Goal: Task Accomplishment & Management: Complete application form

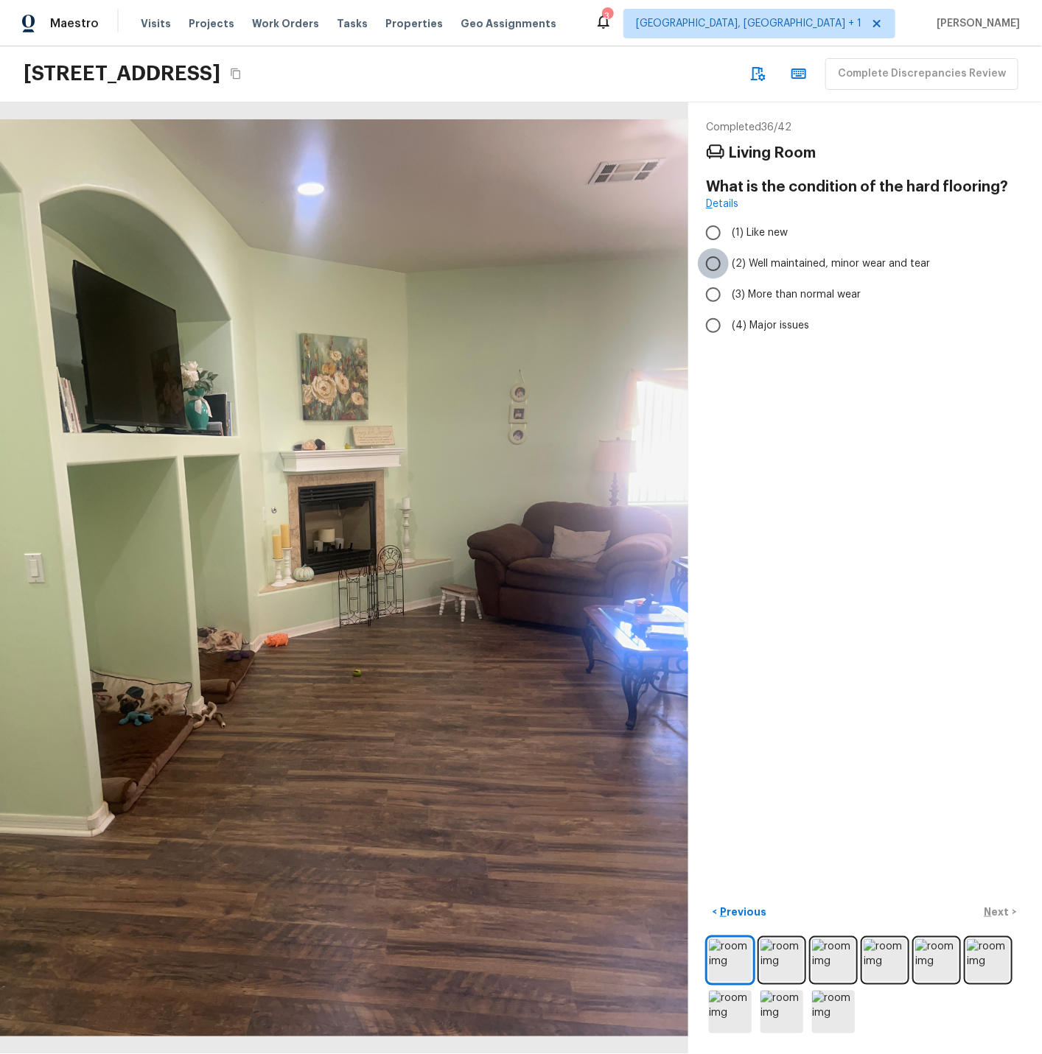
click at [715, 261] on input "(2) Well maintained, minor wear and tear" at bounding box center [713, 263] width 31 height 31
radio input "true"
click at [991, 910] on p "Next" at bounding box center [998, 911] width 28 height 15
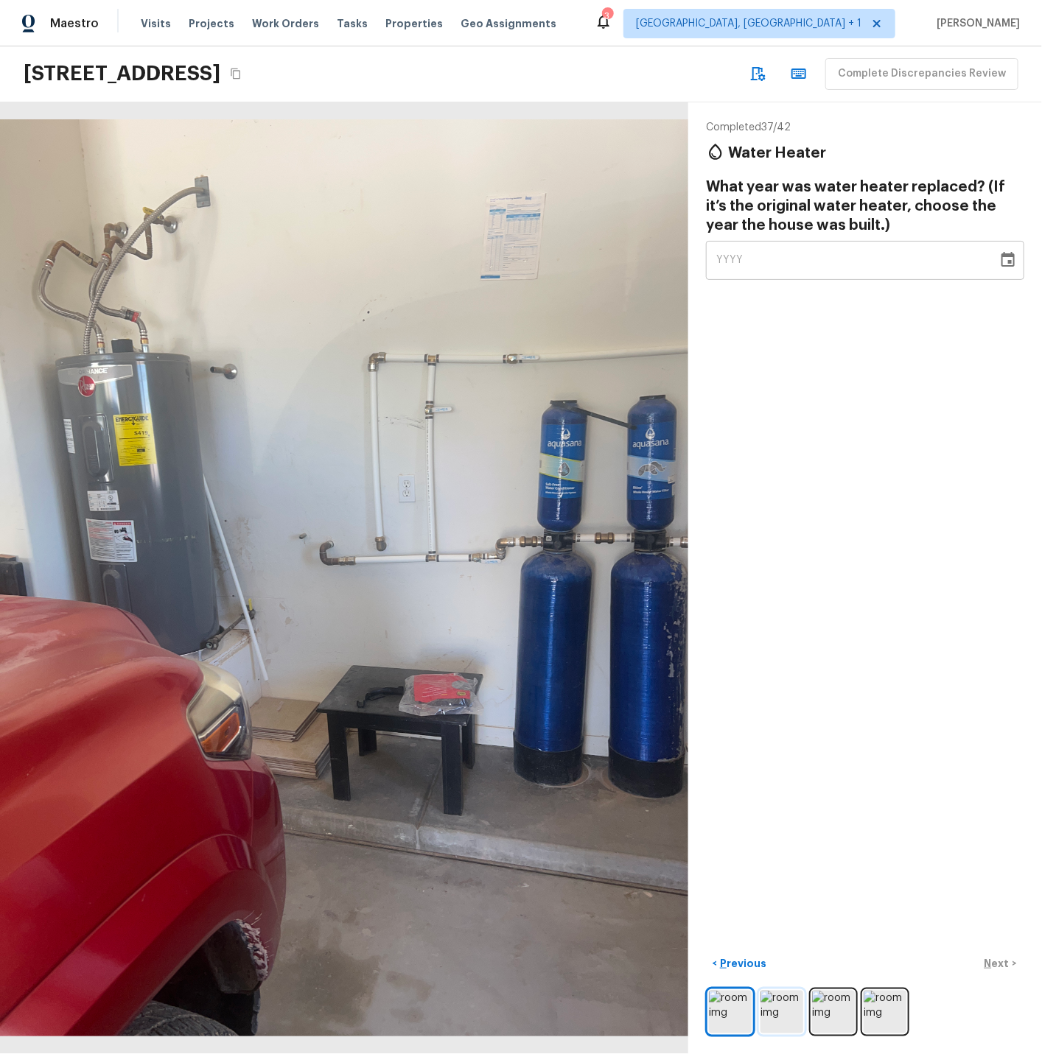
click at [790, 1017] on img at bounding box center [781, 1012] width 43 height 43
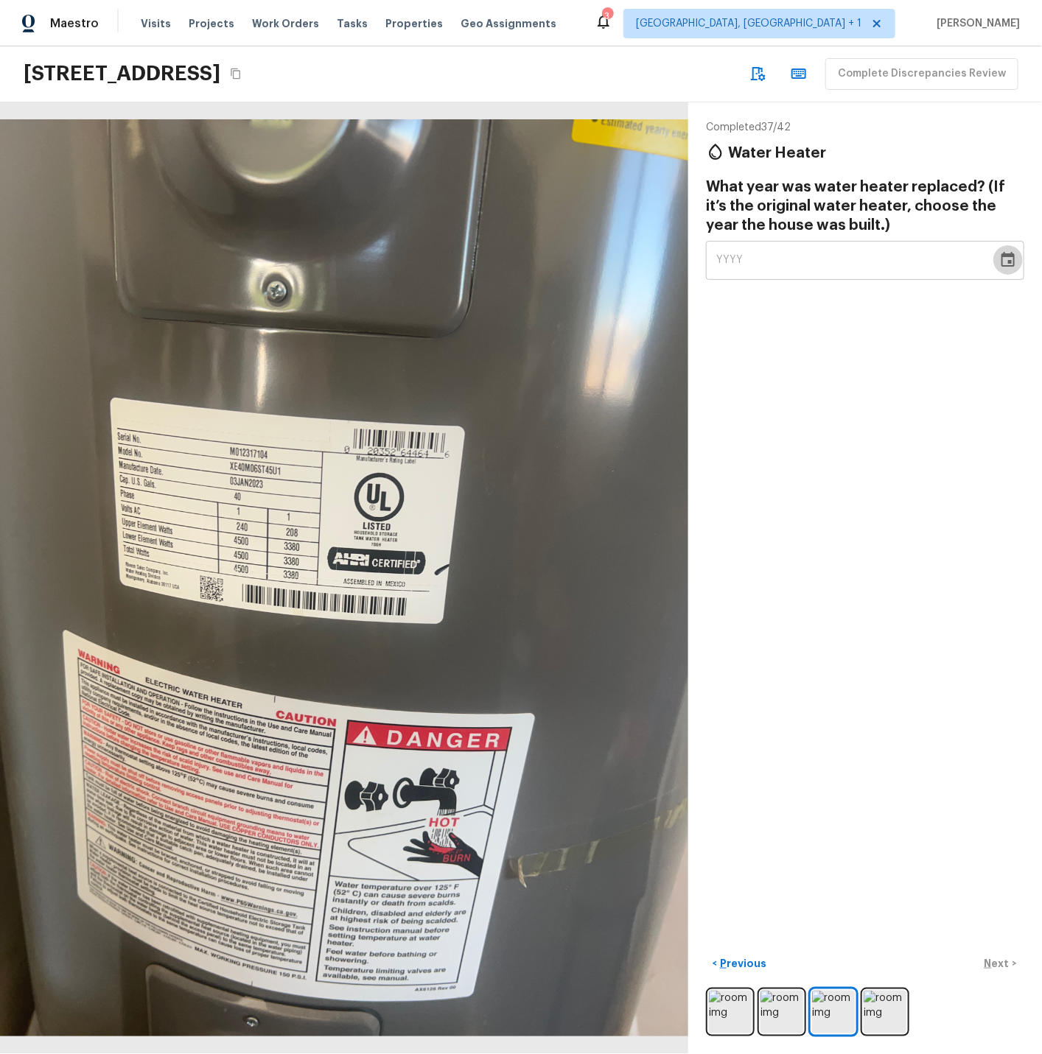
click at [1011, 261] on icon "Choose date" at bounding box center [1007, 259] width 13 height 15
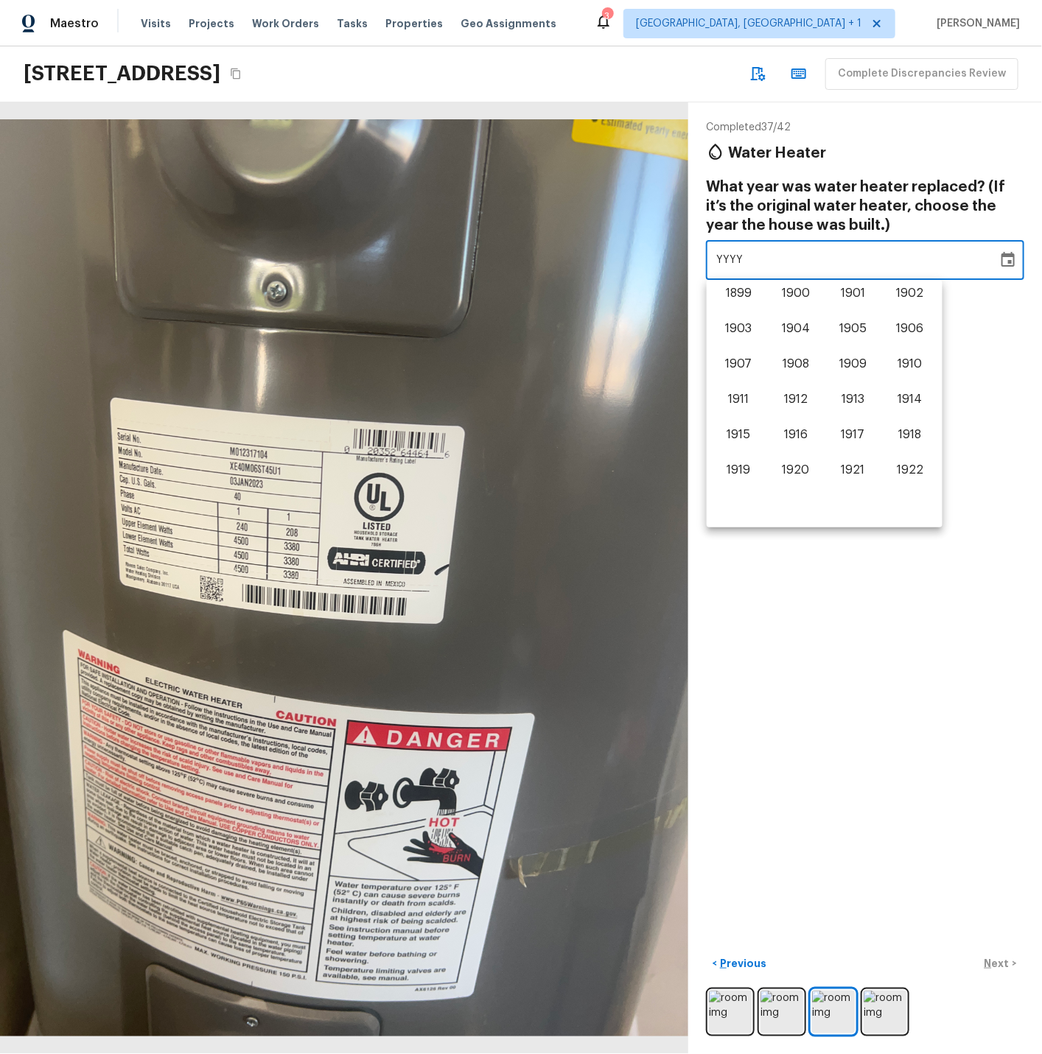
scroll to position [916, 0]
click at [731, 474] on button "2023" at bounding box center [738, 473] width 53 height 27
type input "2023"
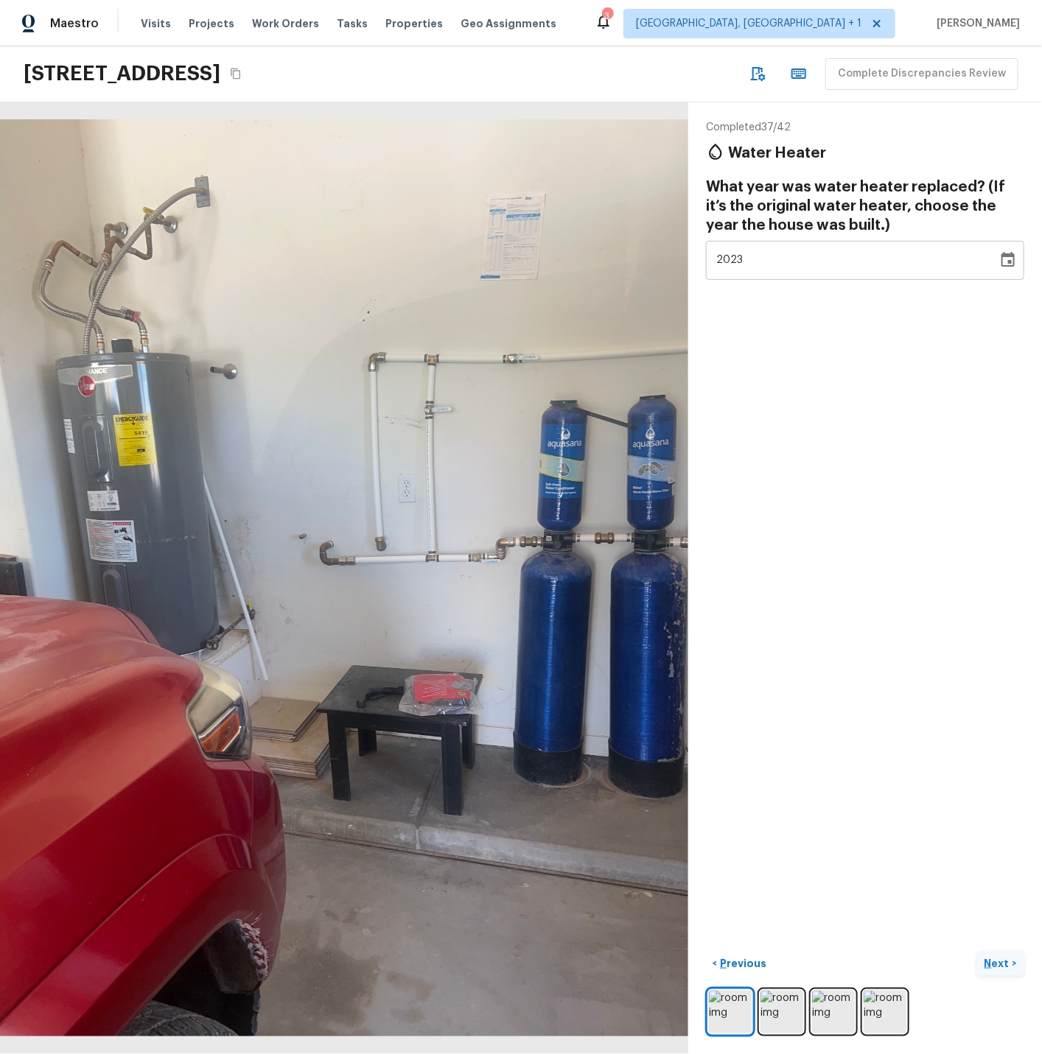
click at [996, 961] on p "Next" at bounding box center [998, 963] width 28 height 15
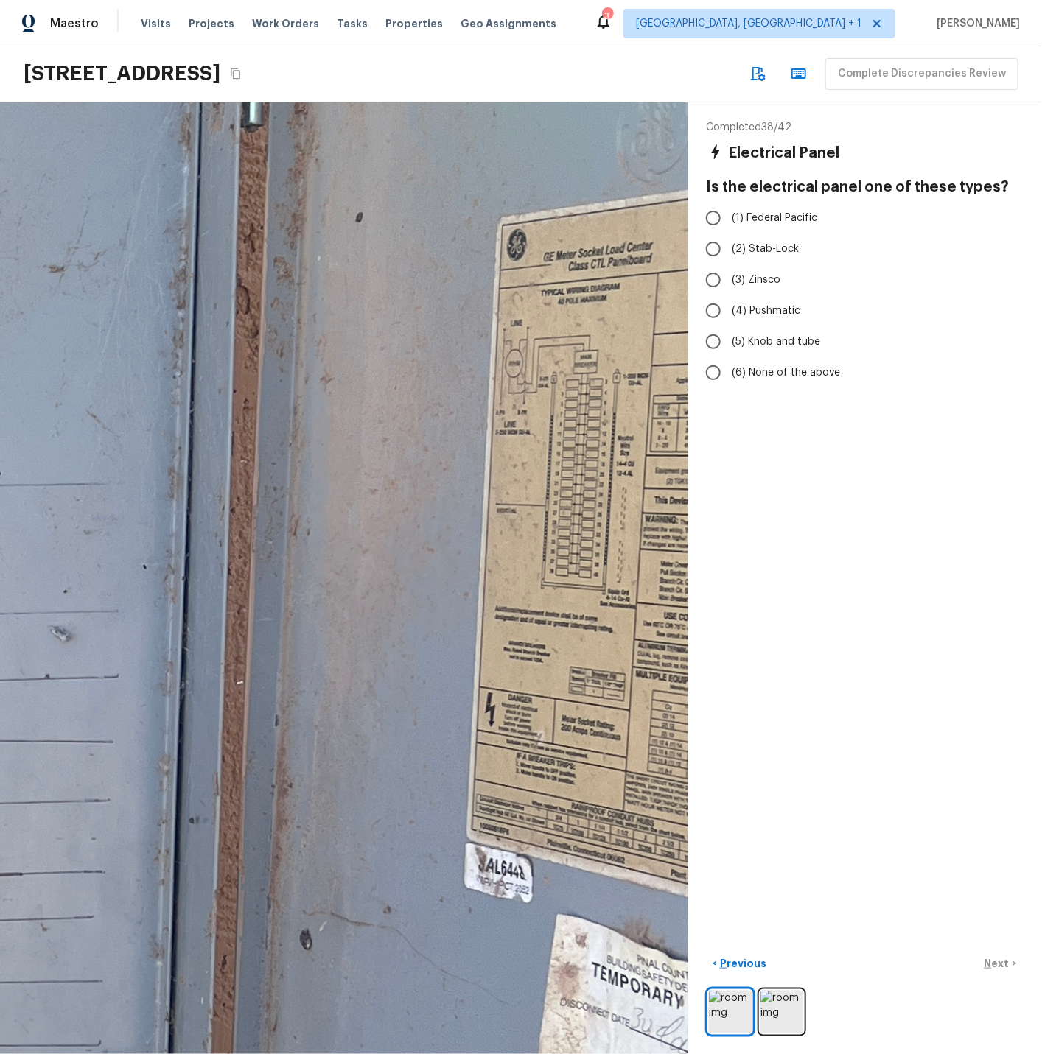
drag, startPoint x: 649, startPoint y: 428, endPoint x: 696, endPoint y: 430, distance: 47.2
click at [696, 430] on div "Completed 38 / 42 Electrical Panel Is the electrical panel one of these types? …" at bounding box center [521, 578] width 1042 height 952
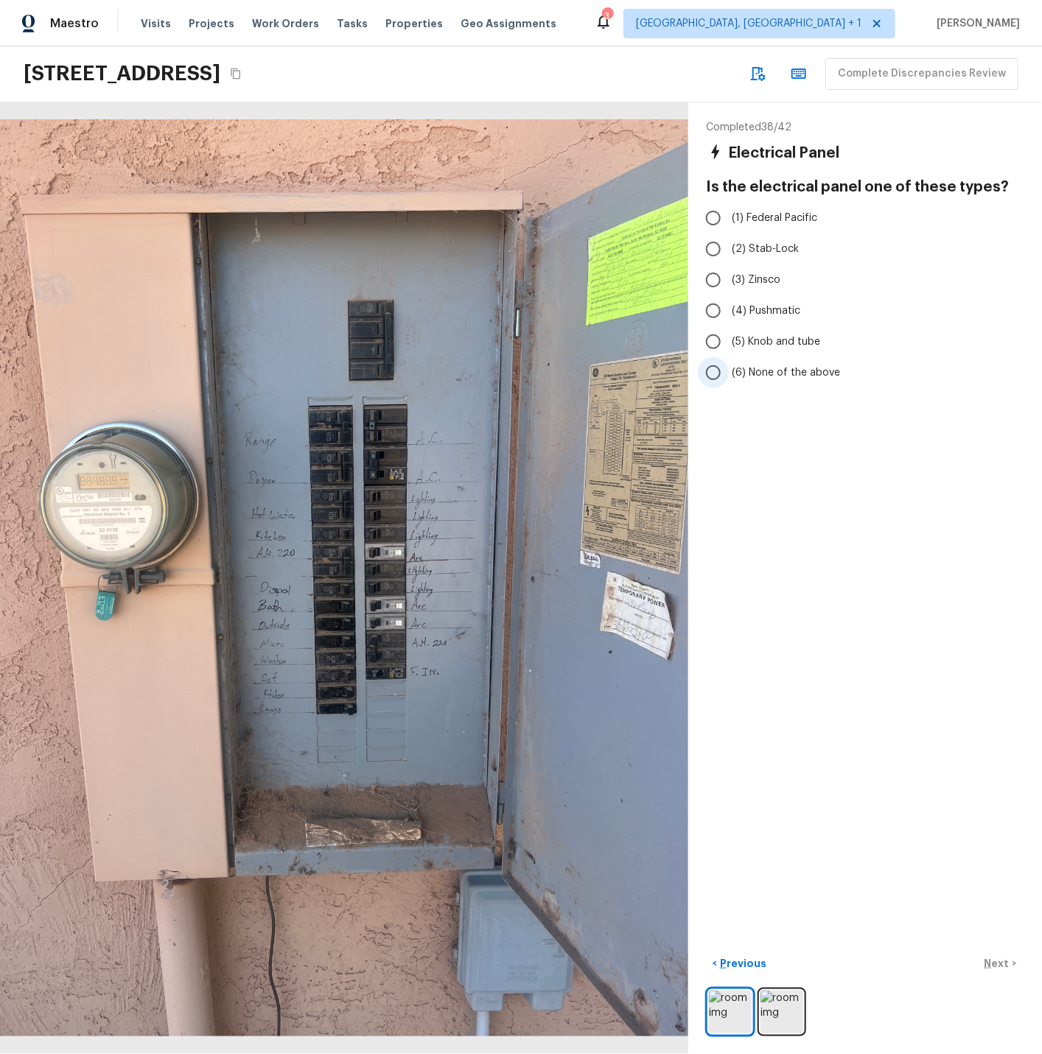
click at [770, 377] on span "(6) None of the above" at bounding box center [785, 372] width 108 height 15
click at [728, 377] on input "(6) None of the above" at bounding box center [713, 372] width 31 height 31
radio input "true"
click at [994, 968] on p "Next" at bounding box center [998, 963] width 28 height 15
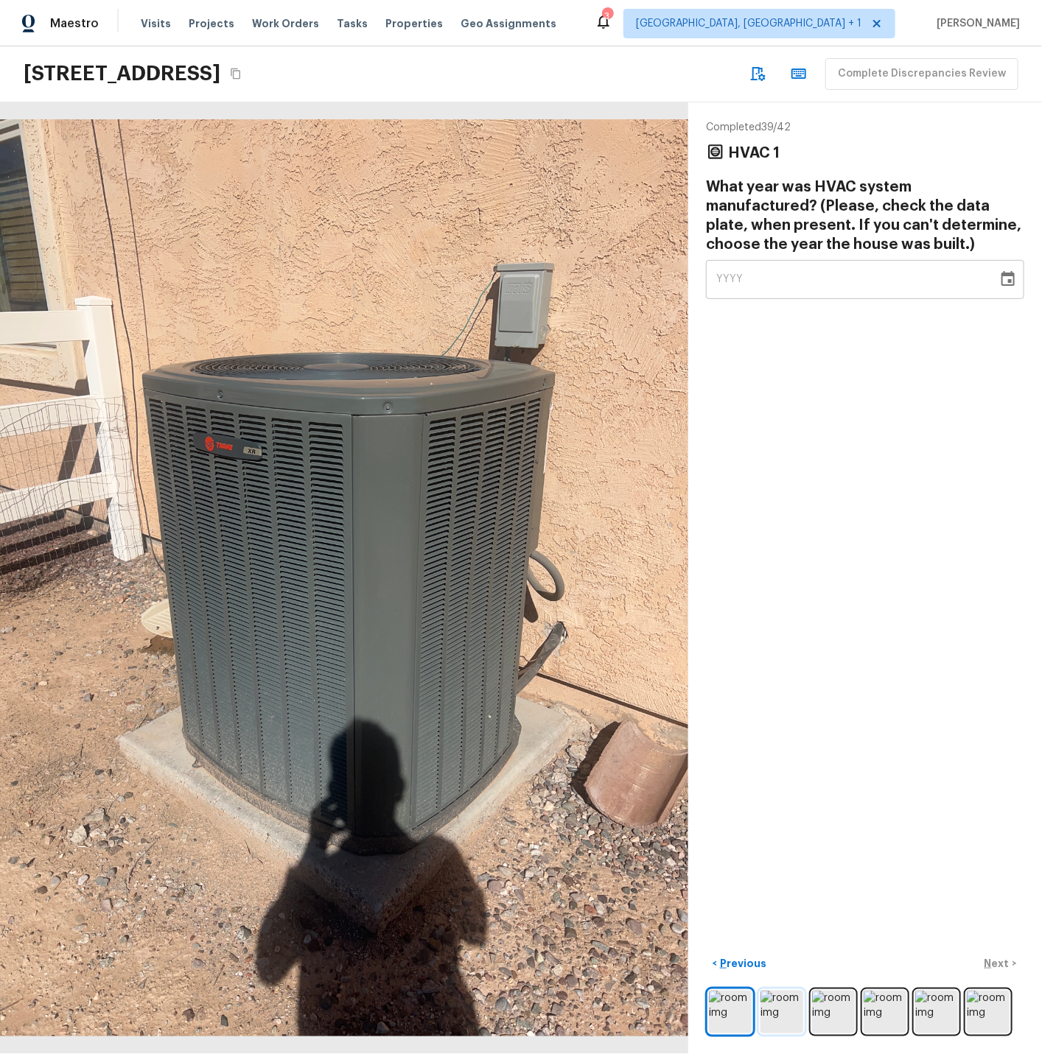
click at [785, 1005] on img at bounding box center [781, 1012] width 43 height 43
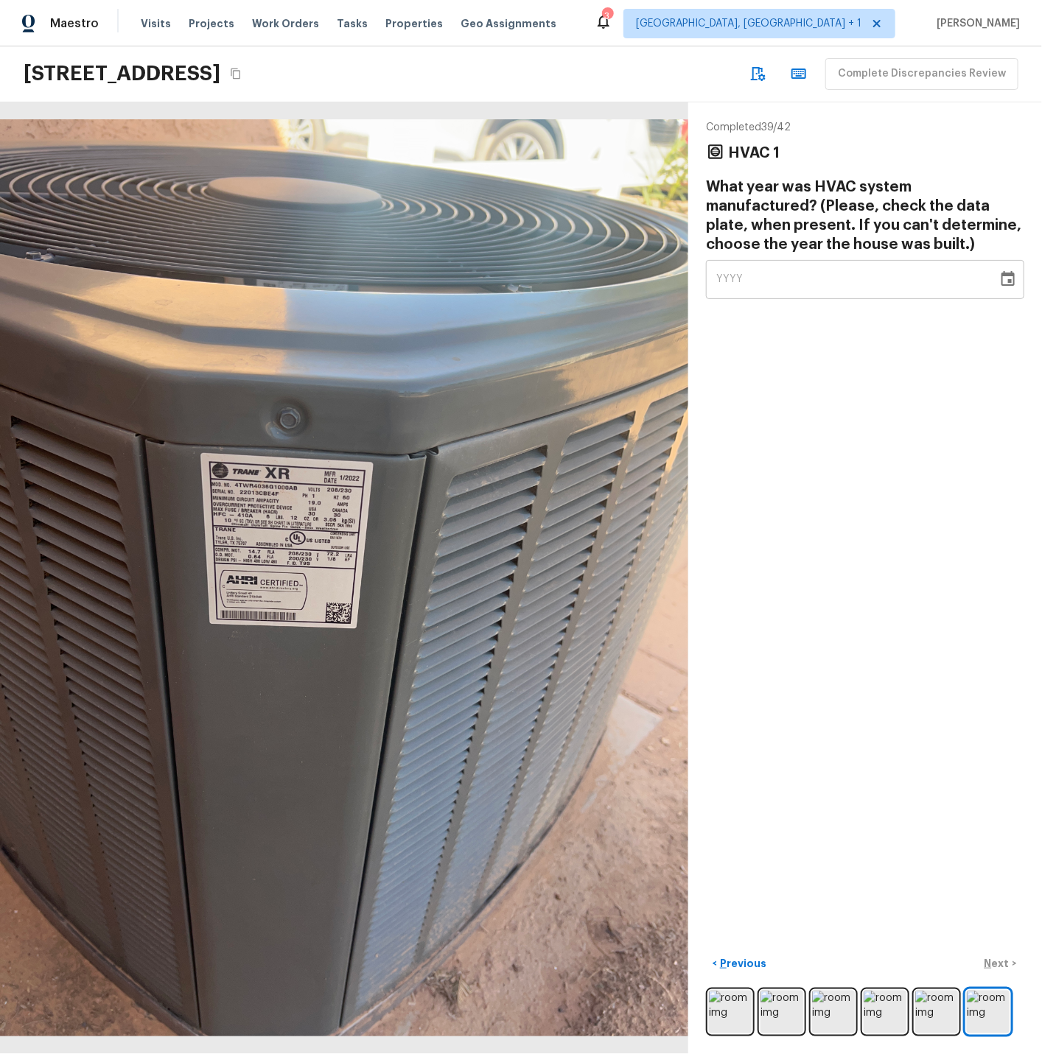
click at [1012, 278] on icon "Choose date" at bounding box center [1008, 279] width 18 height 18
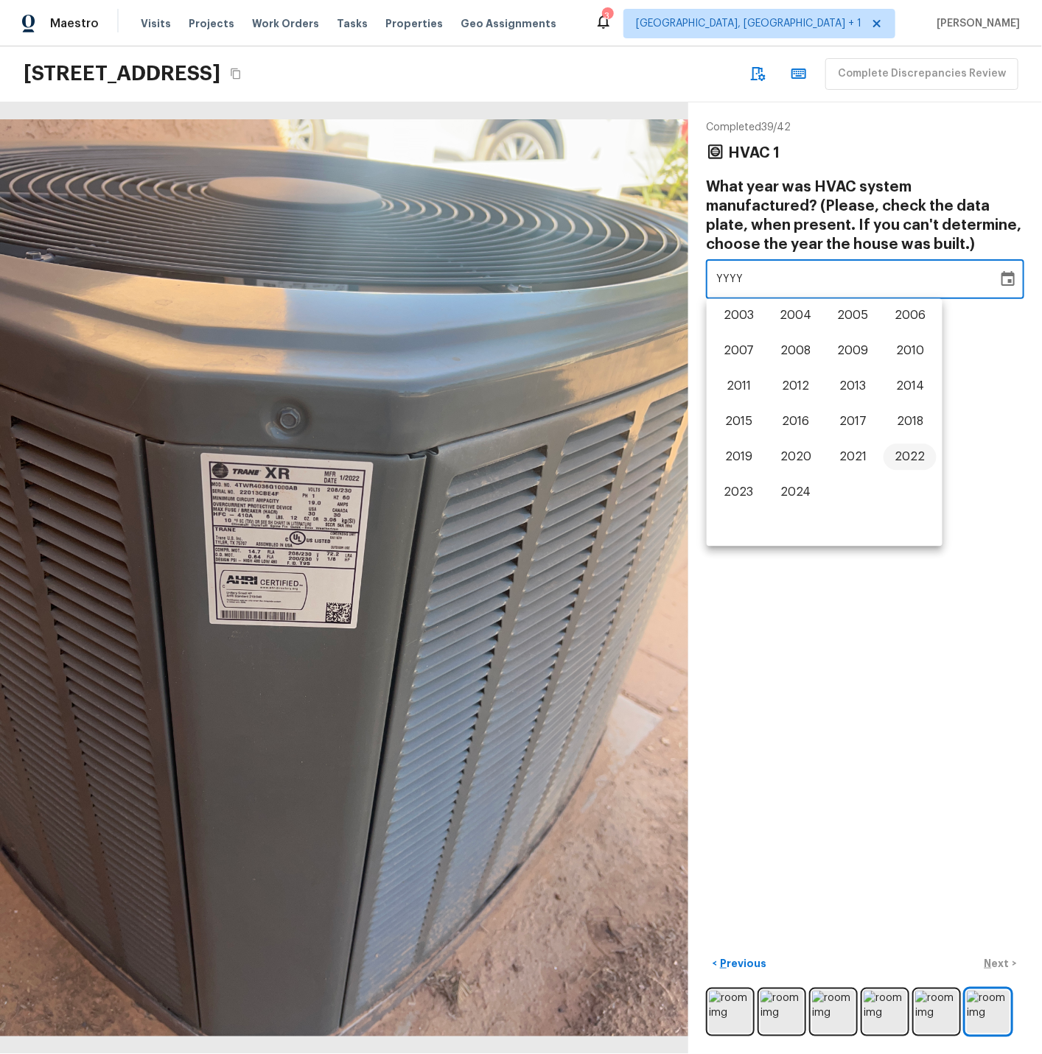
click at [909, 457] on button "2022" at bounding box center [909, 457] width 53 height 27
type input "2022"
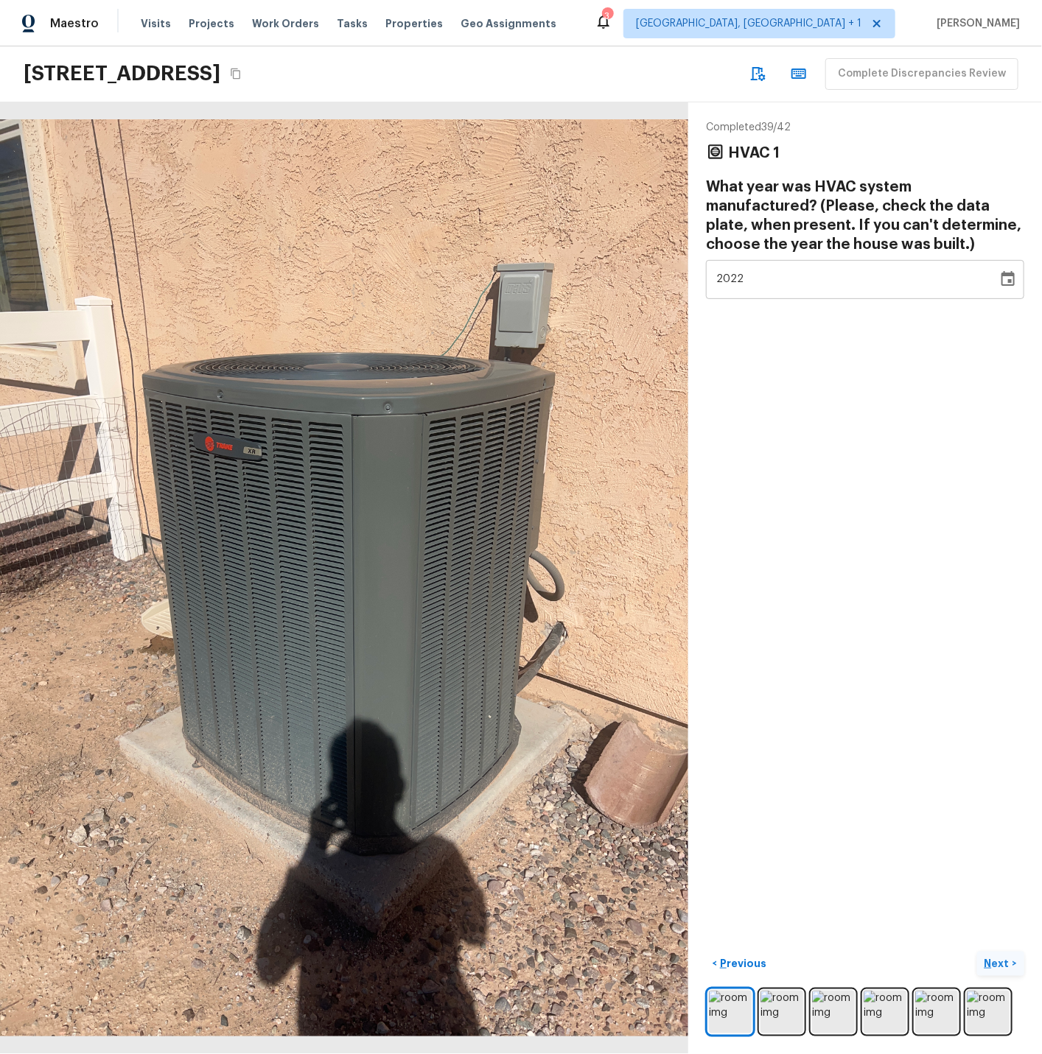
click at [1005, 959] on p "Next" at bounding box center [998, 963] width 28 height 15
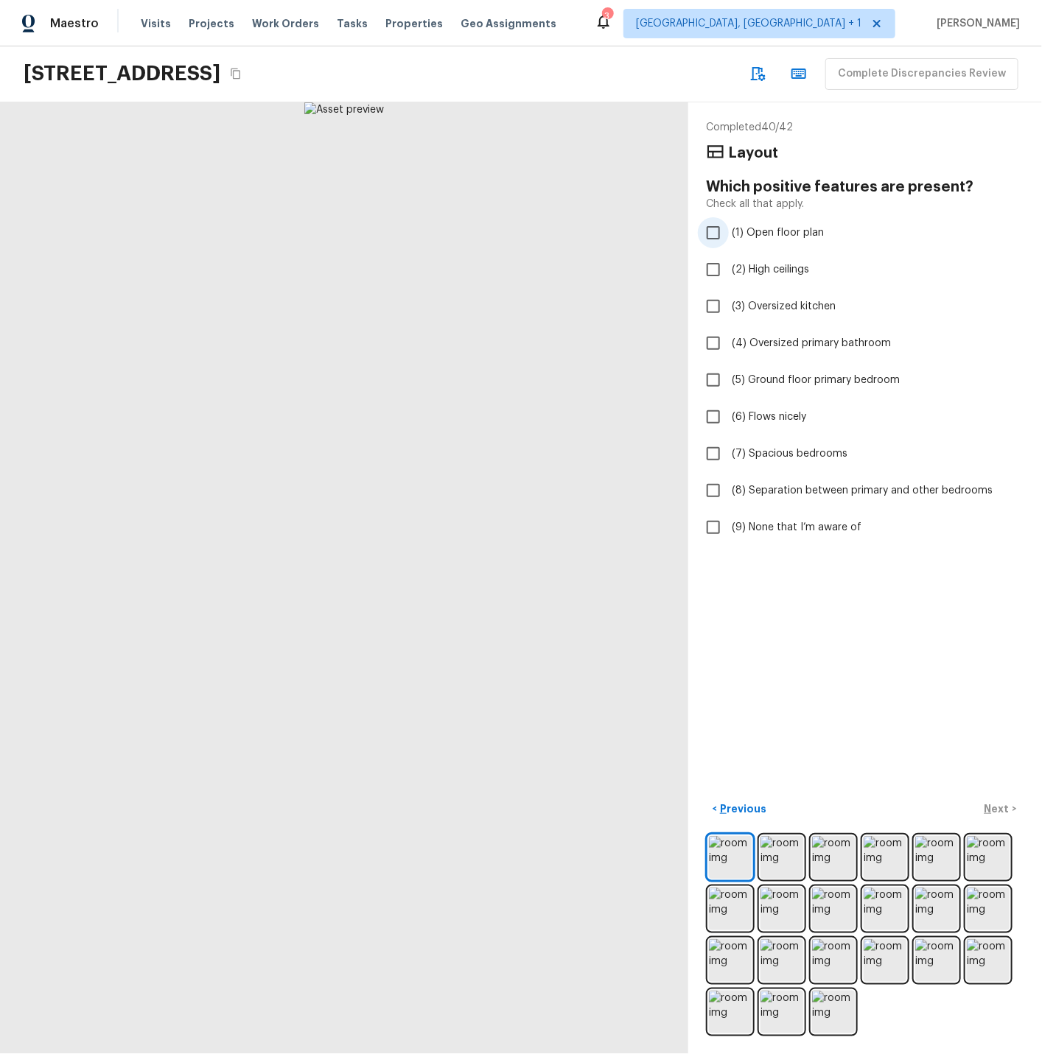
click at [759, 232] on span "(1) Open floor plan" at bounding box center [777, 232] width 92 height 15
click at [728, 232] on input "(1) Open floor plan" at bounding box center [713, 232] width 31 height 31
checkbox input "true"
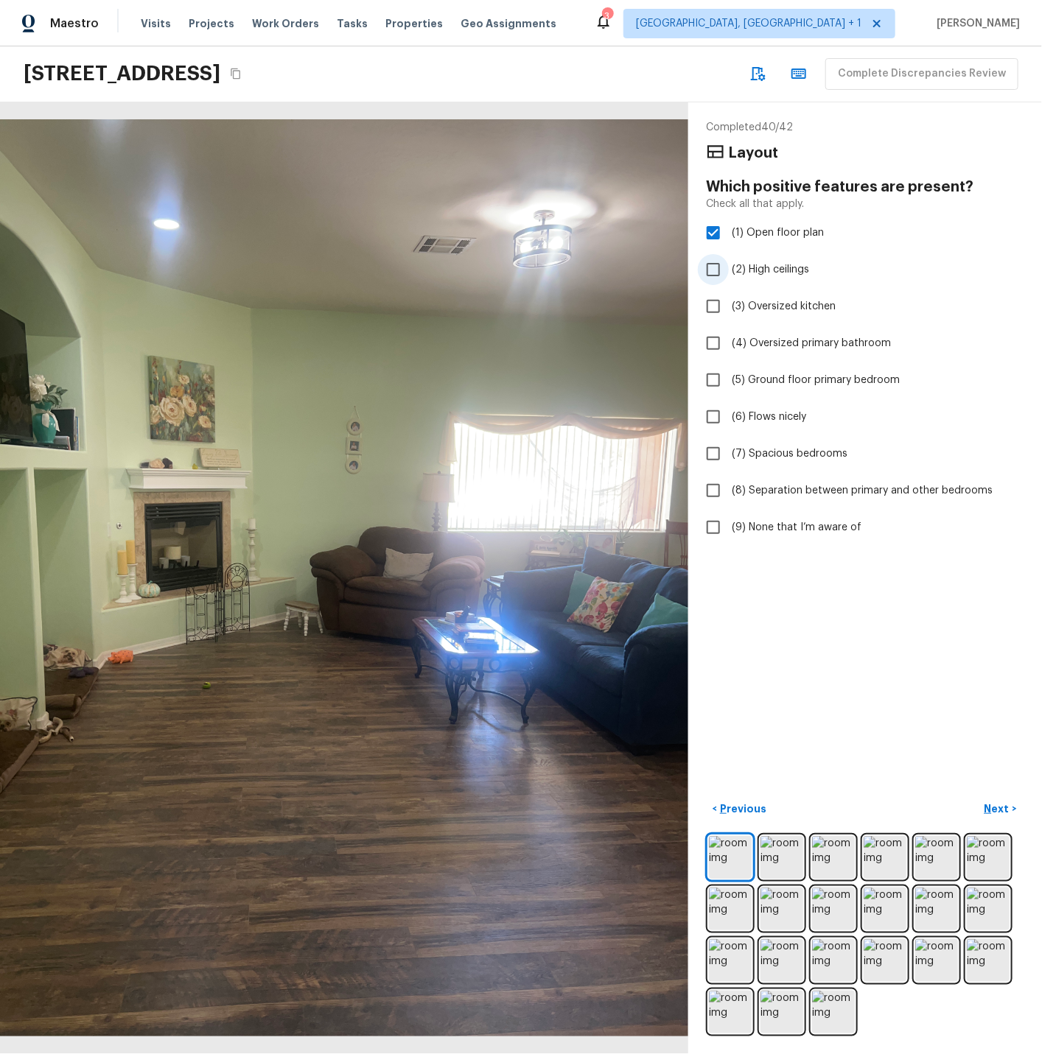
click at [756, 269] on span "(2) High ceilings" at bounding box center [769, 269] width 77 height 15
click at [728, 269] on input "(2) High ceilings" at bounding box center [713, 269] width 31 height 31
checkbox input "true"
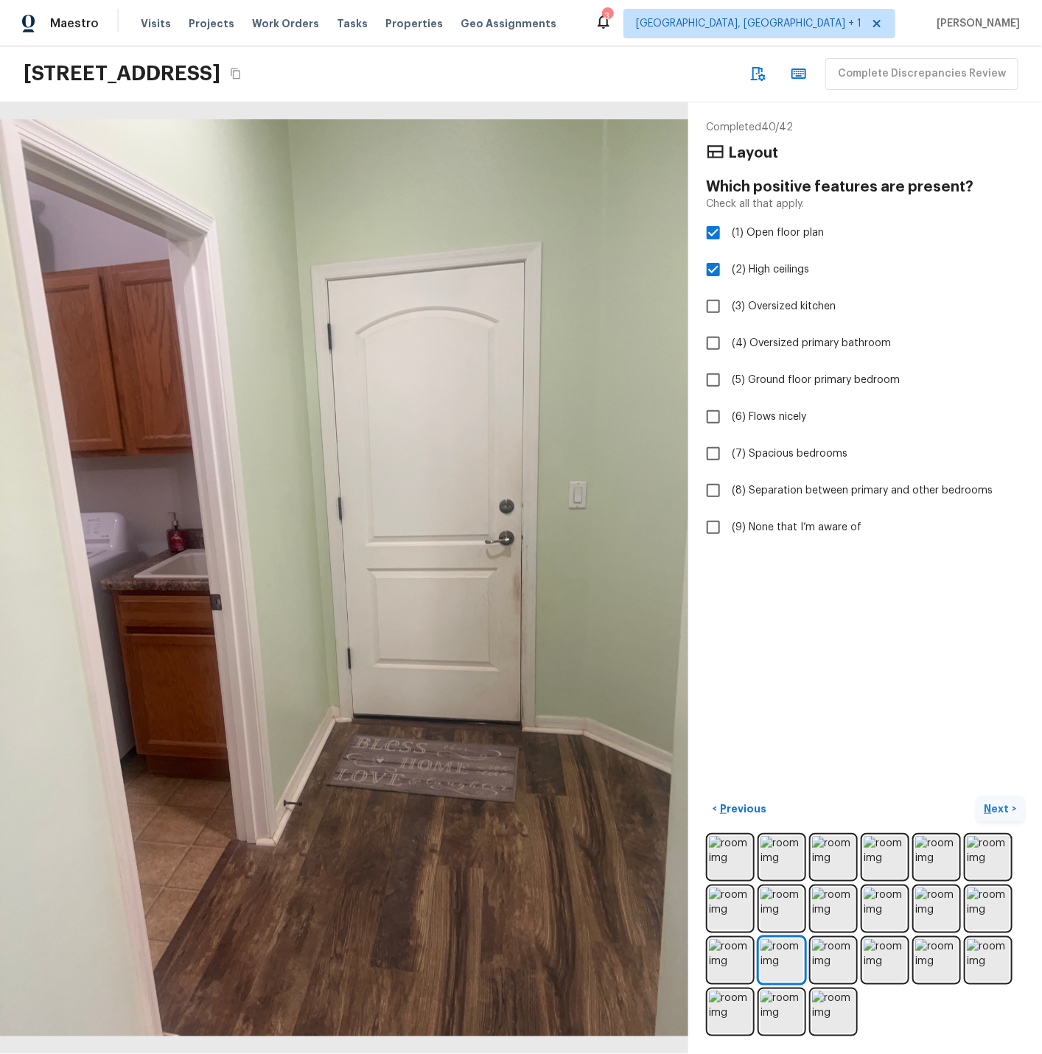
click at [999, 809] on p "Next" at bounding box center [998, 808] width 28 height 15
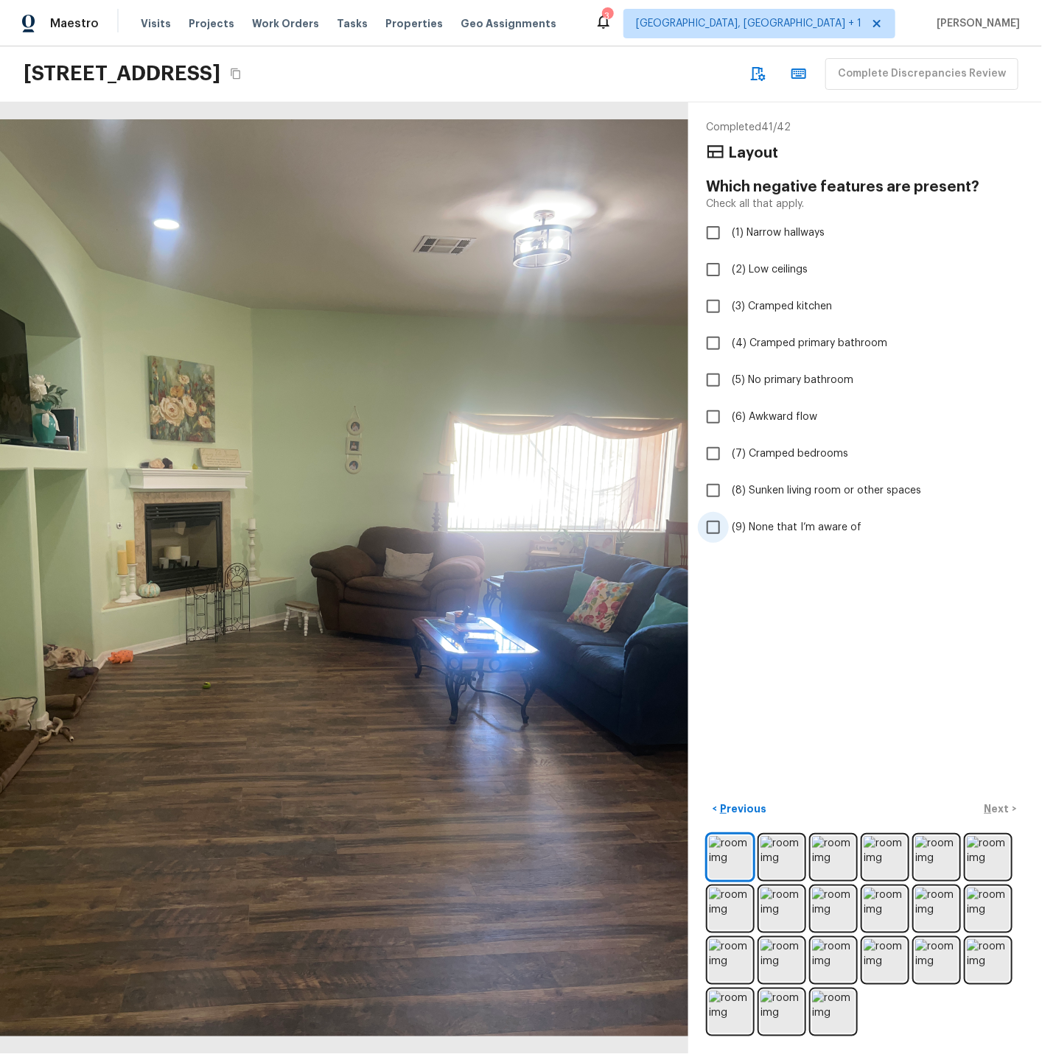
click at [799, 529] on span "(9) None that I’m aware of" at bounding box center [796, 527] width 130 height 15
click at [728, 529] on input "(9) None that I’m aware of" at bounding box center [713, 527] width 31 height 31
checkbox input "true"
click at [997, 807] on p "Next" at bounding box center [998, 808] width 28 height 15
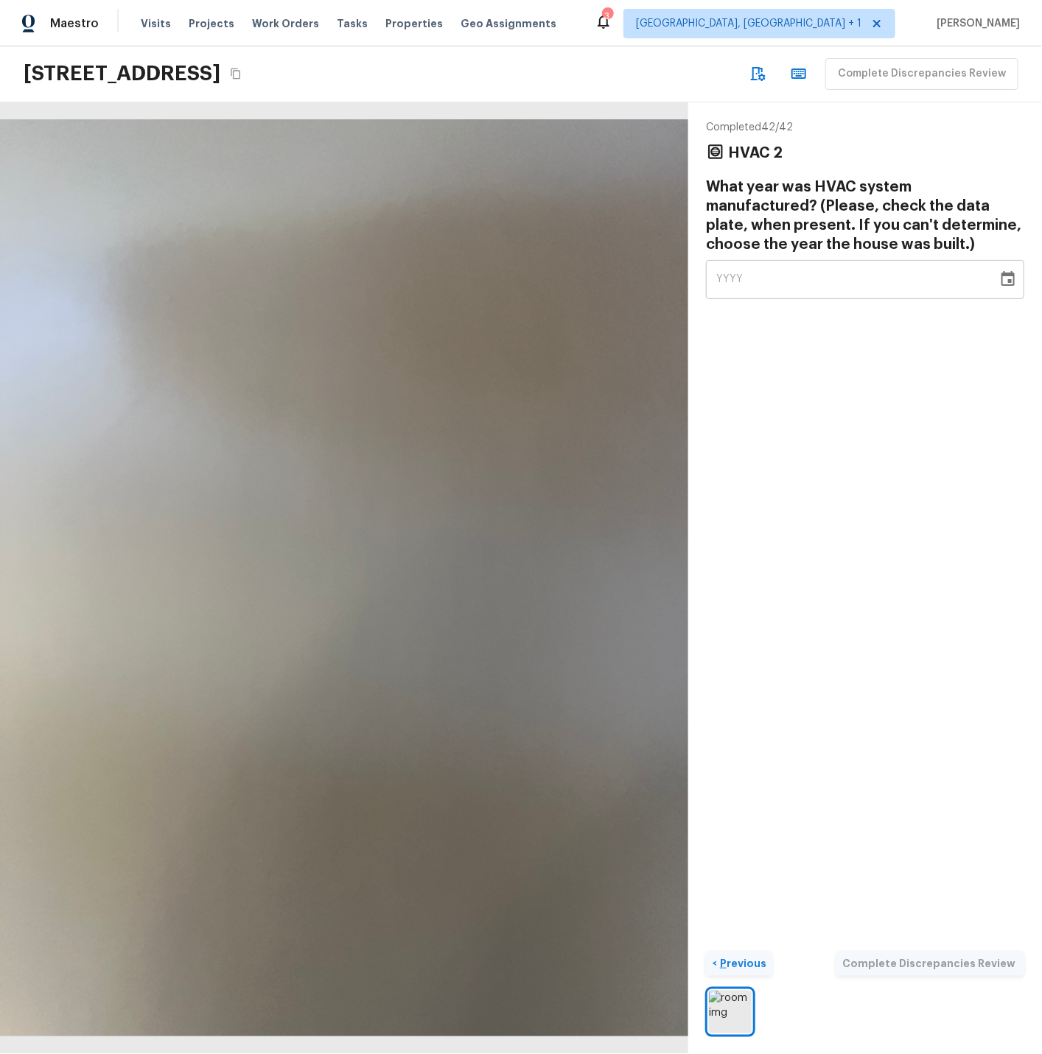
click at [744, 959] on p "Previous" at bounding box center [741, 963] width 49 height 15
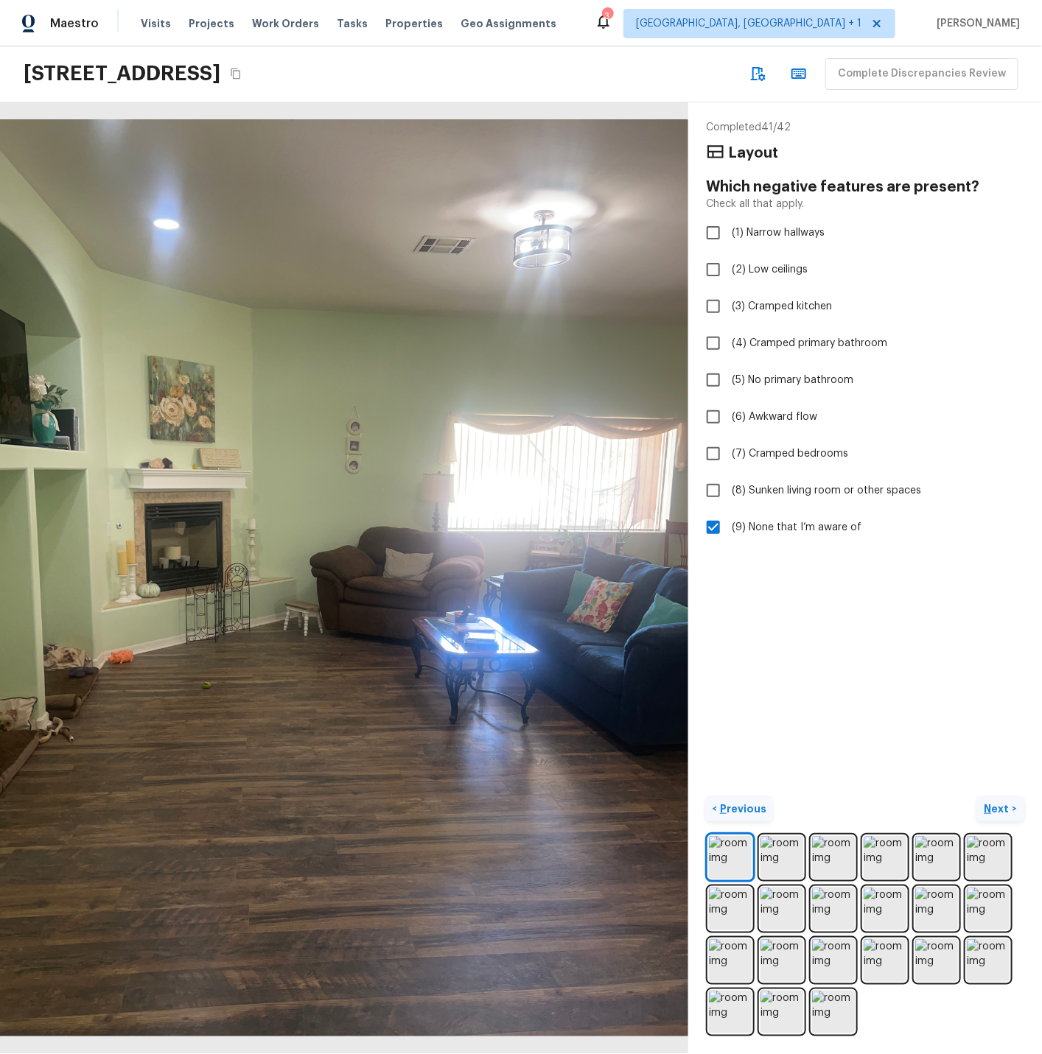
click at [744, 959] on img at bounding box center [730, 960] width 43 height 43
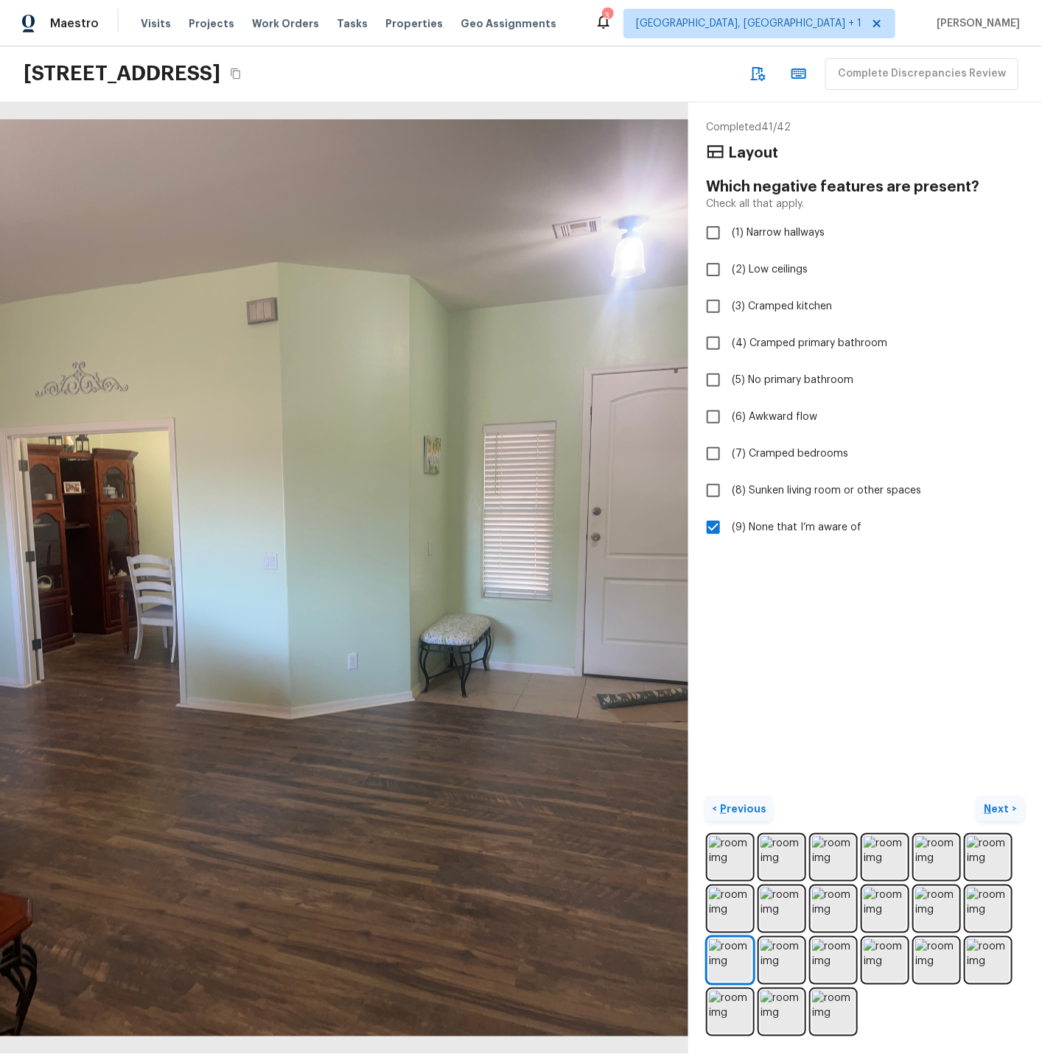
click at [750, 809] on p "Previous" at bounding box center [741, 808] width 49 height 15
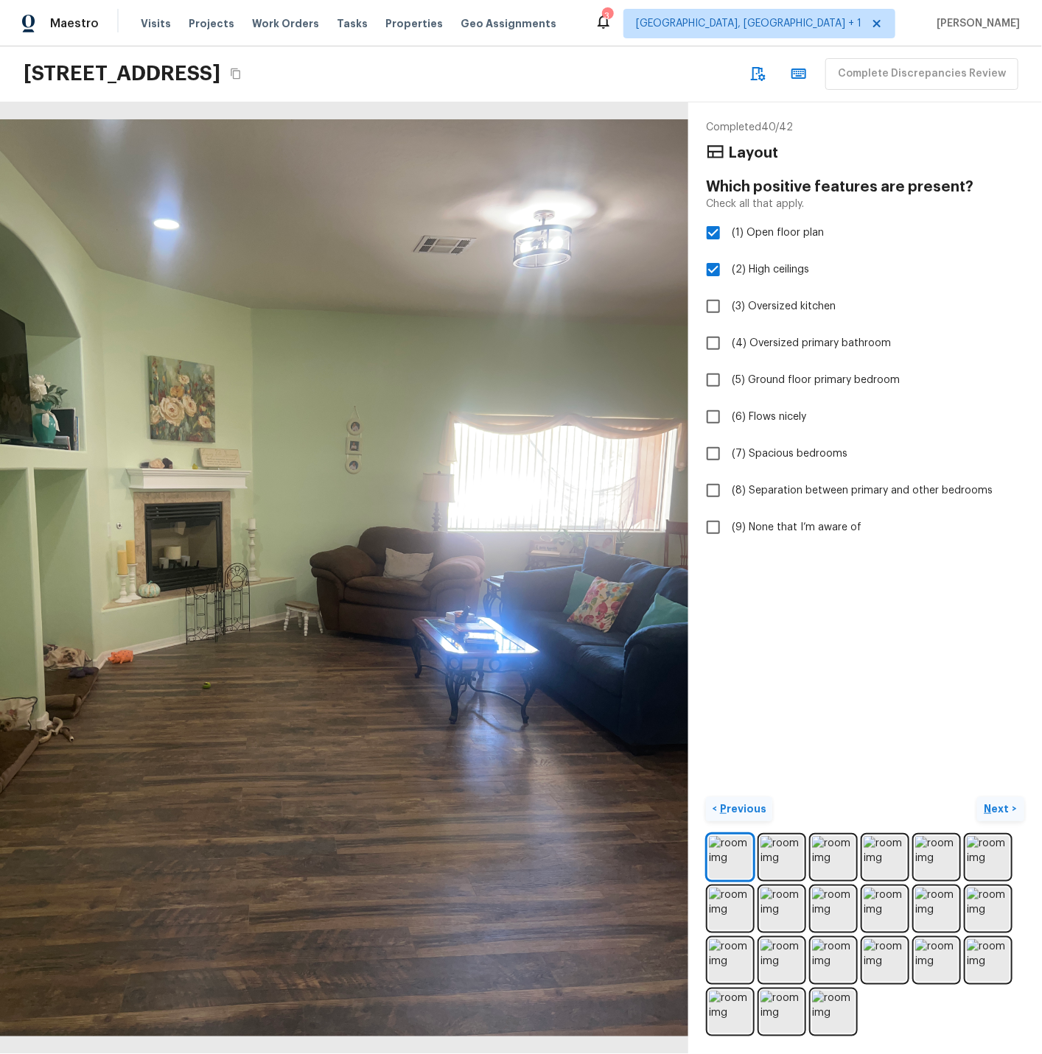
click at [750, 809] on p "Previous" at bounding box center [741, 808] width 49 height 15
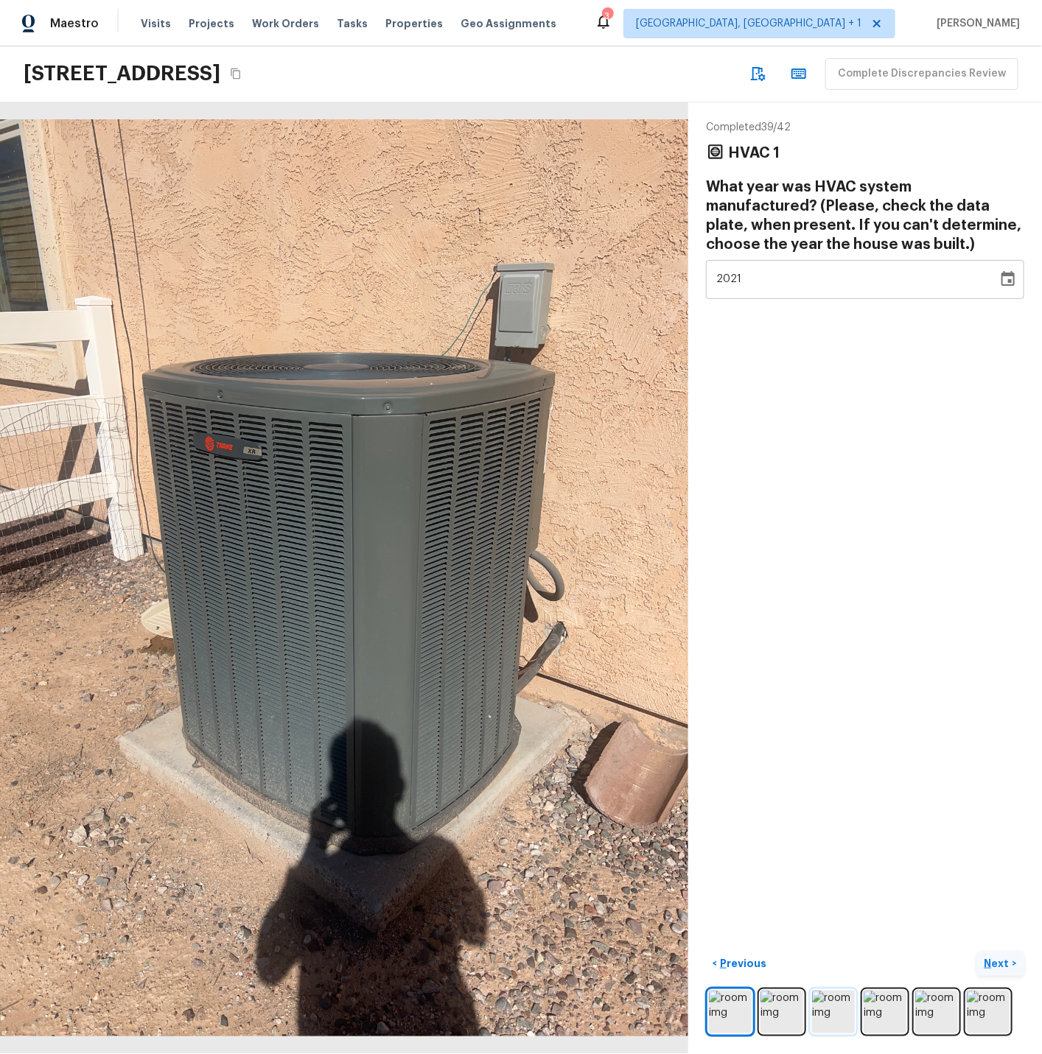
click at [831, 1021] on img at bounding box center [833, 1012] width 43 height 43
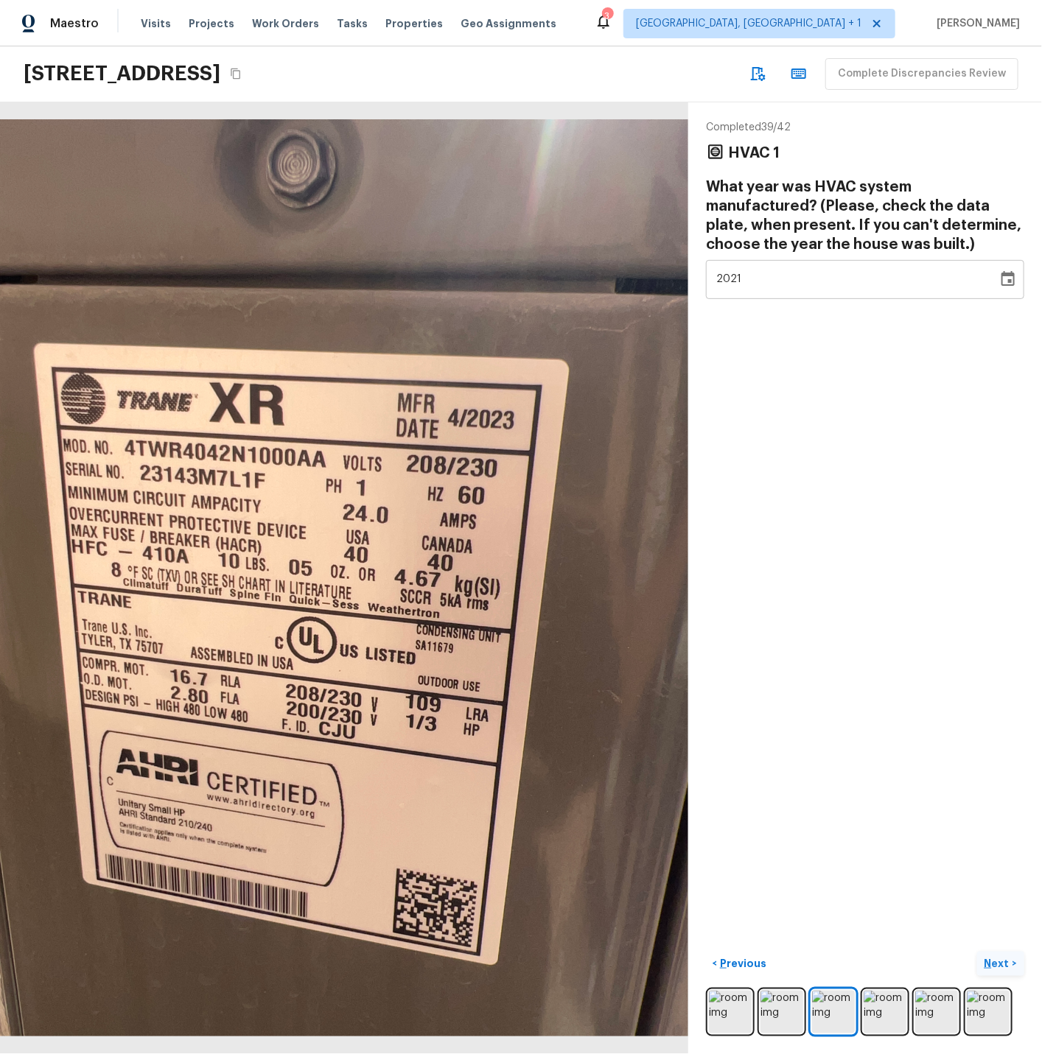
click at [1003, 963] on p "Next" at bounding box center [998, 963] width 28 height 15
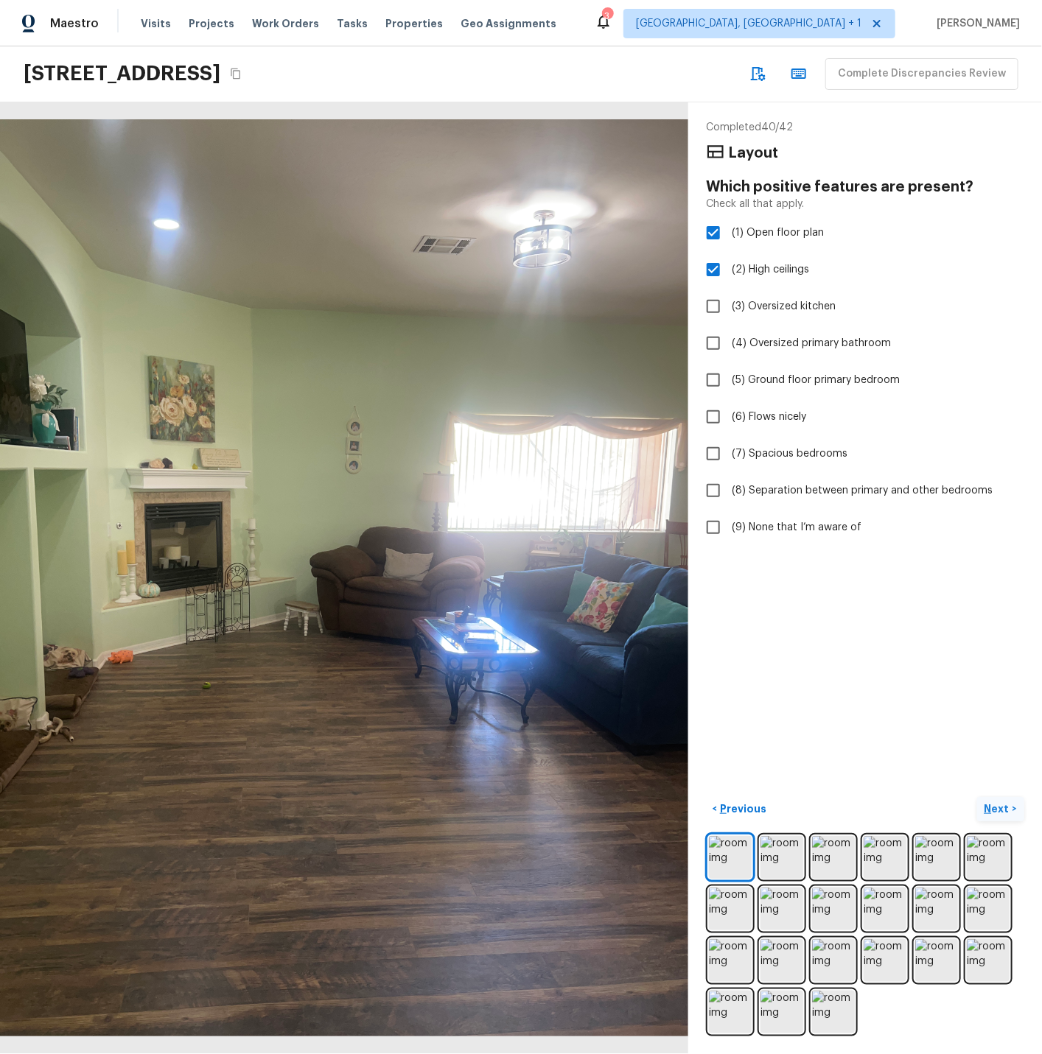
click at [1003, 963] on img at bounding box center [987, 960] width 43 height 43
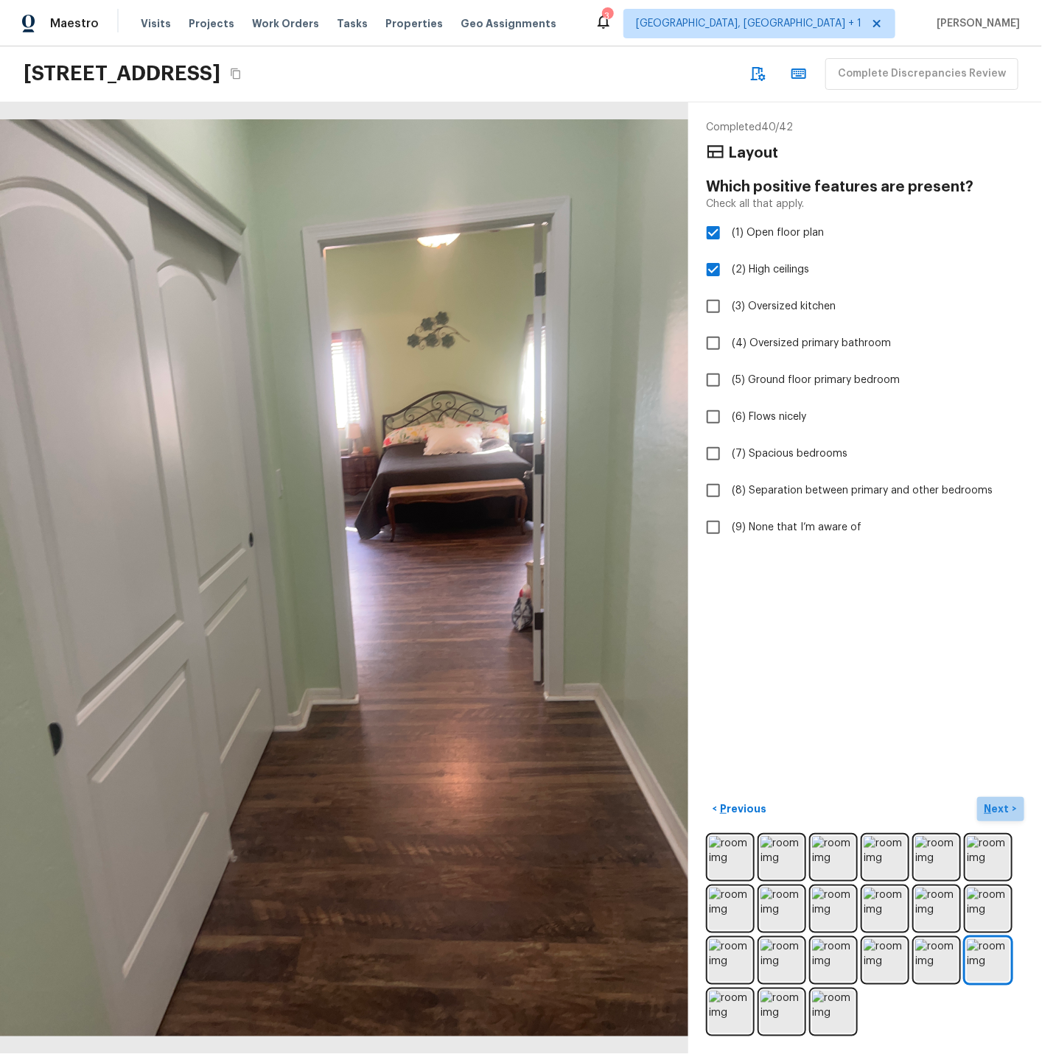
click at [997, 809] on p "Next" at bounding box center [998, 808] width 28 height 15
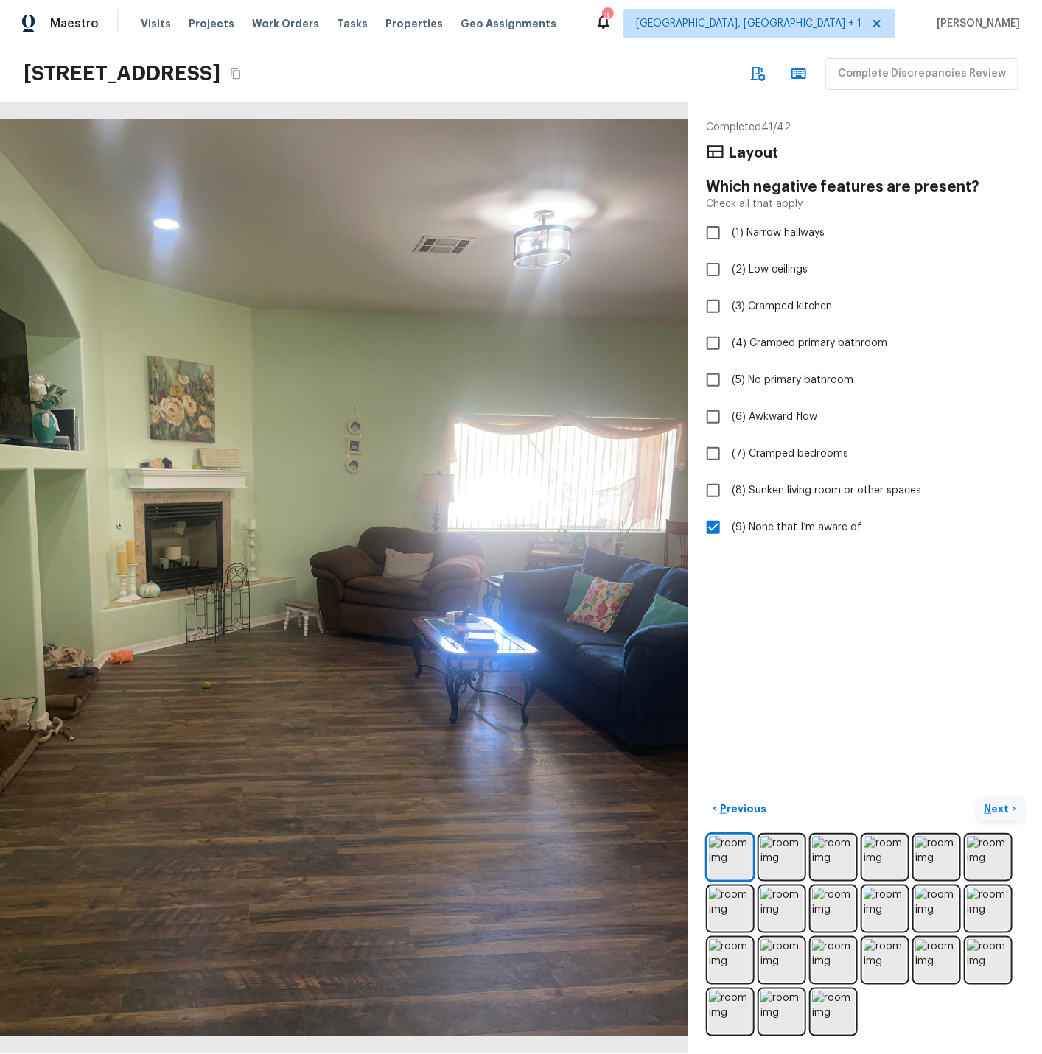
click at [997, 809] on p "Next" at bounding box center [998, 808] width 28 height 15
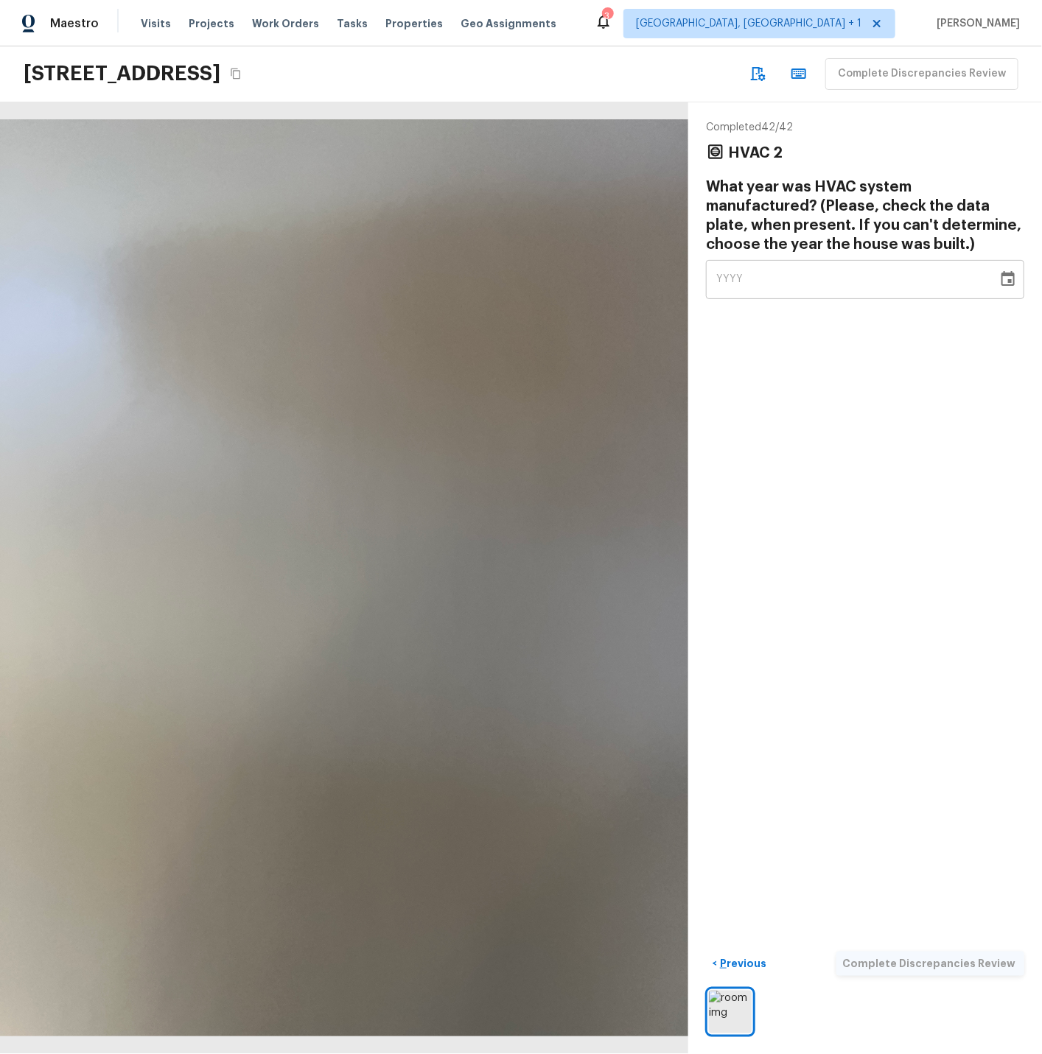
click at [1014, 281] on icon "Choose date" at bounding box center [1007, 278] width 13 height 15
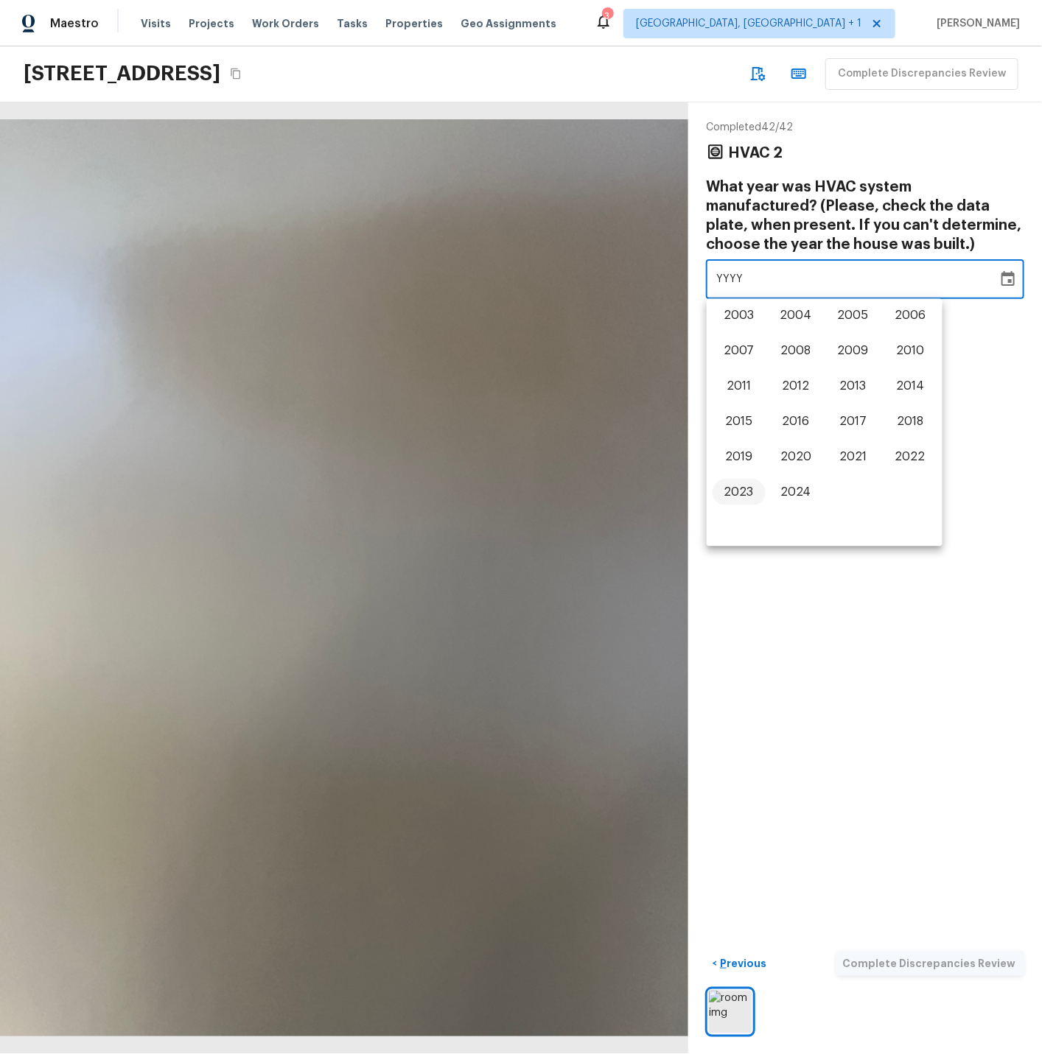
click at [745, 485] on button "2023" at bounding box center [738, 493] width 53 height 27
type input "2023"
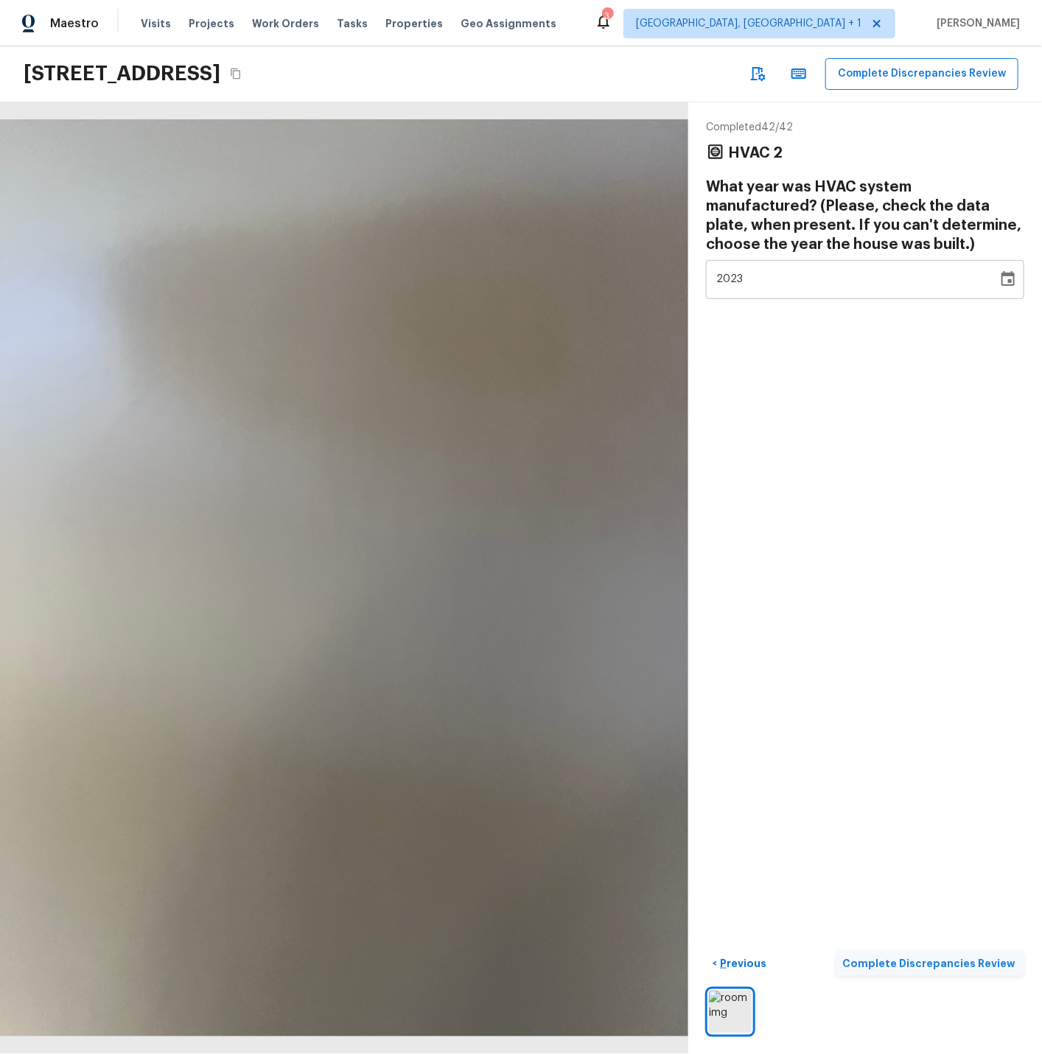
click at [891, 962] on p "Complete Discrepancies Review" at bounding box center [930, 963] width 176 height 15
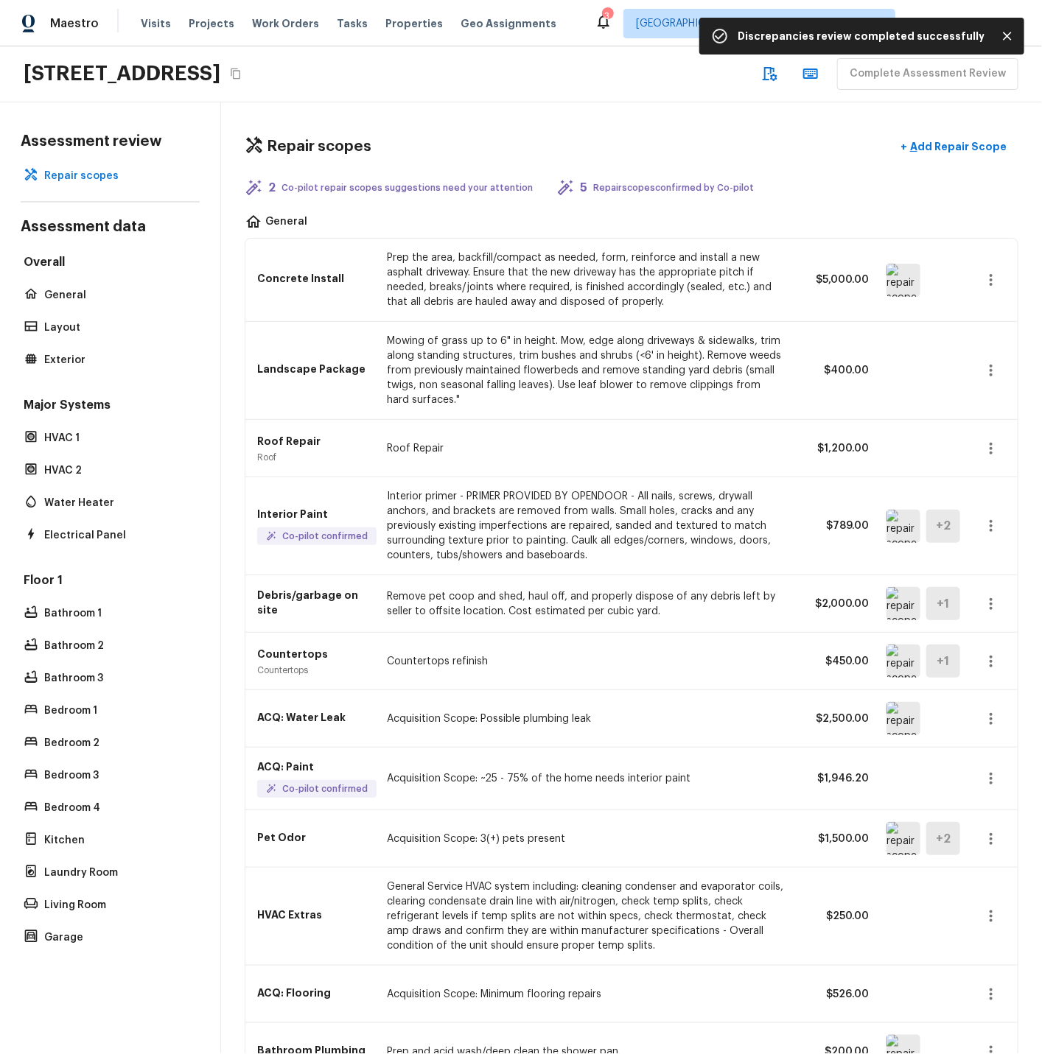
scroll to position [1, 0]
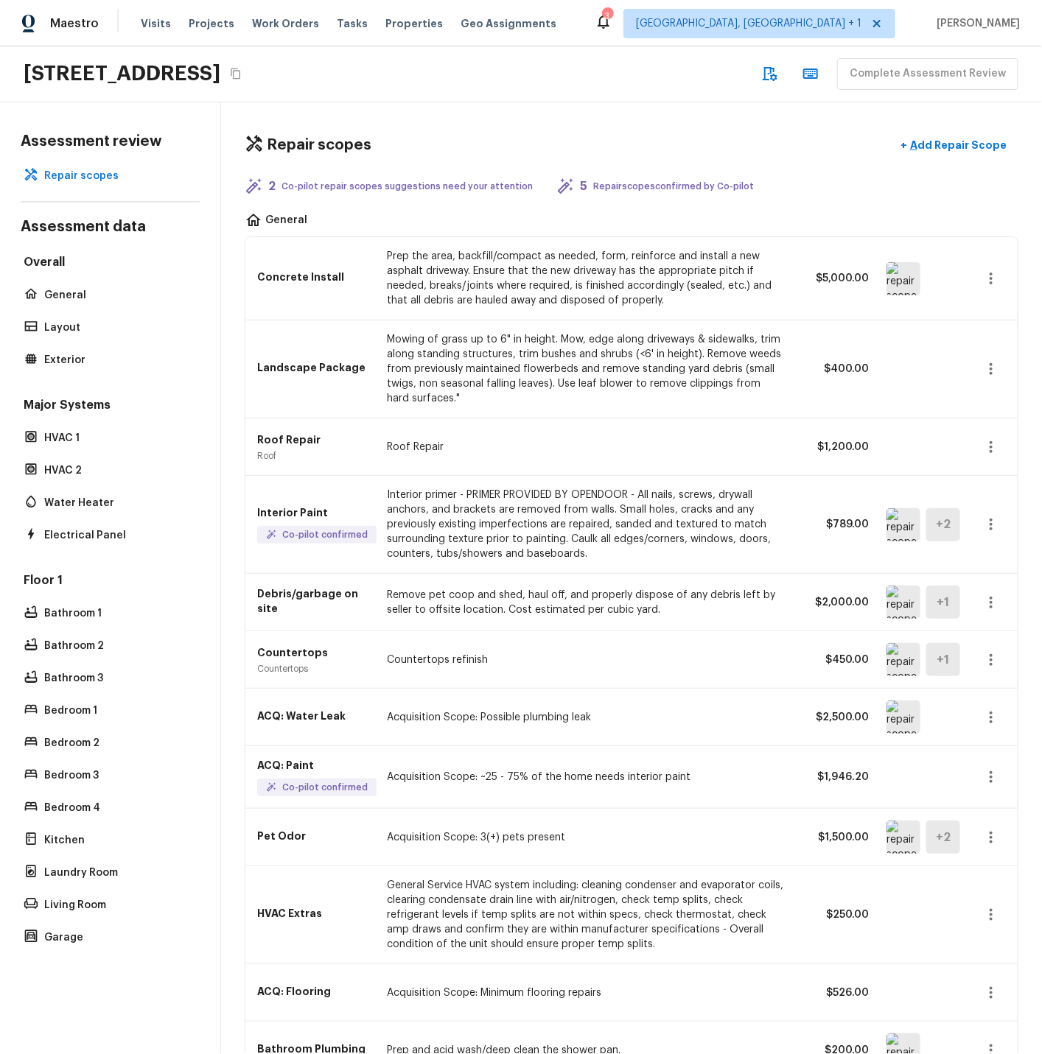
click at [903, 281] on img at bounding box center [903, 278] width 34 height 33
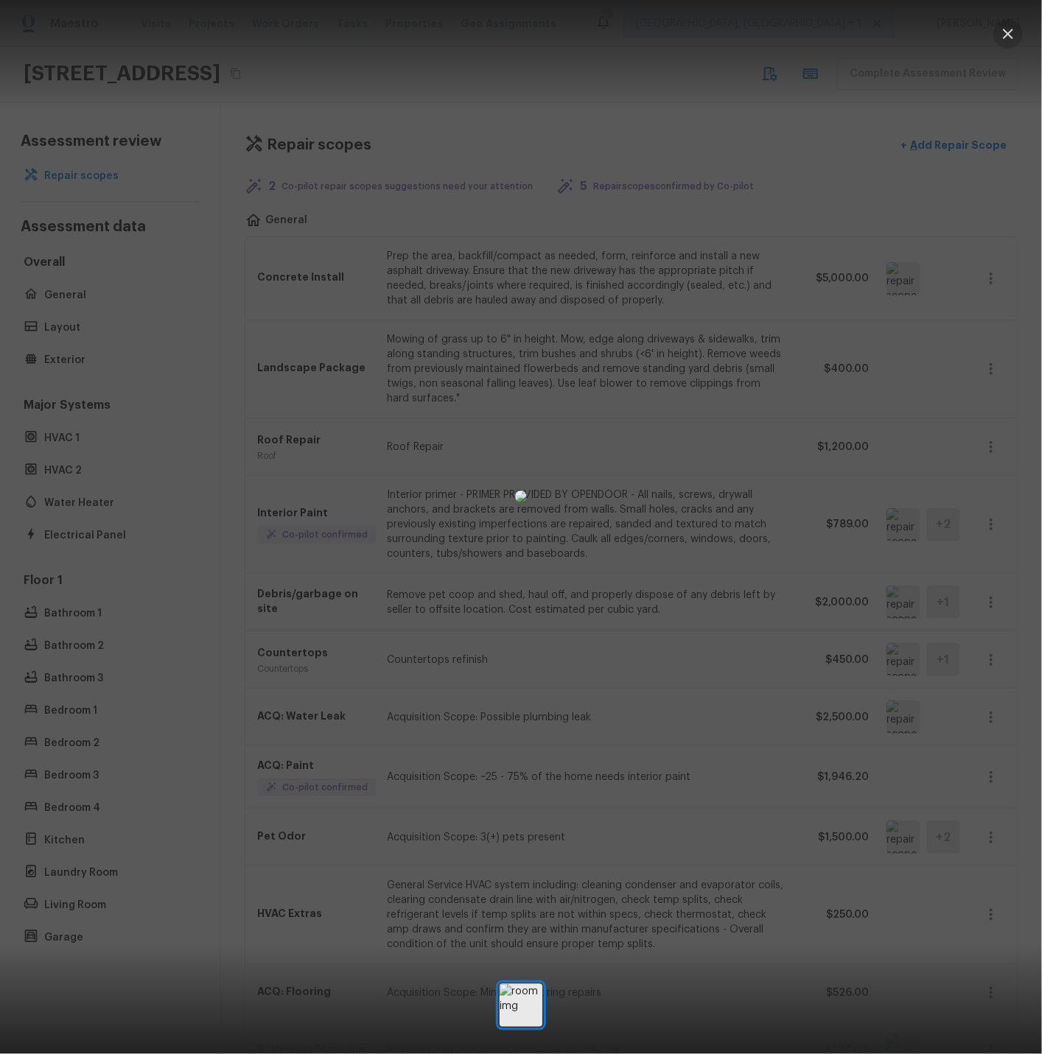
click at [1005, 30] on icon "button" at bounding box center [1007, 34] width 10 height 10
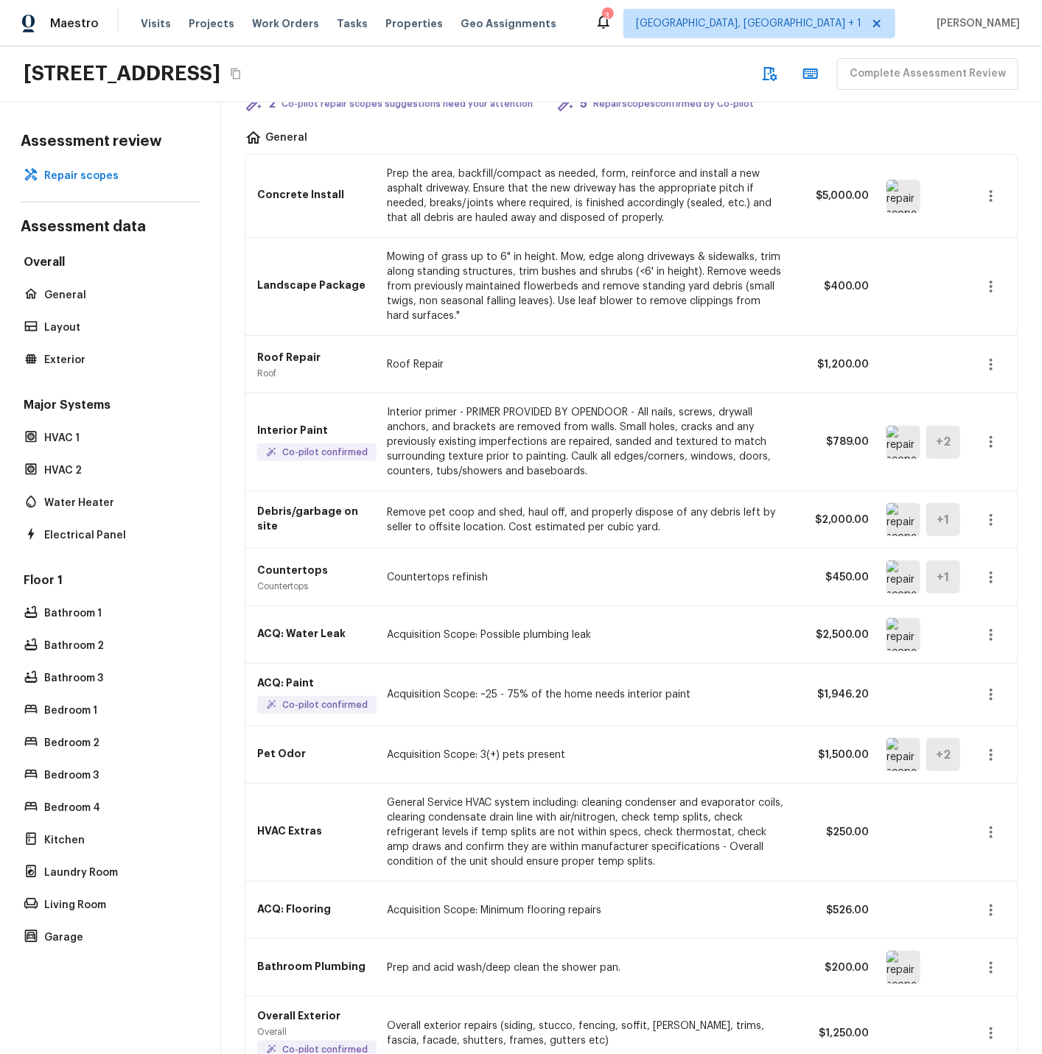
scroll to position [91, 0]
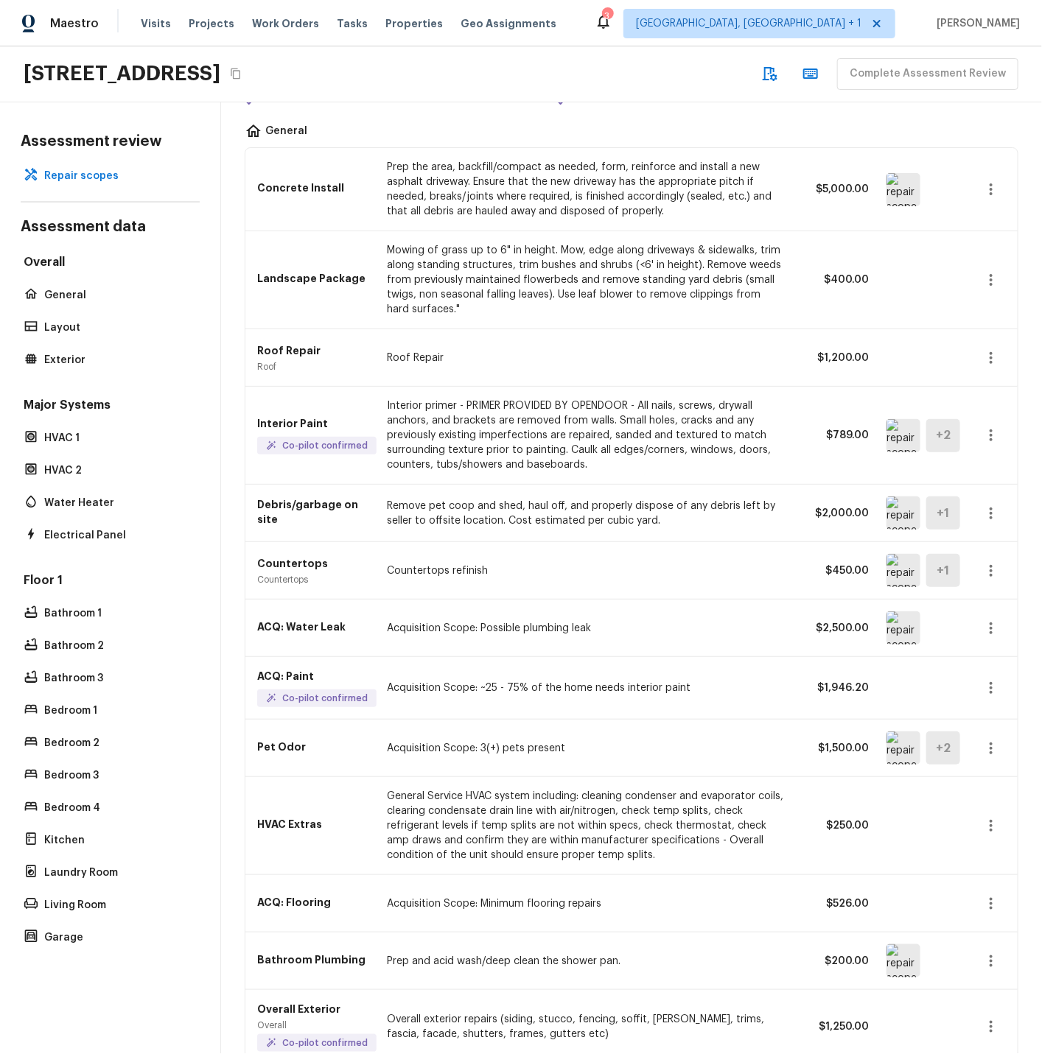
click at [901, 566] on img at bounding box center [903, 570] width 34 height 33
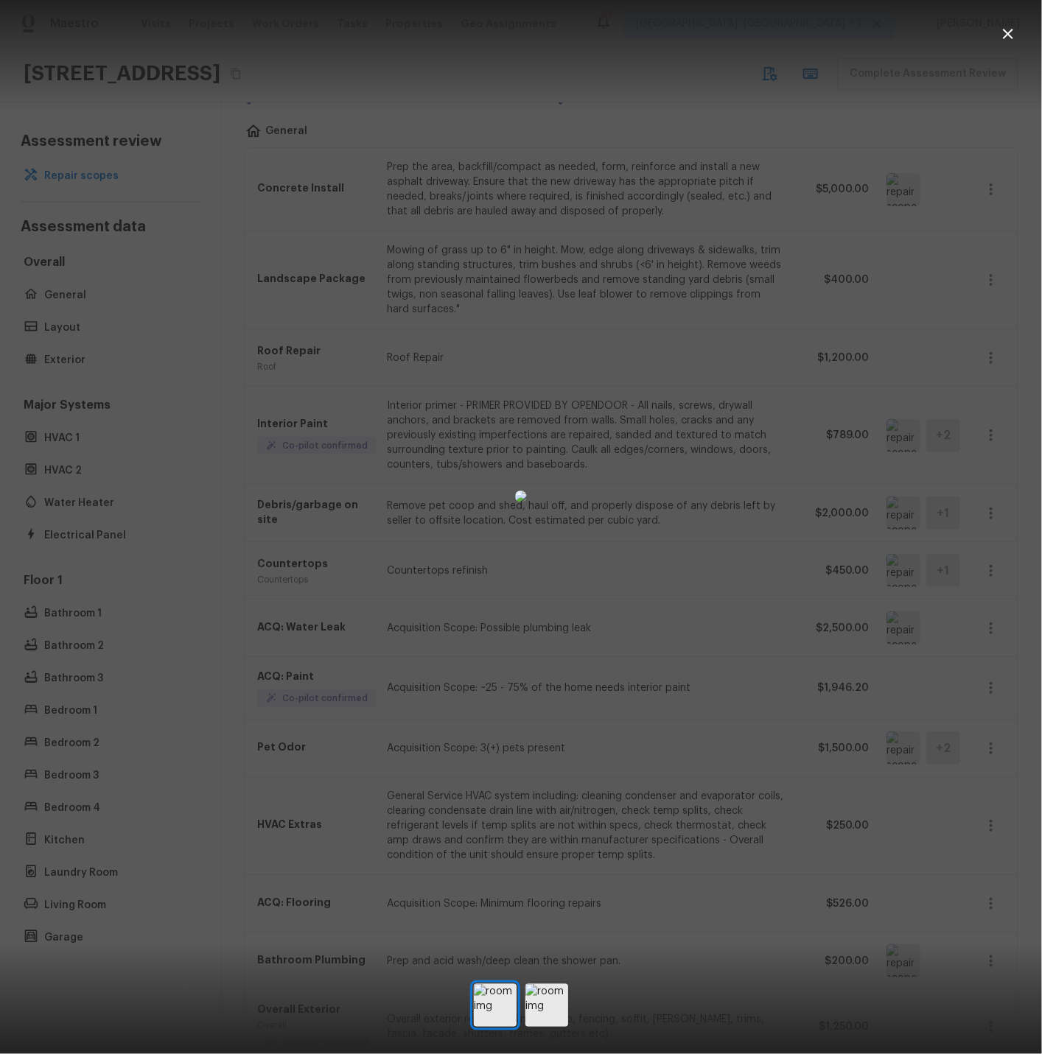
click at [1008, 30] on icon "button" at bounding box center [1008, 34] width 18 height 18
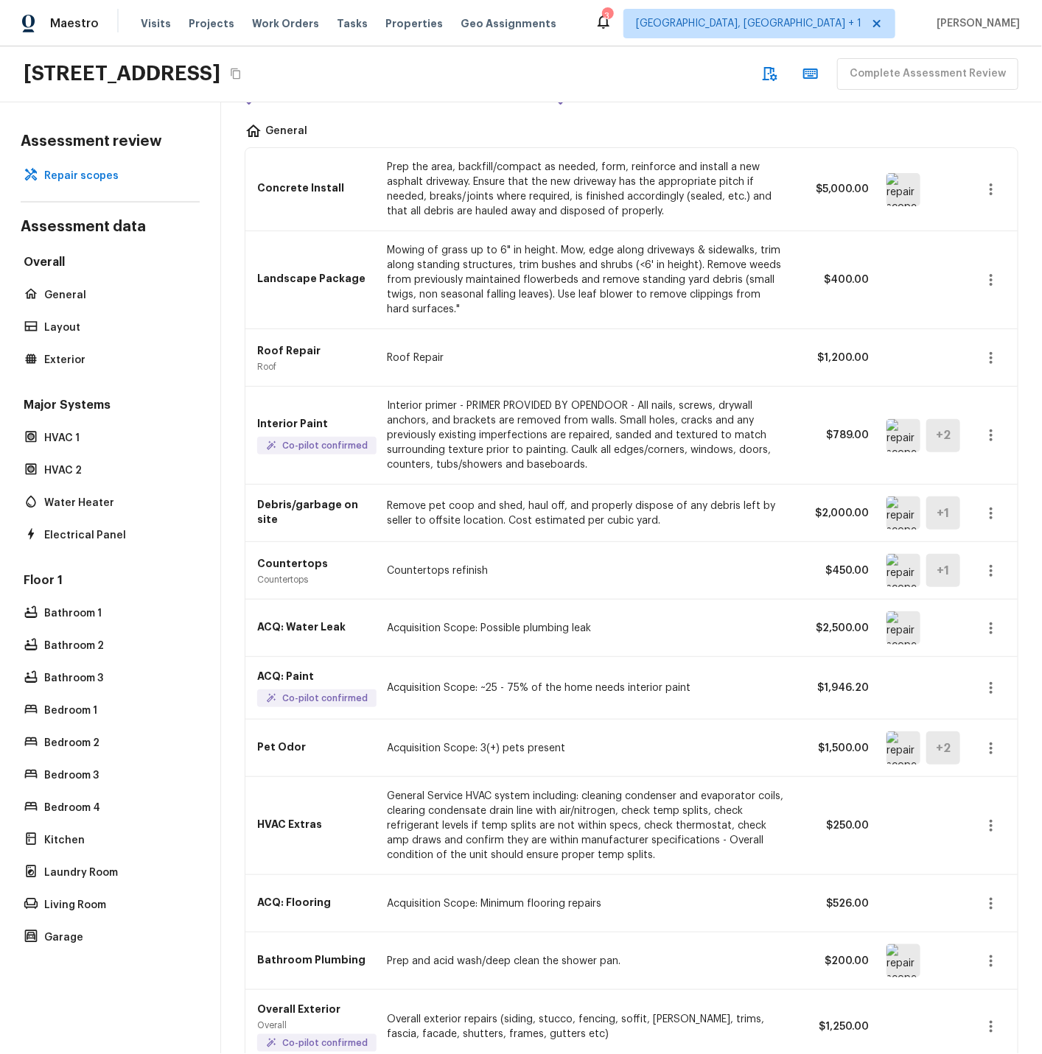
click at [988, 568] on icon "button" at bounding box center [991, 571] width 18 height 18
click at [983, 656] on li "Remove" at bounding box center [995, 658] width 69 height 44
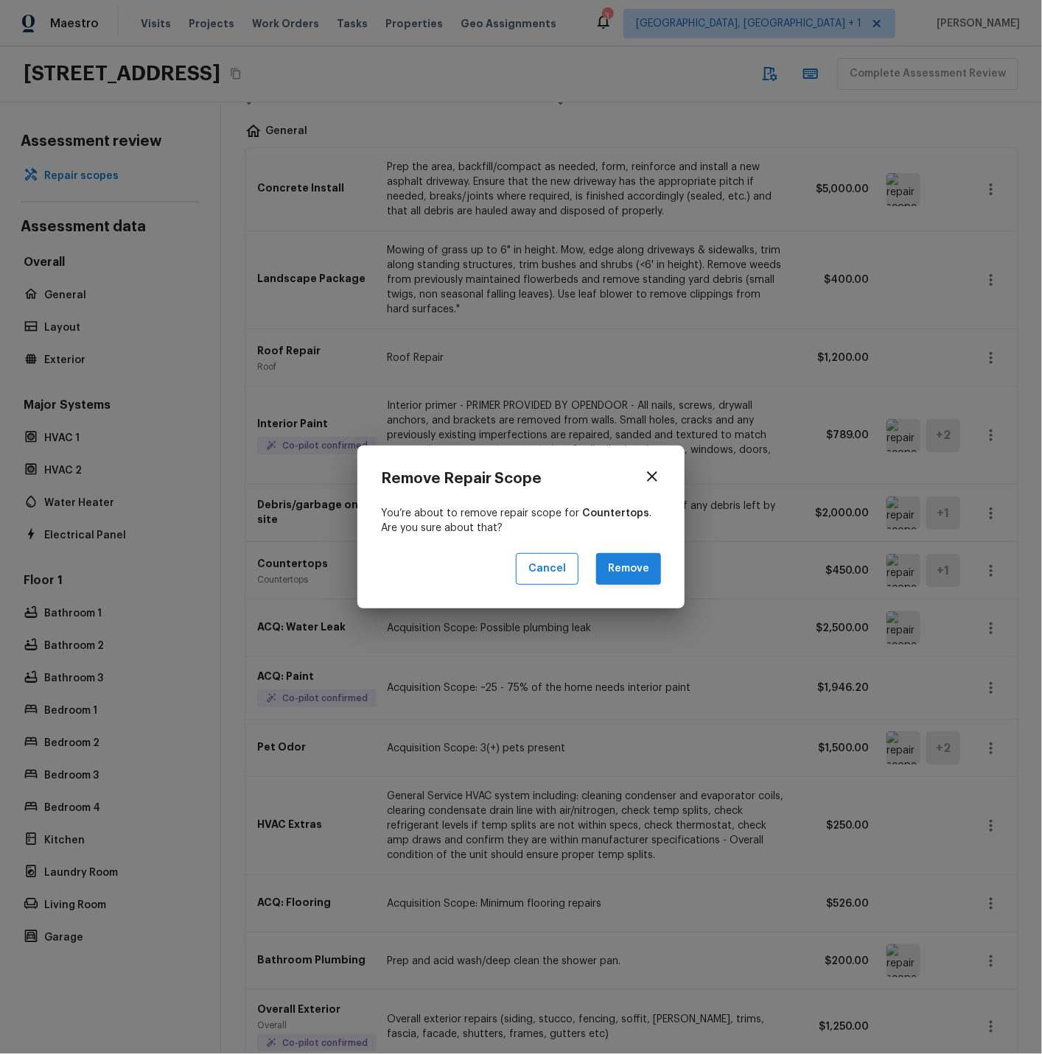
click at [623, 566] on button "Remove" at bounding box center [628, 569] width 65 height 32
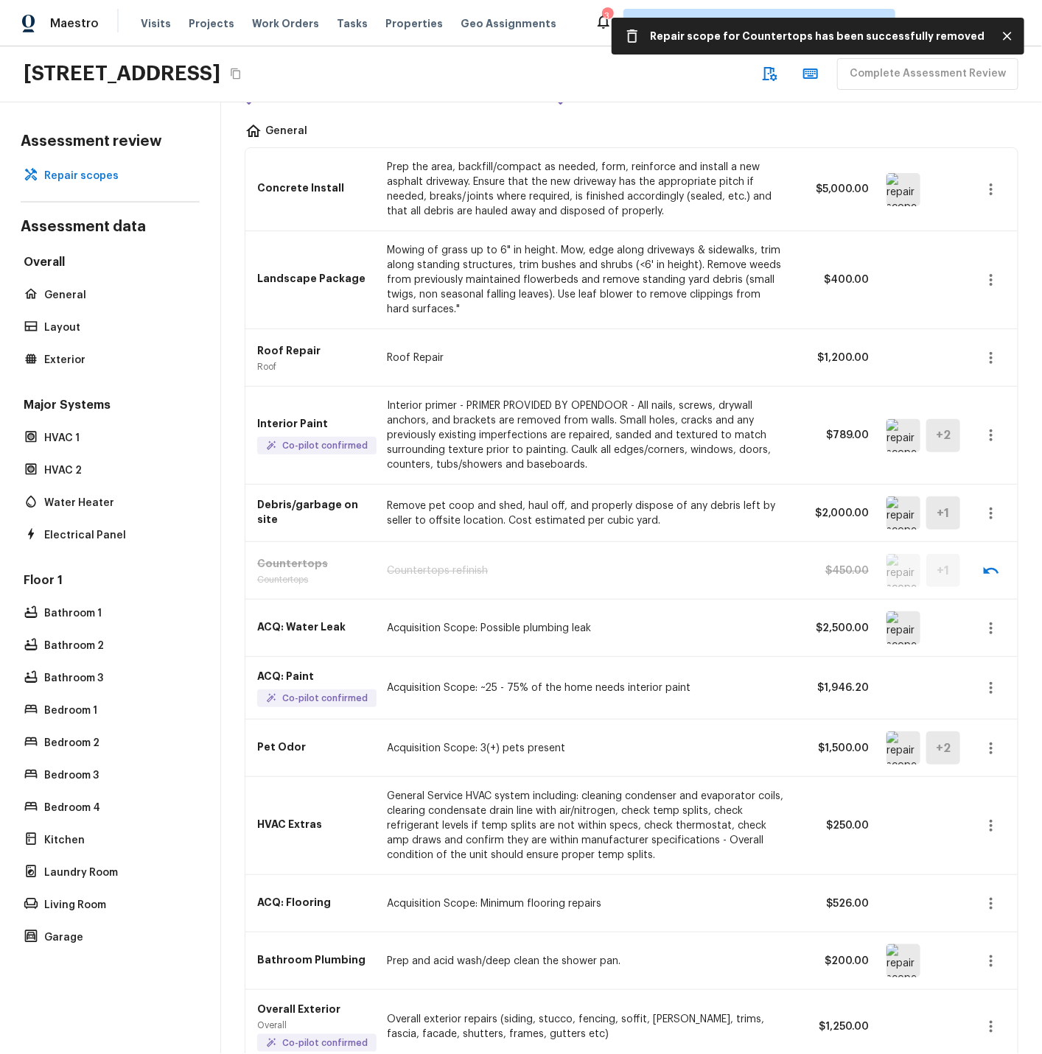
click at [902, 629] on img at bounding box center [903, 627] width 34 height 33
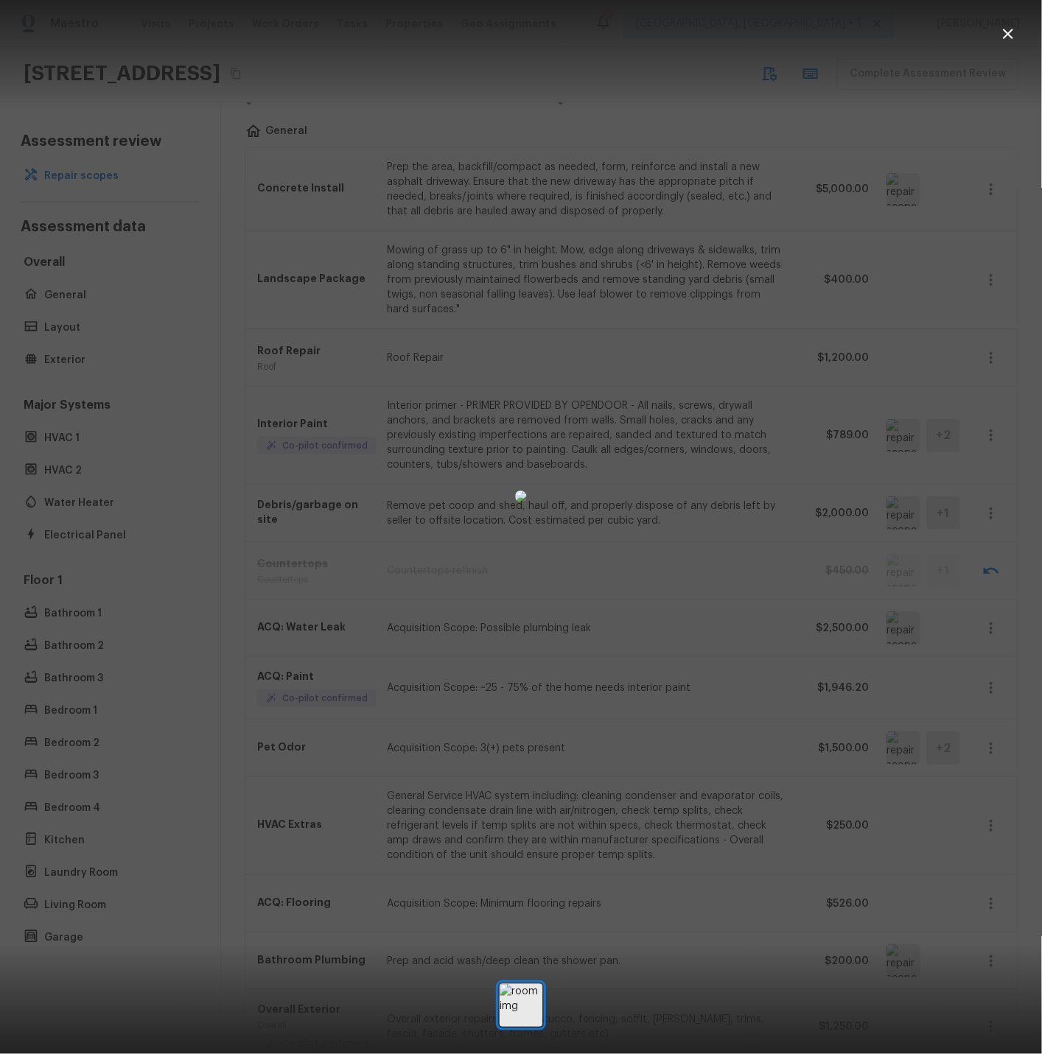
click at [1009, 32] on icon "button" at bounding box center [1007, 34] width 10 height 10
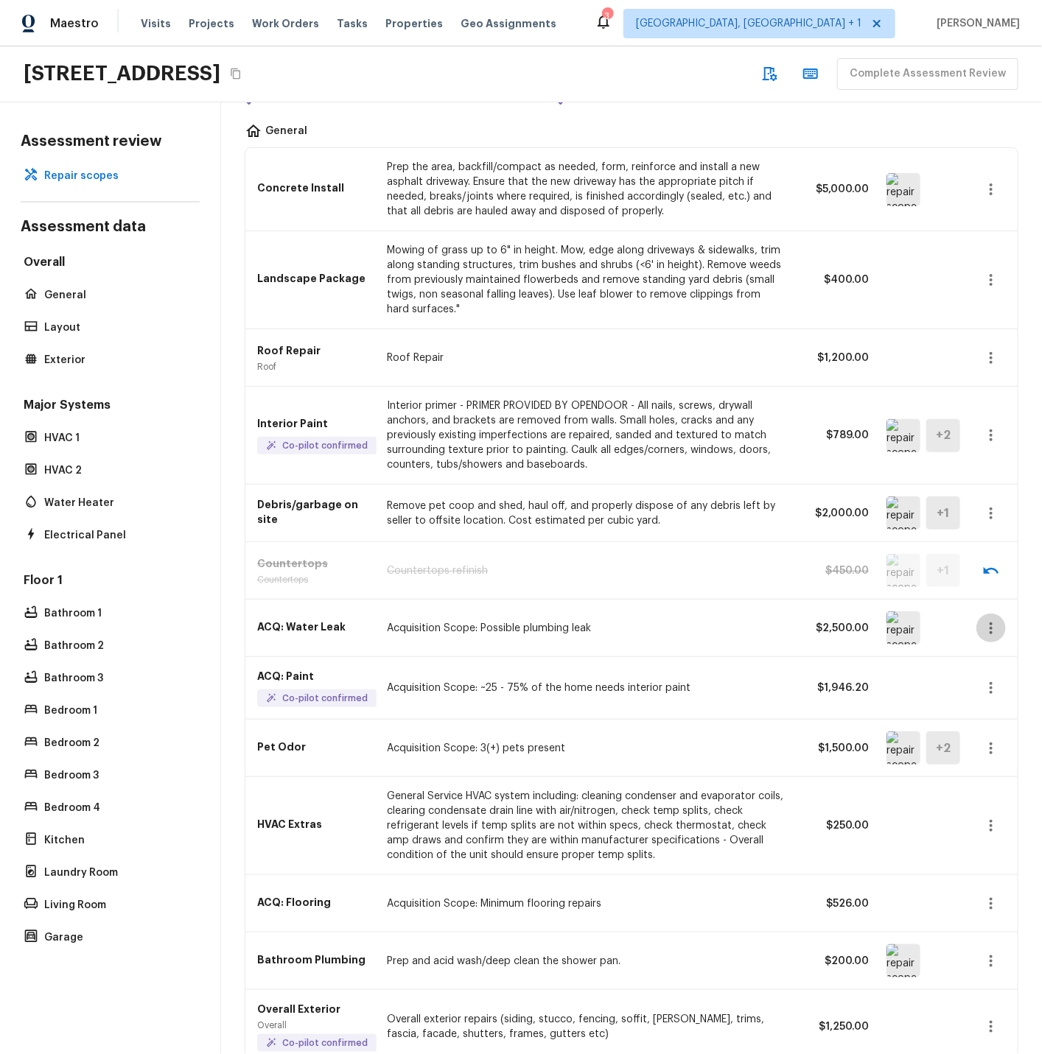
click at [993, 628] on icon "button" at bounding box center [991, 628] width 18 height 18
click at [992, 712] on li "Remove" at bounding box center [995, 715] width 69 height 44
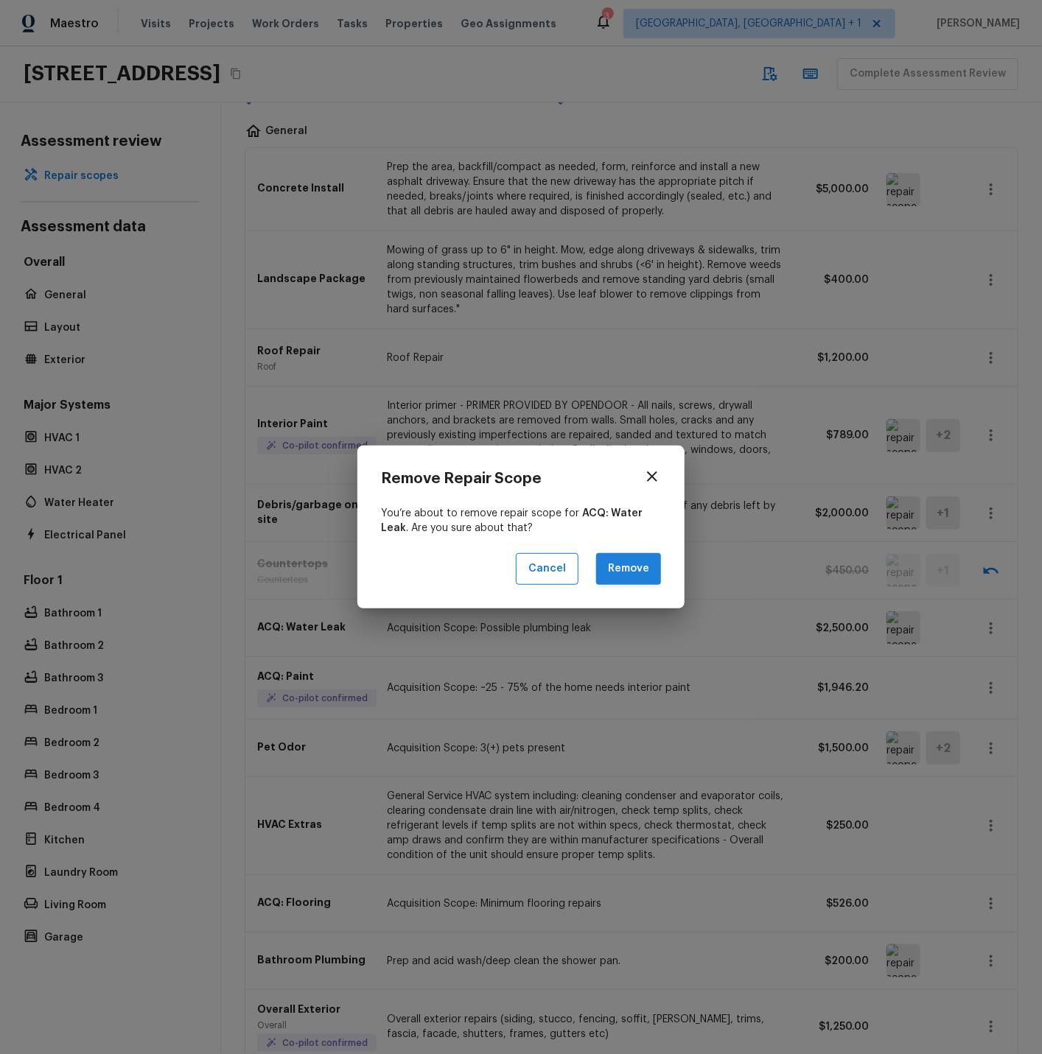
click at [637, 564] on button "Remove" at bounding box center [628, 569] width 65 height 32
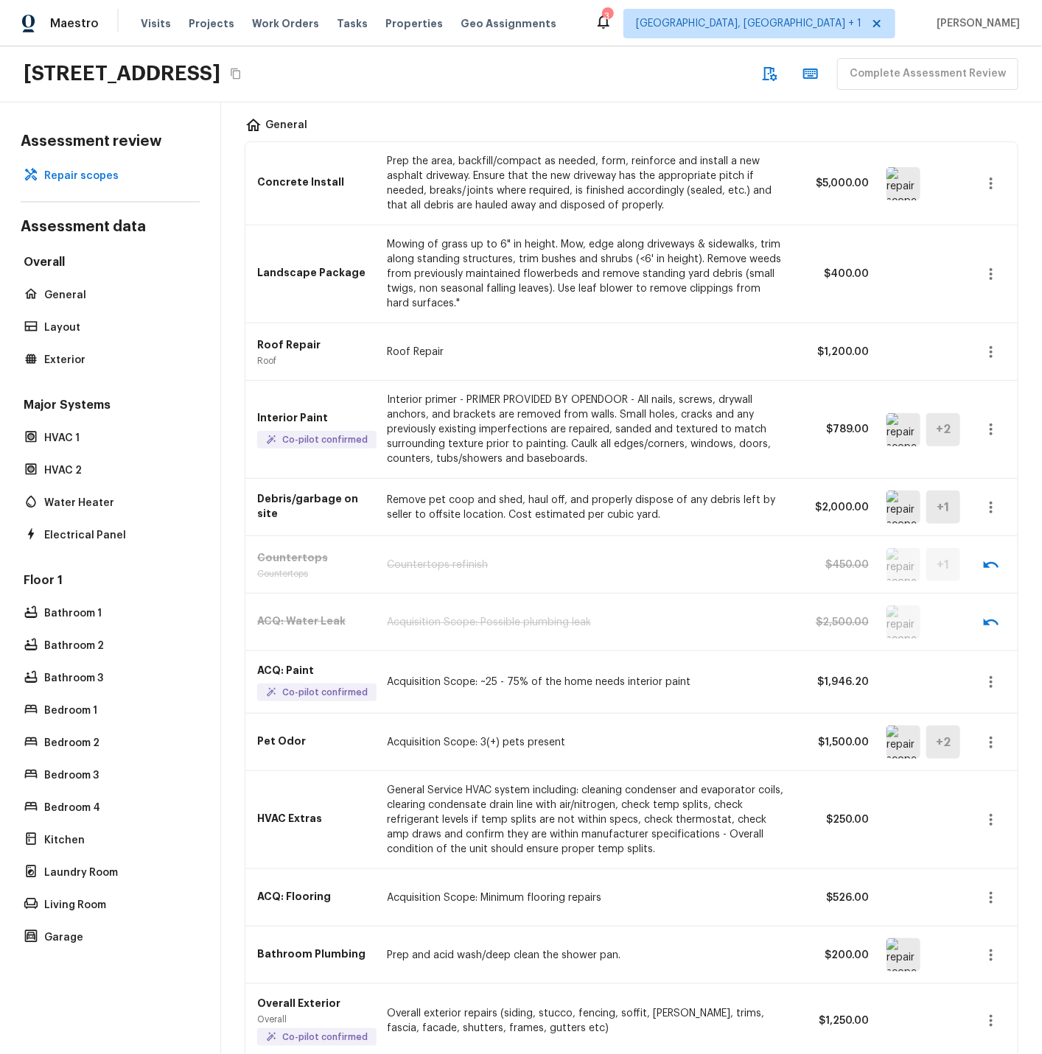
scroll to position [97, 0]
click at [991, 680] on icon "button" at bounding box center [991, 681] width 18 height 18
click at [983, 722] on li "Edit" at bounding box center [995, 725] width 69 height 44
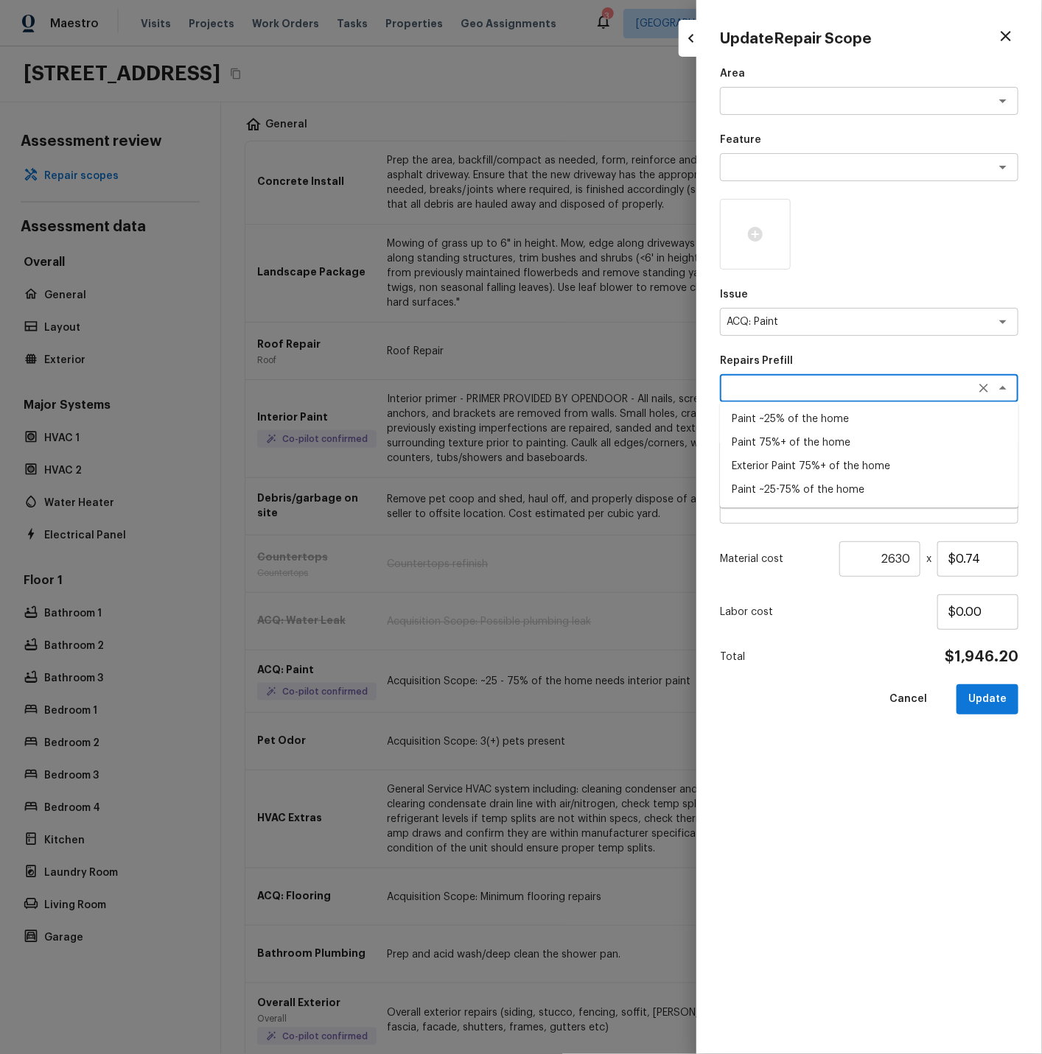
click at [775, 388] on textarea at bounding box center [848, 388] width 244 height 15
click at [778, 419] on li "Paint ~25% of the home" at bounding box center [869, 420] width 298 height 24
type textarea "Paint ~25% of the home"
type textarea "Acquisition Scope: ~25% of the home needs interior paint"
type input "$0.37"
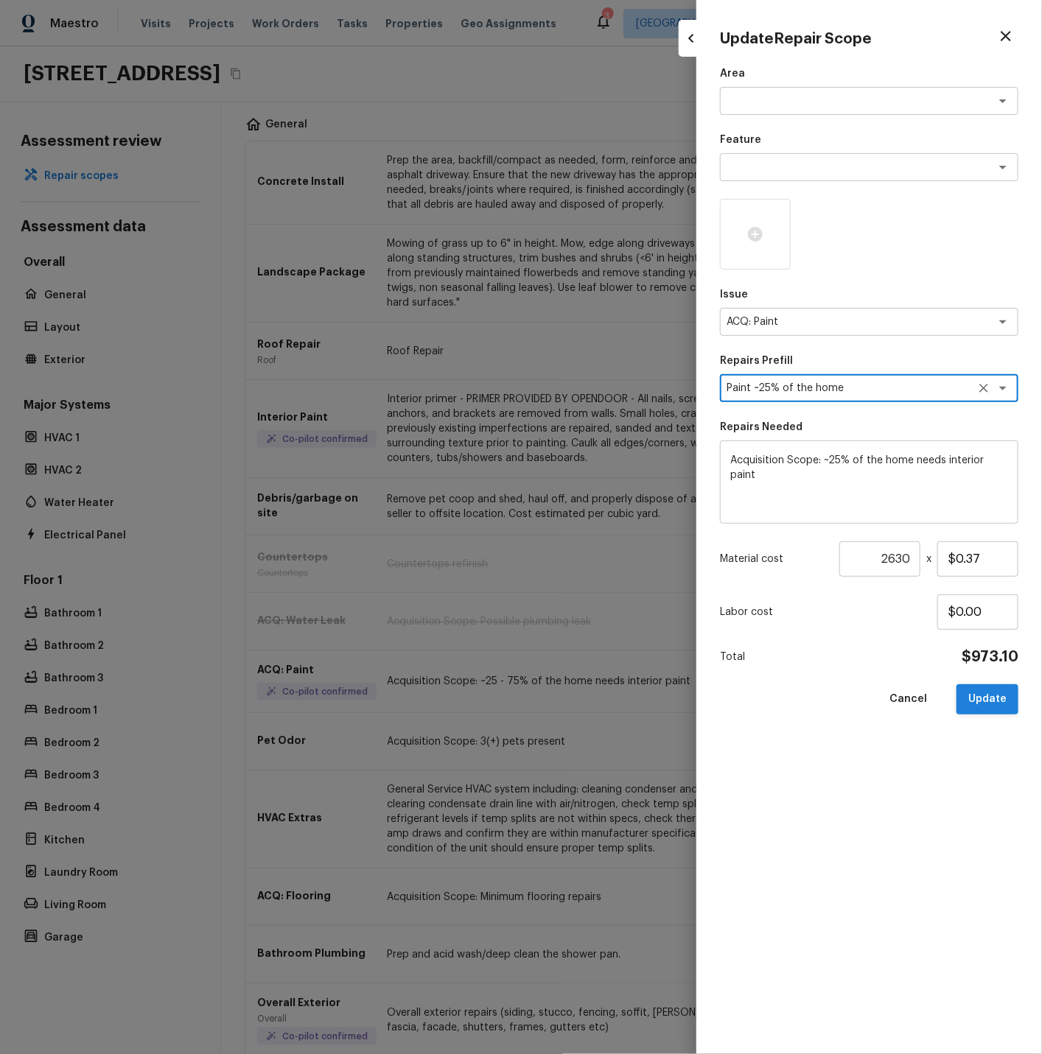
click at [987, 697] on button "Update" at bounding box center [987, 699] width 62 height 30
type textarea "Acquisition Scope: ~25 - 75% of the home needs interior paint"
type input "$0.74"
type input "1"
type input "$0.00"
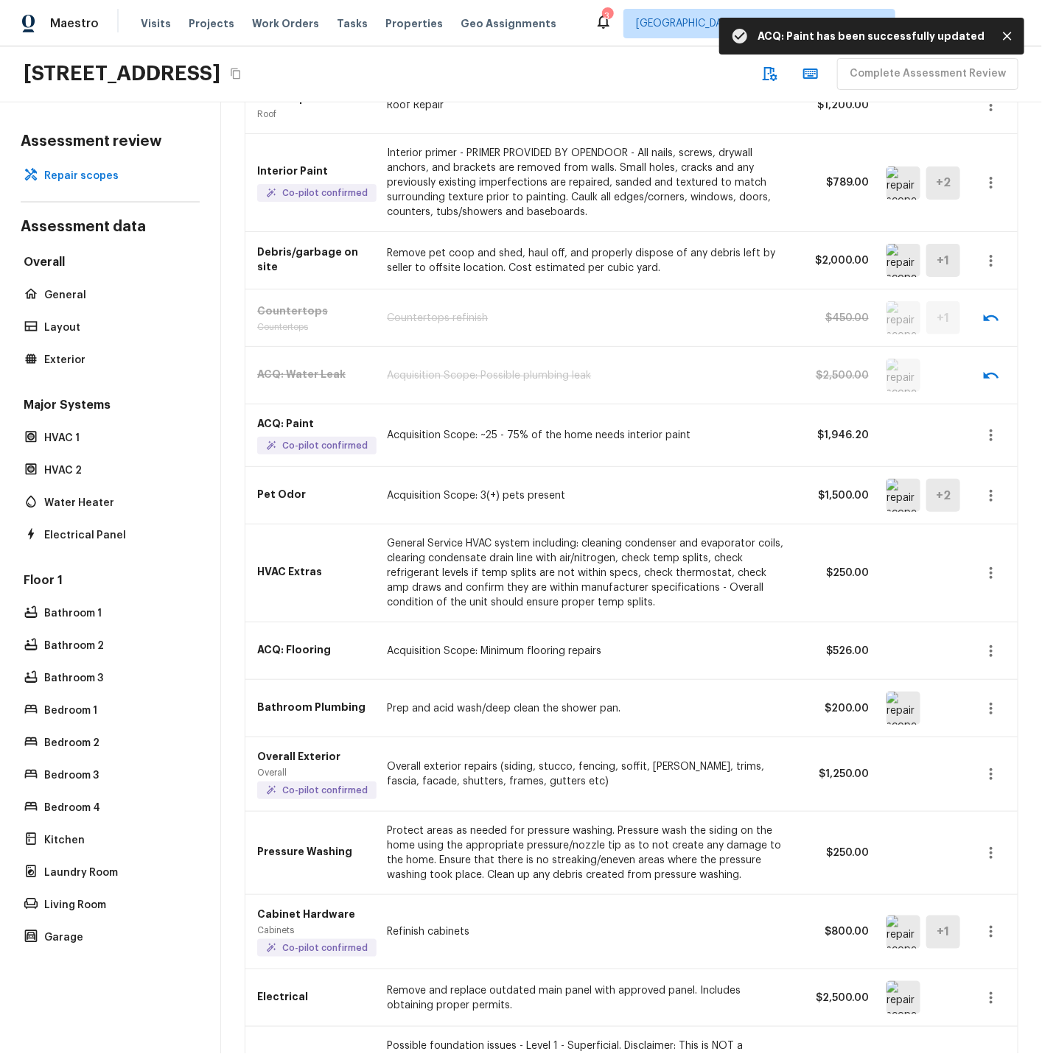
scroll to position [345, 0]
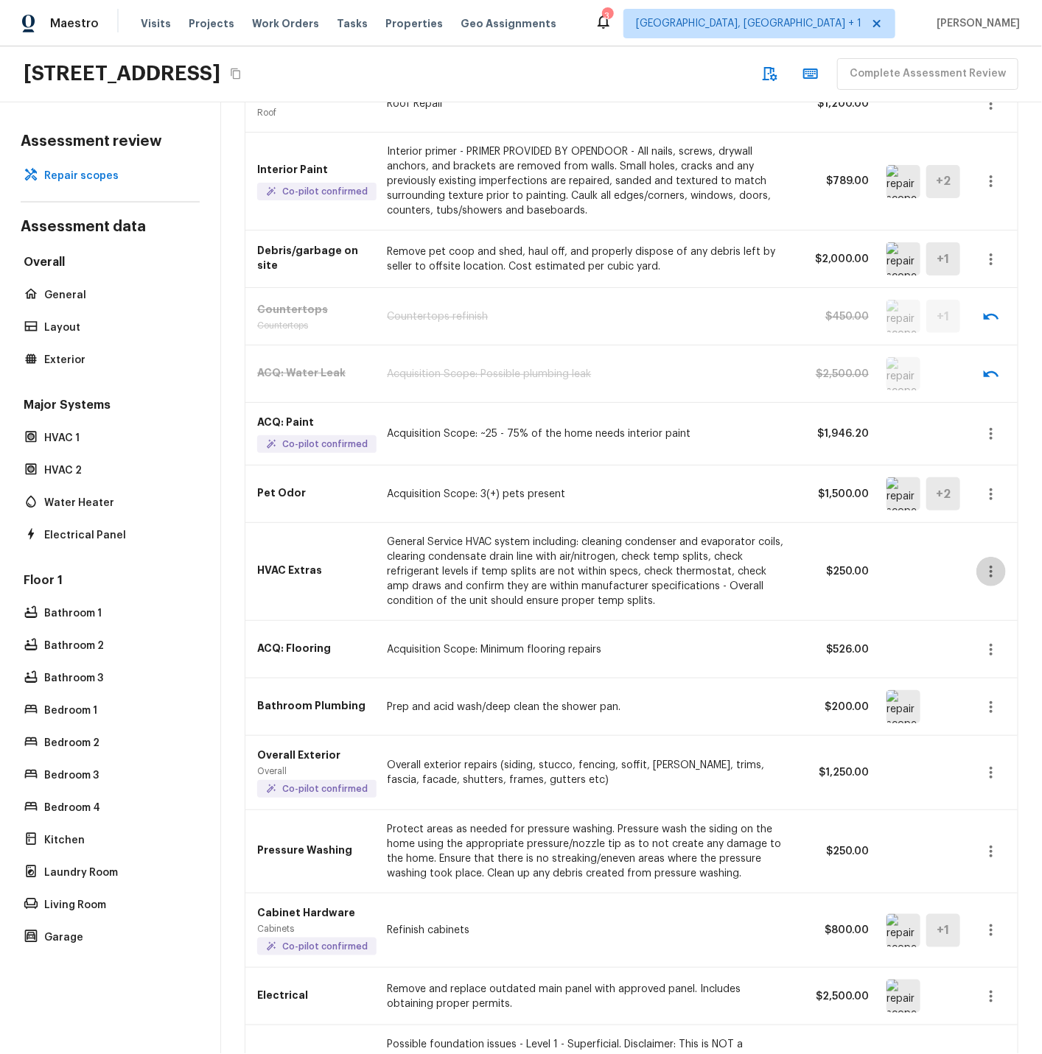
click at [991, 571] on icon "button" at bounding box center [990, 572] width 3 height 12
click at [986, 658] on li "Remove" at bounding box center [995, 658] width 69 height 44
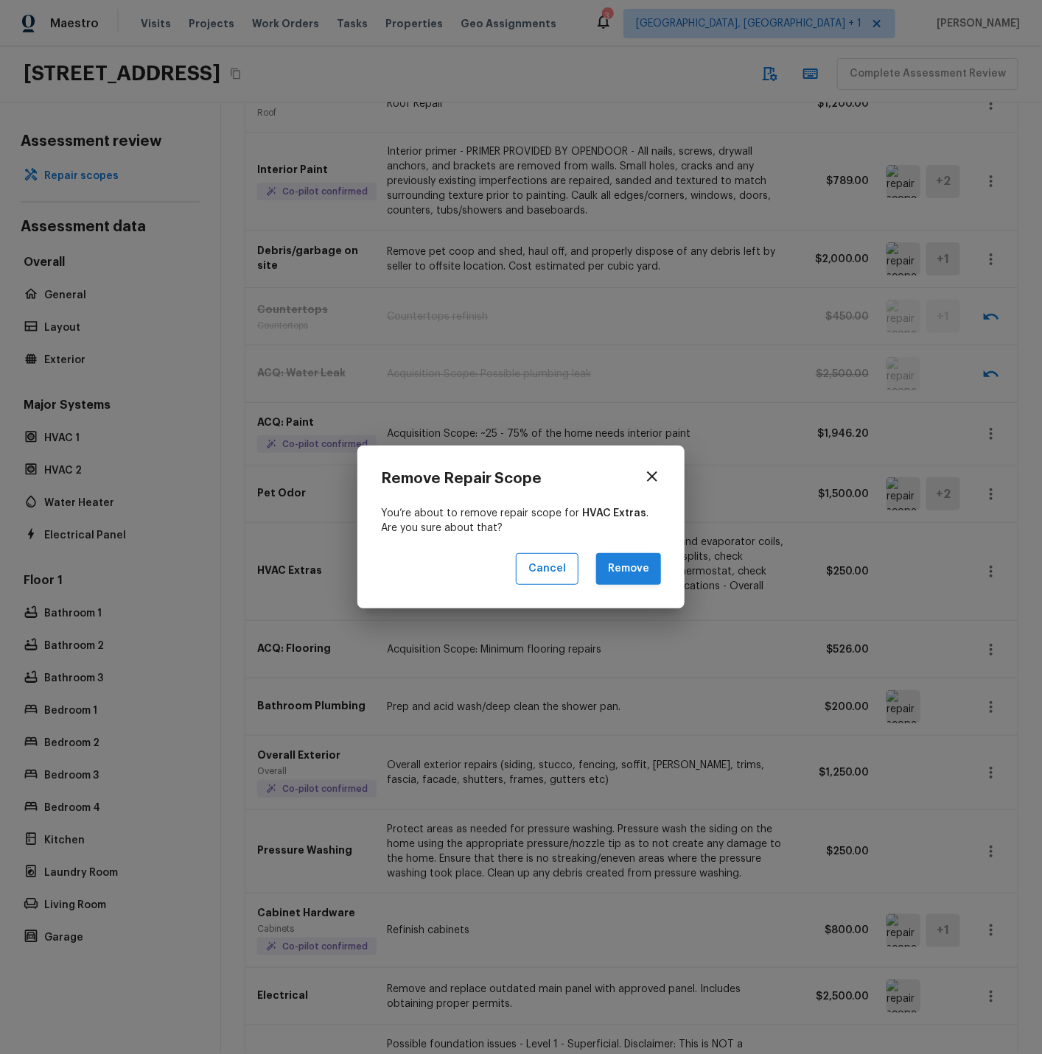
click at [627, 564] on button "Remove" at bounding box center [628, 569] width 65 height 32
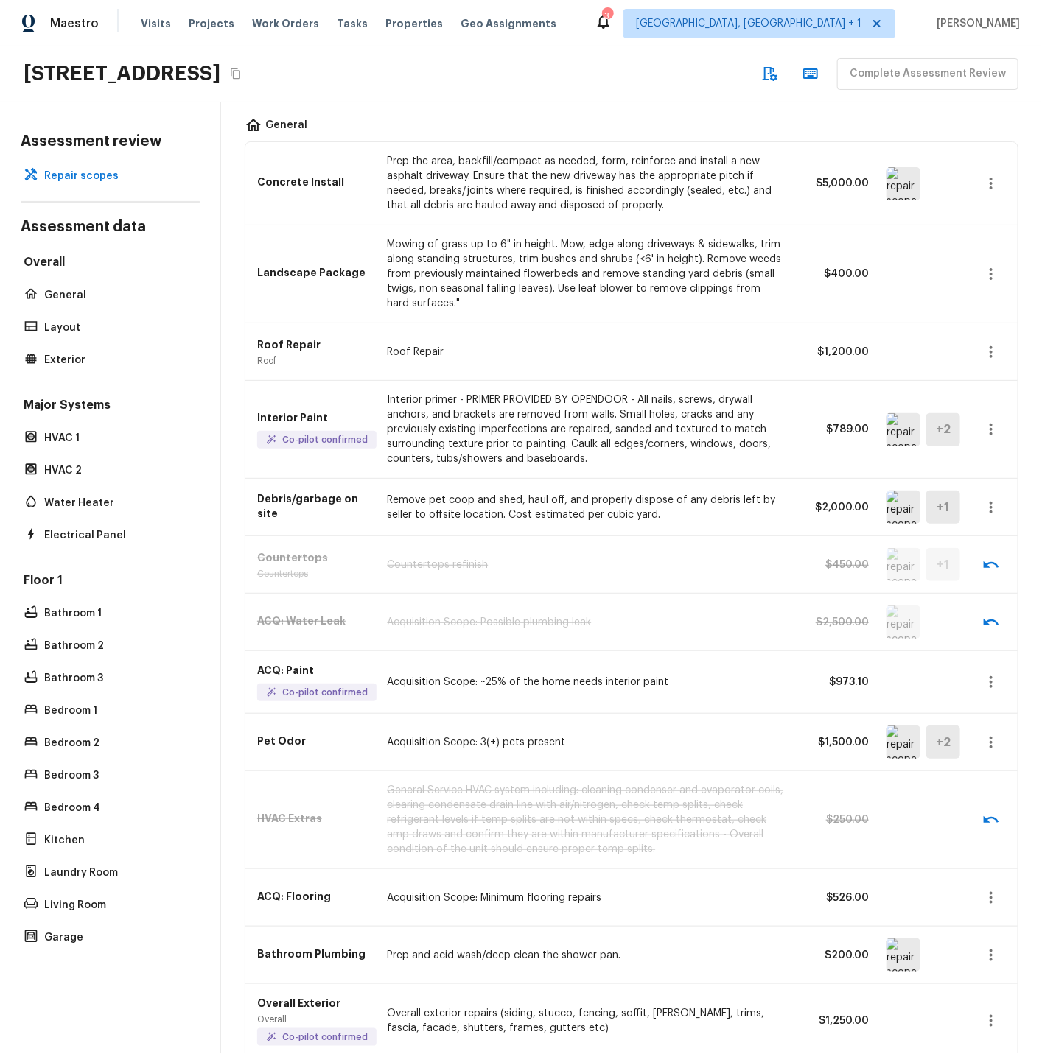
scroll to position [17, 0]
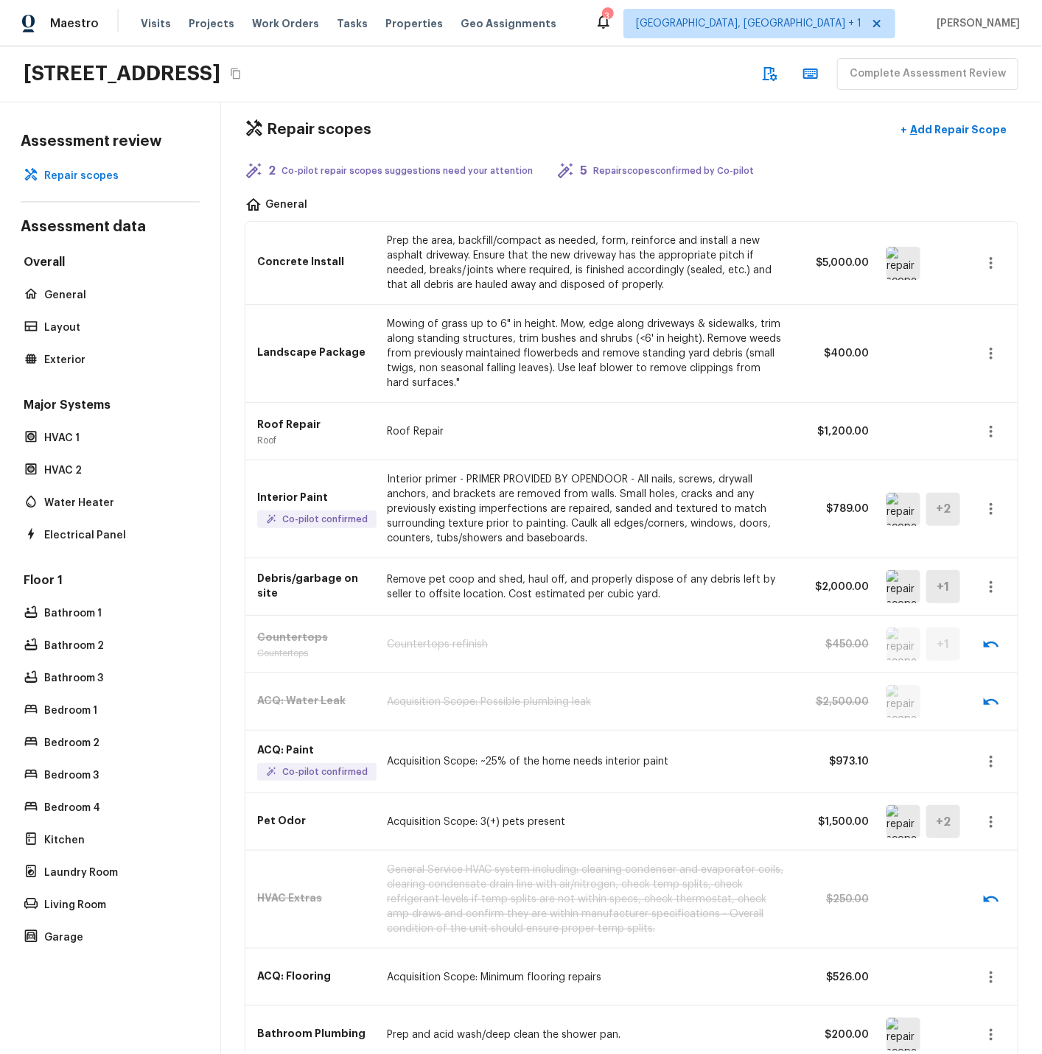
click at [991, 509] on icon "button" at bounding box center [990, 509] width 3 height 12
click at [990, 594] on li "Remove" at bounding box center [995, 596] width 69 height 44
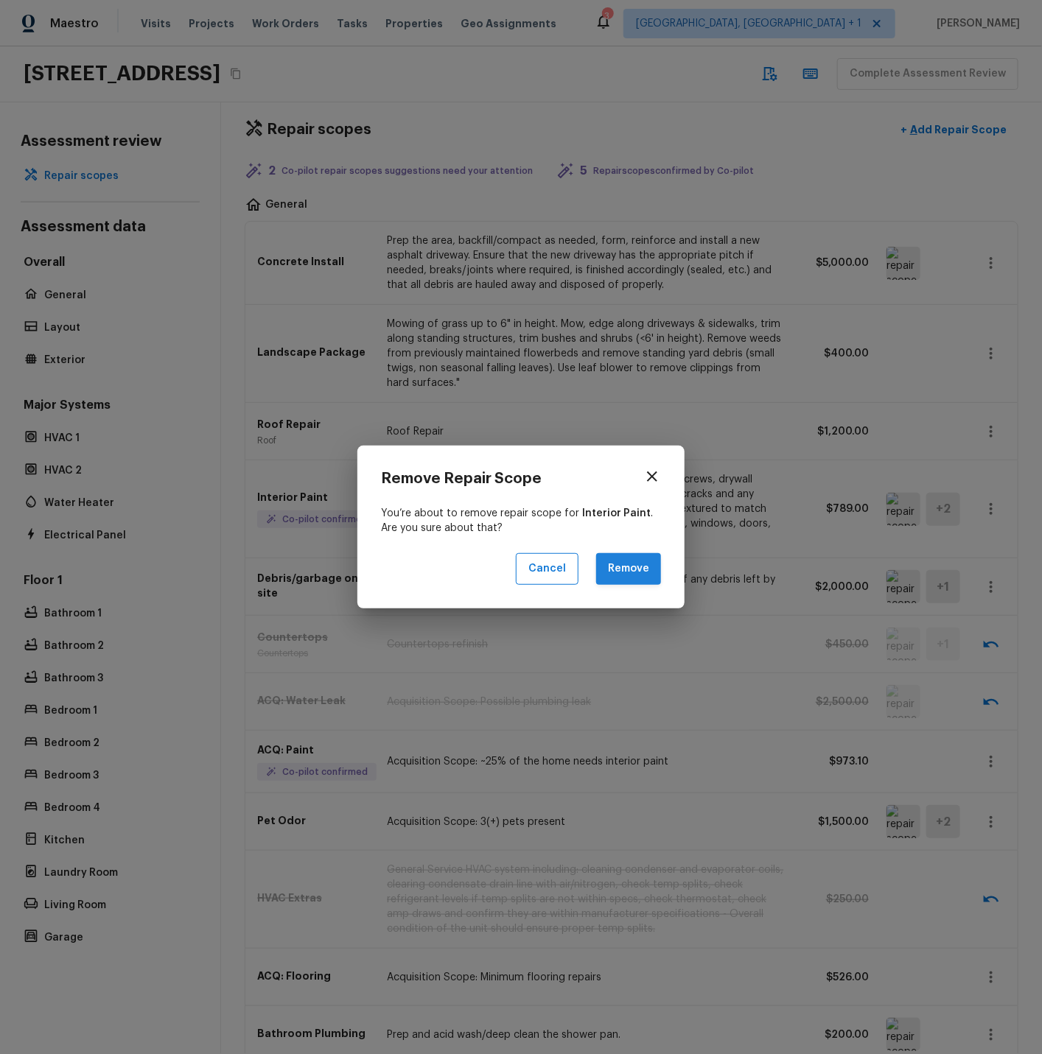
click at [635, 571] on button "Remove" at bounding box center [628, 569] width 65 height 32
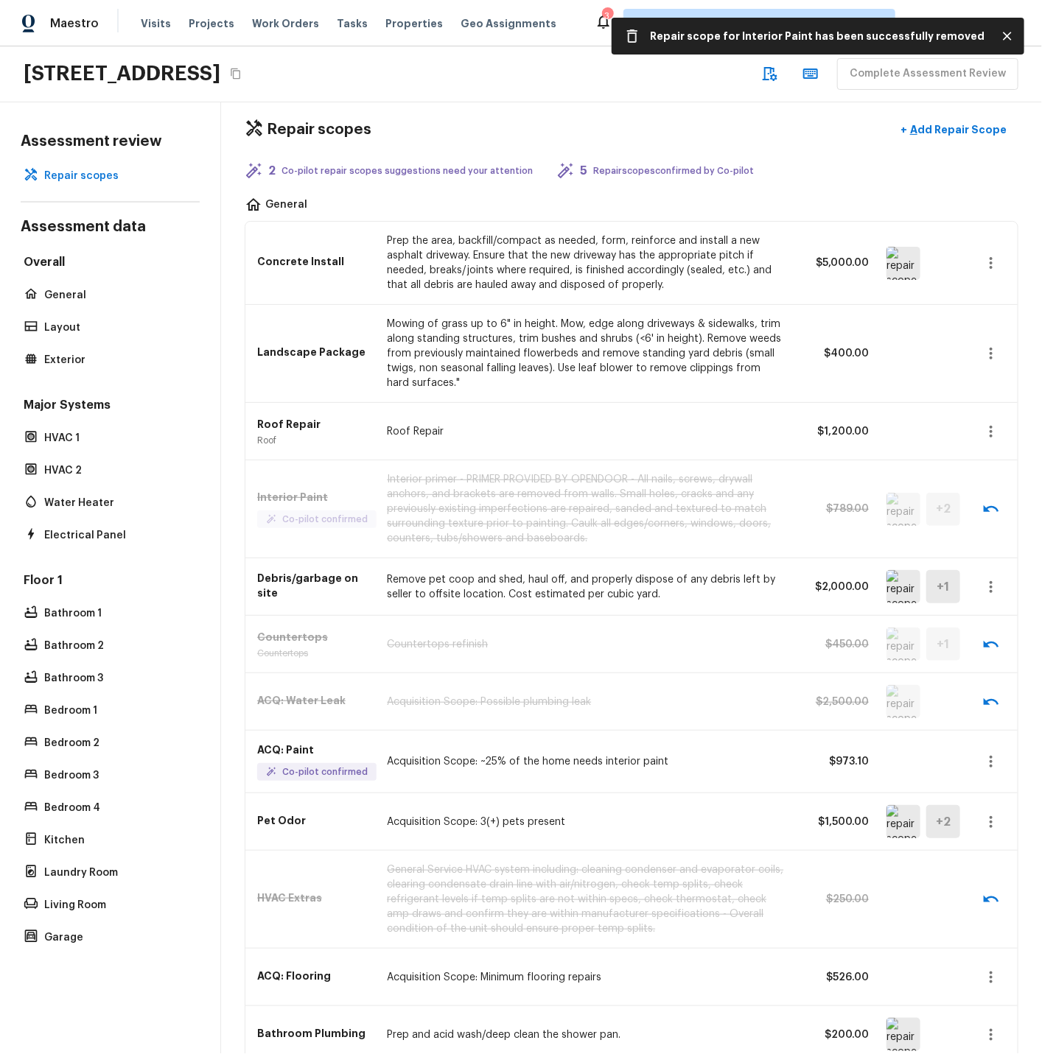
scroll to position [0, 0]
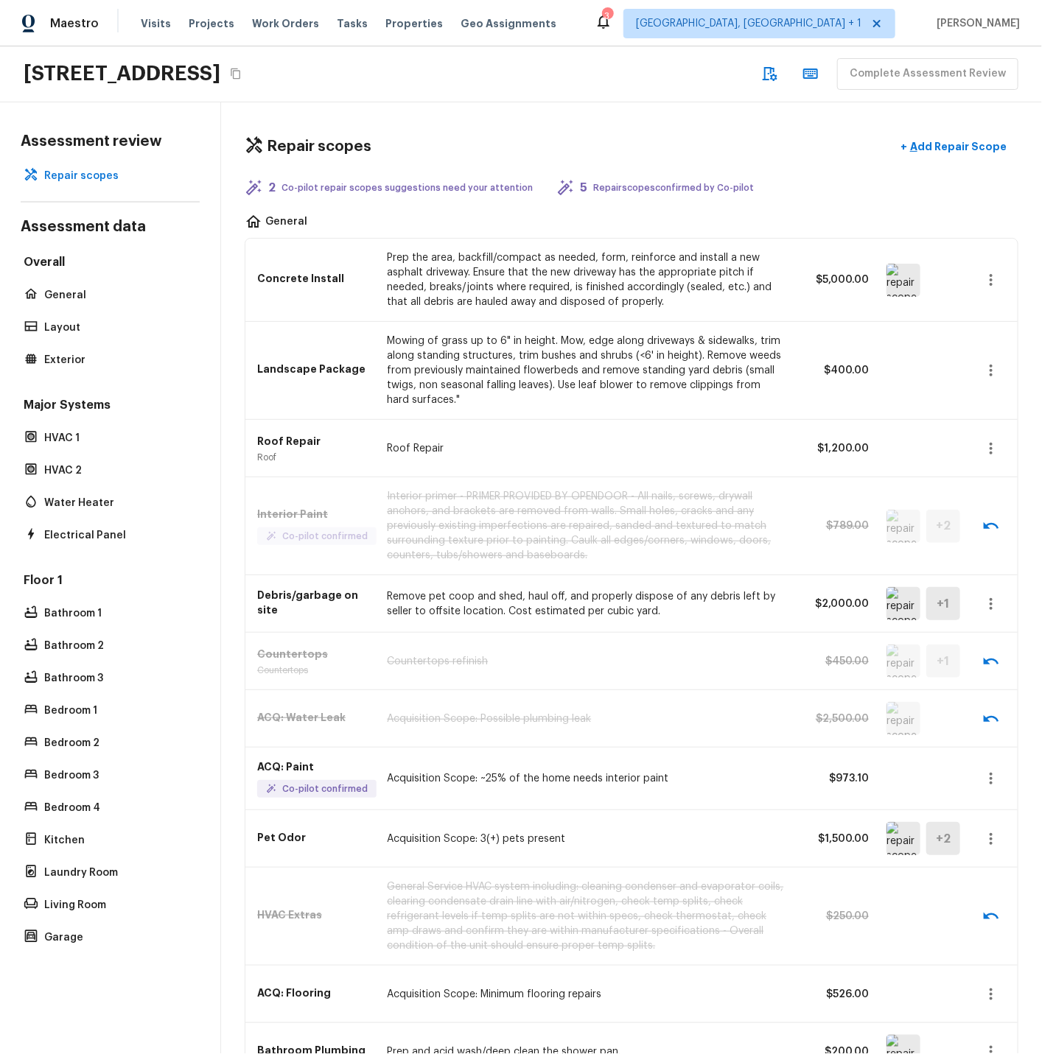
click at [991, 278] on icon "button" at bounding box center [991, 280] width 18 height 18
click at [980, 325] on li "Edit" at bounding box center [995, 323] width 69 height 44
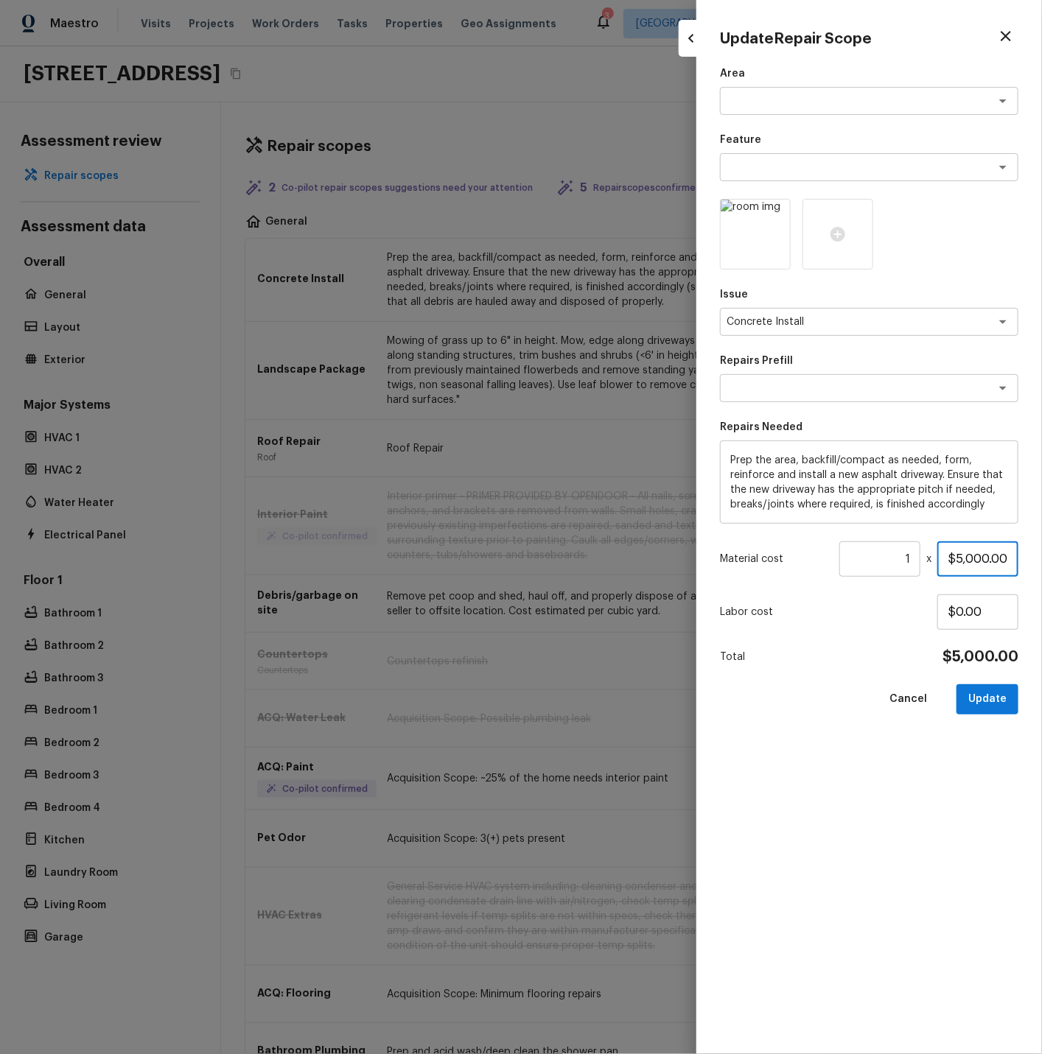
click at [960, 558] on input "$5,000.00" at bounding box center [977, 558] width 81 height 35
click at [916, 697] on button "Cancel" at bounding box center [907, 699] width 61 height 30
type input "$0.00"
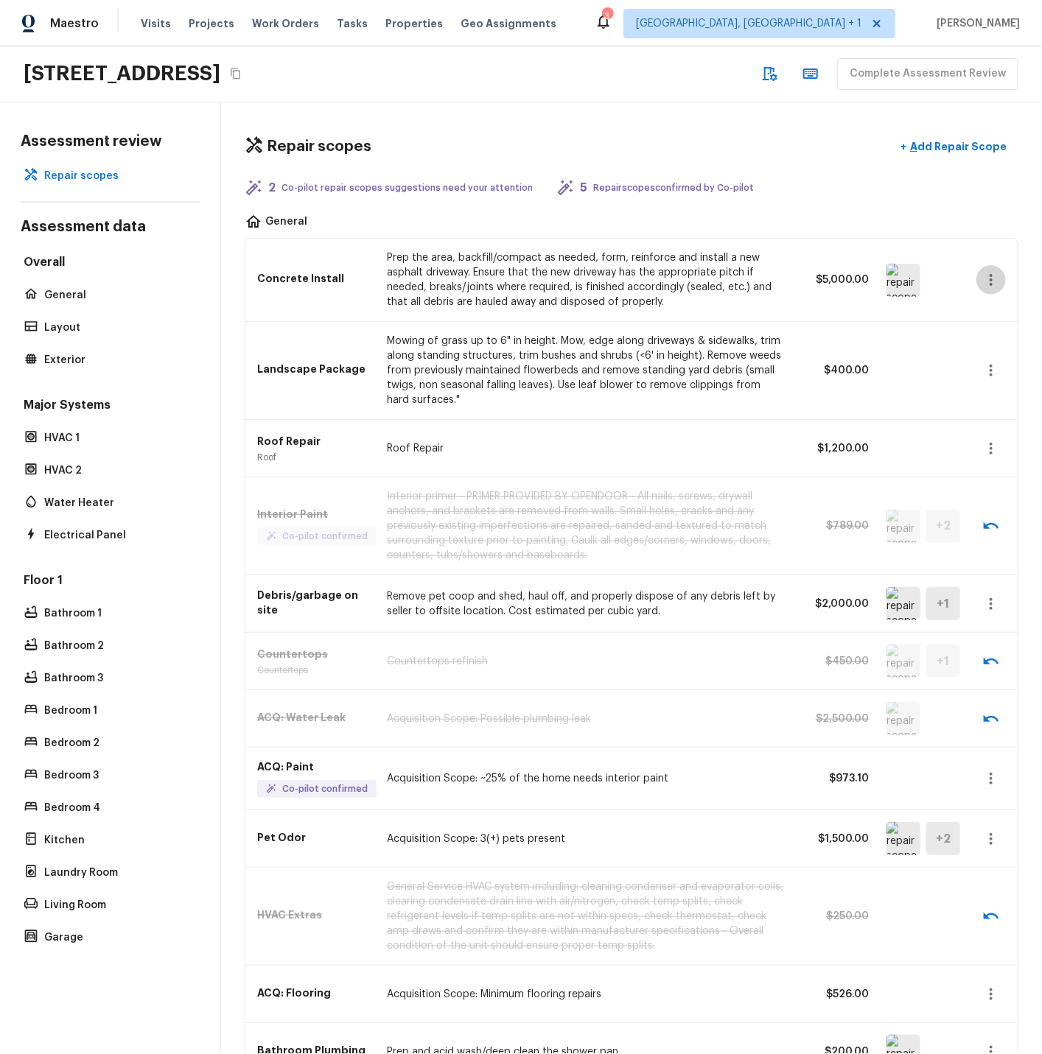
click at [995, 273] on icon "button" at bounding box center [991, 280] width 18 height 18
click at [985, 364] on li "Remove" at bounding box center [995, 367] width 69 height 44
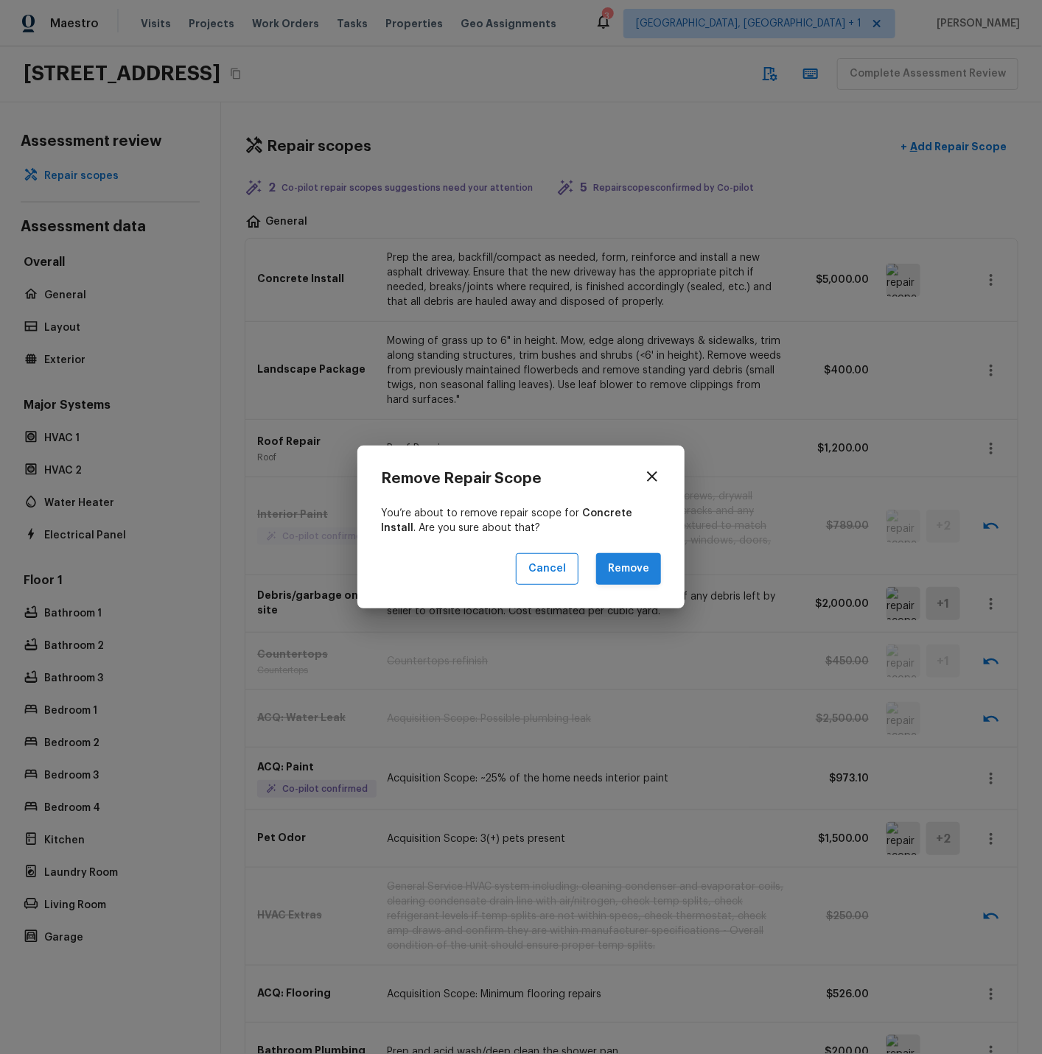
click at [641, 572] on button "Remove" at bounding box center [628, 569] width 65 height 32
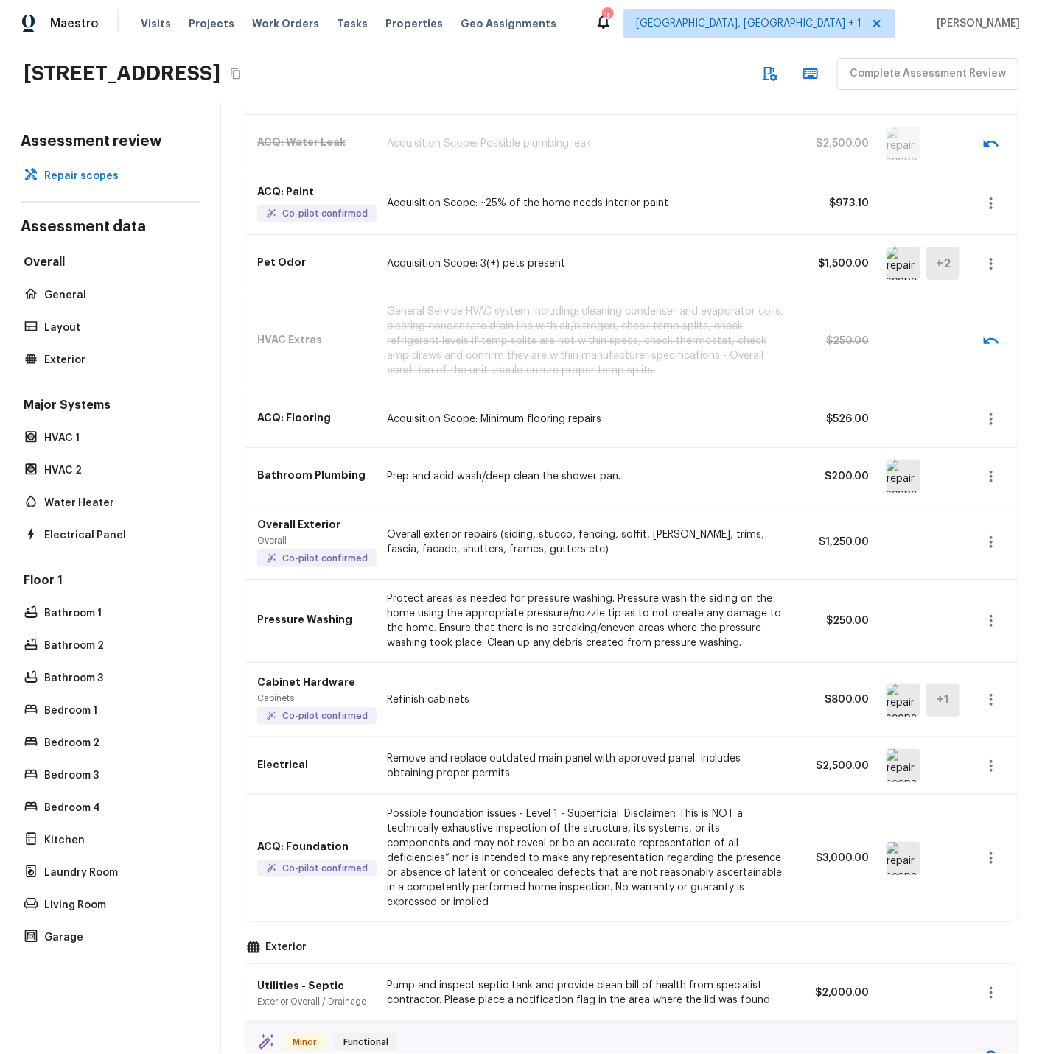
scroll to position [586, 0]
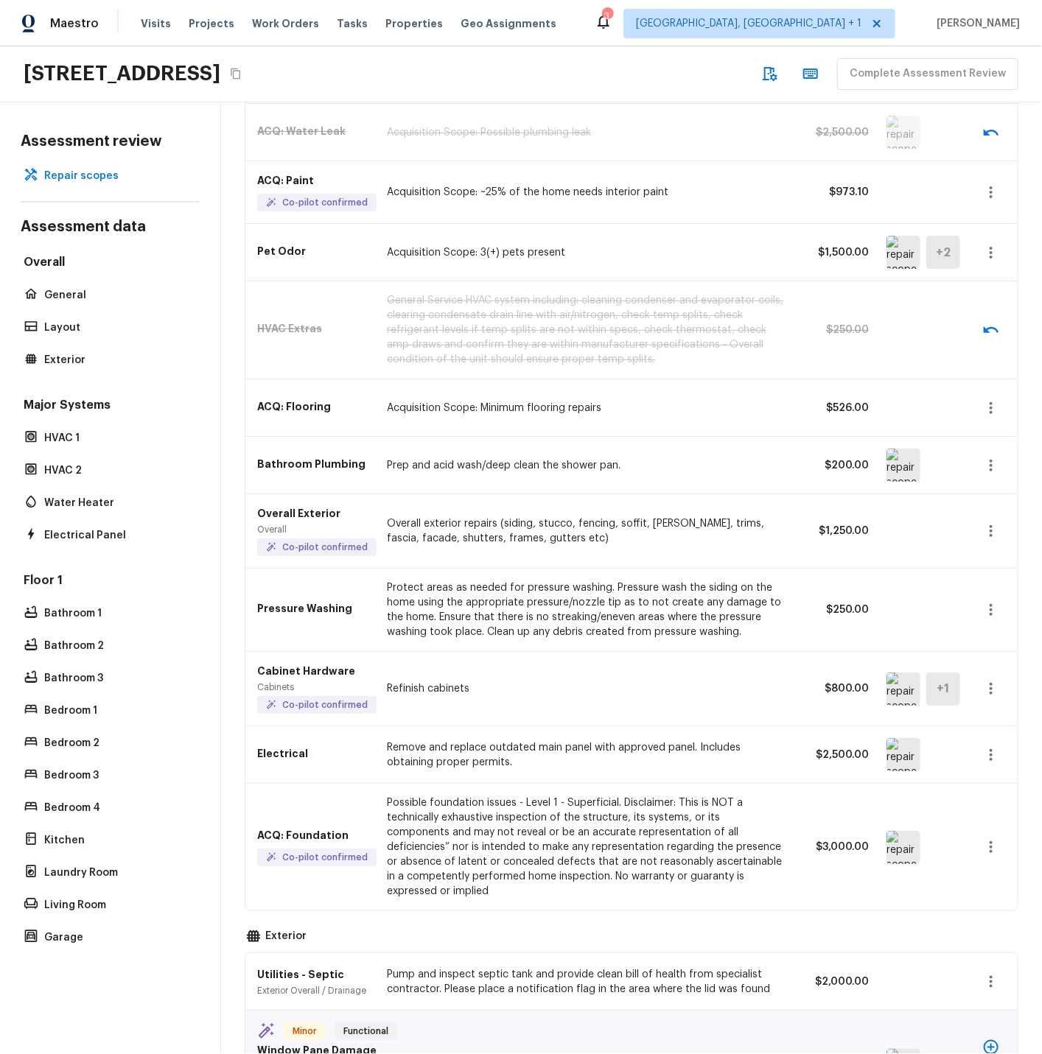
click at [906, 460] on img at bounding box center [903, 465] width 34 height 33
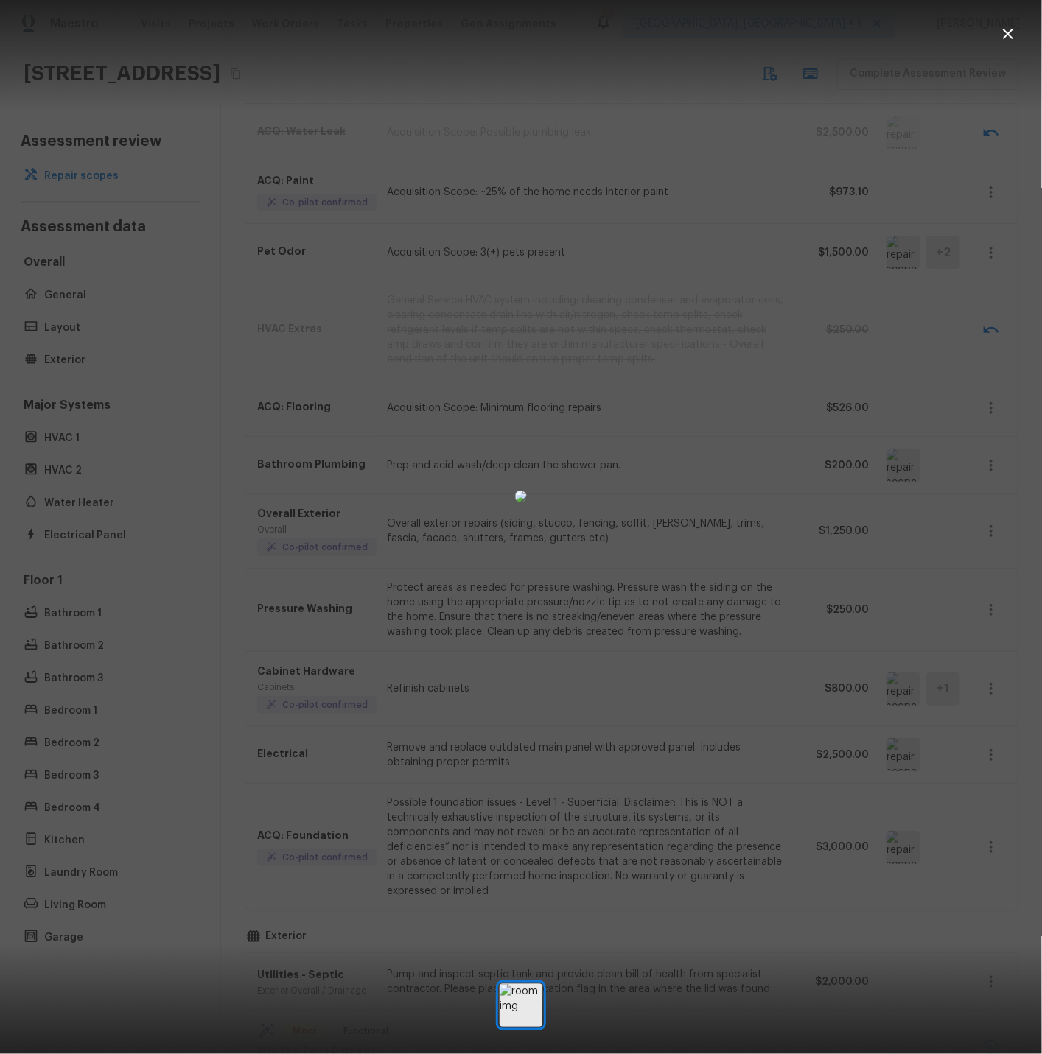
click at [1013, 29] on icon "button" at bounding box center [1008, 34] width 18 height 18
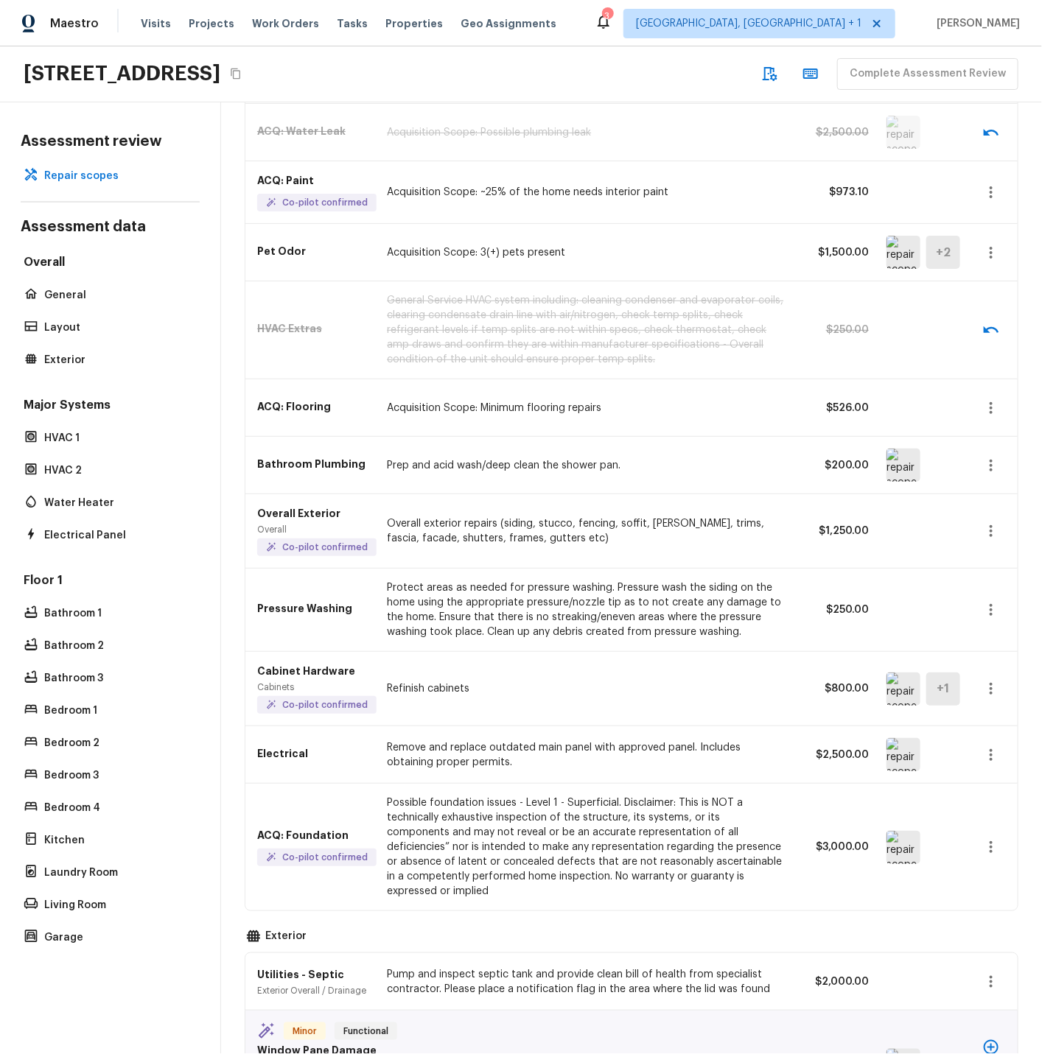
click at [987, 466] on icon "button" at bounding box center [991, 466] width 18 height 18
click at [986, 549] on li "Remove" at bounding box center [995, 552] width 69 height 44
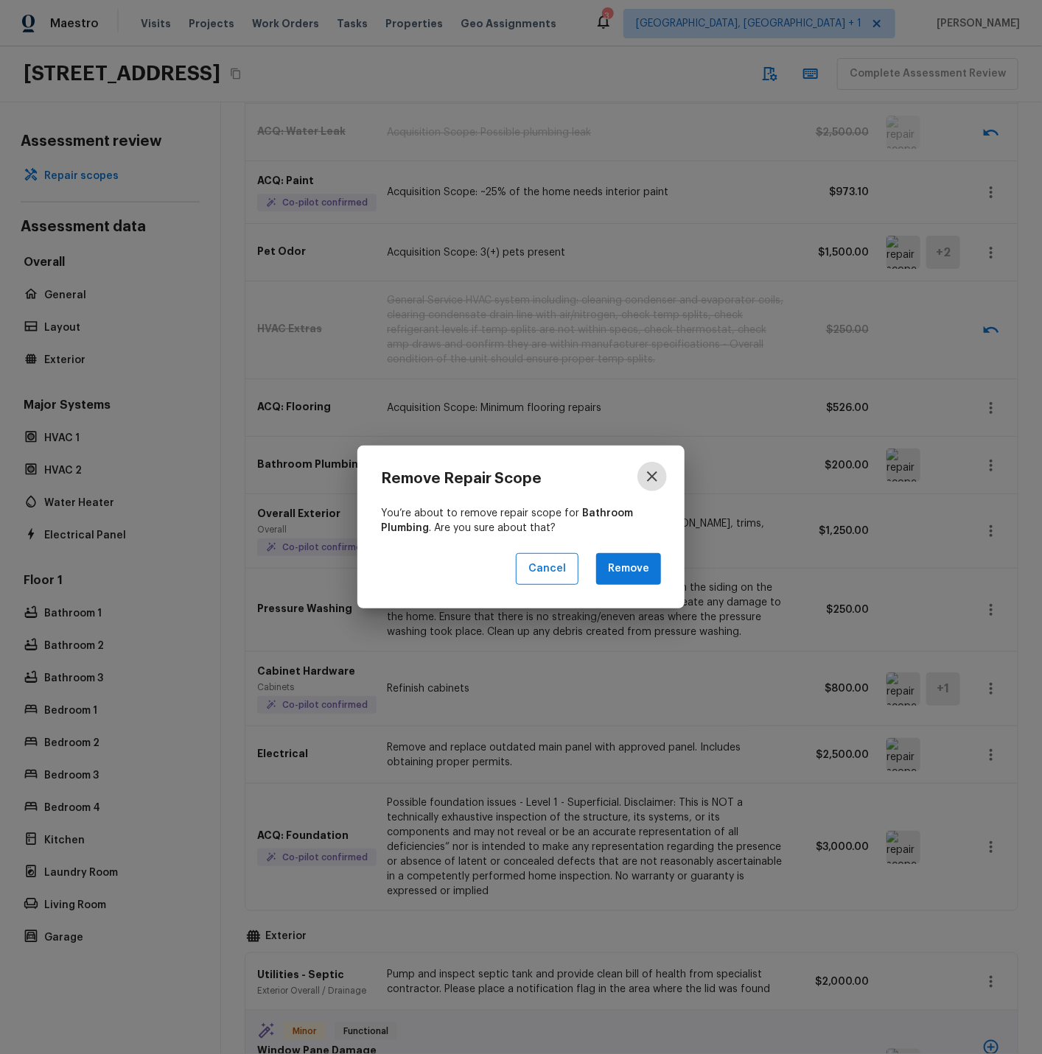
drag, startPoint x: 655, startPoint y: 470, endPoint x: 685, endPoint y: 473, distance: 30.3
click at [657, 471] on icon "button" at bounding box center [652, 477] width 18 height 18
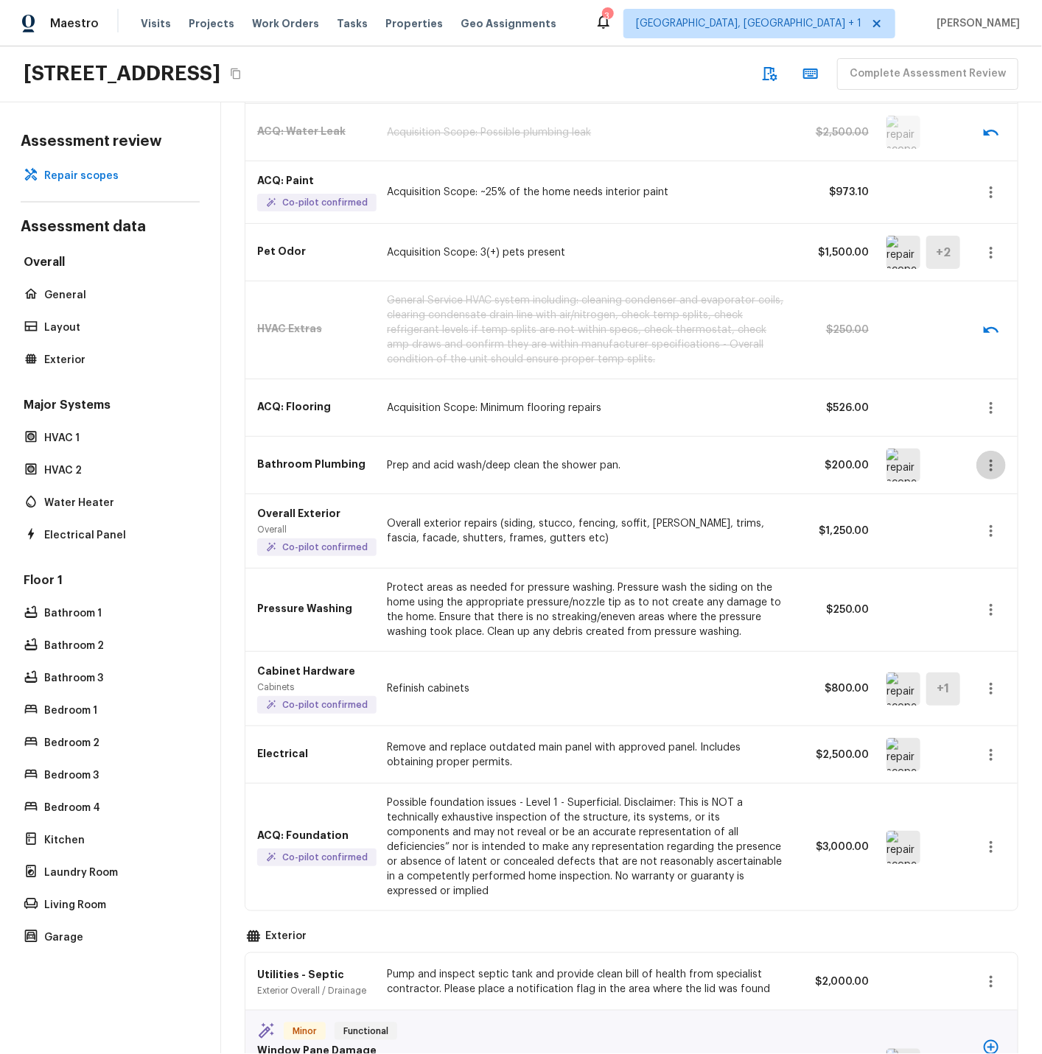
click at [994, 466] on icon "button" at bounding box center [991, 466] width 18 height 18
click at [992, 511] on li "Edit" at bounding box center [995, 508] width 69 height 44
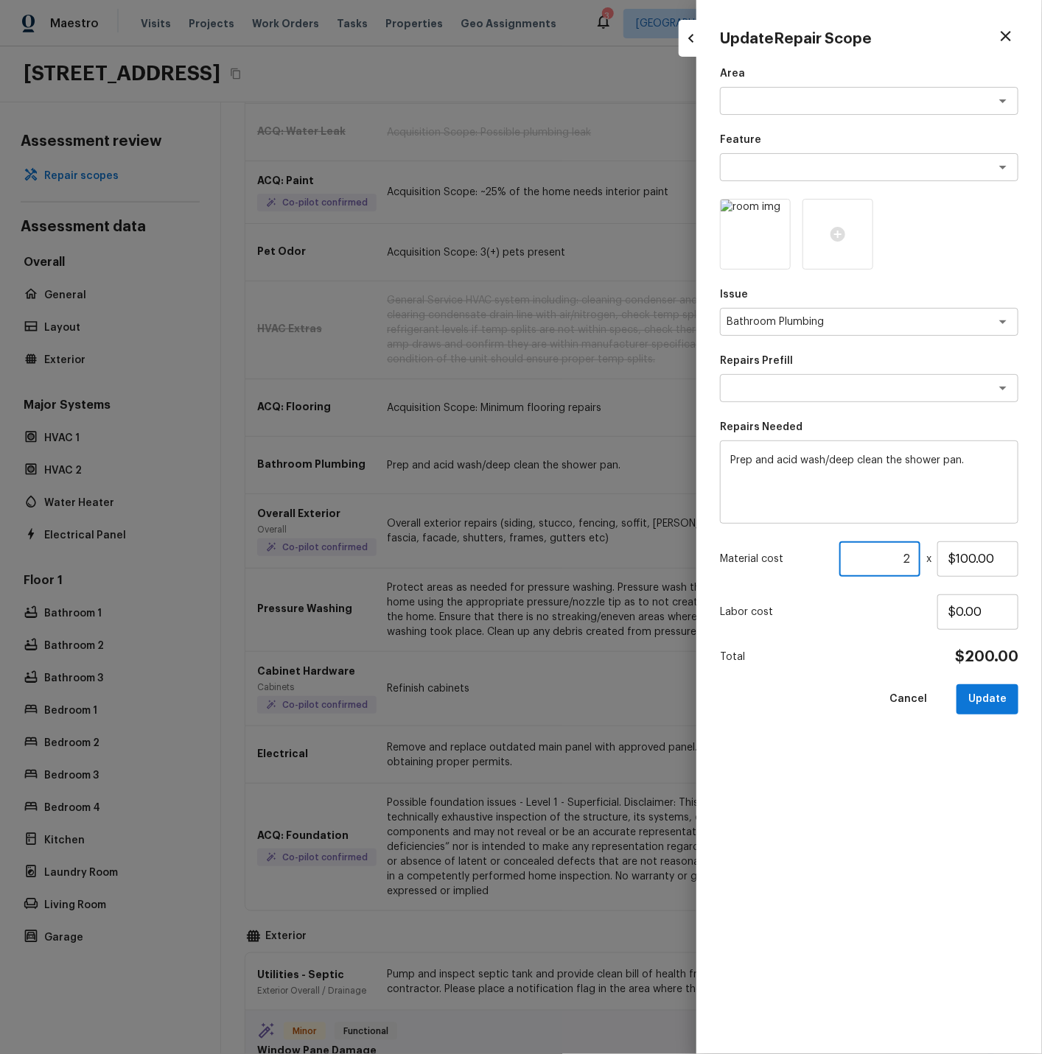
drag, startPoint x: 916, startPoint y: 557, endPoint x: 896, endPoint y: 556, distance: 19.2
click at [899, 556] on input "2" at bounding box center [879, 558] width 81 height 35
click at [986, 697] on button "Update" at bounding box center [987, 699] width 62 height 30
type input "2"
type input "1"
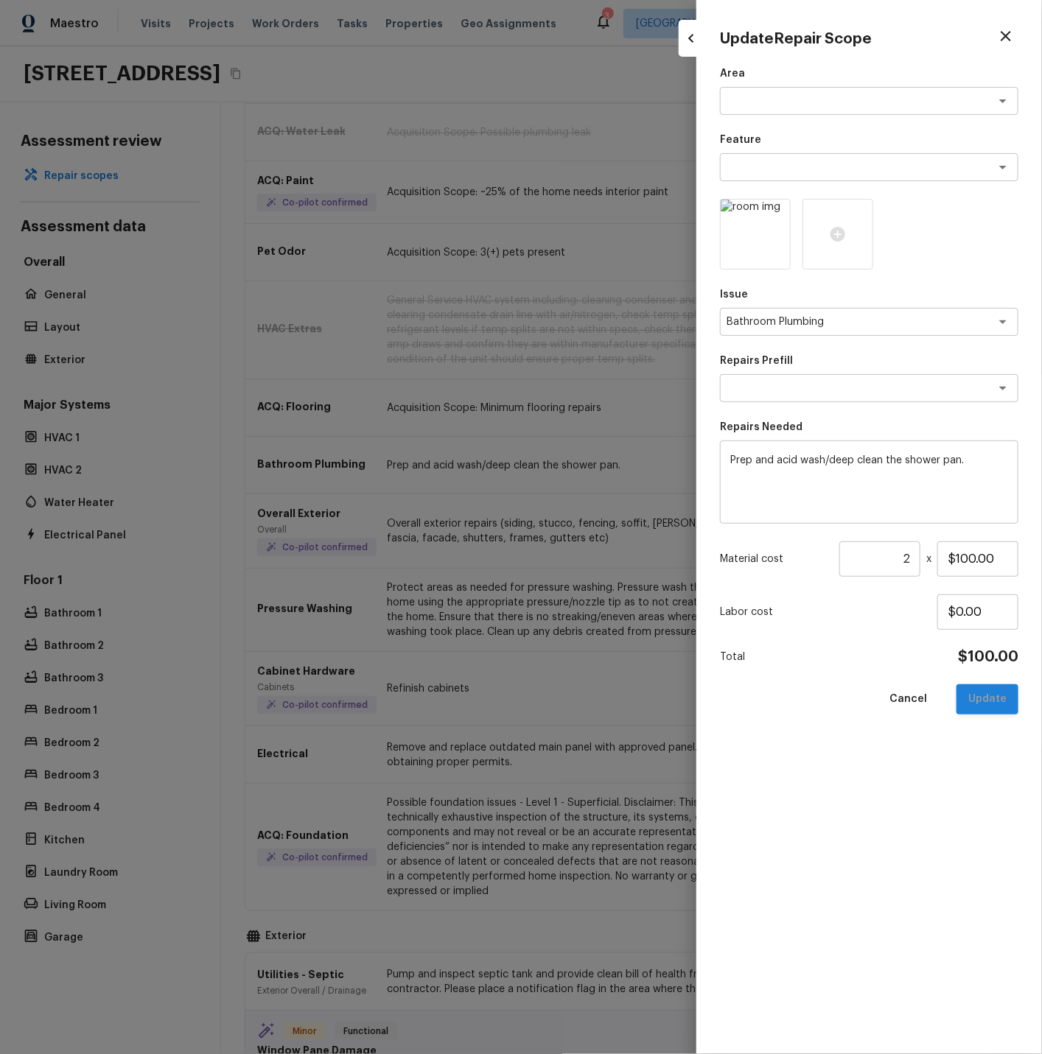
type input "$0.00"
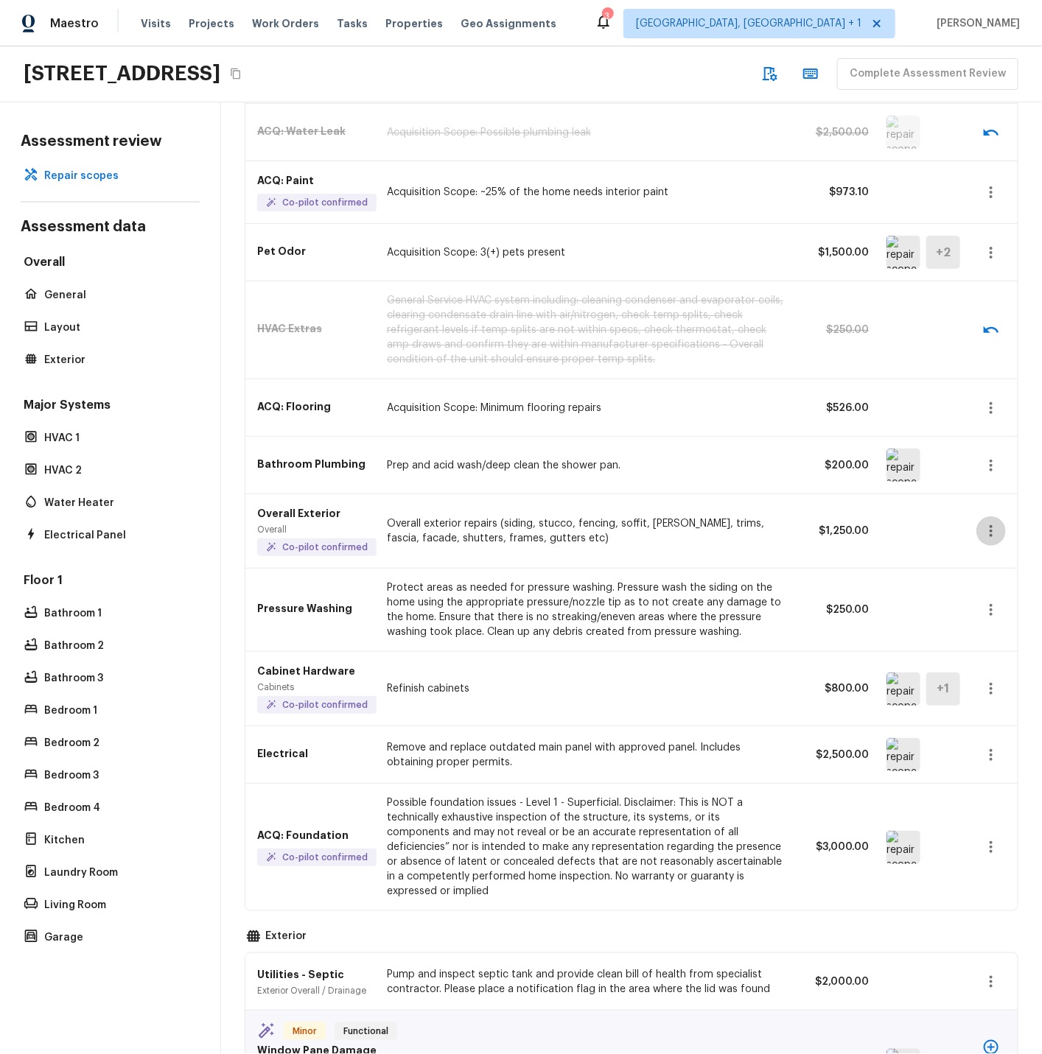
click at [993, 529] on icon "button" at bounding box center [991, 531] width 18 height 18
click at [983, 572] on li "Edit" at bounding box center [995, 574] width 69 height 44
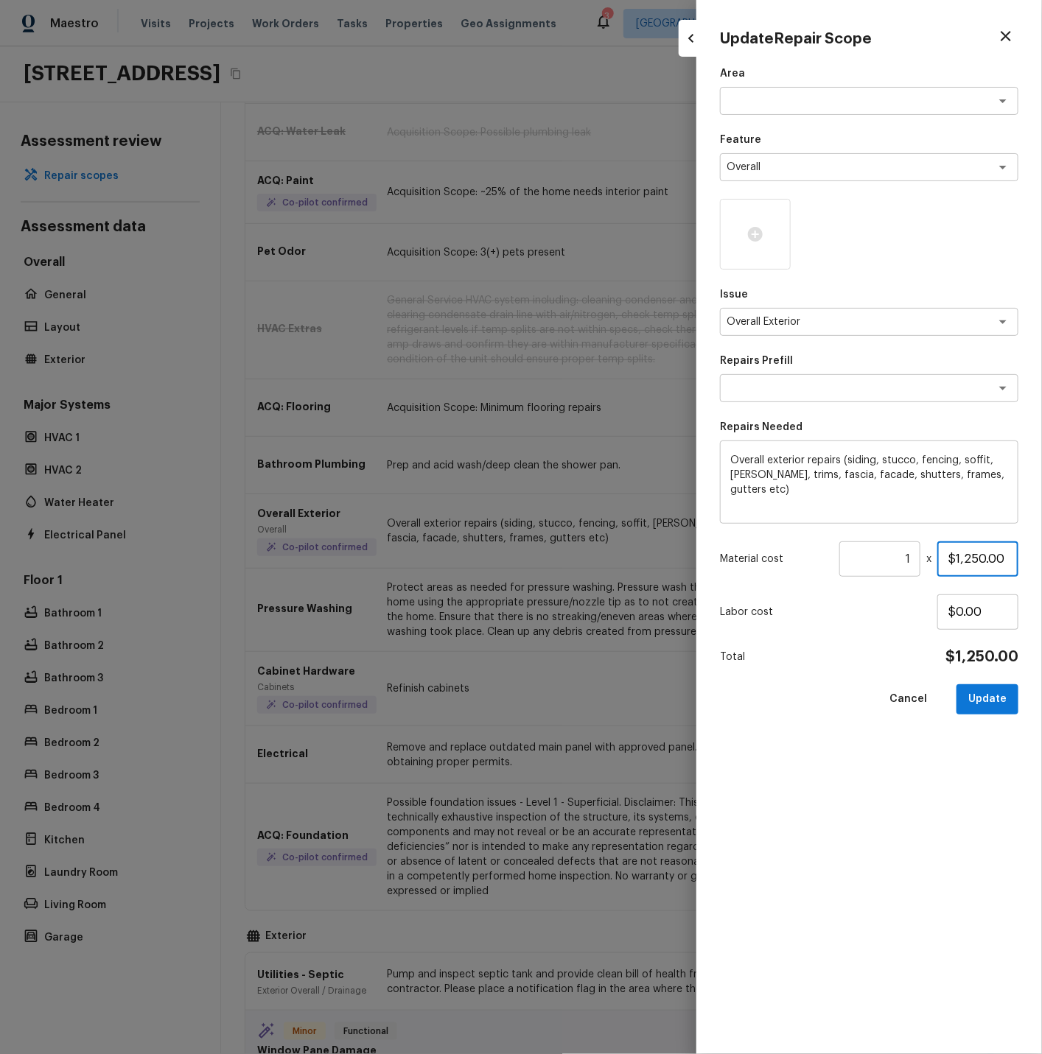
click at [960, 558] on input "$1,250.00" at bounding box center [977, 558] width 81 height 35
click at [977, 702] on button "Update" at bounding box center [987, 699] width 62 height 30
type input "$1,250.00"
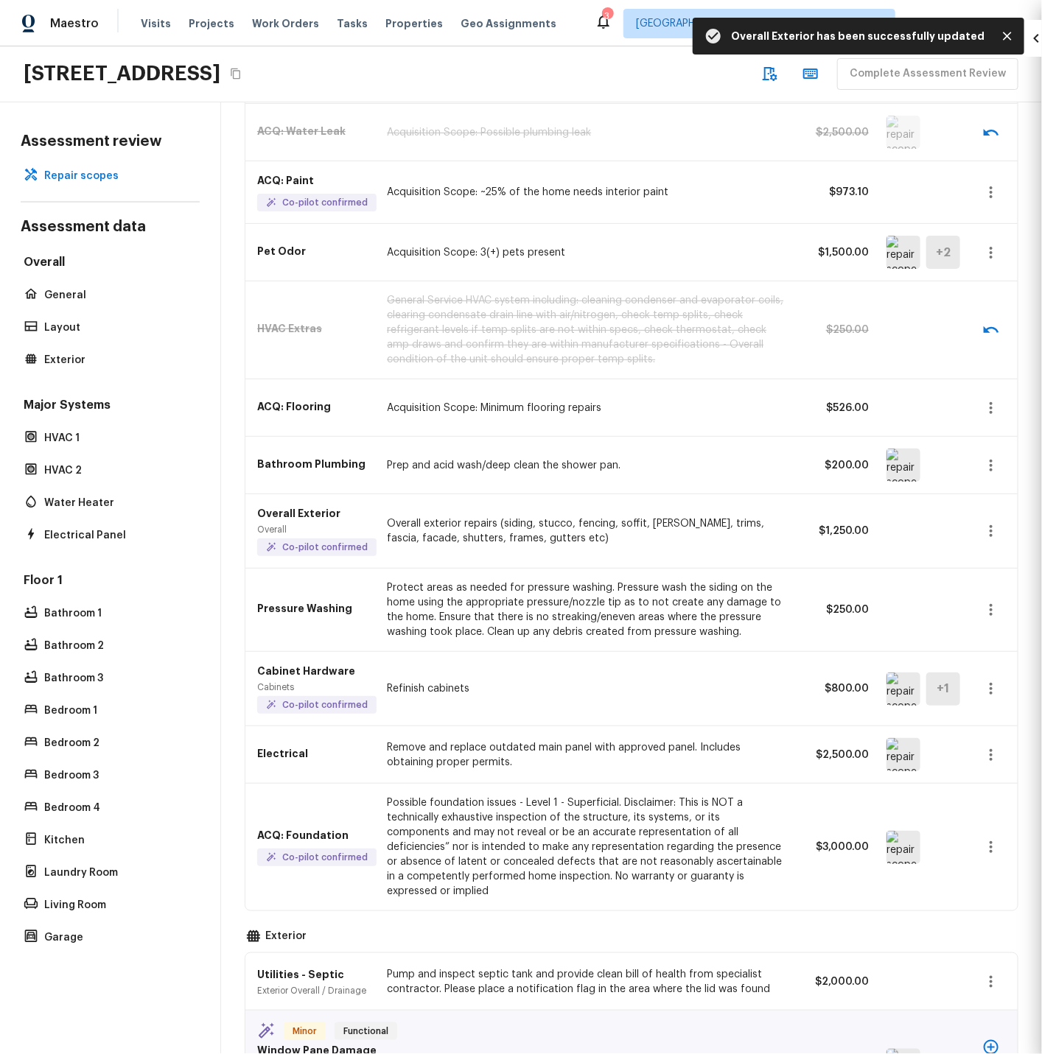
type input "$0.00"
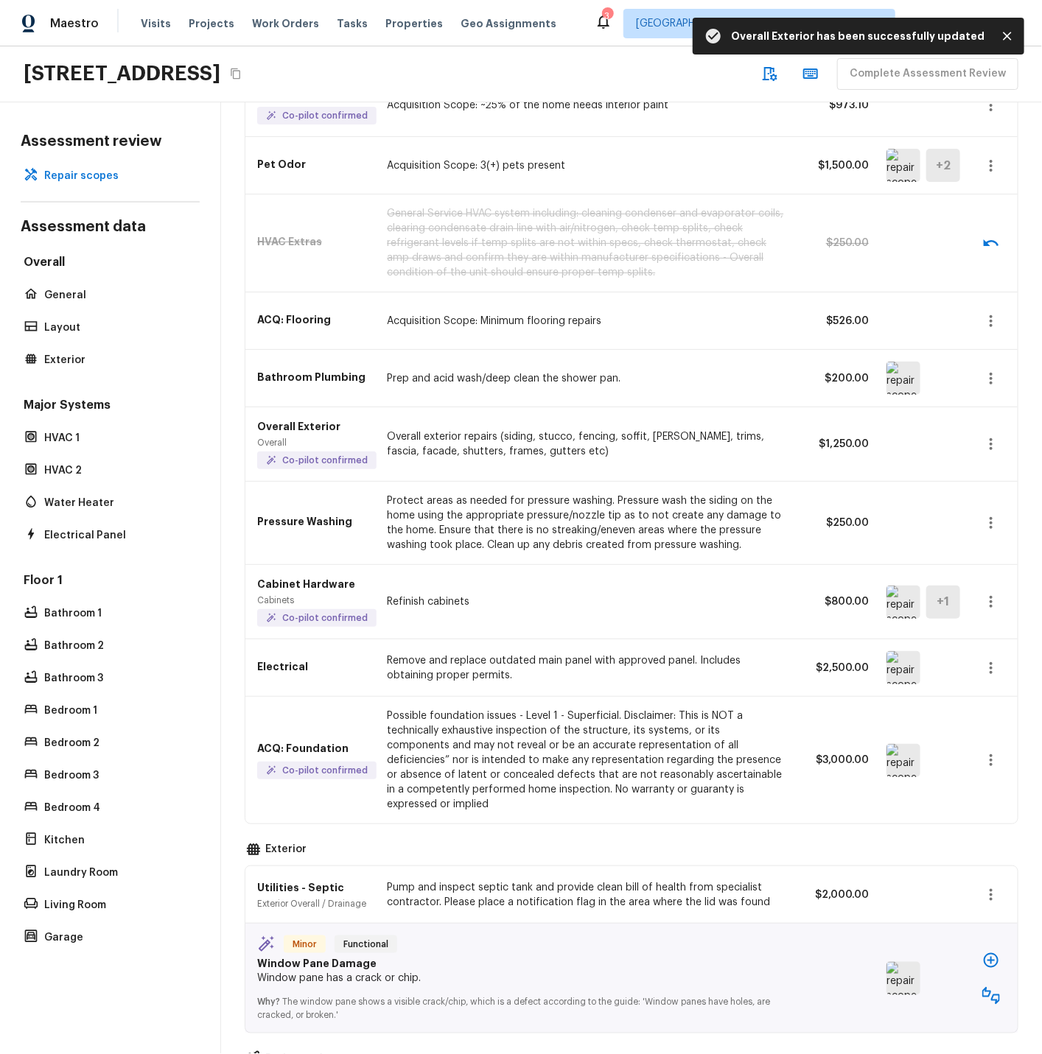
scroll to position [688, 0]
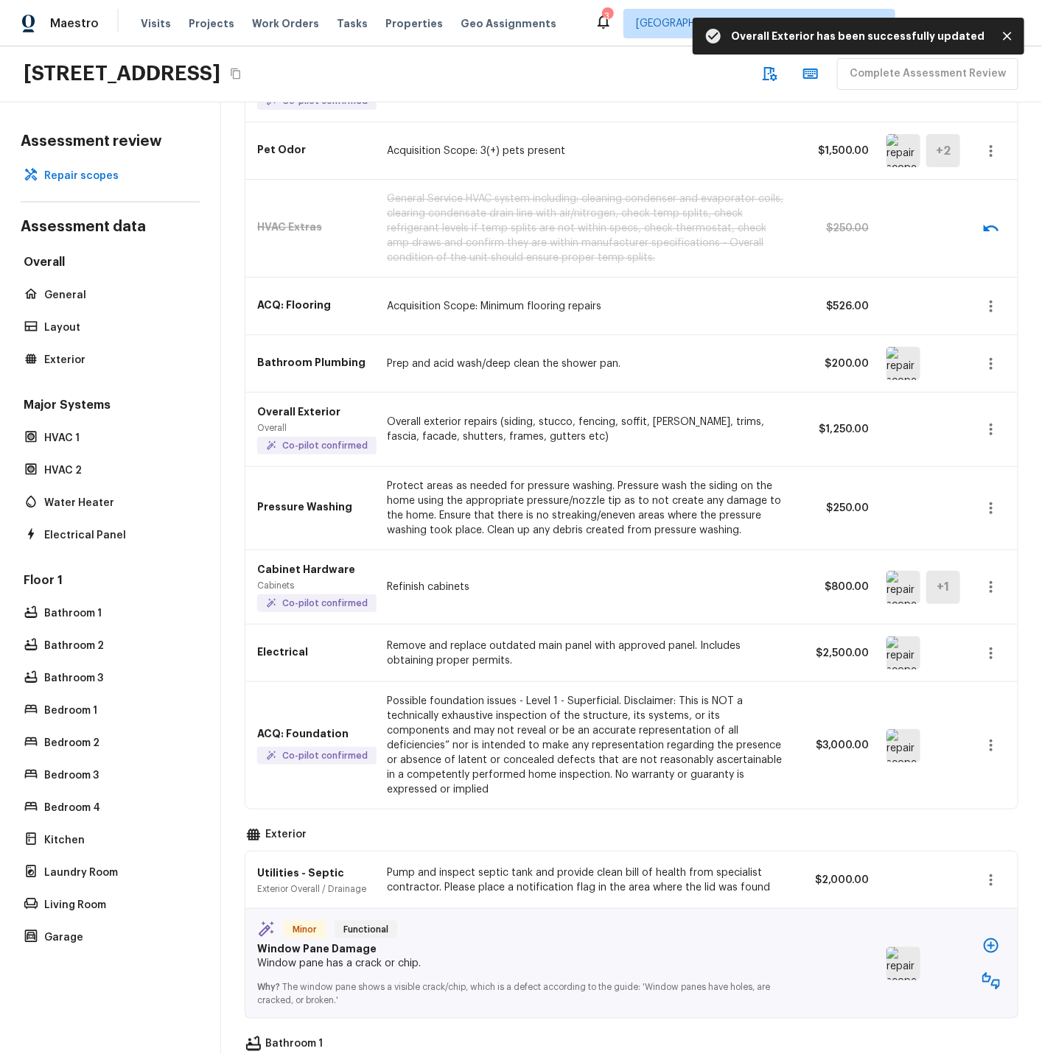
click at [899, 591] on img at bounding box center [903, 587] width 34 height 33
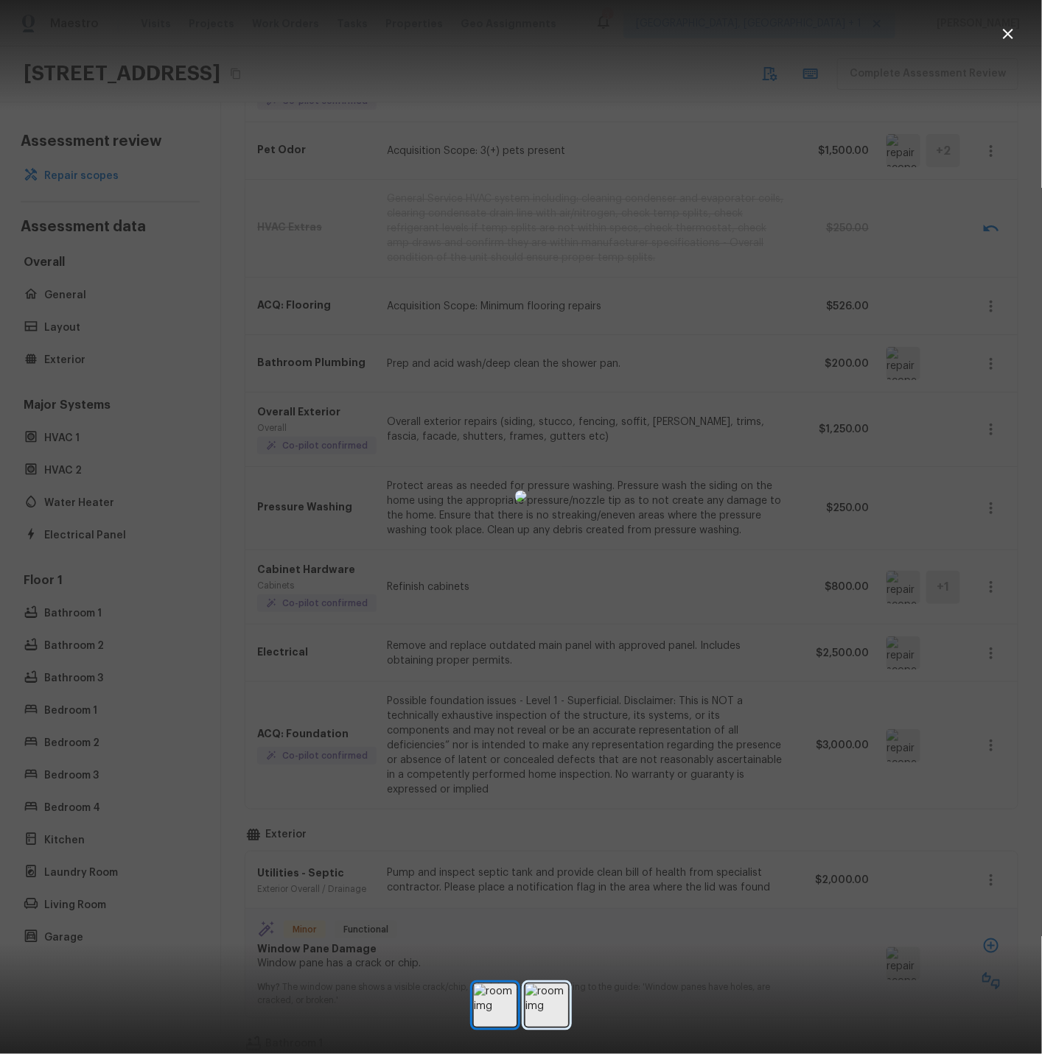
click at [545, 1007] on img at bounding box center [546, 1005] width 43 height 43
click at [1008, 30] on icon "button" at bounding box center [1008, 34] width 18 height 18
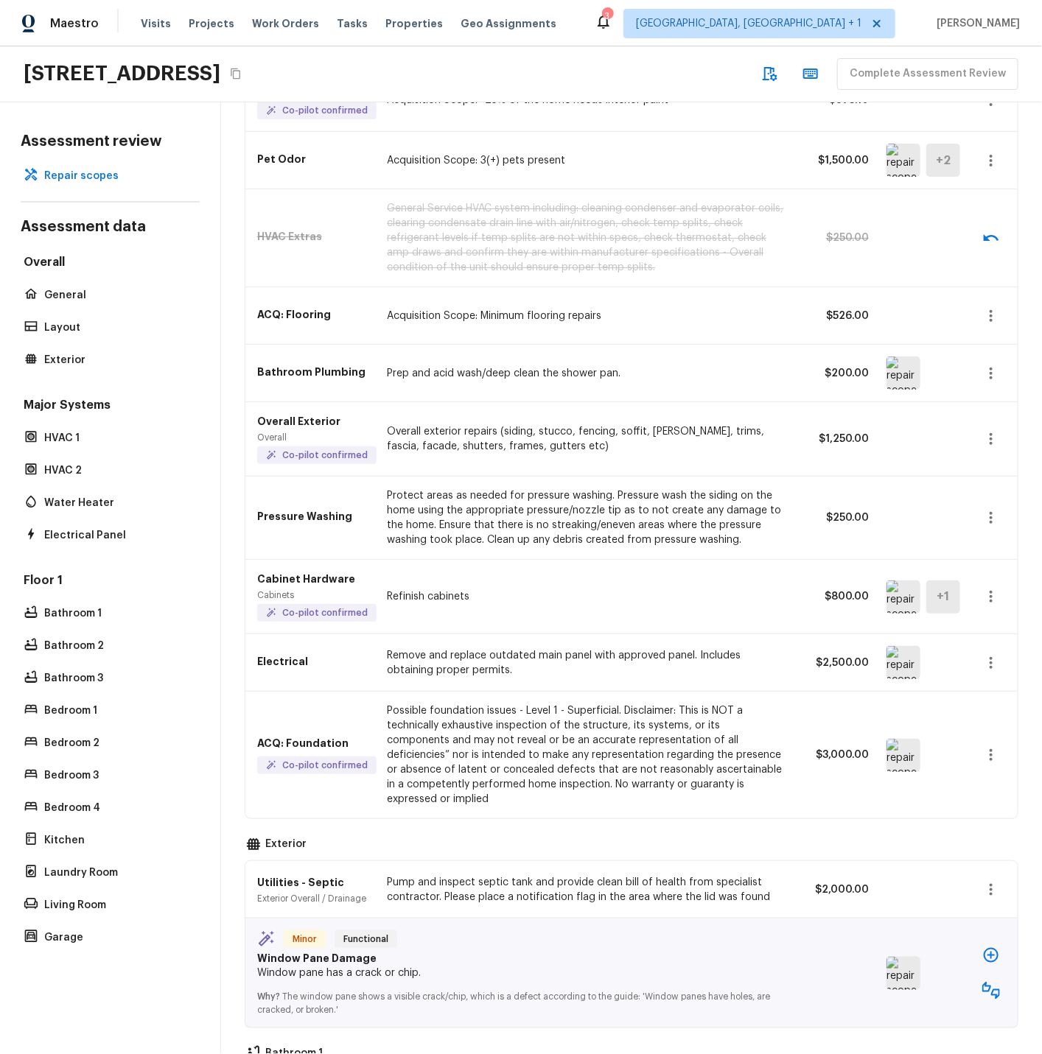
scroll to position [691, 0]
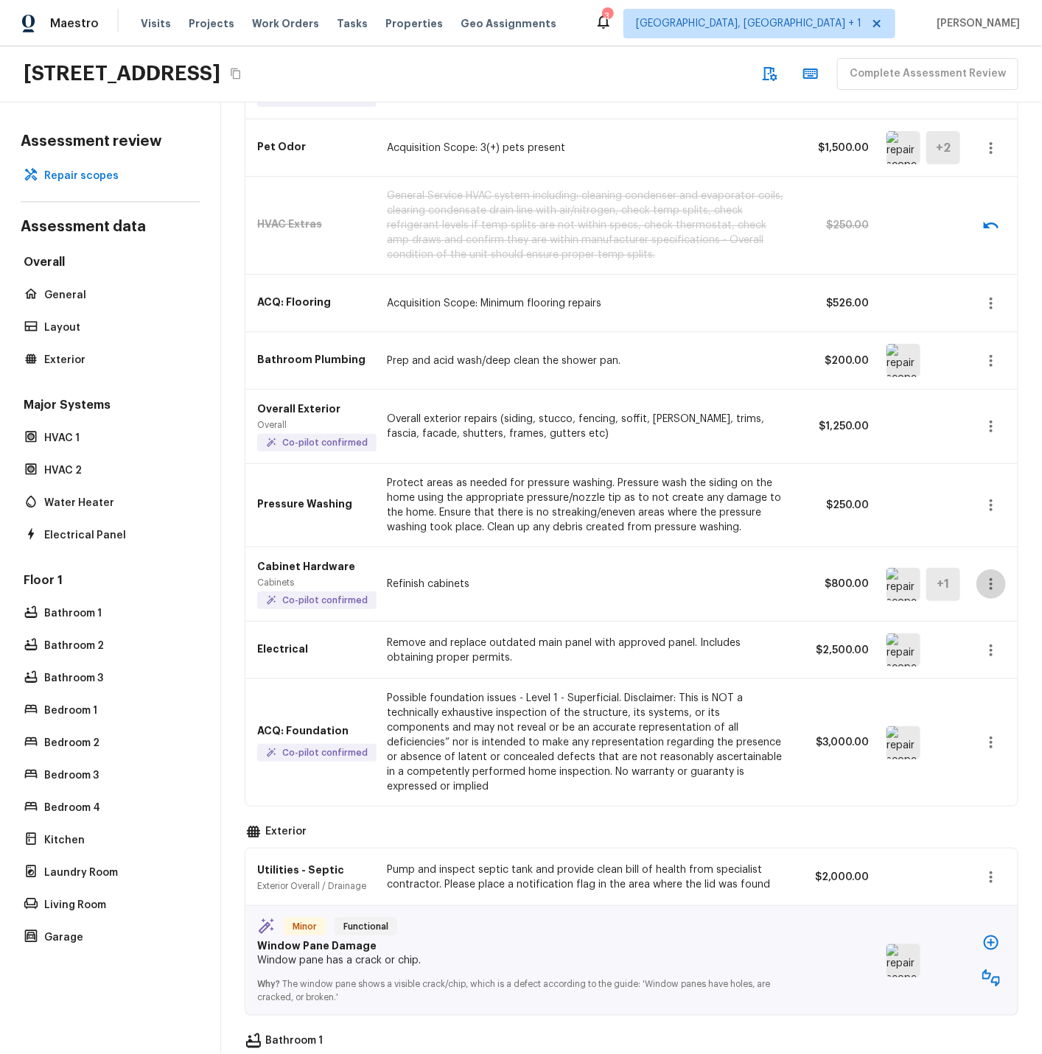
click at [991, 582] on icon "button" at bounding box center [991, 584] width 18 height 18
click at [980, 629] on li "Edit" at bounding box center [995, 627] width 69 height 44
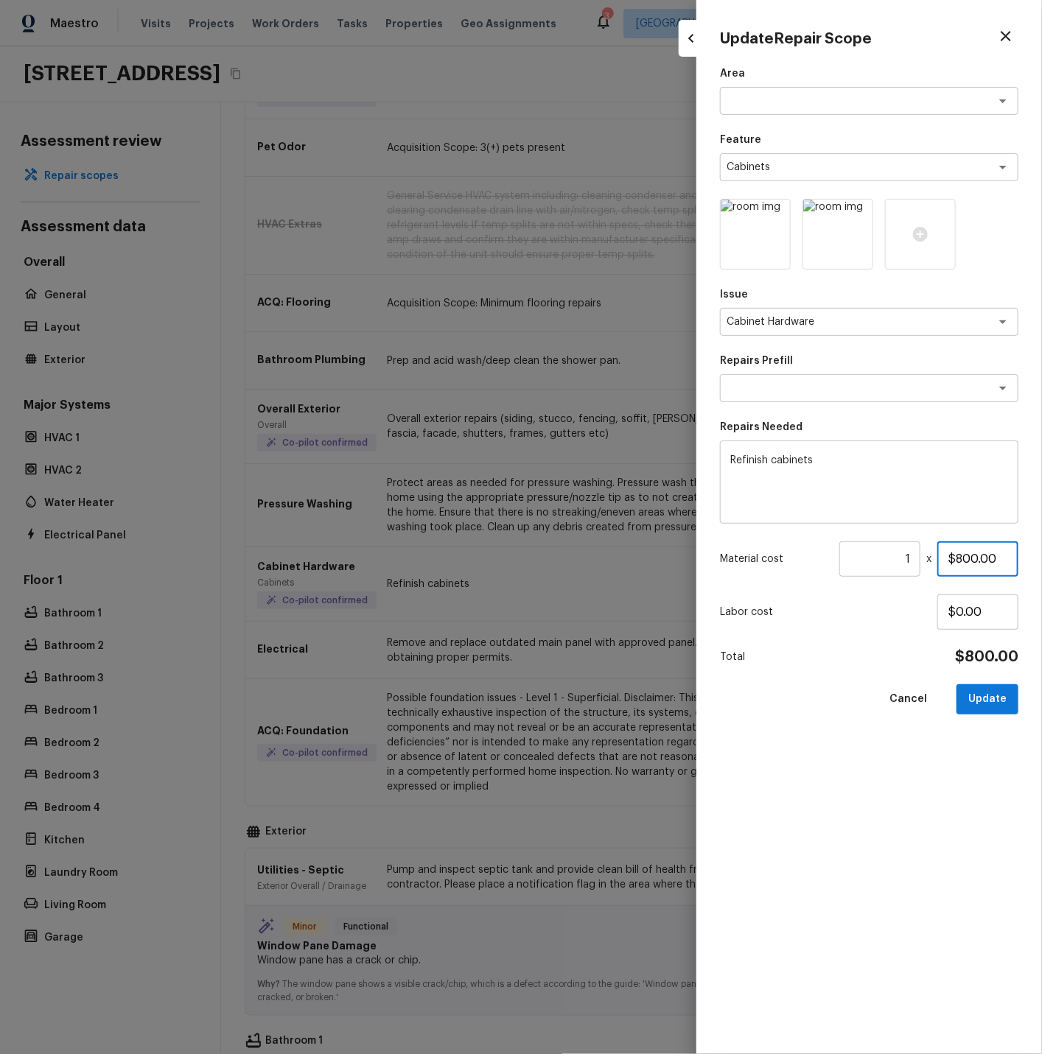
click at [960, 558] on input "$800.00" at bounding box center [977, 558] width 81 height 35
click at [989, 706] on button "Update" at bounding box center [987, 699] width 62 height 30
type input "$800.00"
type input "$0.00"
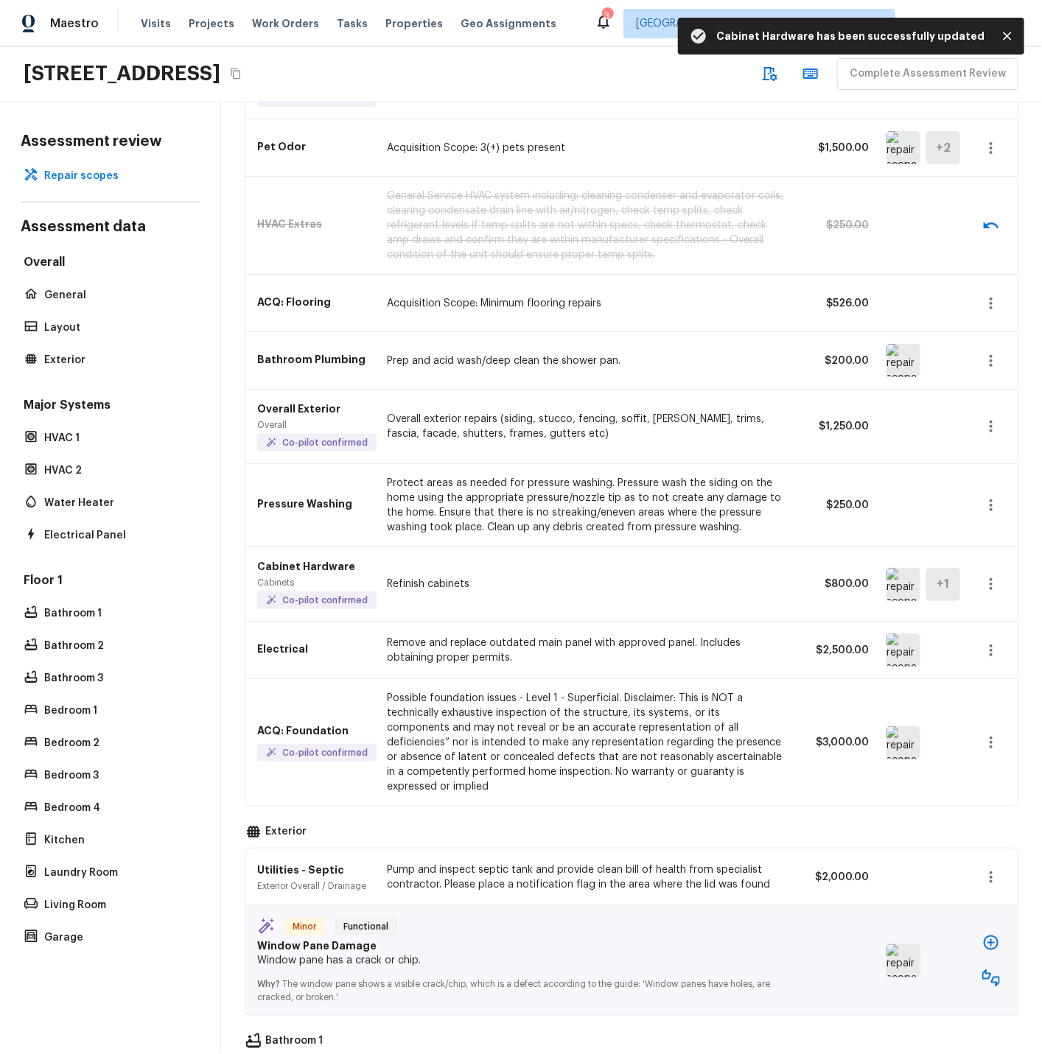
click at [906, 656] on img at bounding box center [903, 649] width 34 height 33
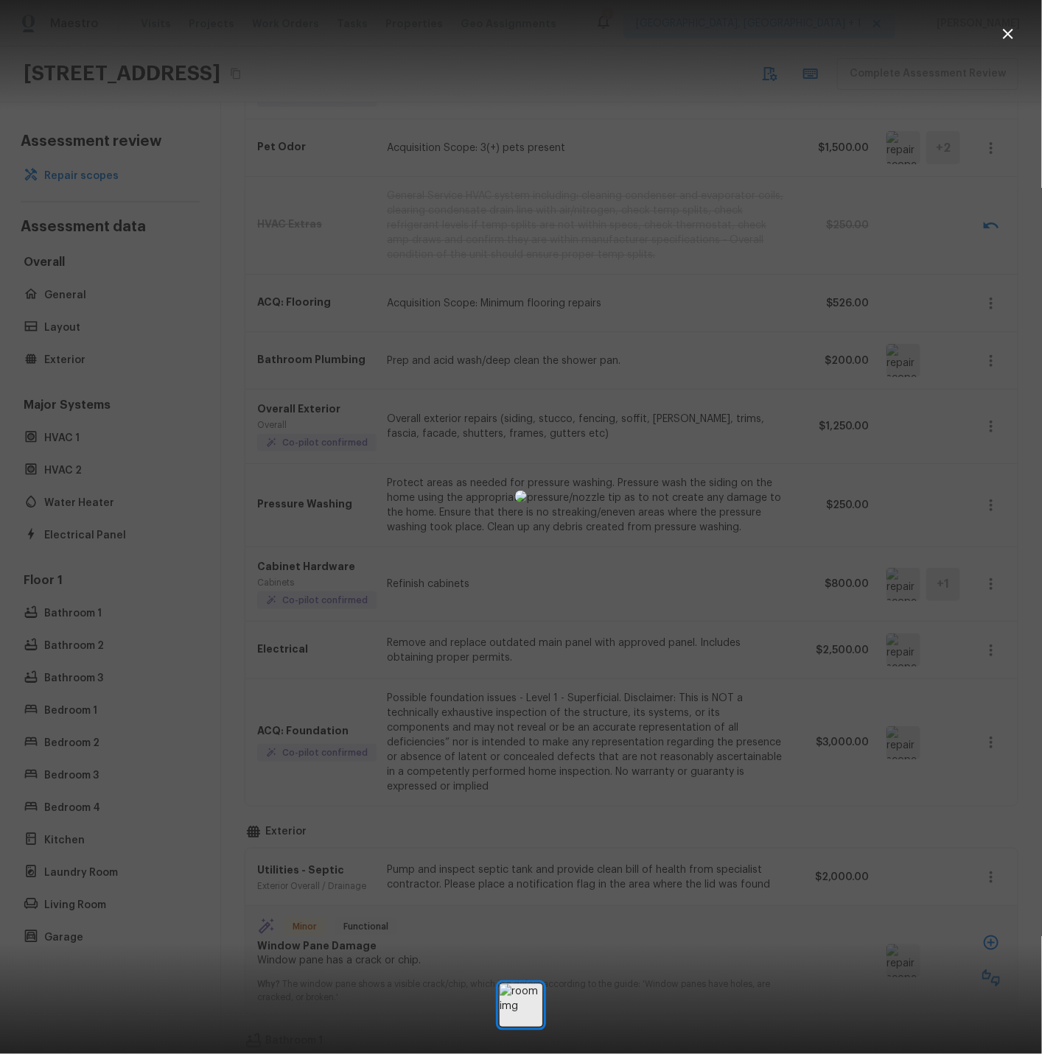
click at [1010, 32] on icon "button" at bounding box center [1007, 34] width 10 height 10
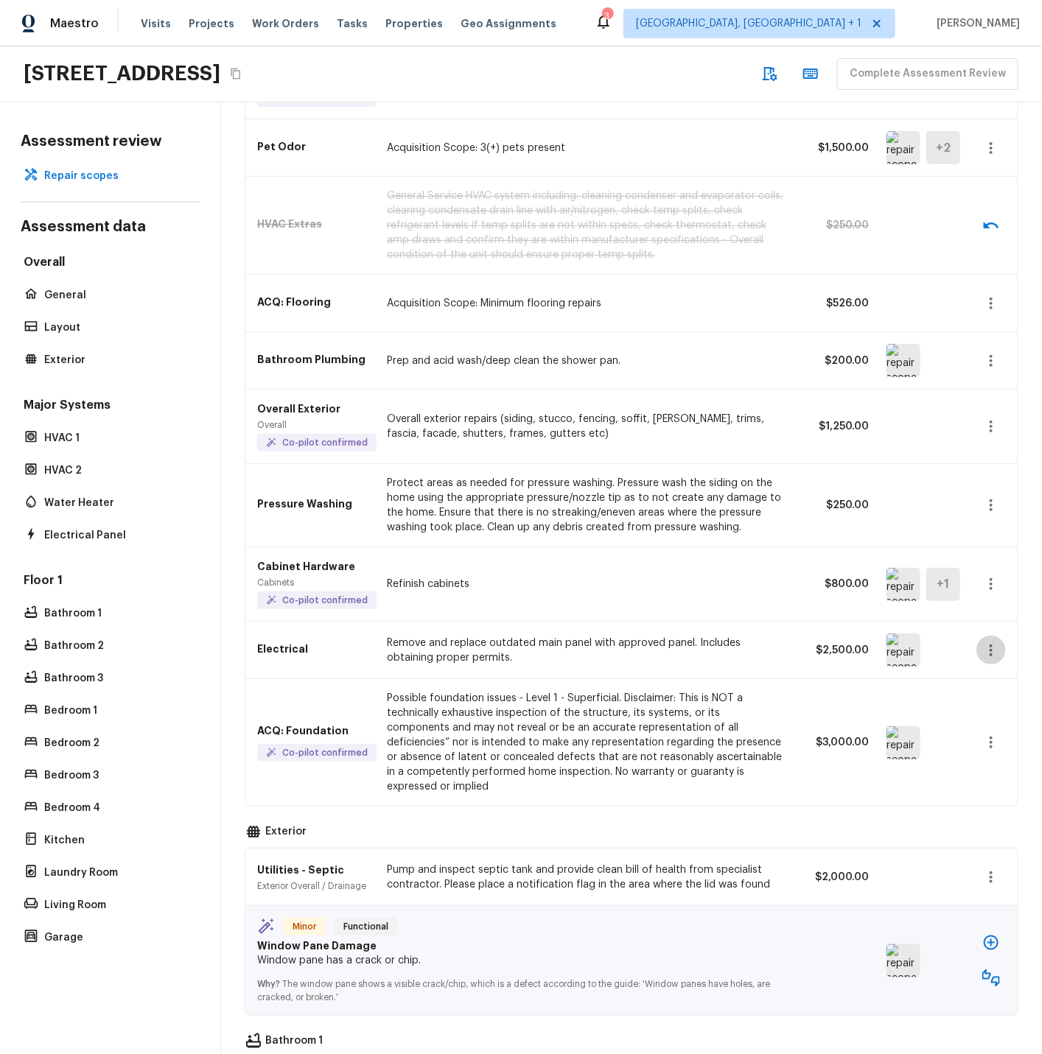
click at [995, 647] on icon "button" at bounding box center [991, 651] width 18 height 18
click at [991, 742] on li "Remove" at bounding box center [995, 737] width 69 height 44
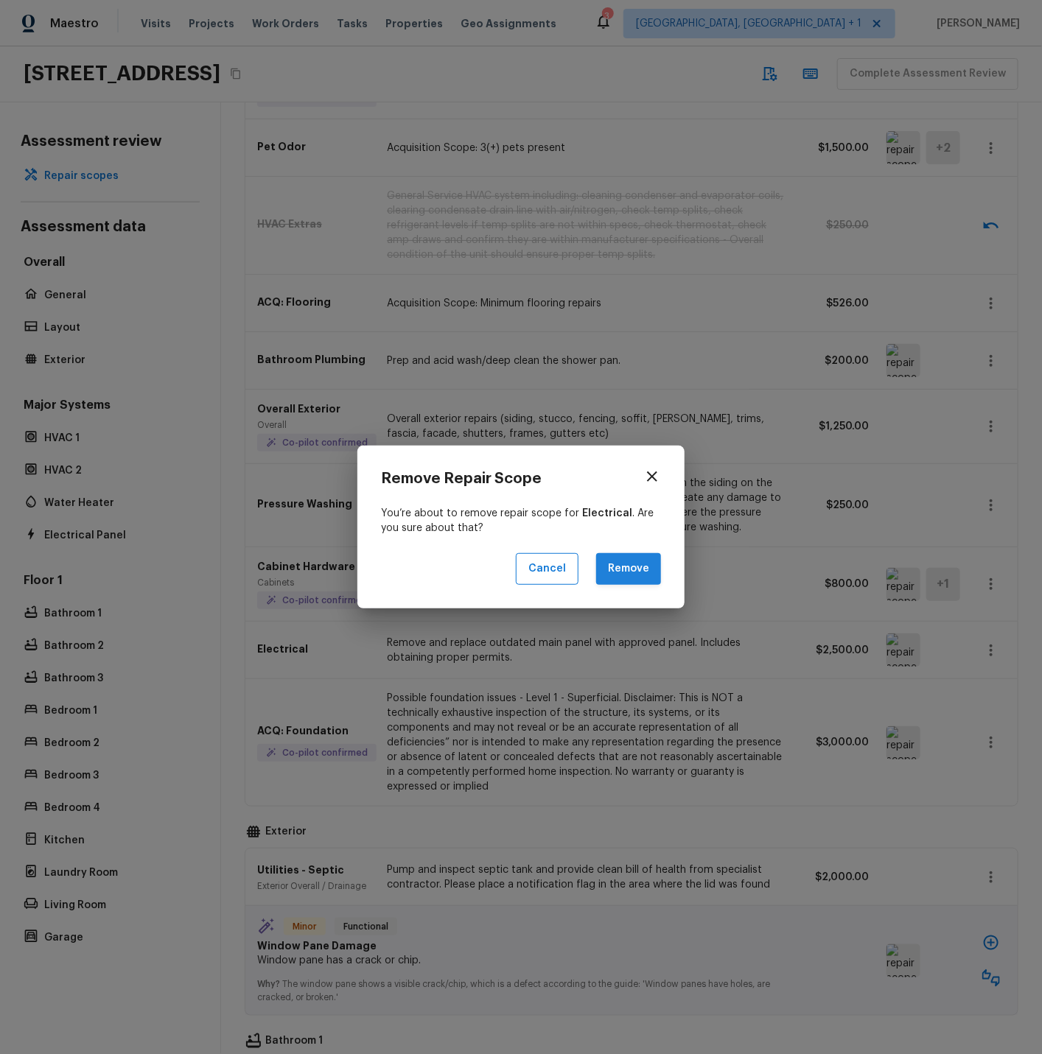
click at [619, 560] on button "Remove" at bounding box center [628, 569] width 65 height 32
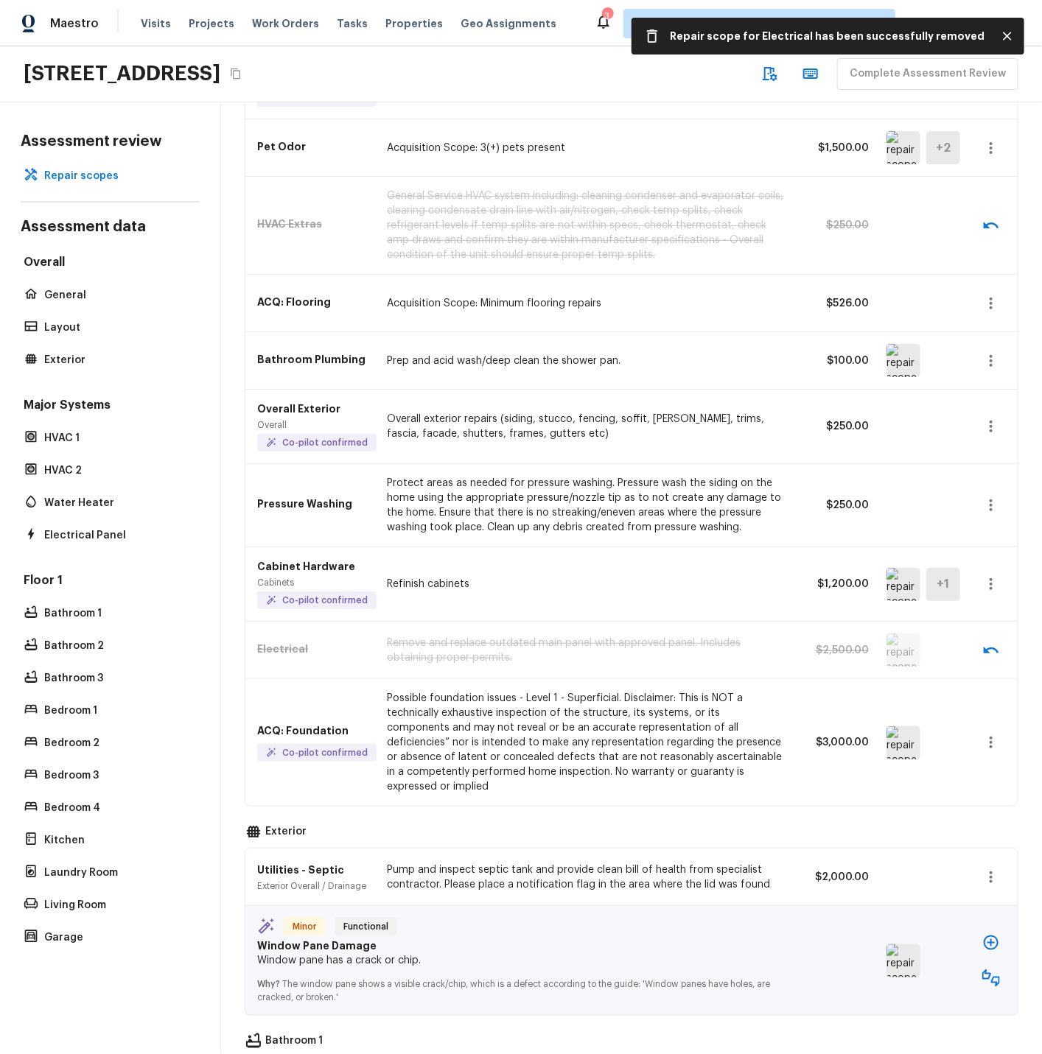
click at [899, 733] on img at bounding box center [903, 742] width 34 height 33
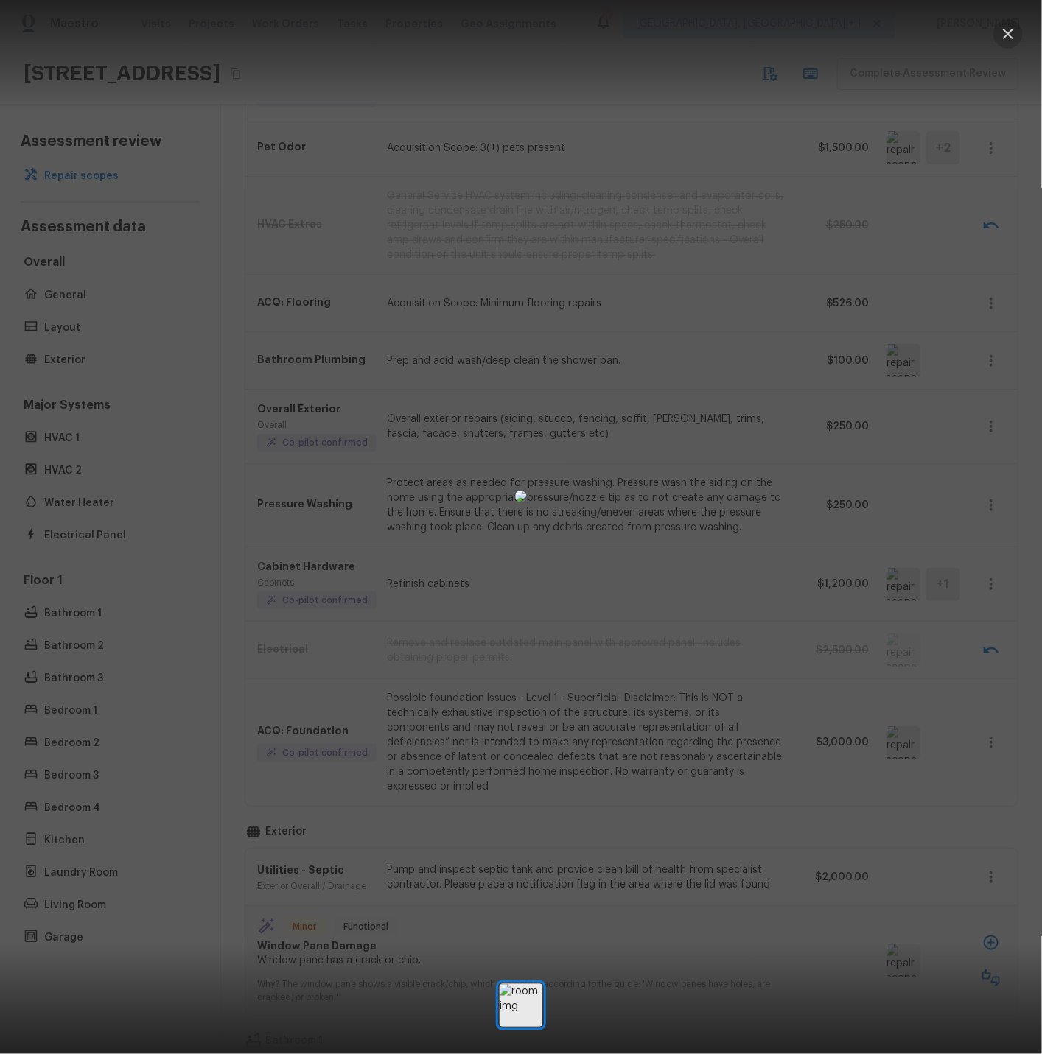
click at [1007, 35] on icon "button" at bounding box center [1008, 34] width 18 height 18
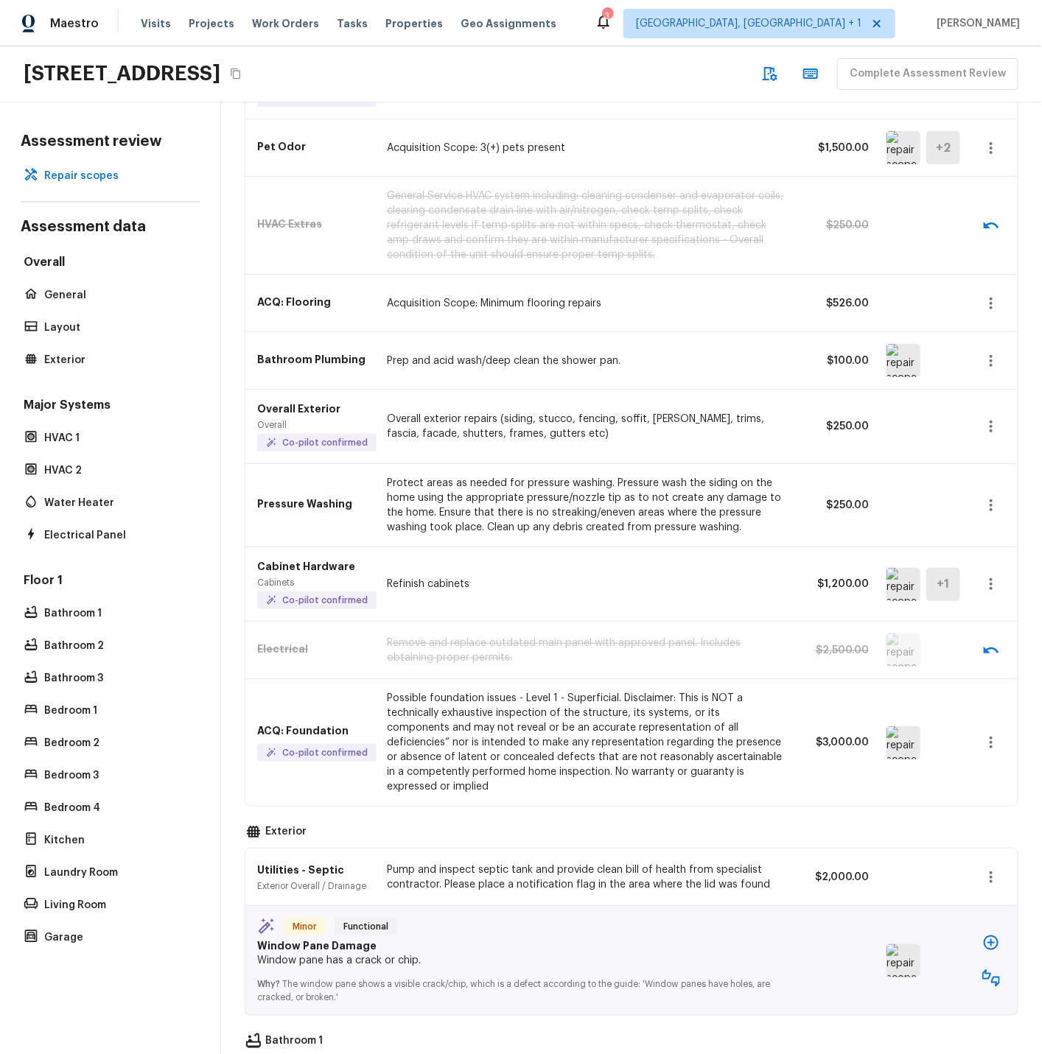
click at [994, 734] on icon "button" at bounding box center [991, 743] width 18 height 18
click at [994, 821] on li "Remove" at bounding box center [995, 823] width 69 height 44
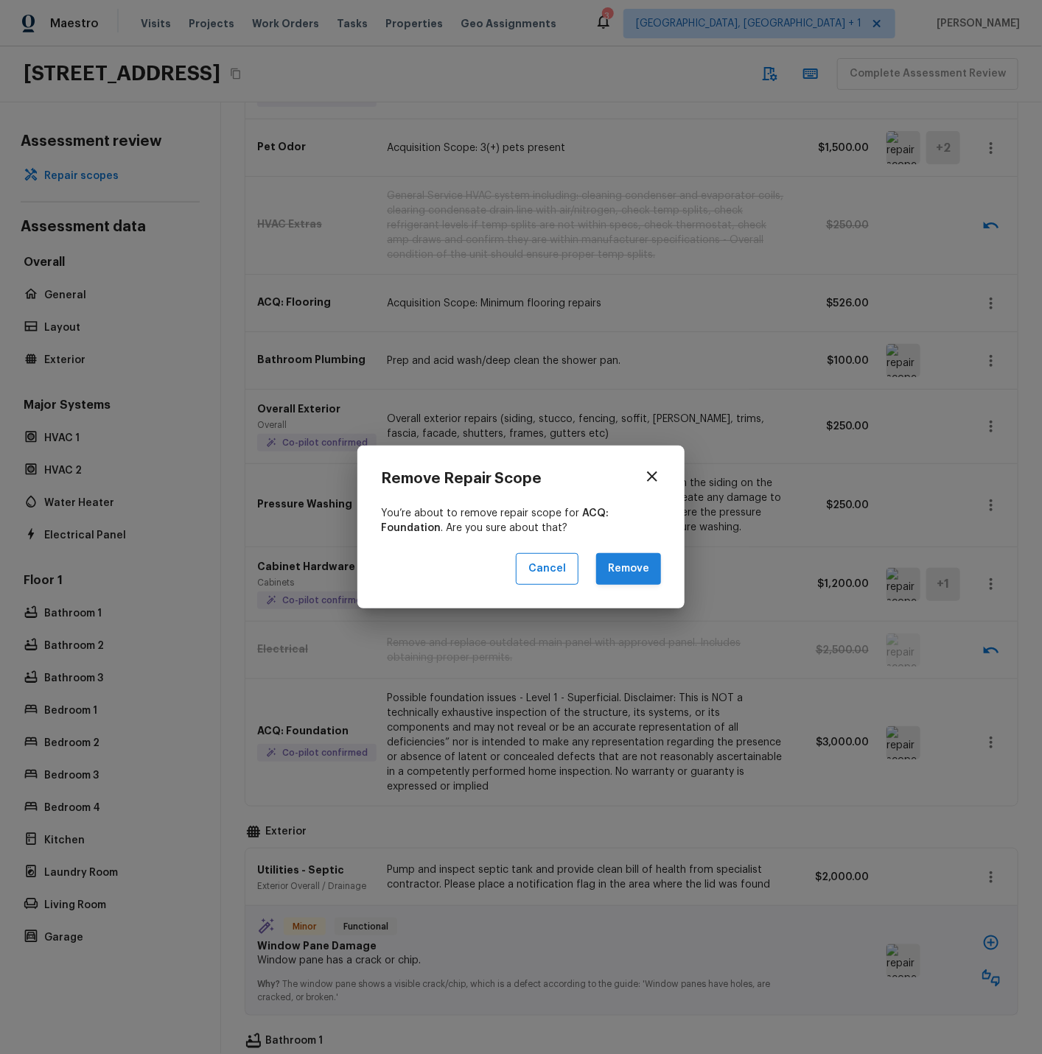
click at [631, 572] on button "Remove" at bounding box center [628, 569] width 65 height 32
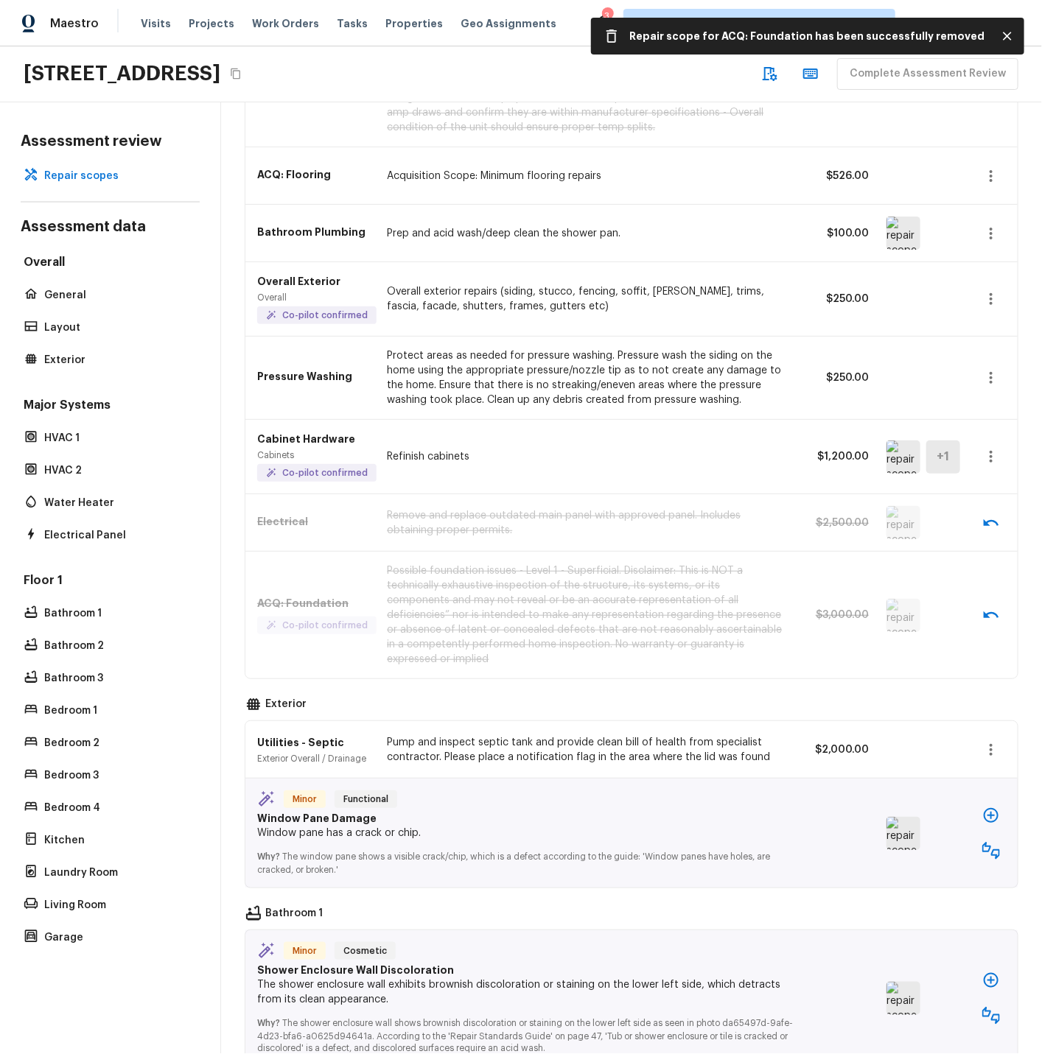
scroll to position [909, 0]
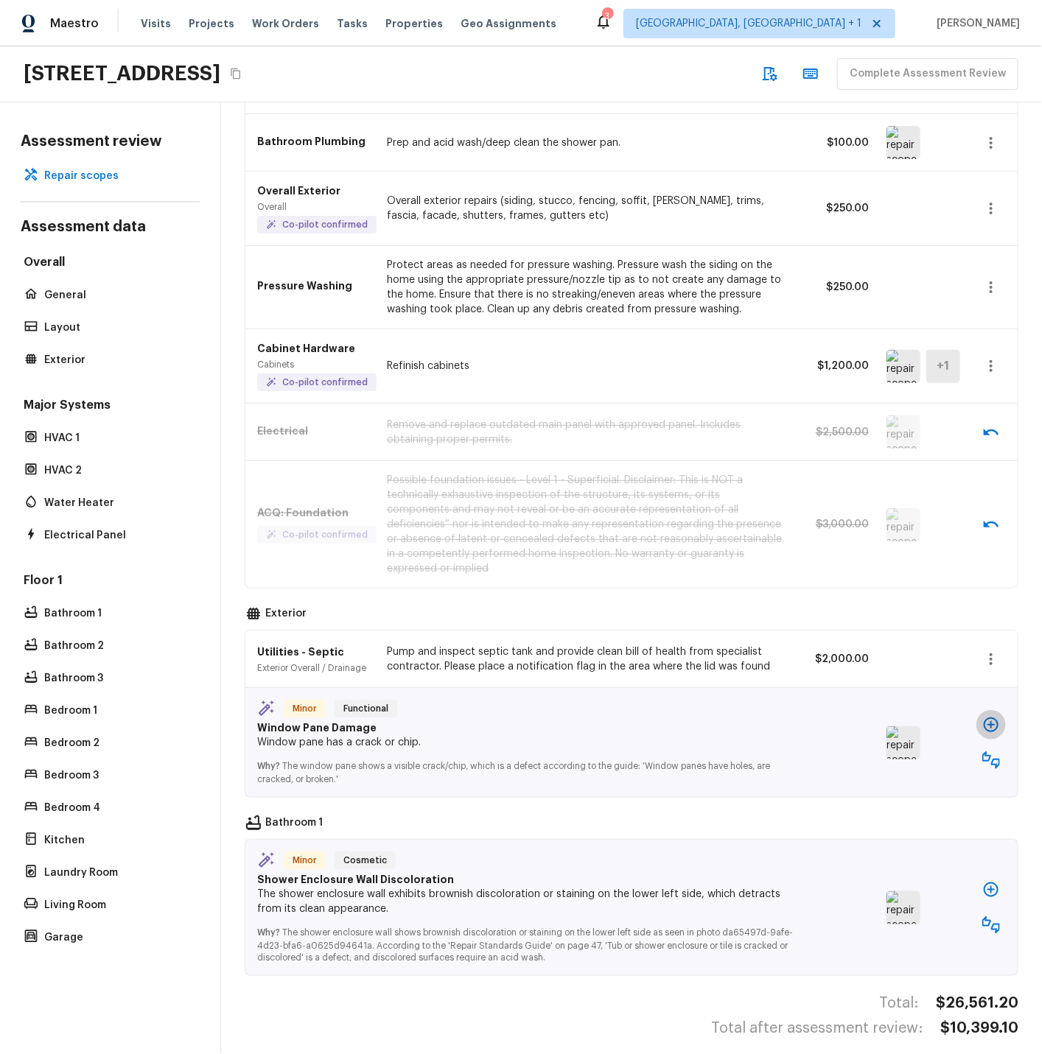
click at [994, 716] on icon "button" at bounding box center [991, 725] width 18 height 18
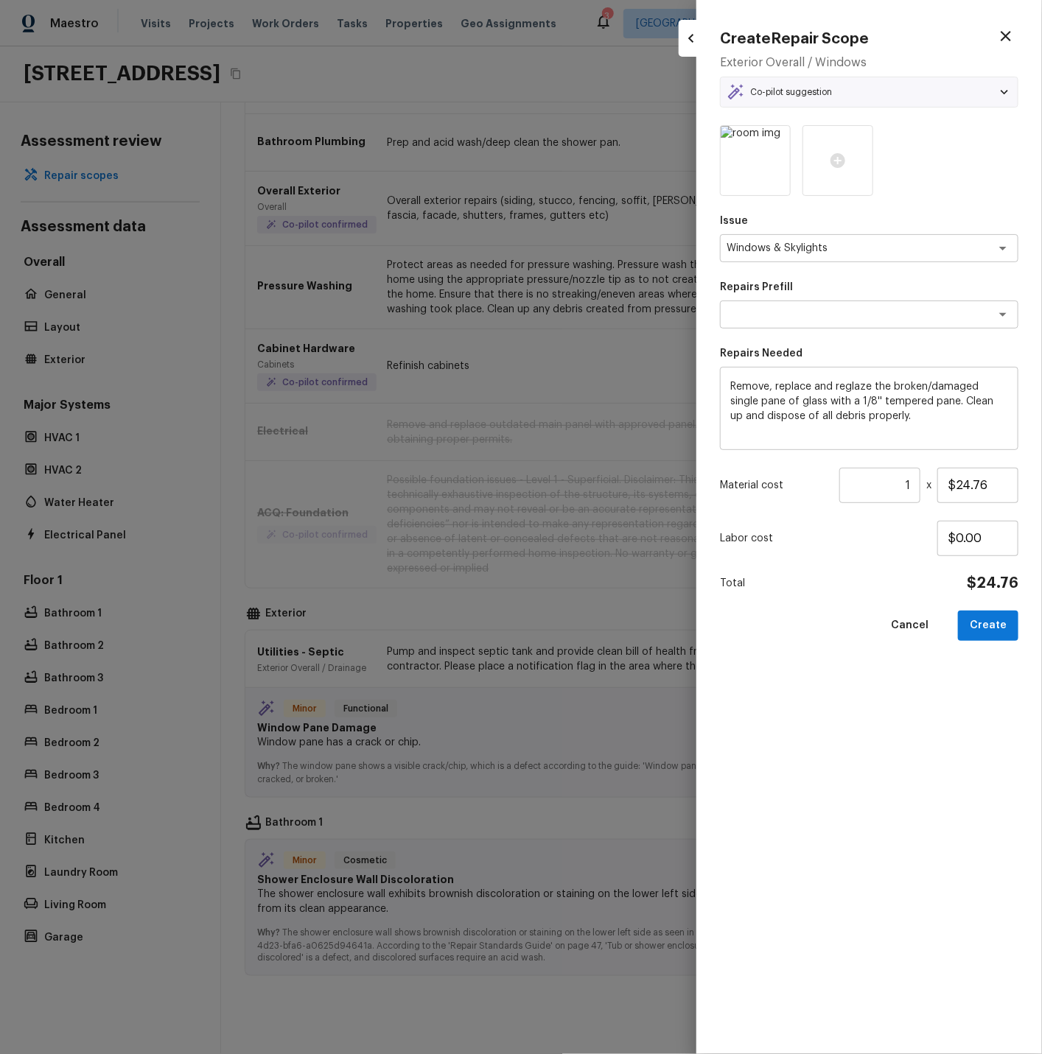
type textarea "Single Pane Replacement"
drag, startPoint x: 958, startPoint y: 483, endPoint x: 990, endPoint y: 483, distance: 32.4
click at [990, 483] on input "$24.76" at bounding box center [977, 485] width 81 height 35
type input "$375.00"
click at [991, 625] on button "Create" at bounding box center [988, 626] width 60 height 30
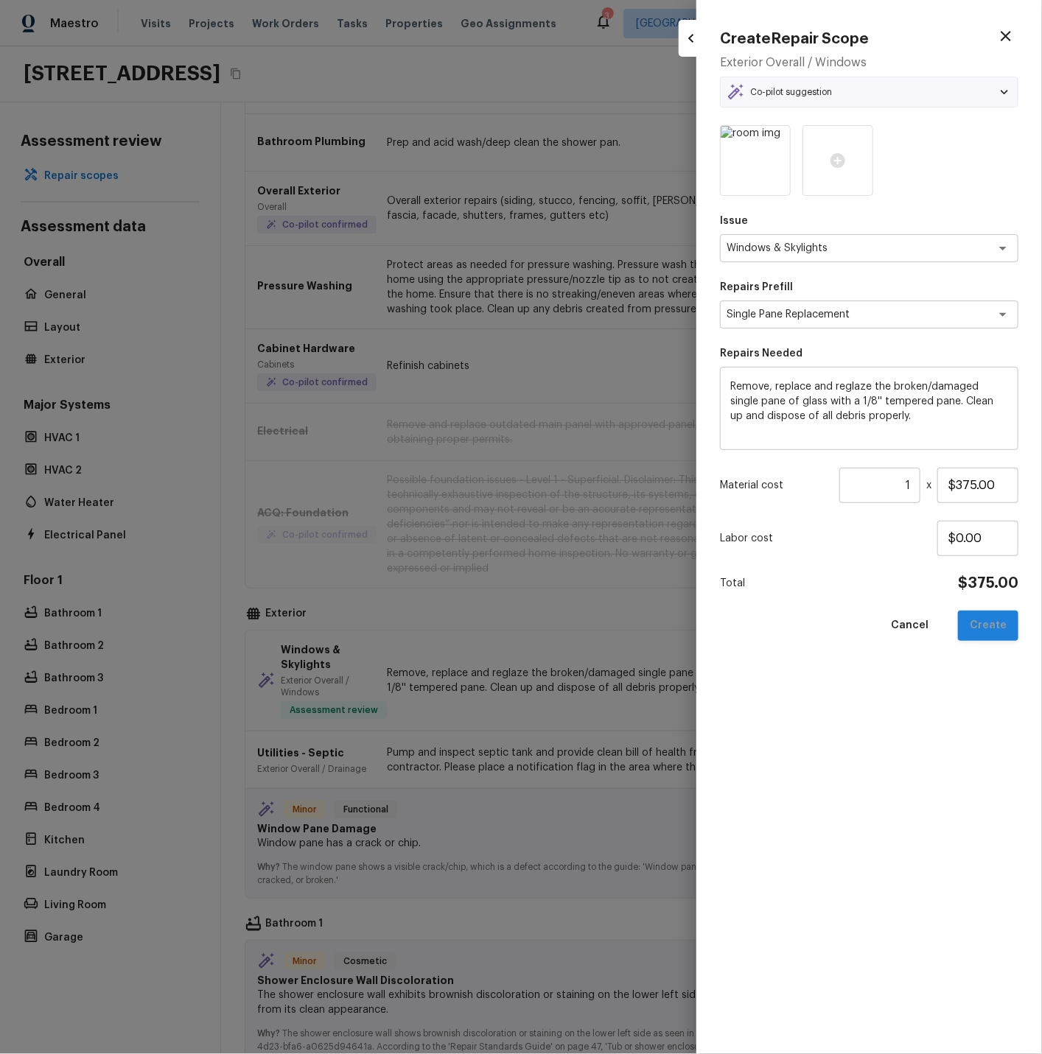
type input "$0.00"
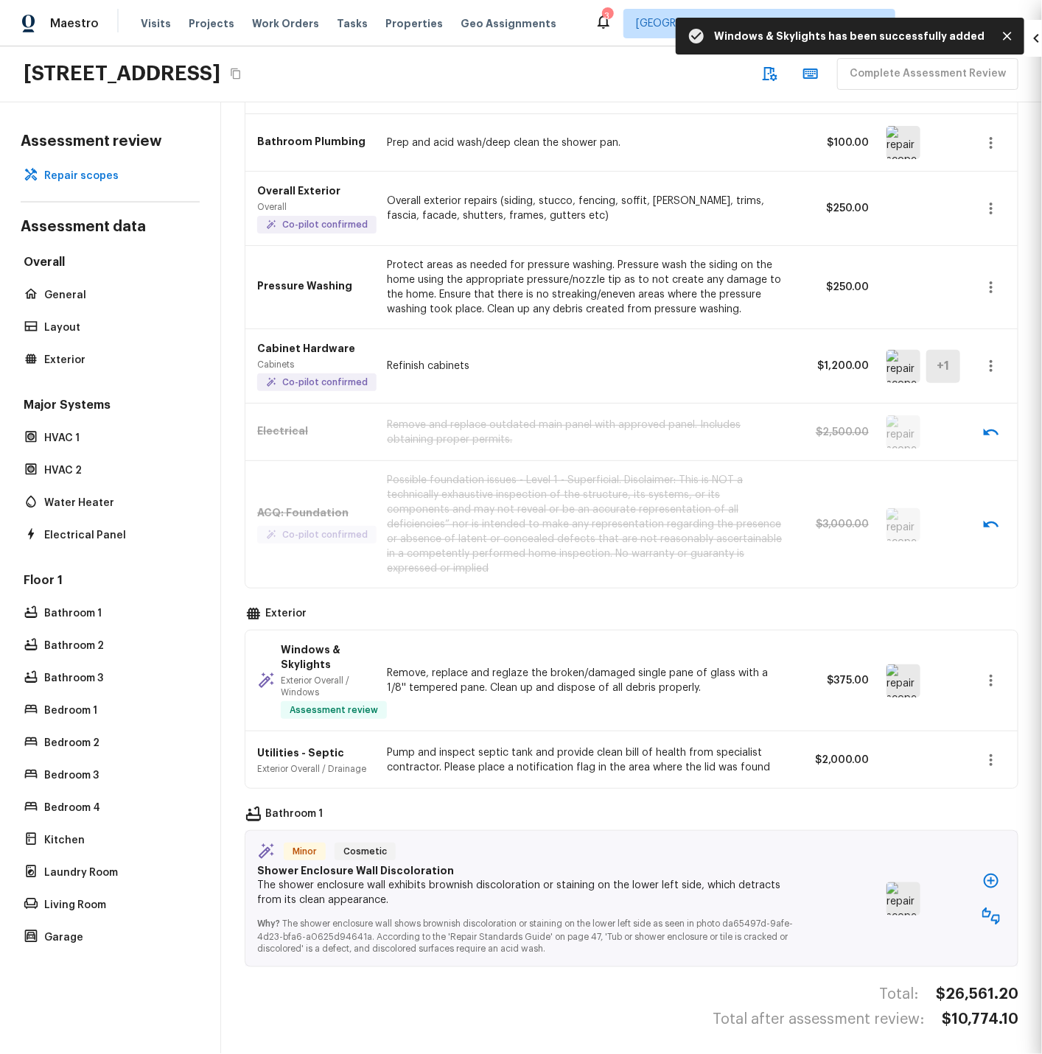
scroll to position [900, 0]
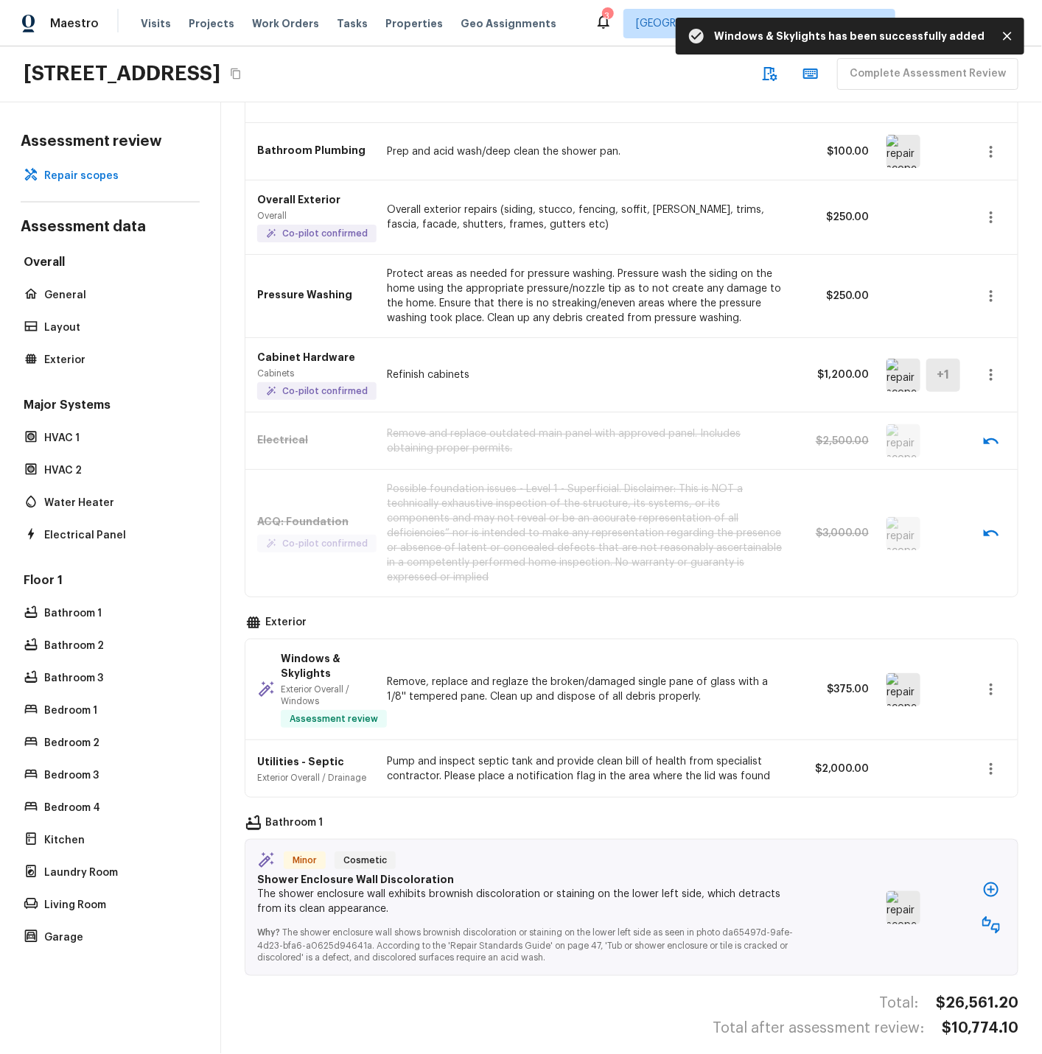
click at [910, 896] on img at bounding box center [903, 907] width 34 height 33
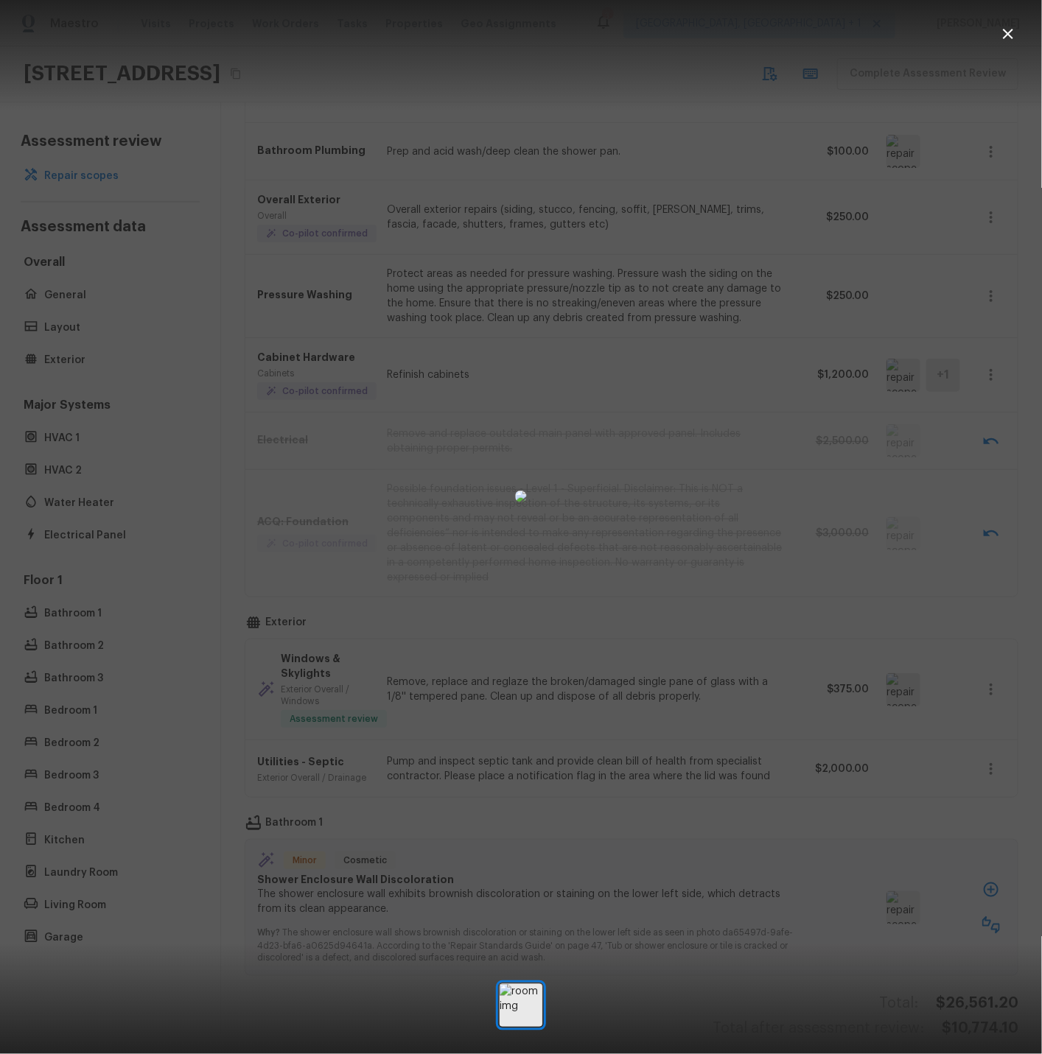
click at [1009, 34] on icon "button" at bounding box center [1008, 34] width 18 height 18
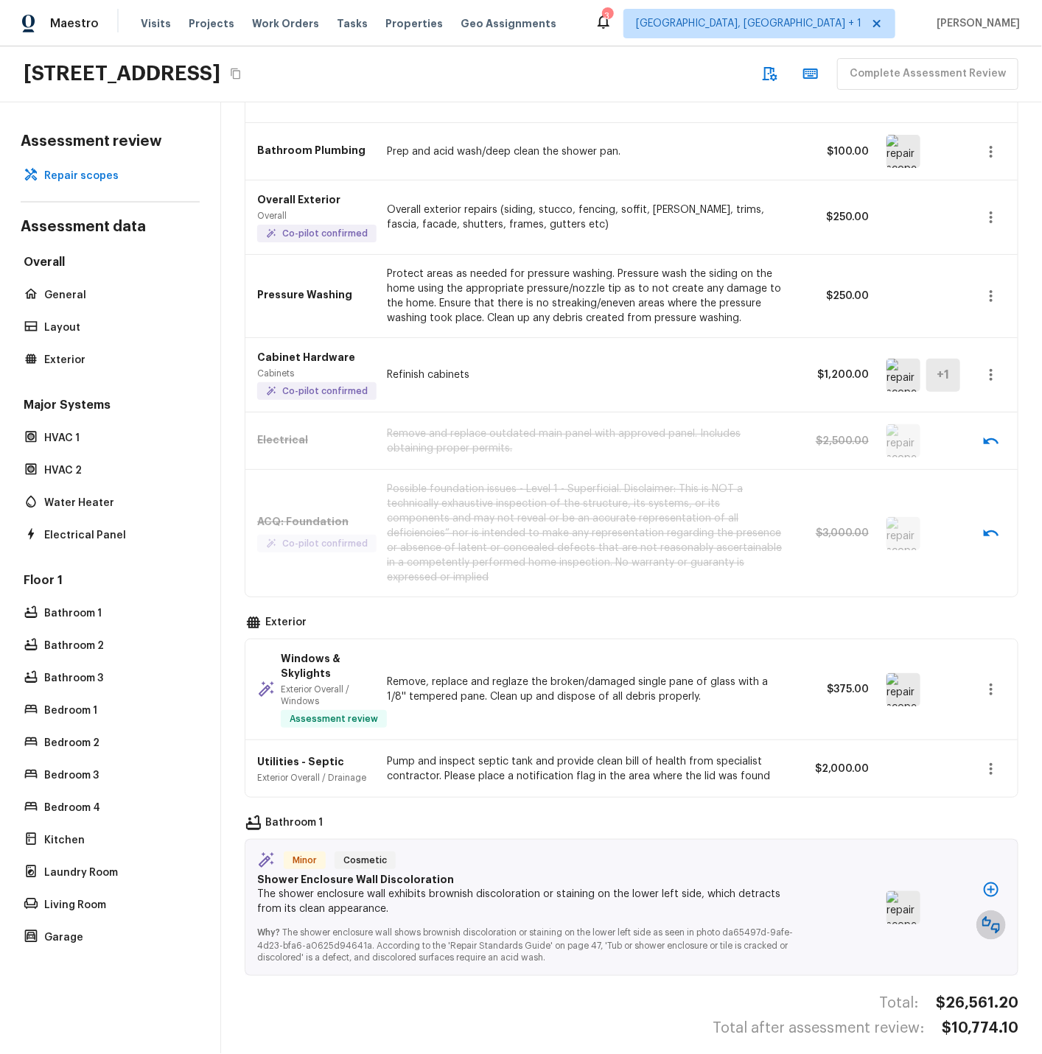
click at [991, 916] on icon "button" at bounding box center [991, 925] width 18 height 18
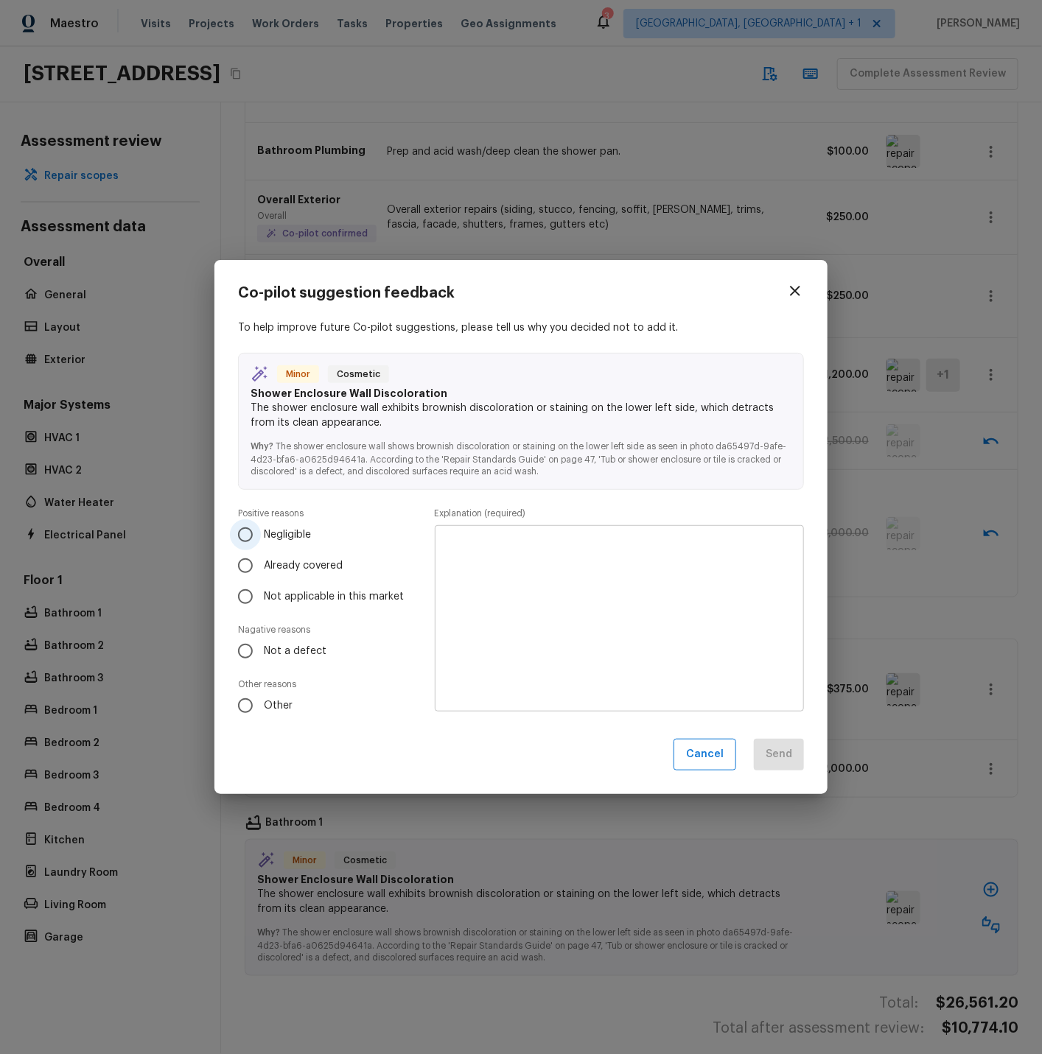
click at [245, 535] on input "Negligible" at bounding box center [245, 534] width 31 height 31
radio input "true"
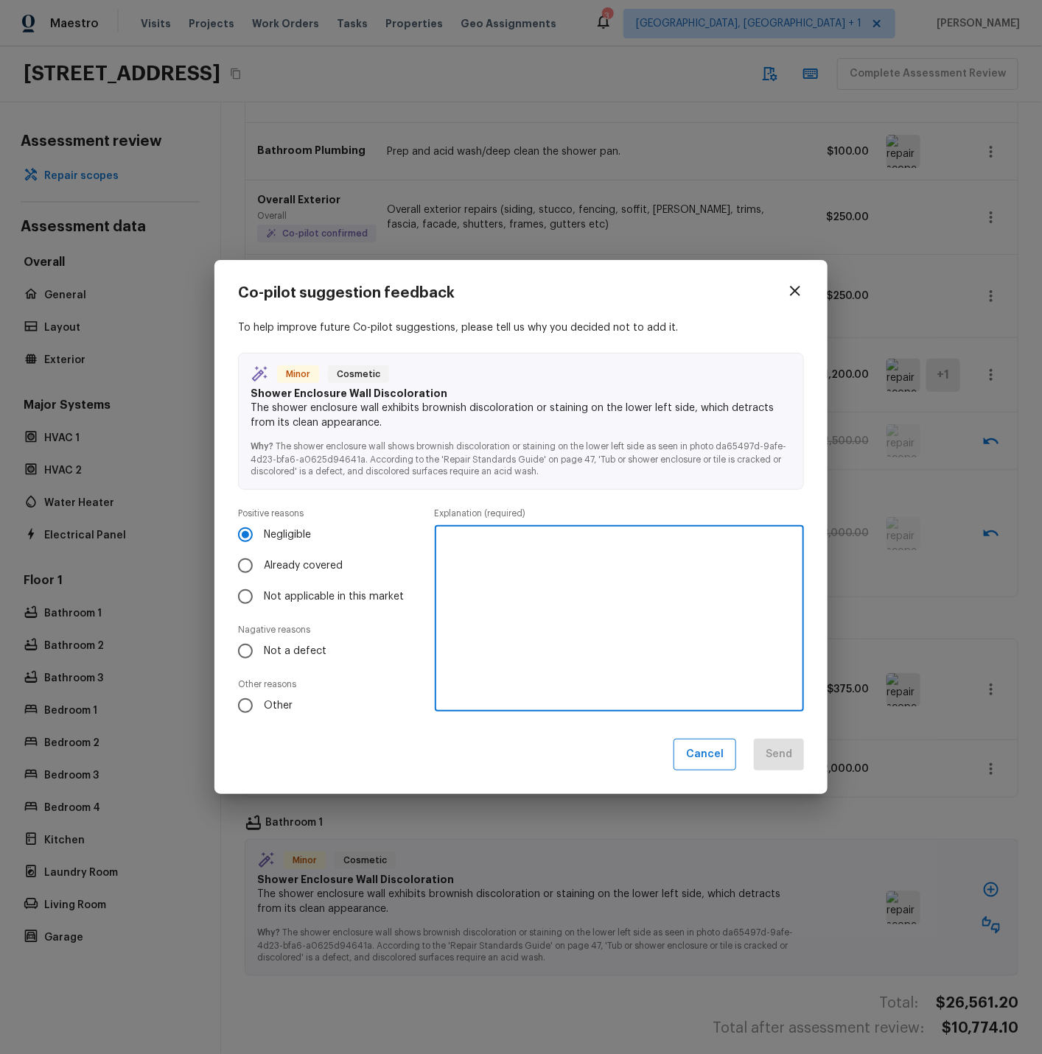
click at [488, 548] on textarea at bounding box center [619, 619] width 348 height 162
type textarea "Insignificant issue that will be resolved with acid wash."
click at [775, 756] on button "Send" at bounding box center [779, 755] width 50 height 32
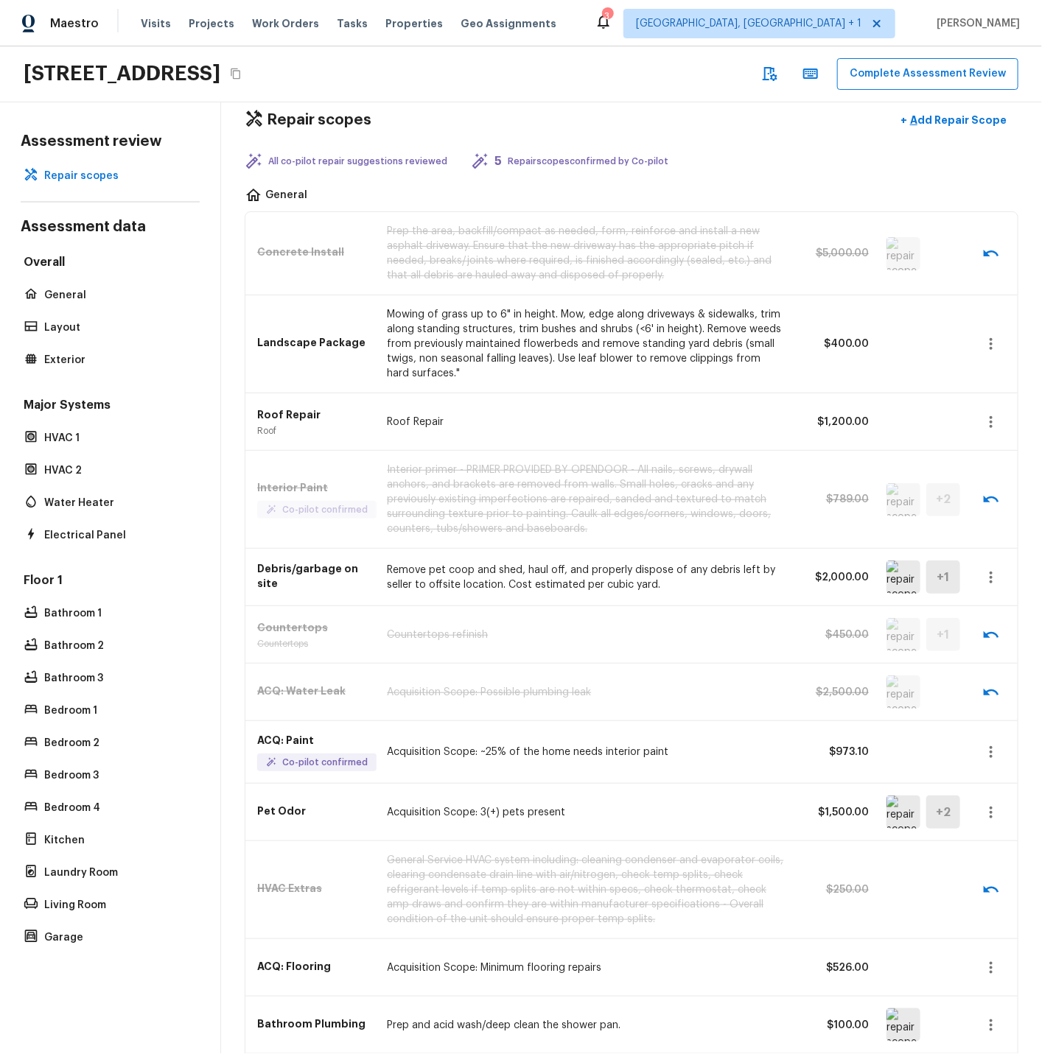
scroll to position [0, 0]
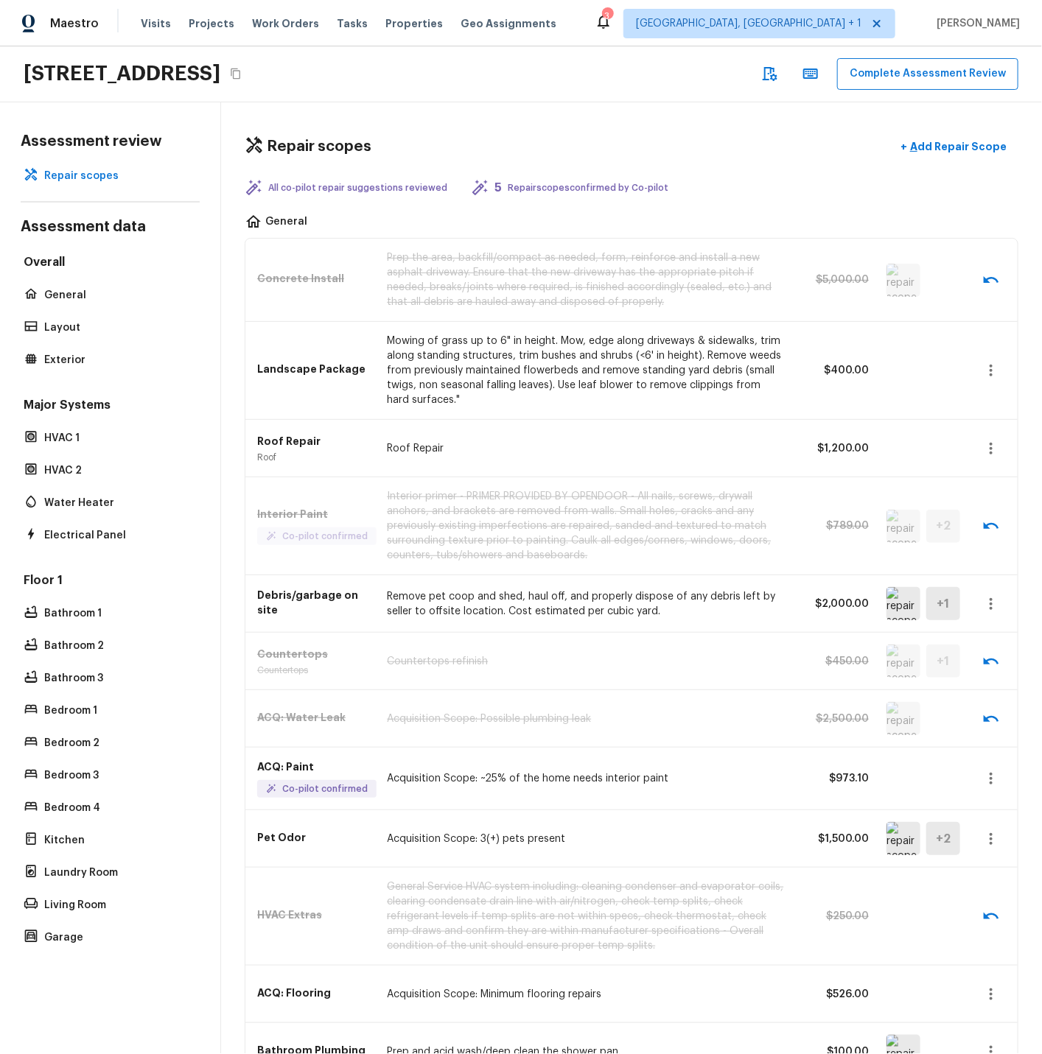
click at [901, 602] on img at bounding box center [903, 603] width 34 height 33
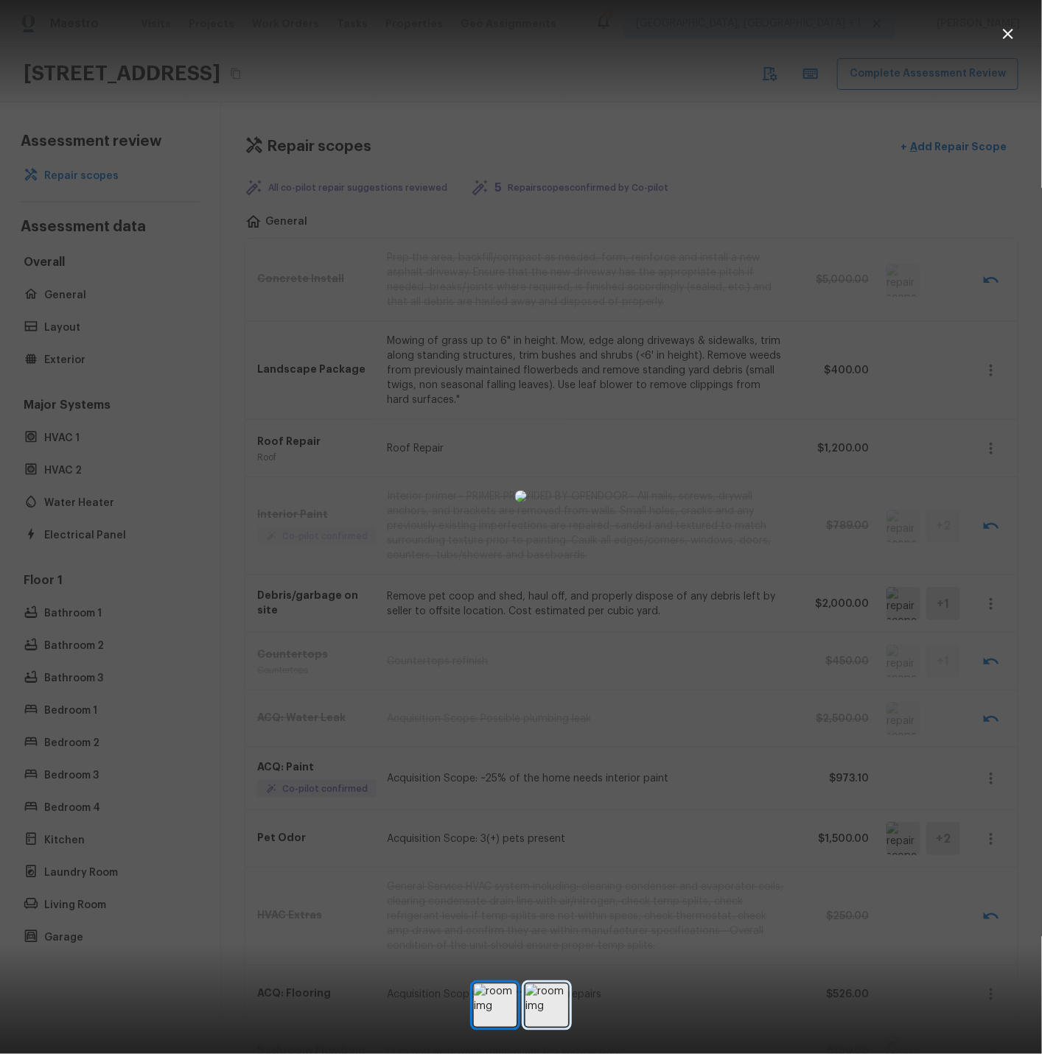
click at [544, 997] on img at bounding box center [546, 1005] width 43 height 43
click at [1014, 35] on icon "button" at bounding box center [1008, 34] width 18 height 18
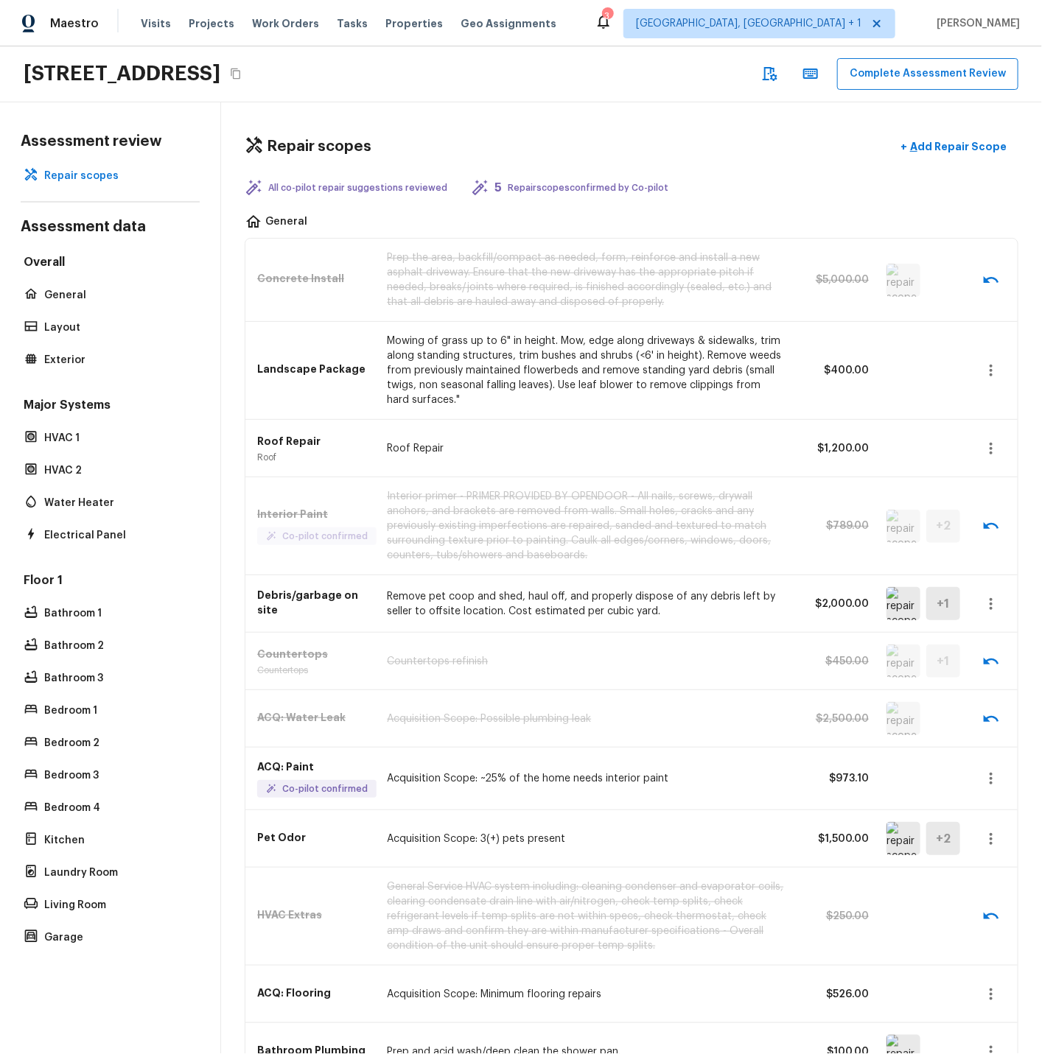
click at [994, 604] on icon "button" at bounding box center [991, 604] width 18 height 18
click at [977, 639] on li "Edit" at bounding box center [995, 647] width 69 height 44
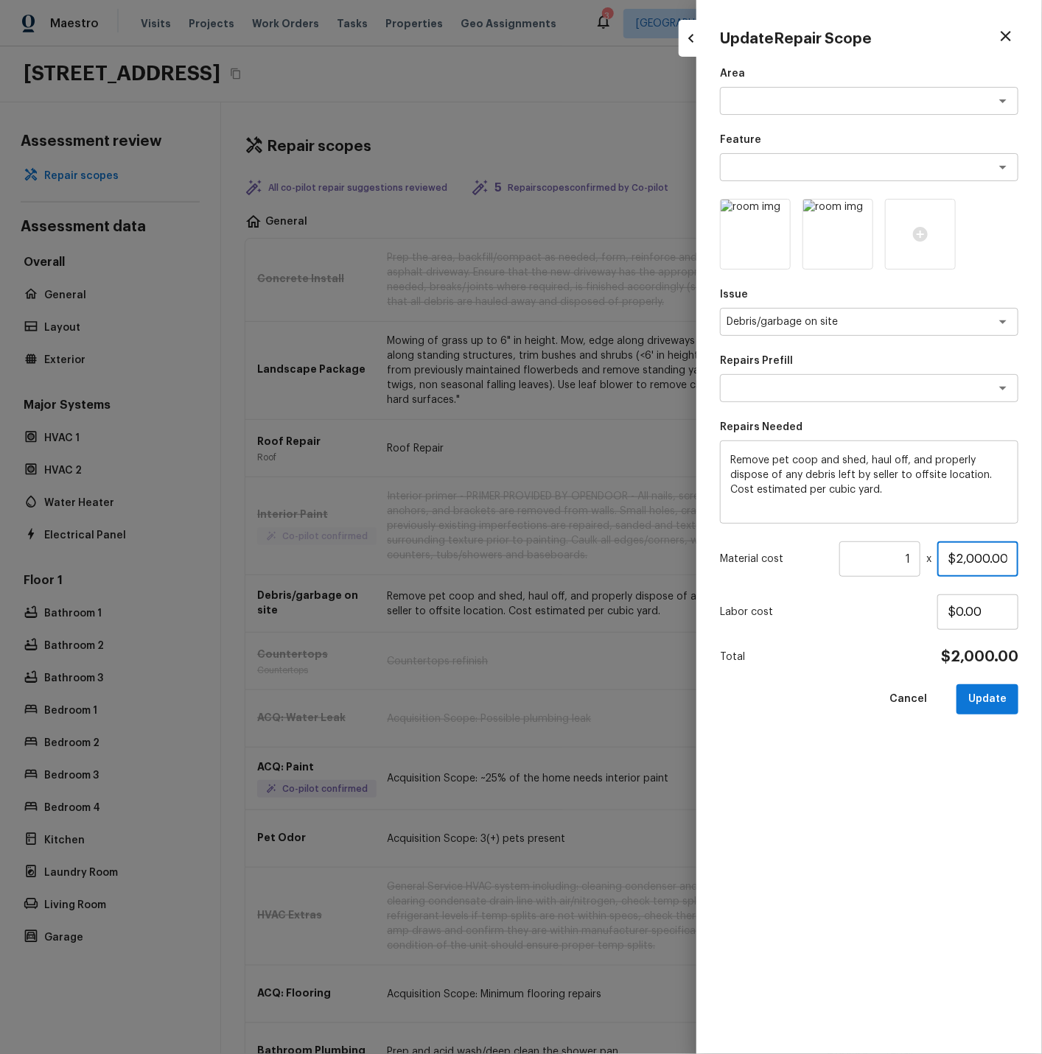
click at [962, 558] on input "$2,000.00" at bounding box center [977, 558] width 81 height 35
type input "$1,000.00"
click at [985, 696] on button "Update" at bounding box center [987, 699] width 62 height 30
type input "$0.00"
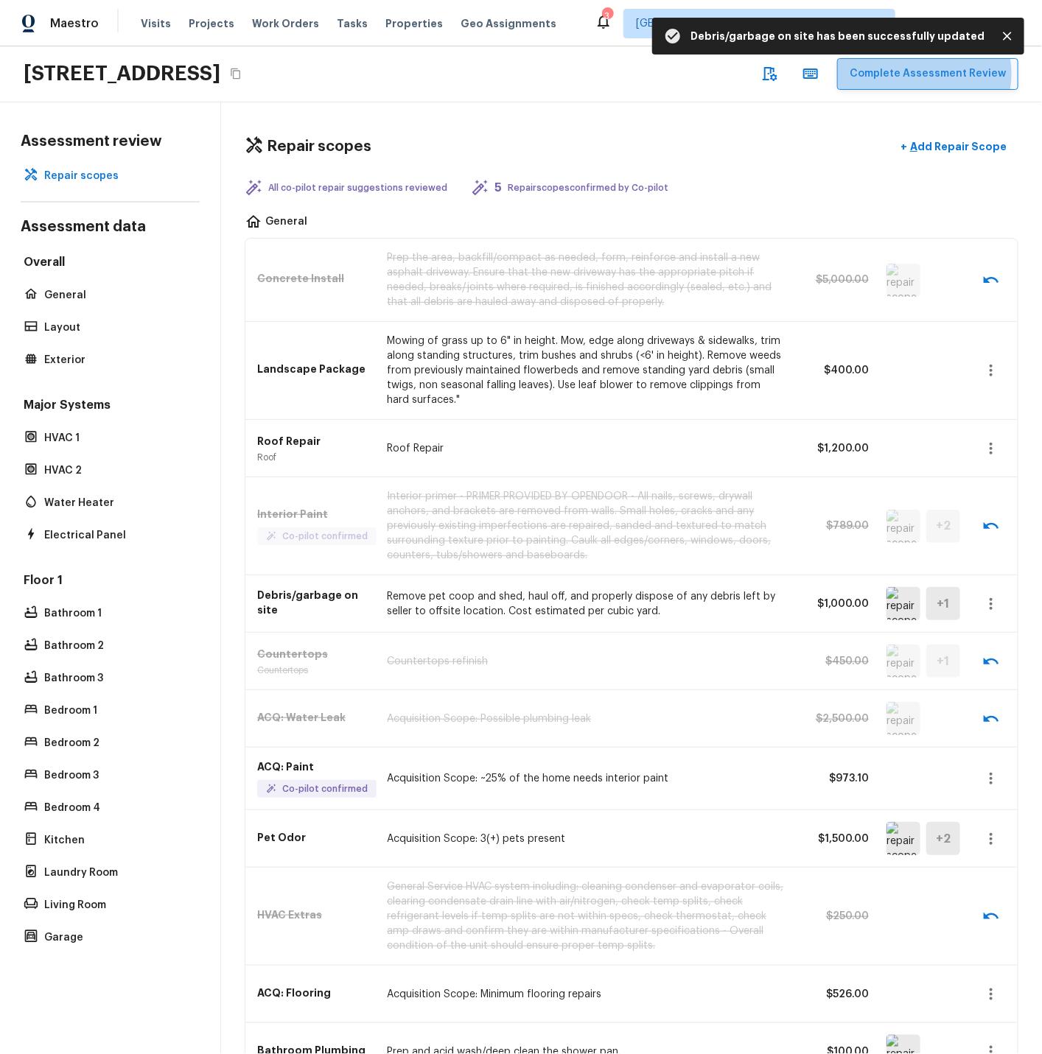
click at [929, 74] on button "Complete Assessment Review" at bounding box center [927, 74] width 181 height 32
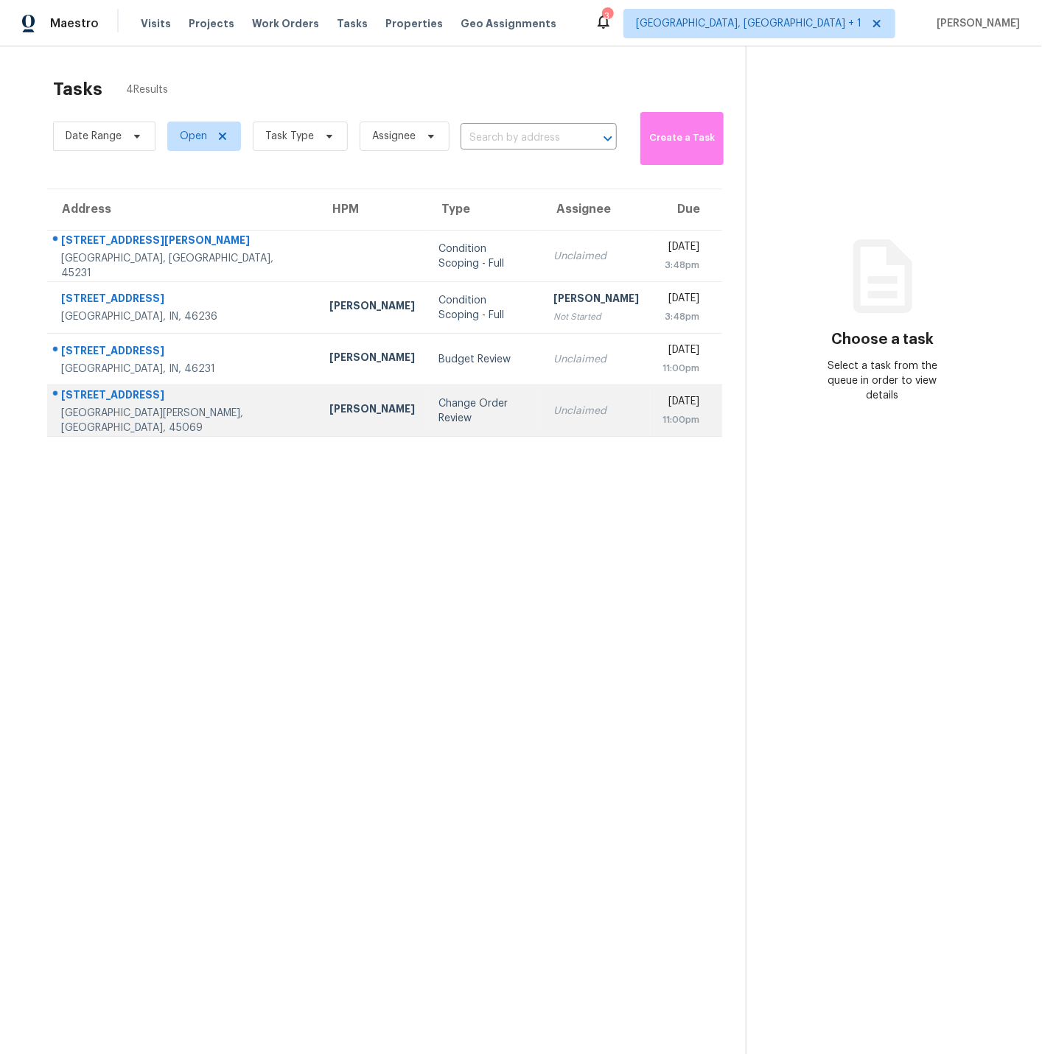
click at [317, 412] on td "[PERSON_NAME]" at bounding box center [371, 411] width 109 height 52
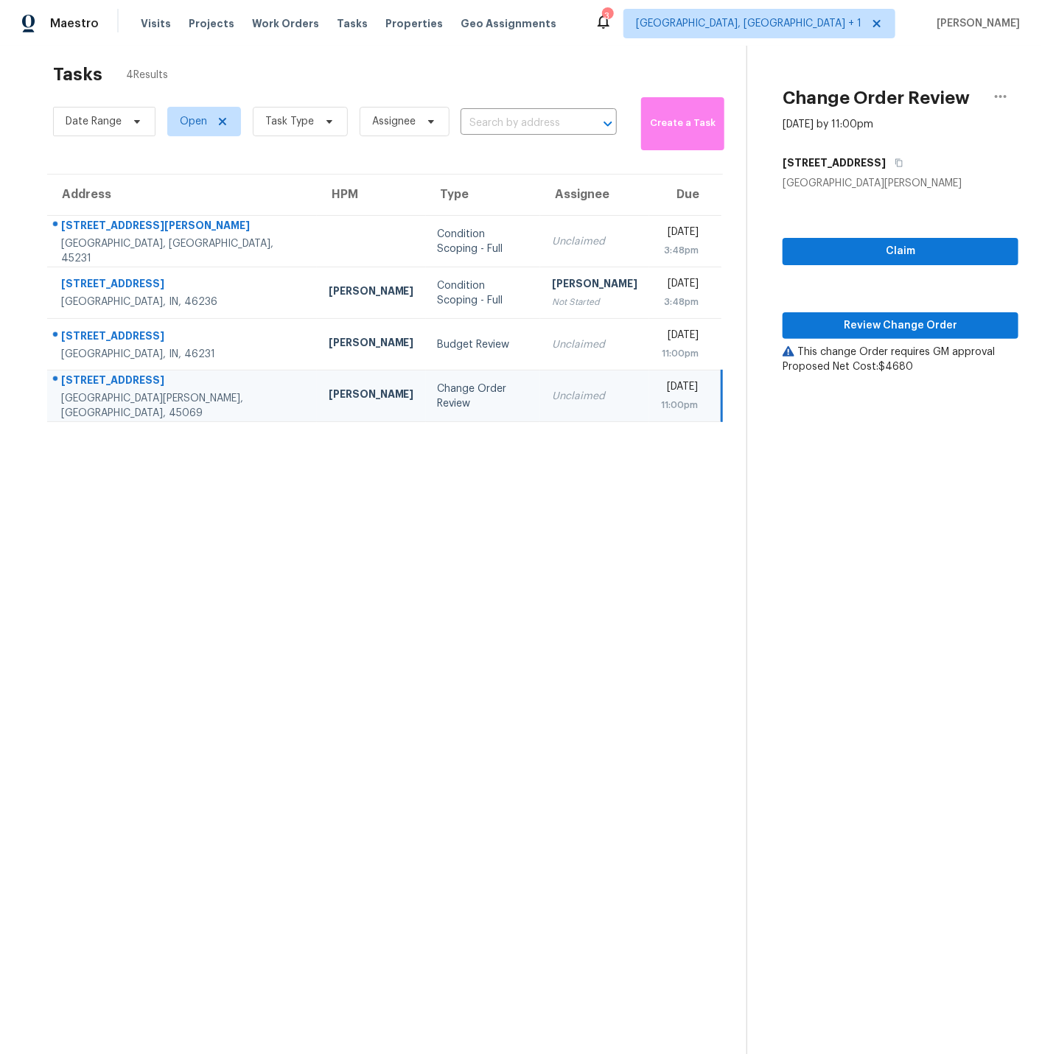
scroll to position [13, 0]
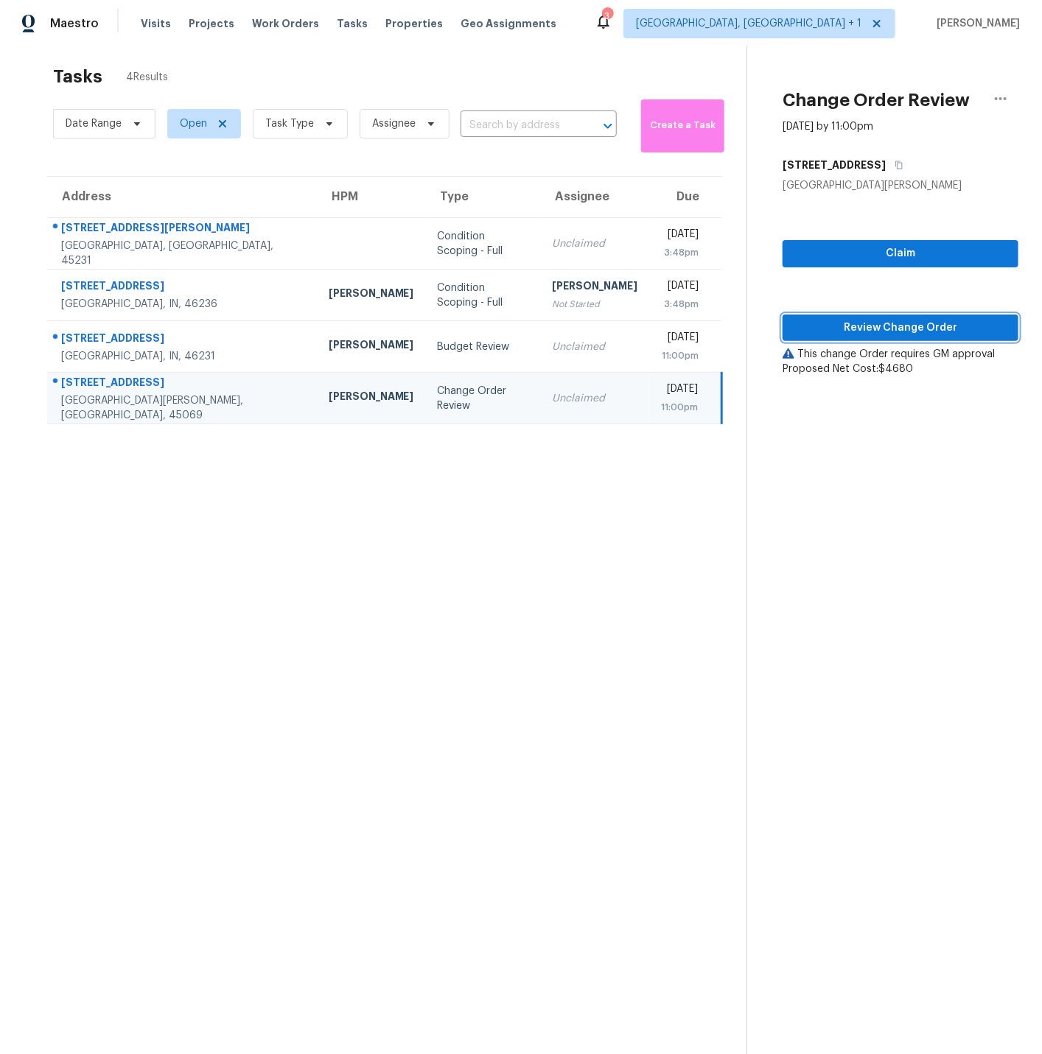
click at [881, 323] on span "Review Change Order" at bounding box center [900, 328] width 212 height 18
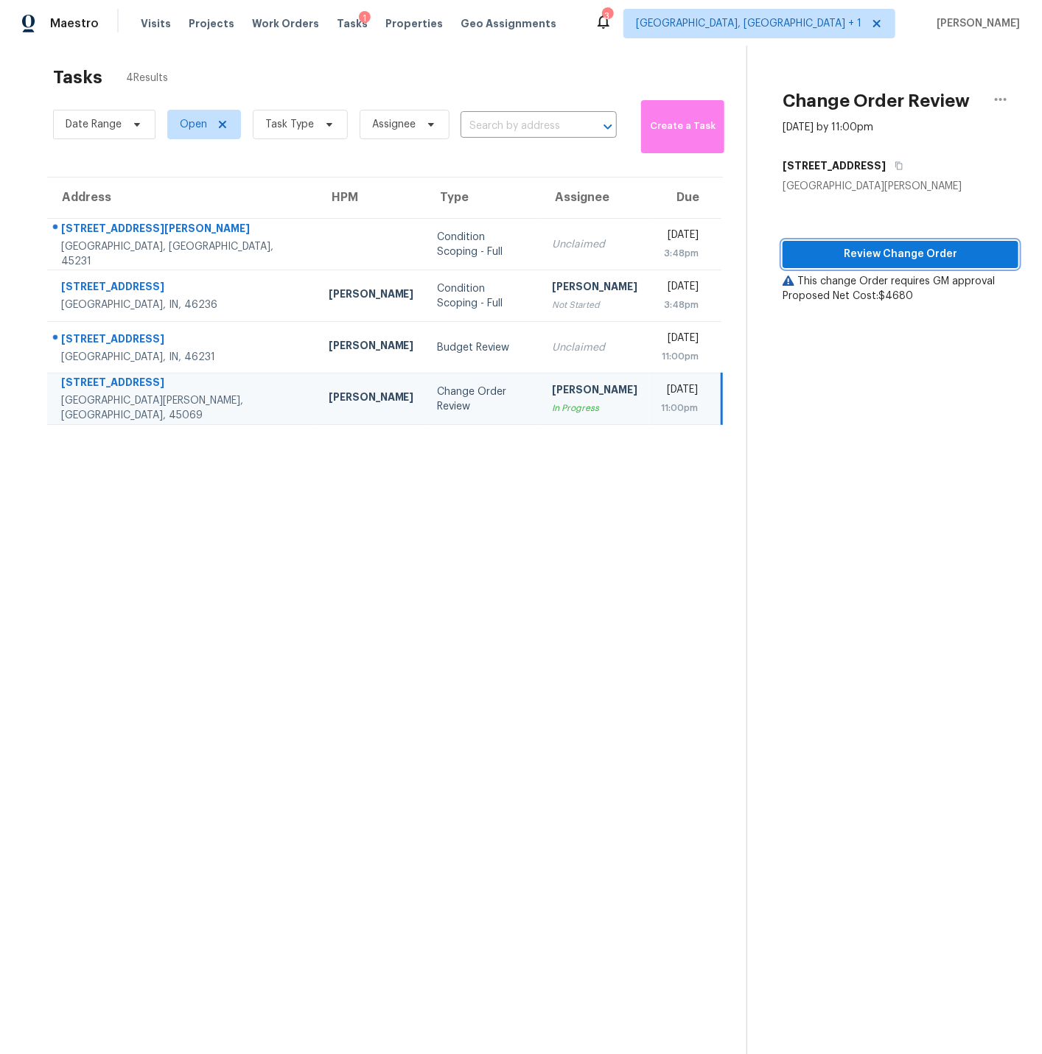
click at [871, 253] on span "Review Change Order" at bounding box center [900, 254] width 212 height 18
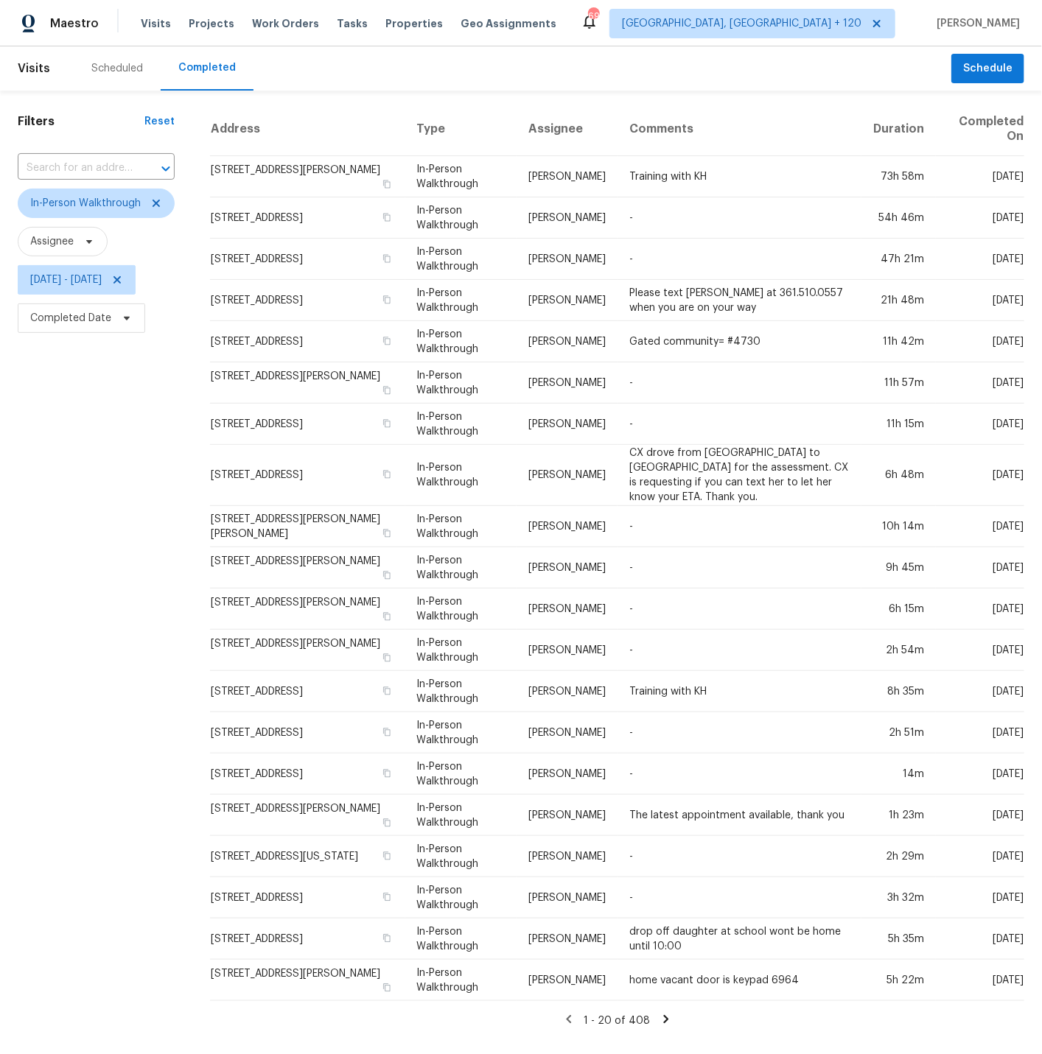
click at [122, 70] on div "Scheduled" at bounding box center [117, 68] width 52 height 15
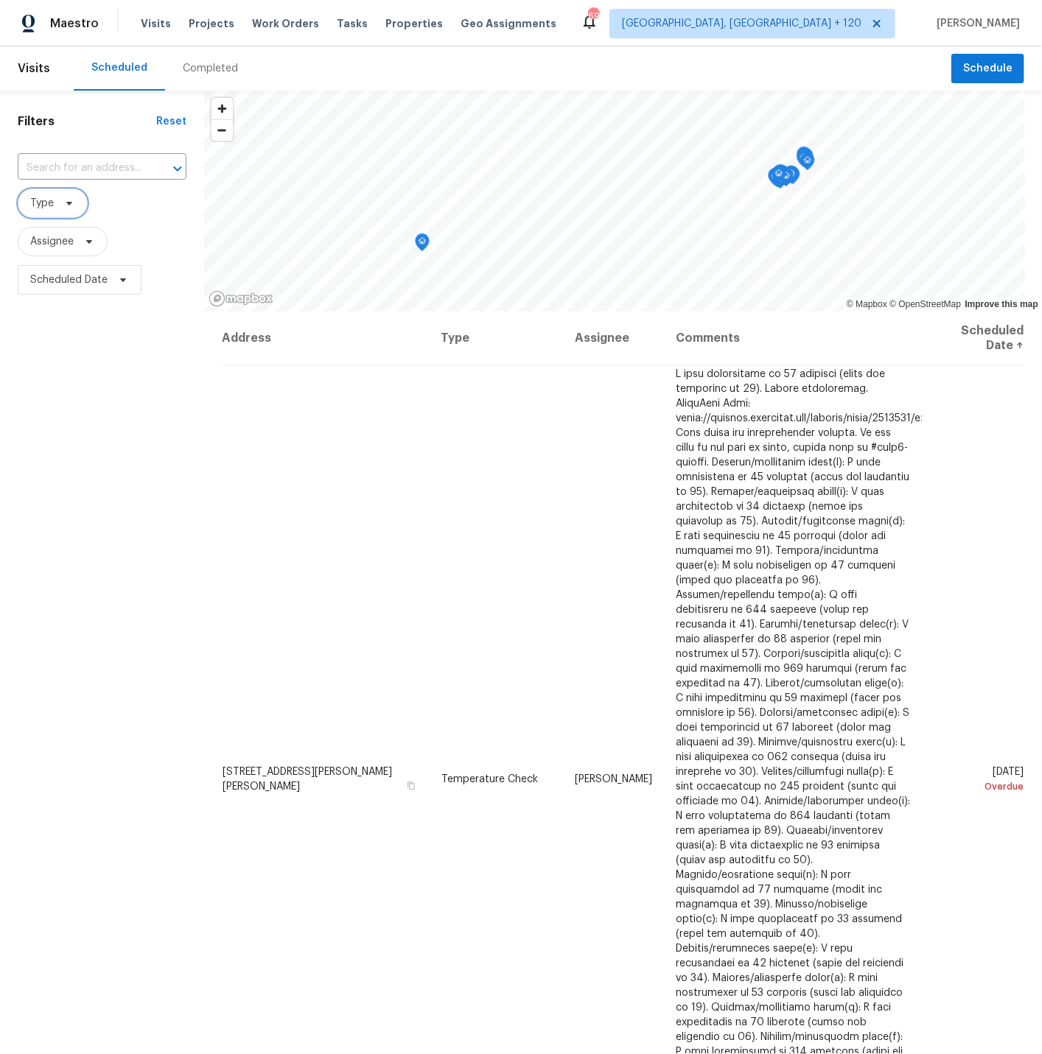
click at [43, 206] on span "Type" at bounding box center [42, 203] width 24 height 15
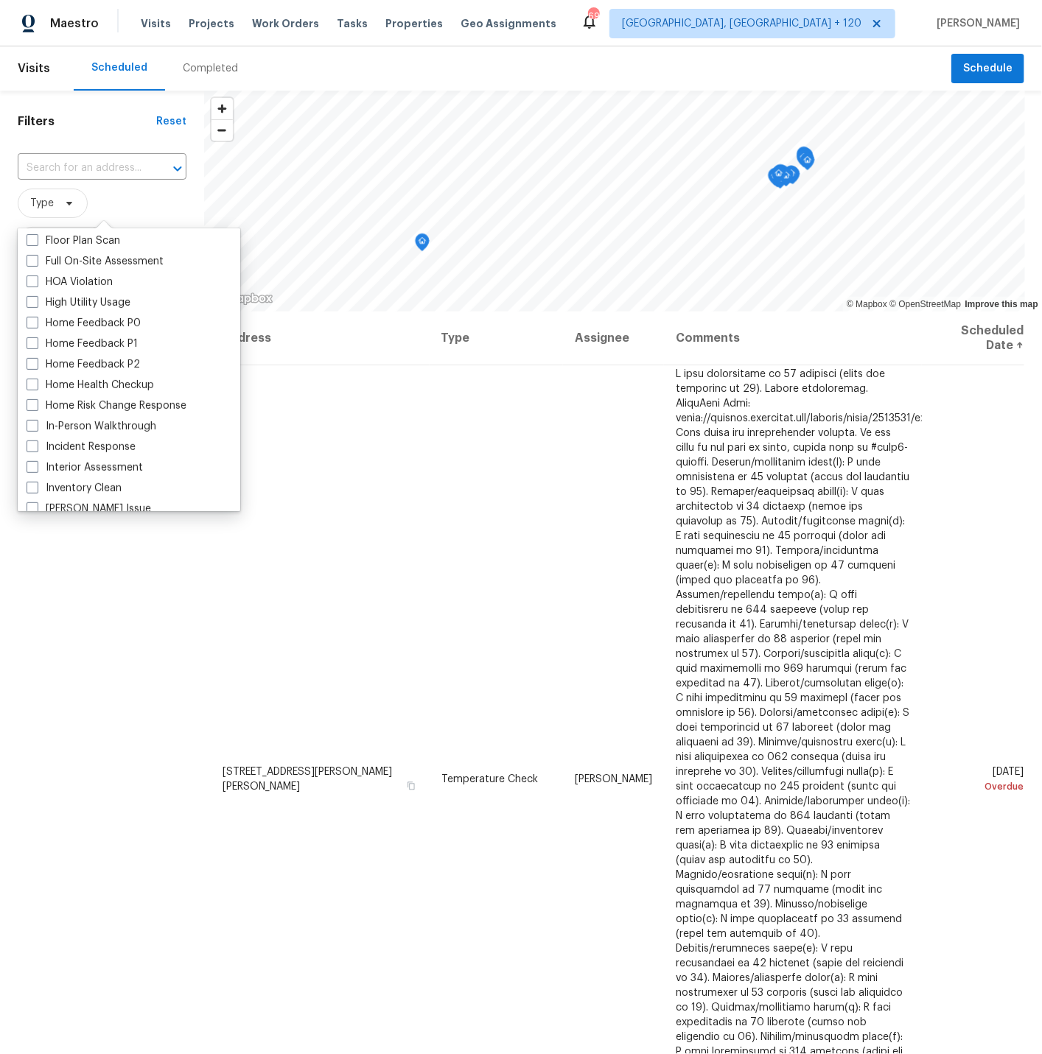
scroll to position [401, 0]
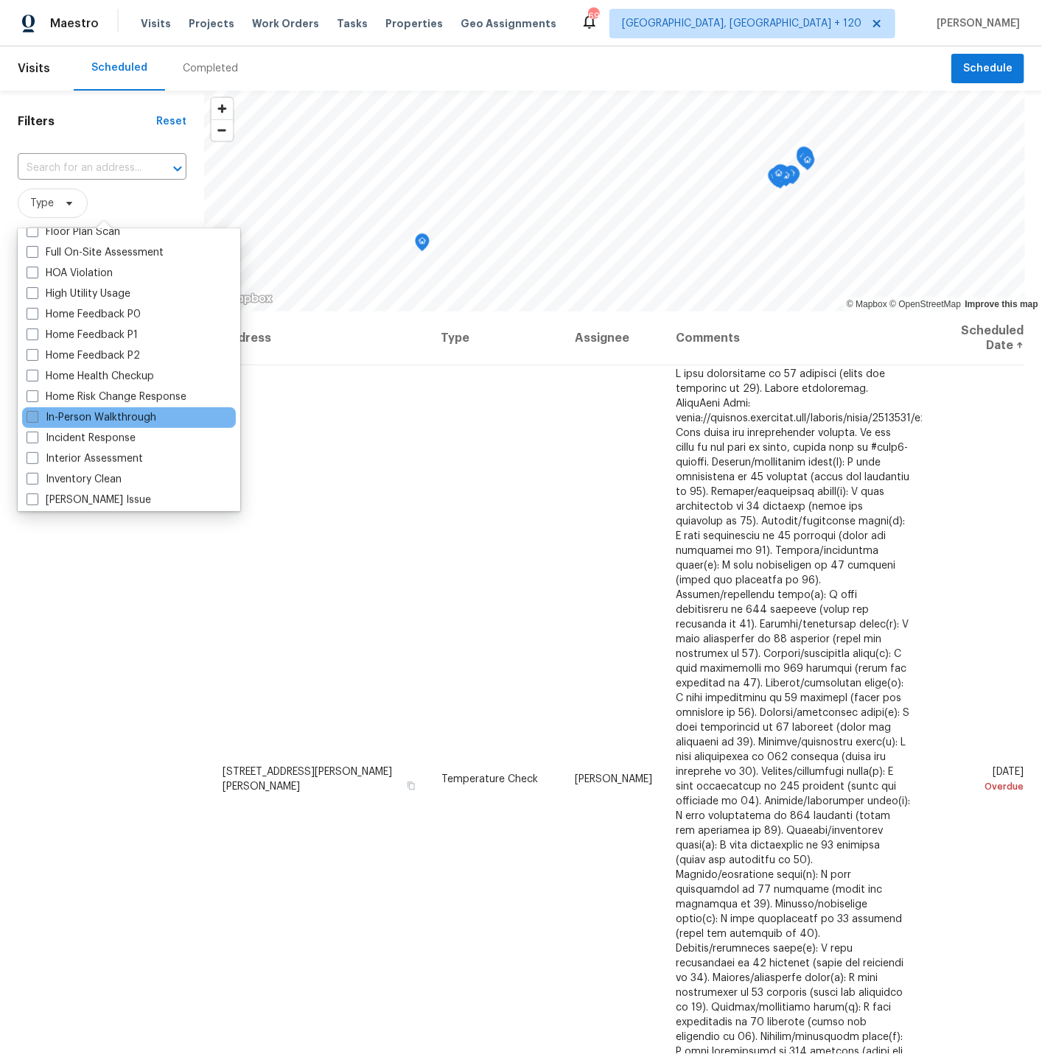
click at [33, 415] on span at bounding box center [33, 417] width 12 height 12
click at [33, 415] on input "In-Person Walkthrough" at bounding box center [32, 415] width 10 height 10
checkbox input "true"
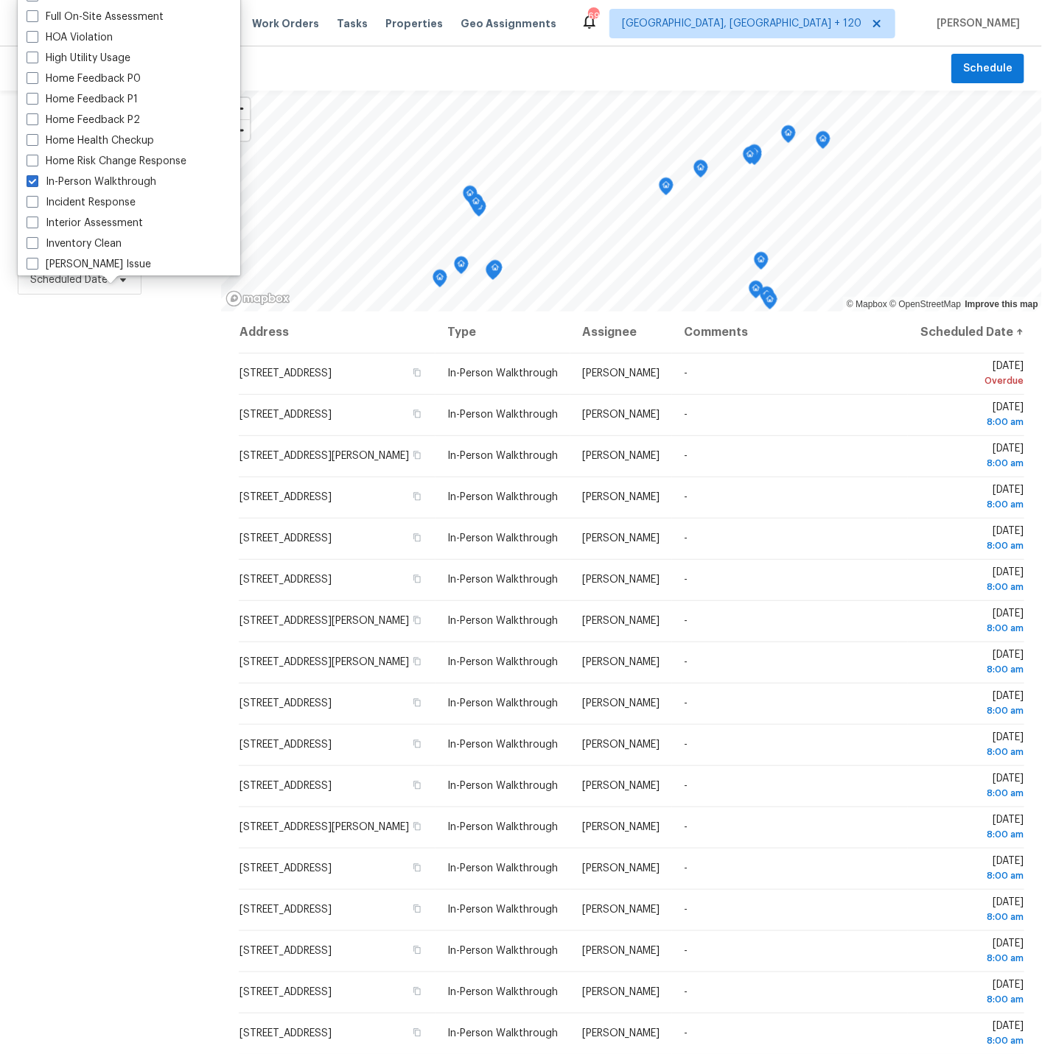
click at [63, 417] on div "Filters Reset ​ In-Person Walkthrough Assignee Scheduled Date" at bounding box center [110, 623] width 221 height 1064
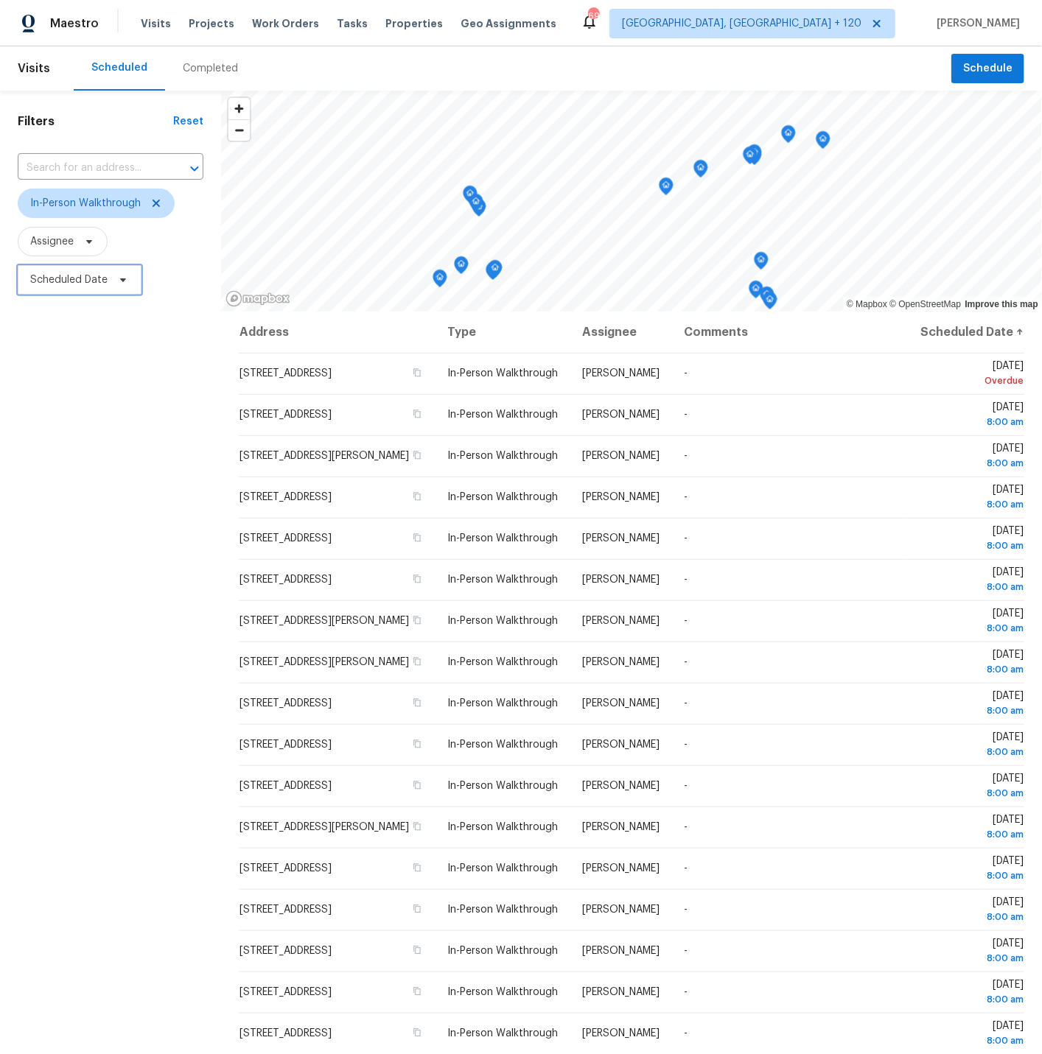
click at [70, 284] on span "Scheduled Date" at bounding box center [68, 280] width 77 height 15
select select "9"
select select "2025"
select select "10"
select select "2025"
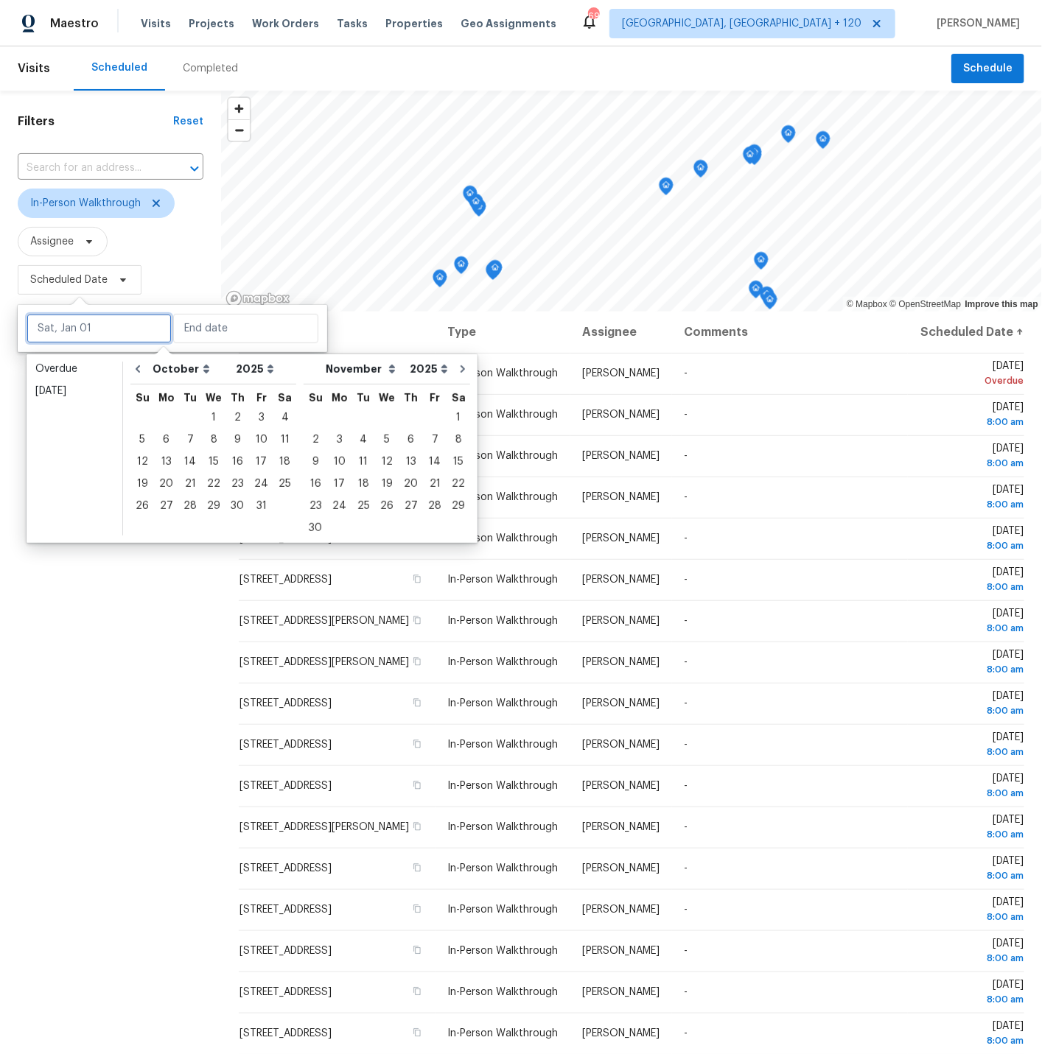
click at [71, 331] on input "text" at bounding box center [99, 328] width 145 height 29
click at [281, 418] on div "4" at bounding box center [284, 417] width 23 height 21
type input "Sat, Oct 04"
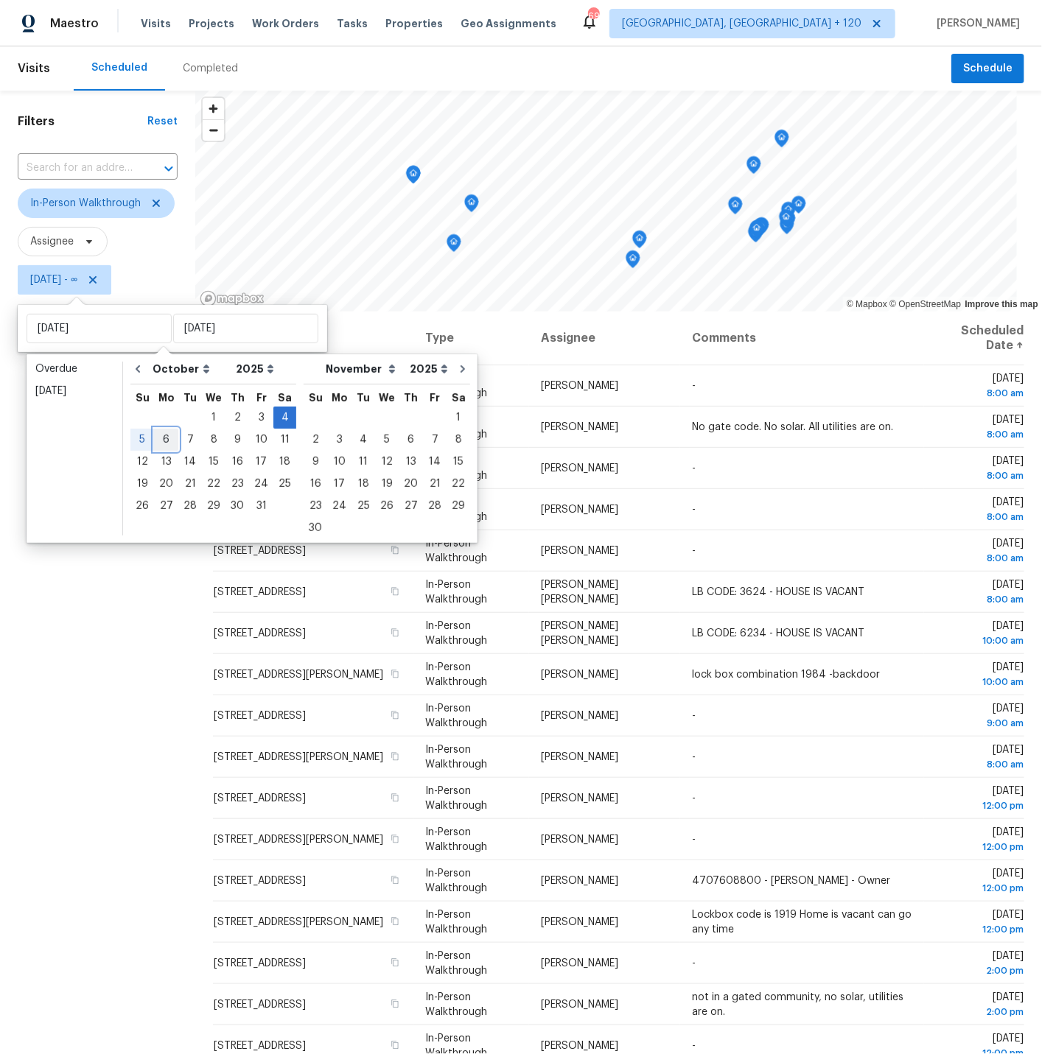
click at [164, 440] on div "6" at bounding box center [166, 439] width 24 height 21
type input "Mon, Oct 06"
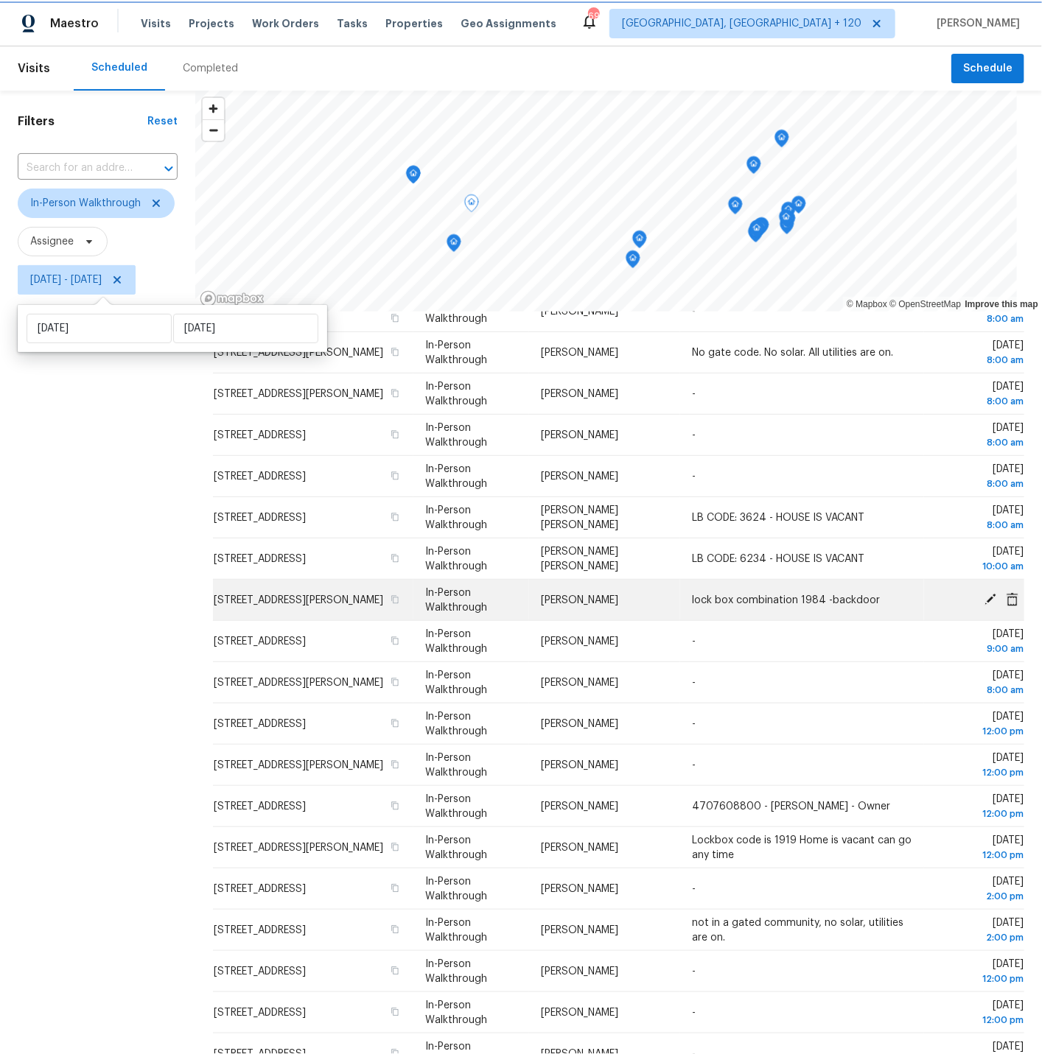
scroll to position [100, 0]
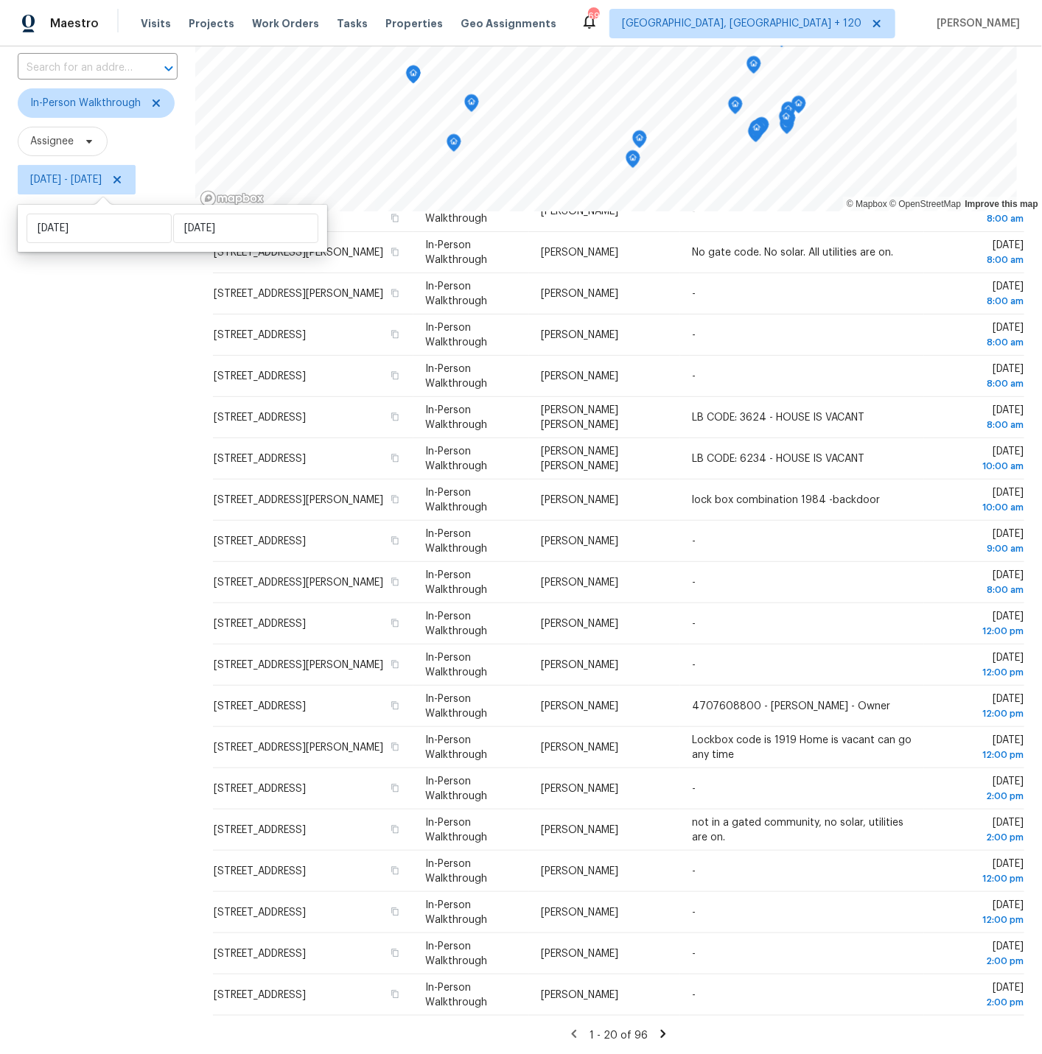
click at [666, 1033] on icon at bounding box center [663, 1034] width 5 height 8
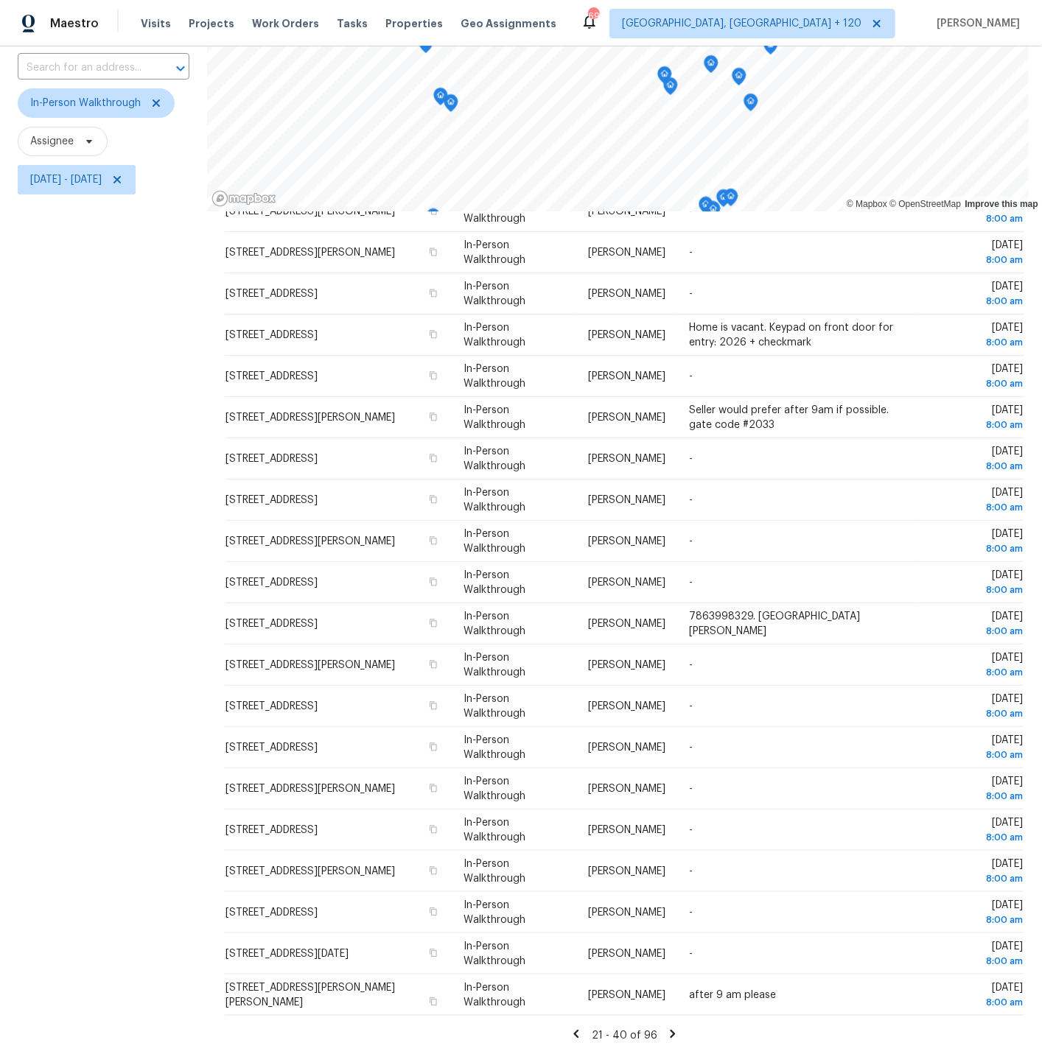
click at [580, 1033] on icon at bounding box center [575, 1034] width 13 height 13
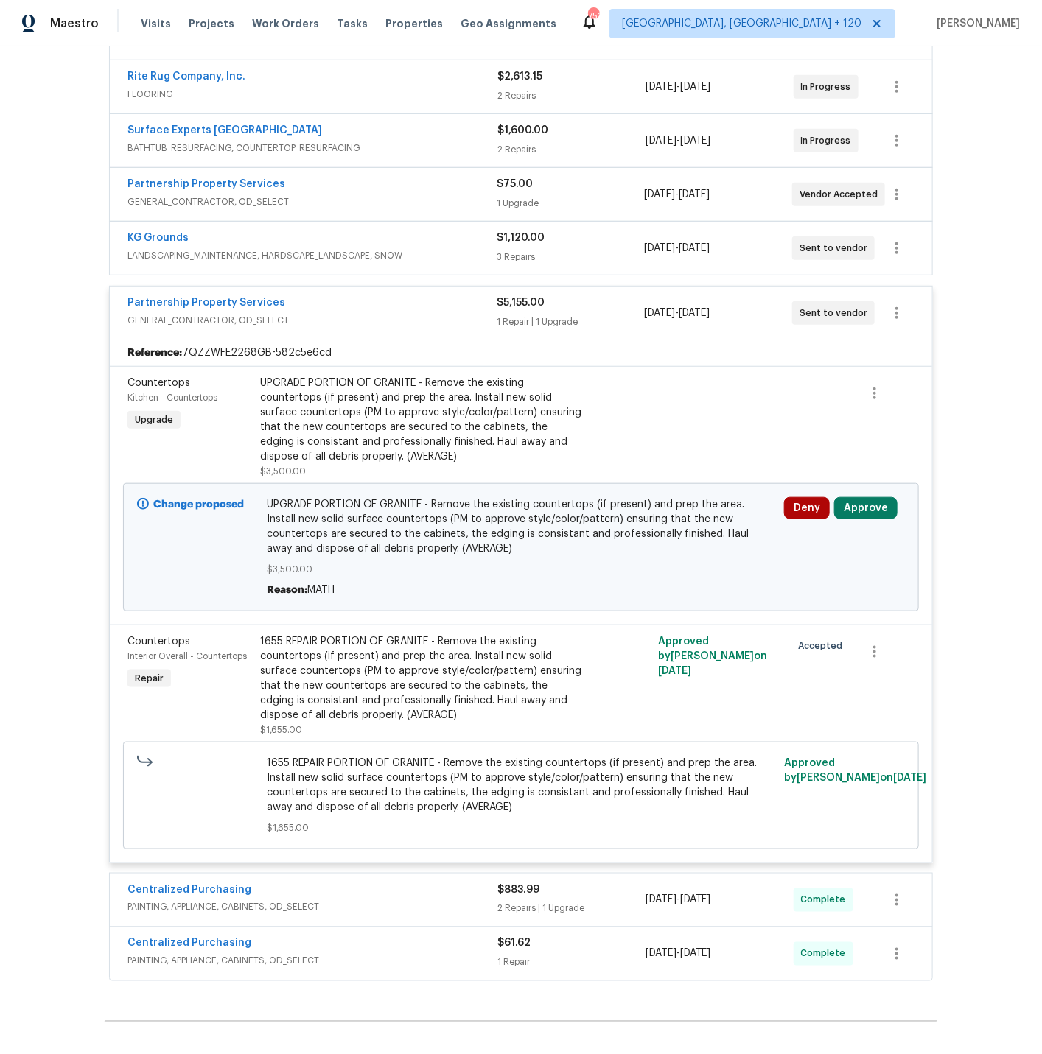
scroll to position [236, 0]
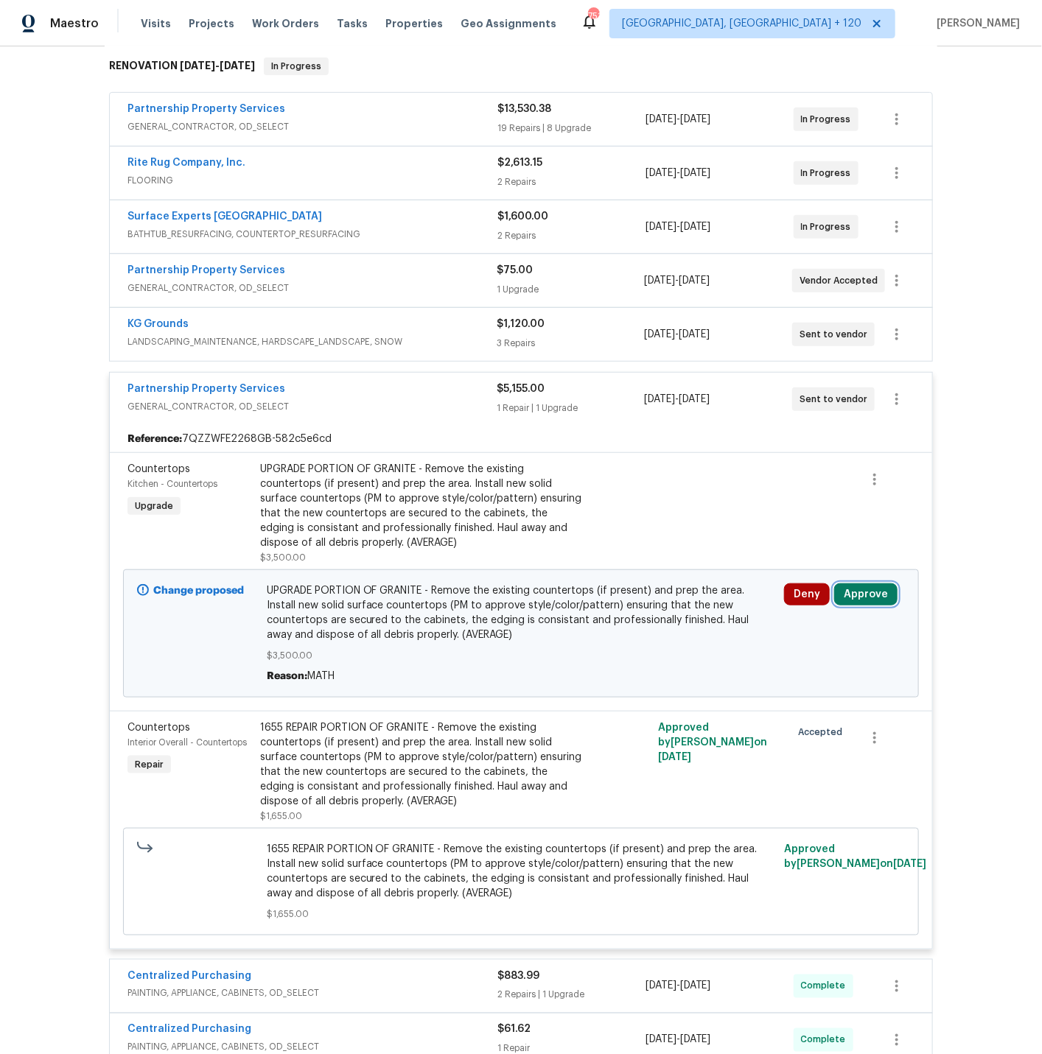
click at [860, 594] on button "Approve" at bounding box center [865, 594] width 63 height 22
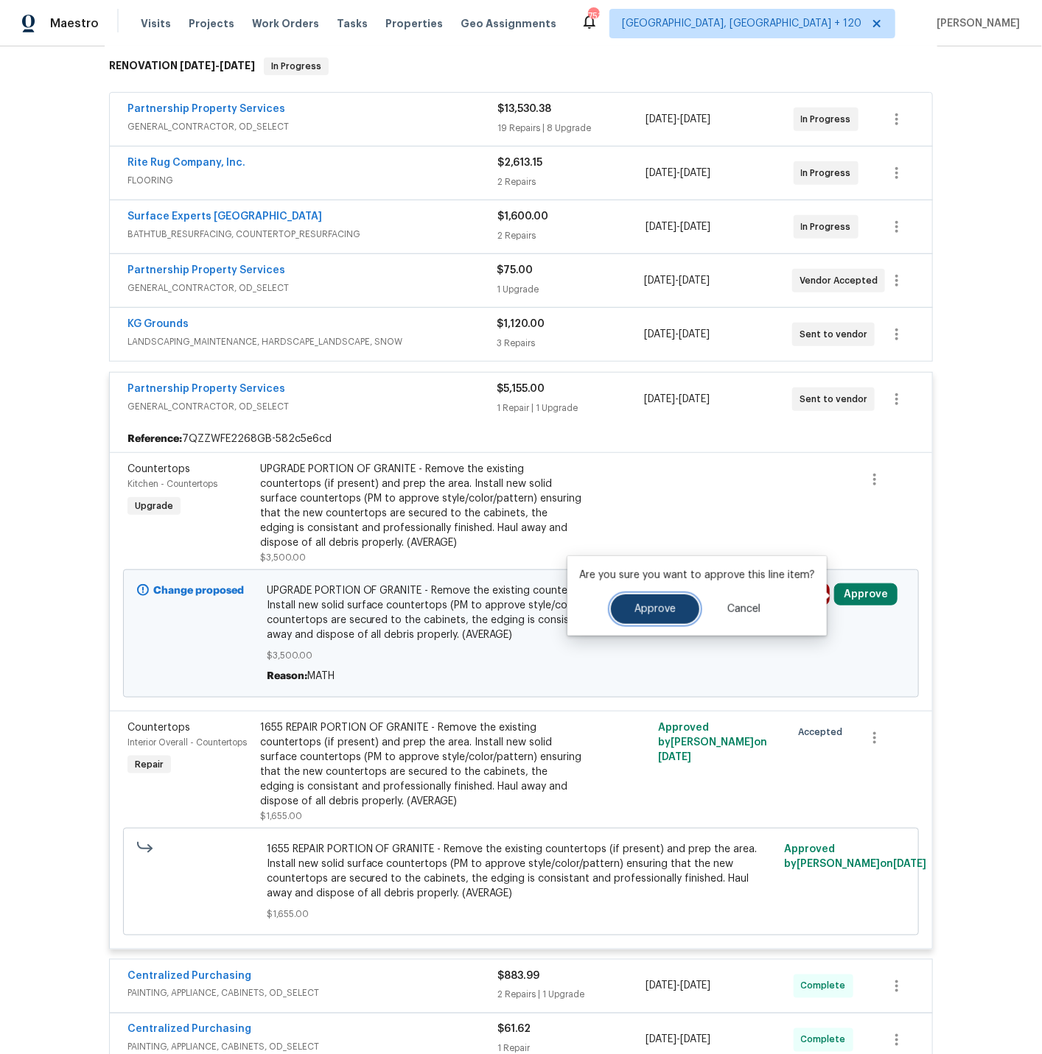
click at [667, 605] on span "Approve" at bounding box center [654, 609] width 41 height 11
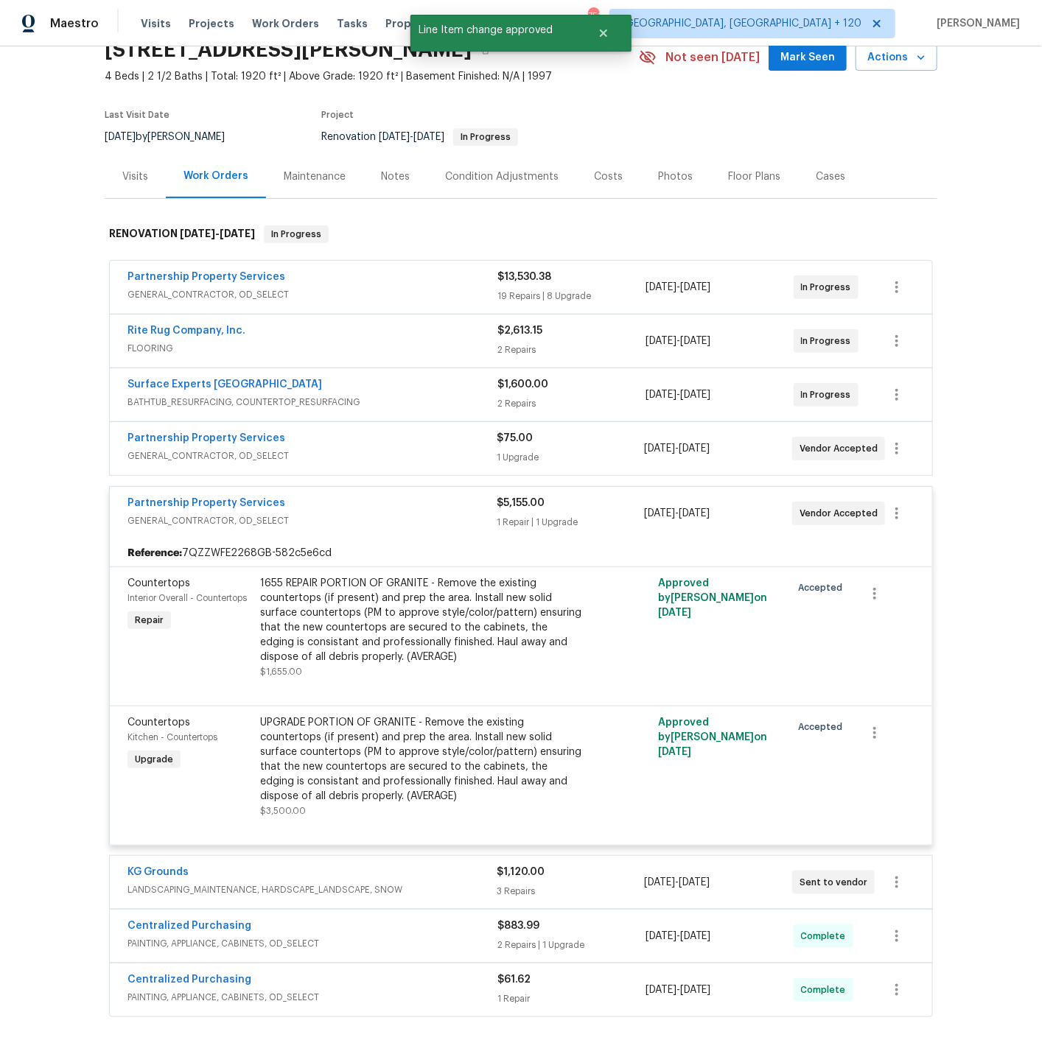
scroll to position [0, 0]
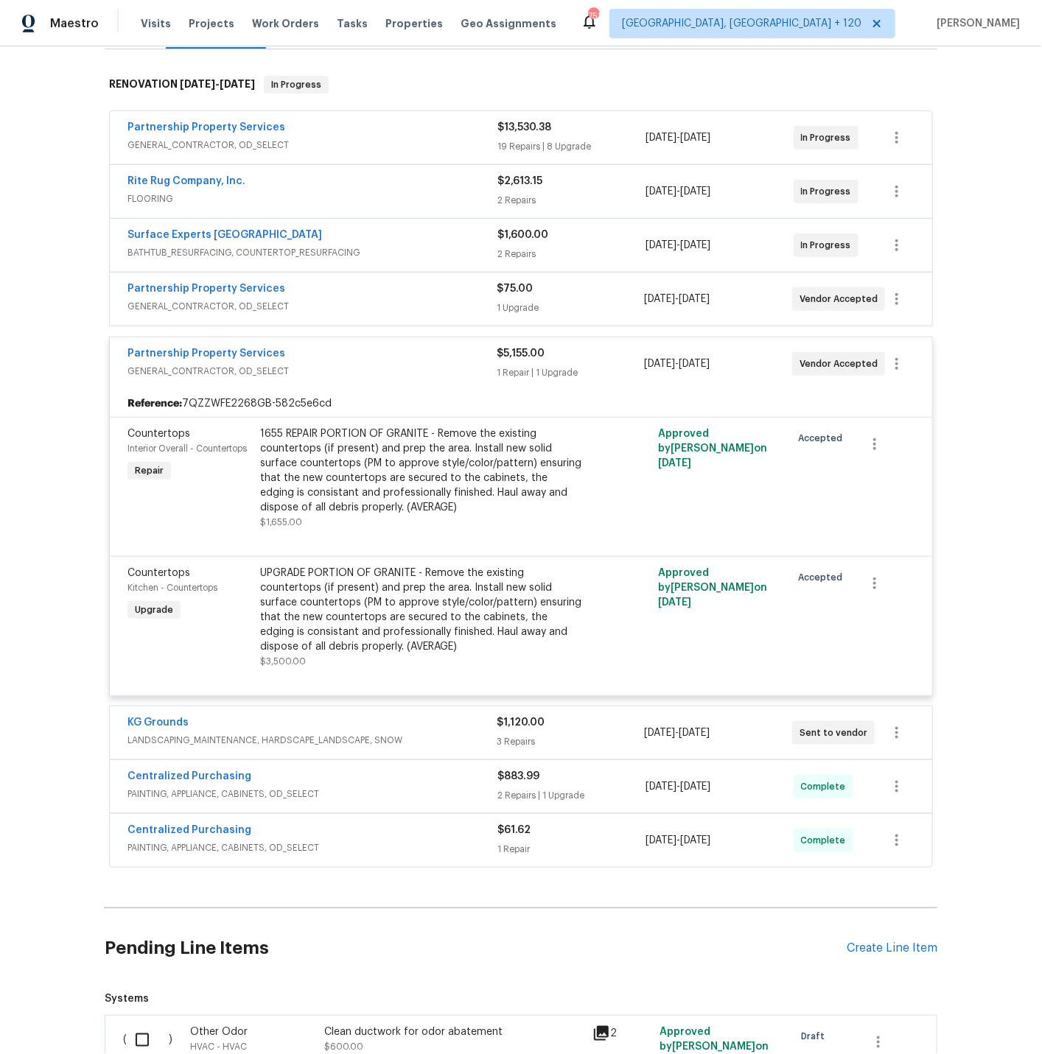
scroll to position [379, 0]
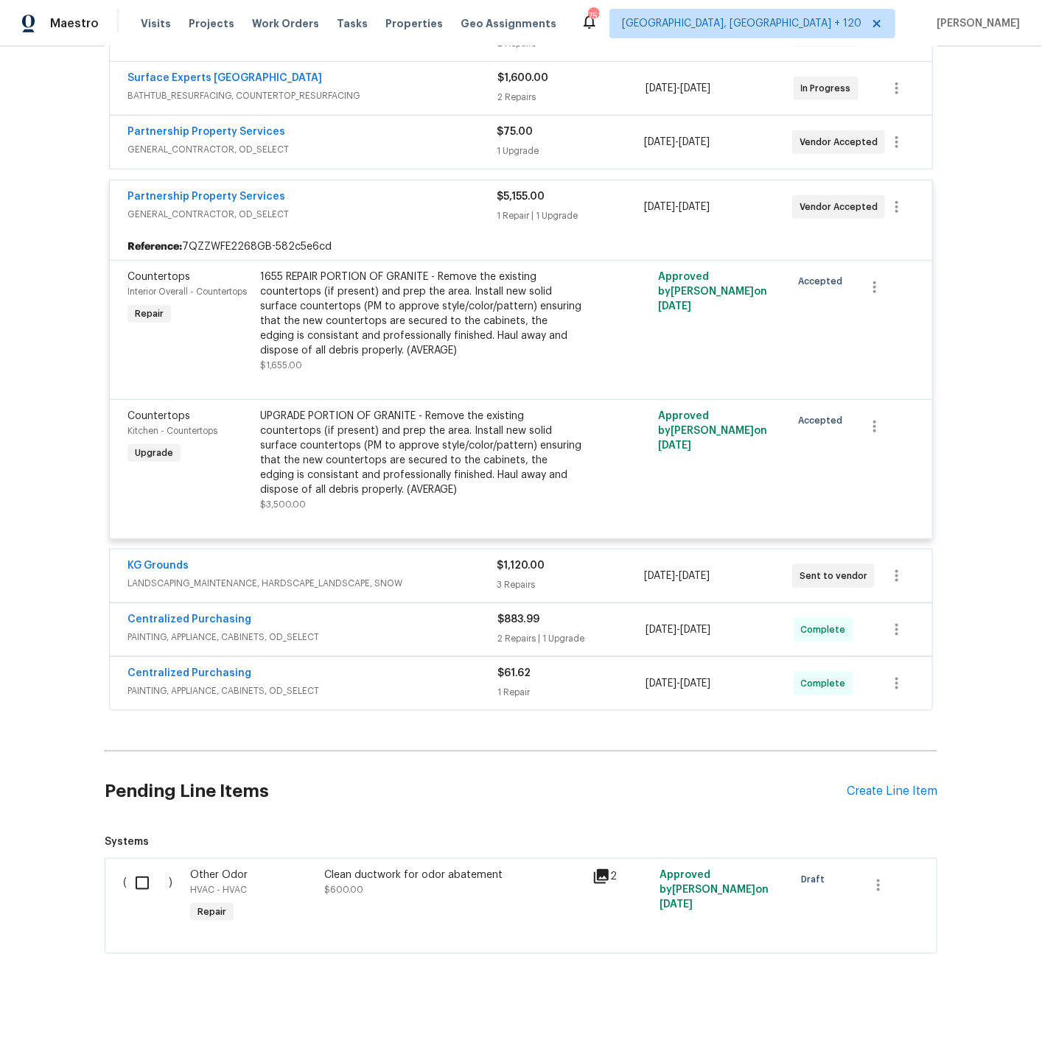
click at [418, 572] on div "KG Grounds" at bounding box center [311, 567] width 369 height 18
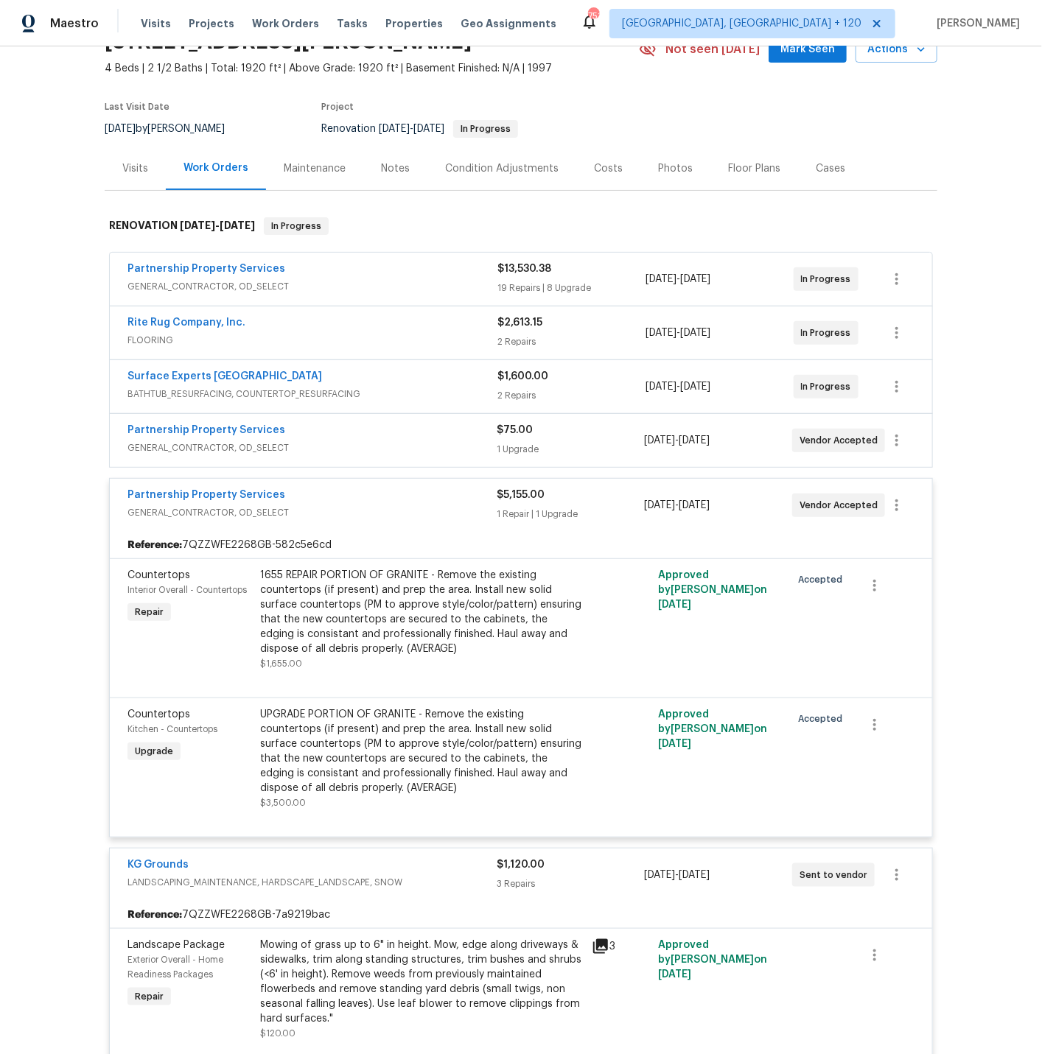
scroll to position [0, 0]
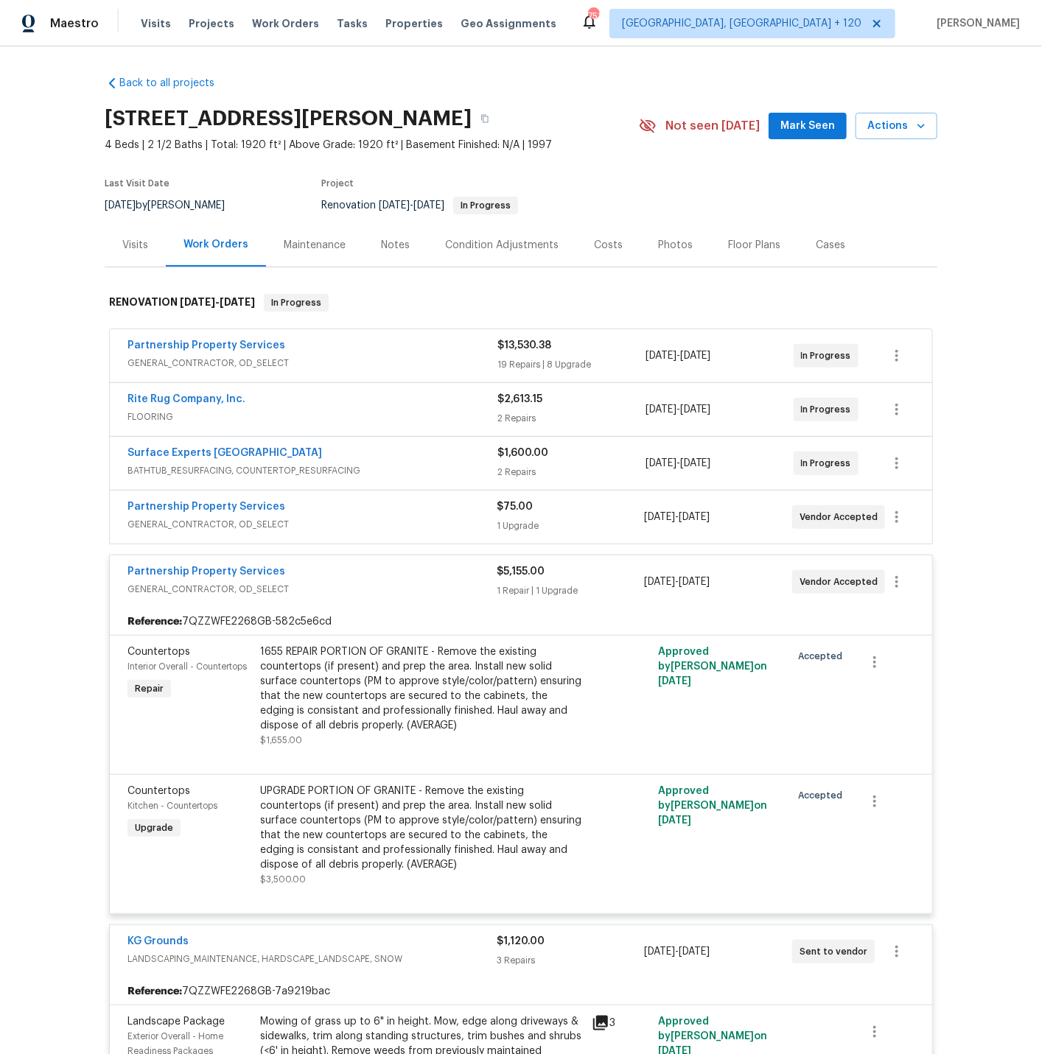
click at [409, 508] on div "Partnership Property Services" at bounding box center [311, 508] width 369 height 18
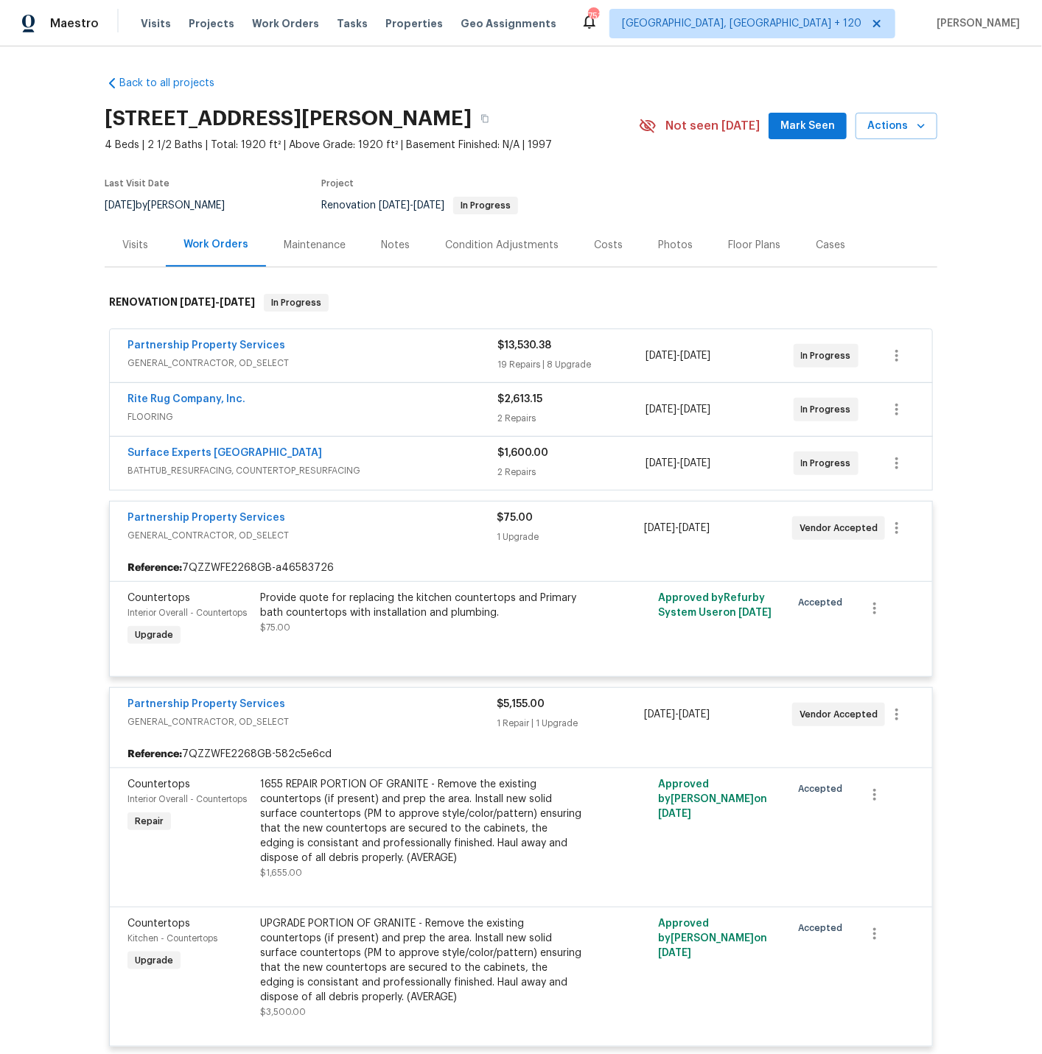
click at [414, 463] on span "BATHTUB_RESURFACING, COUNTERTOP_RESURFACING" at bounding box center [312, 470] width 370 height 15
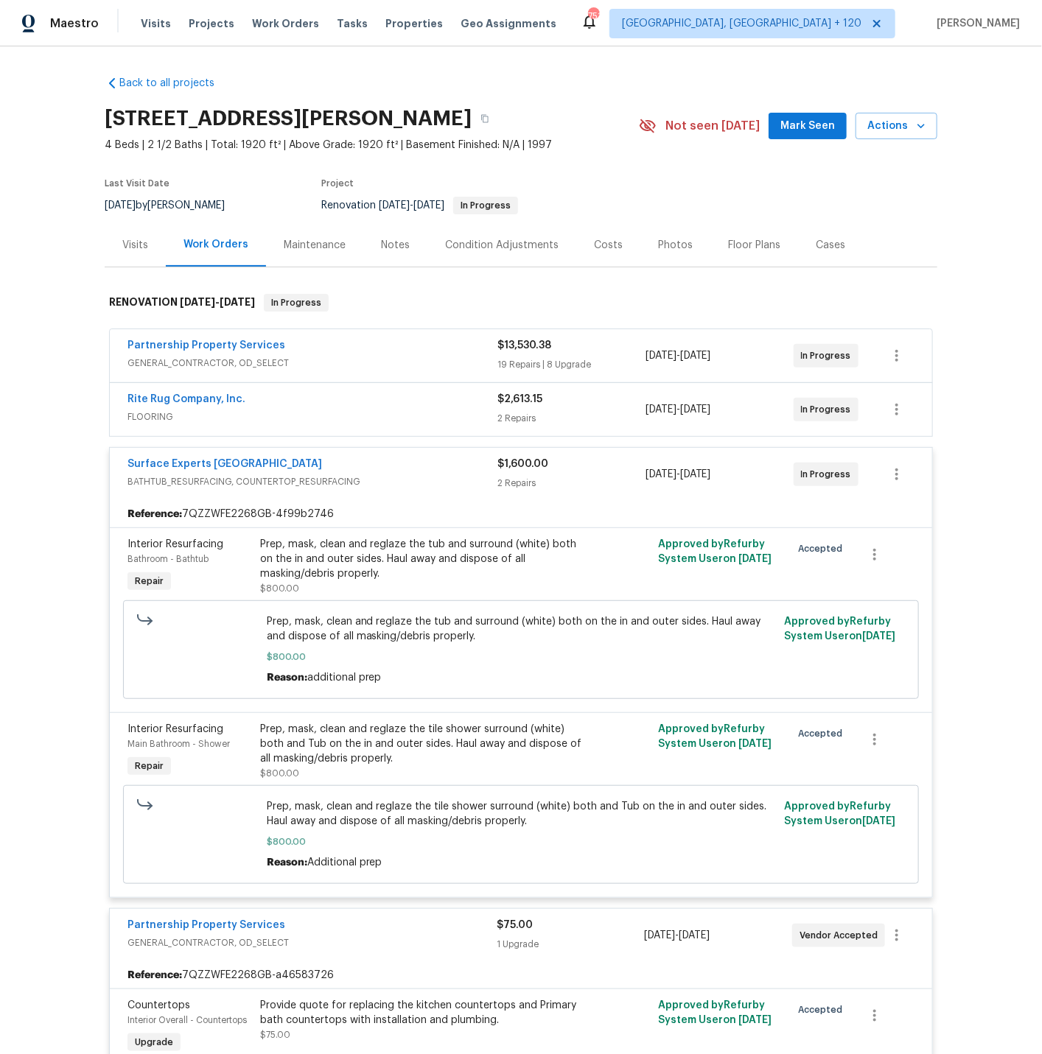
click at [415, 410] on span "FLOORING" at bounding box center [312, 417] width 370 height 15
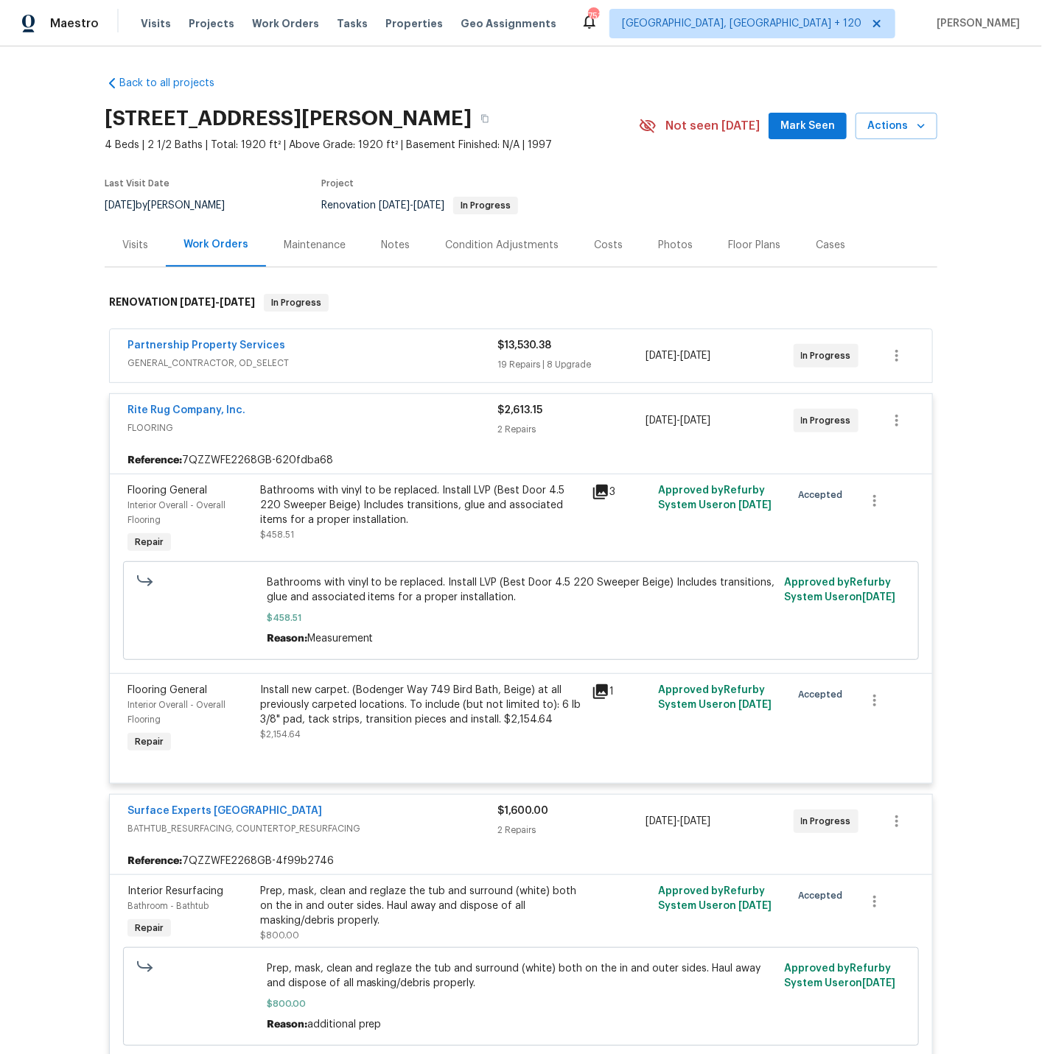
click at [412, 356] on span "GENERAL_CONTRACTOR, OD_SELECT" at bounding box center [312, 363] width 370 height 15
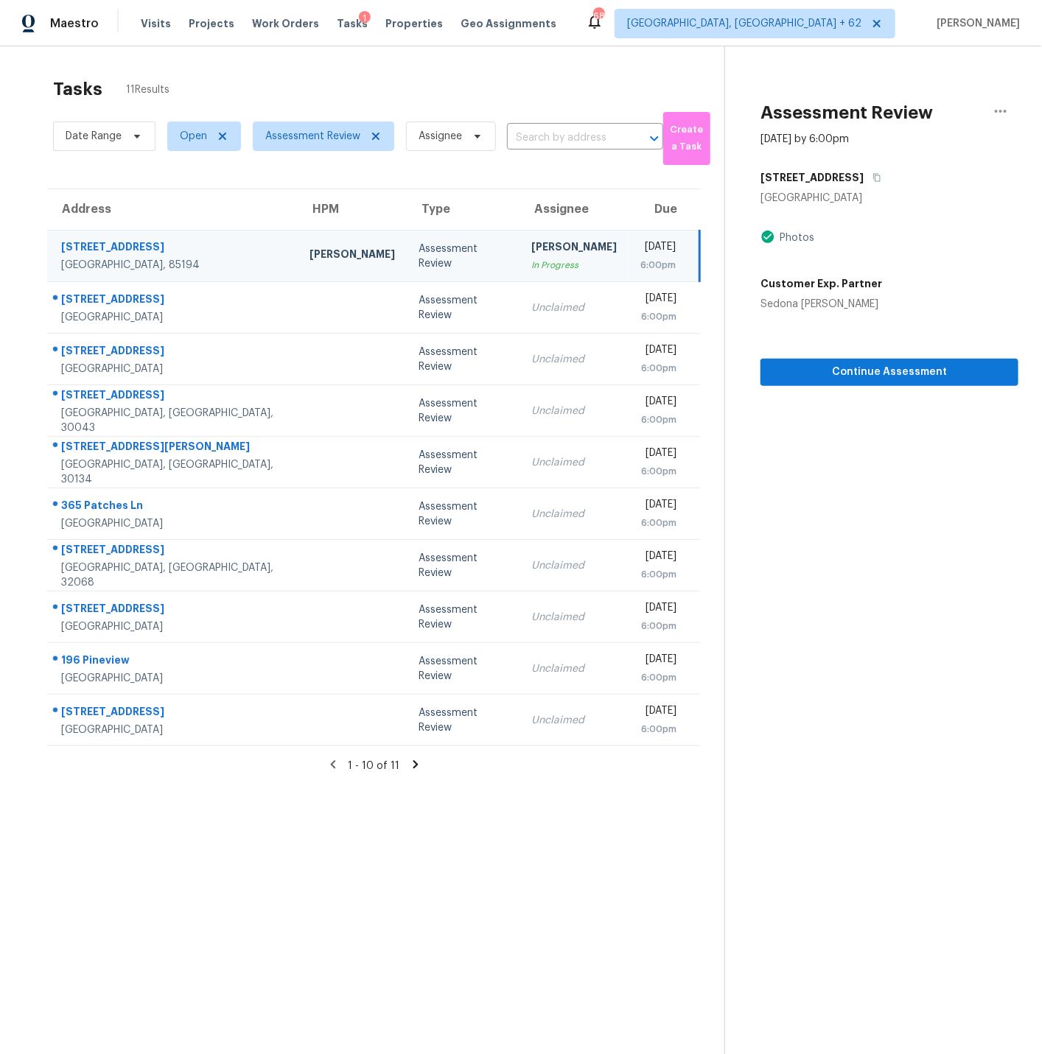
scroll to position [5, 0]
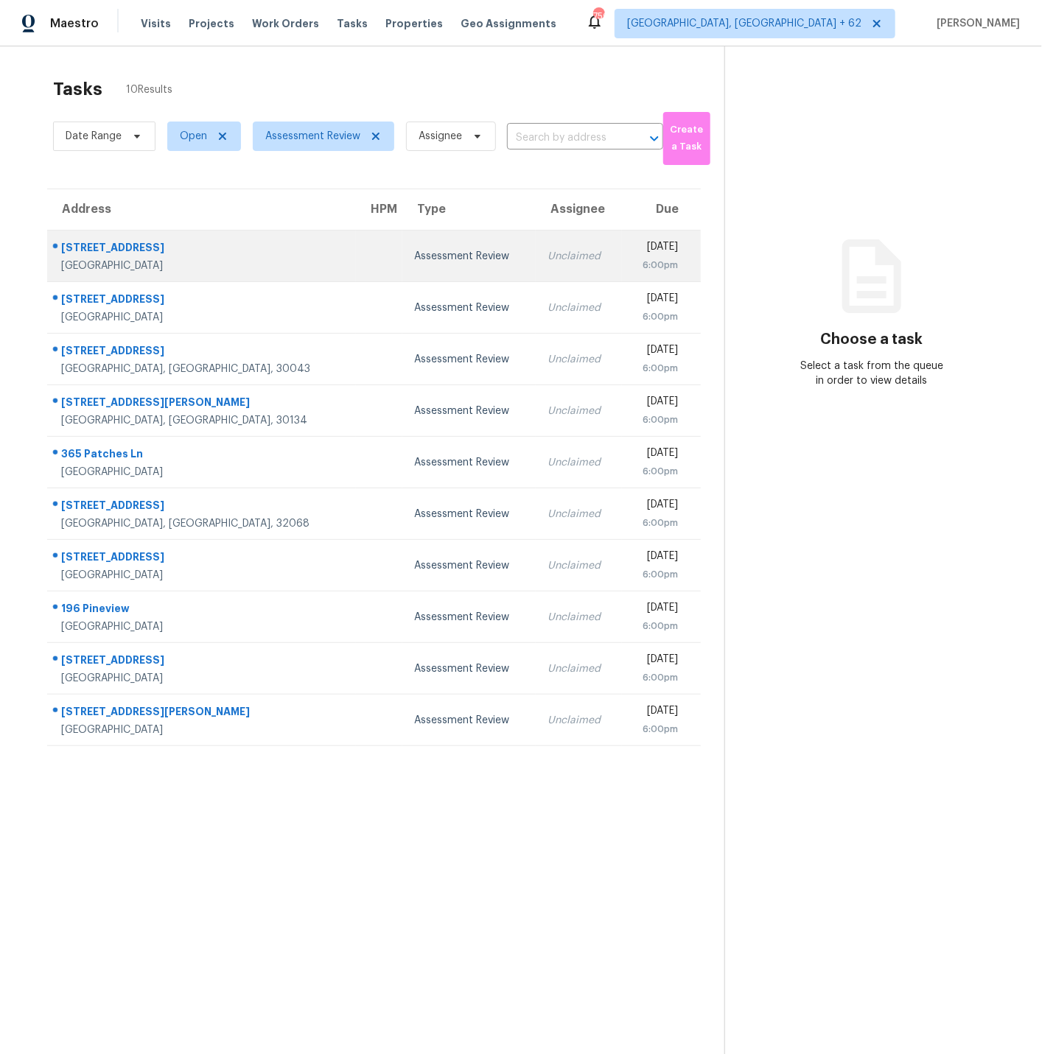
click at [243, 252] on td "[STREET_ADDRESS][PERSON_NAME]" at bounding box center [201, 257] width 309 height 52
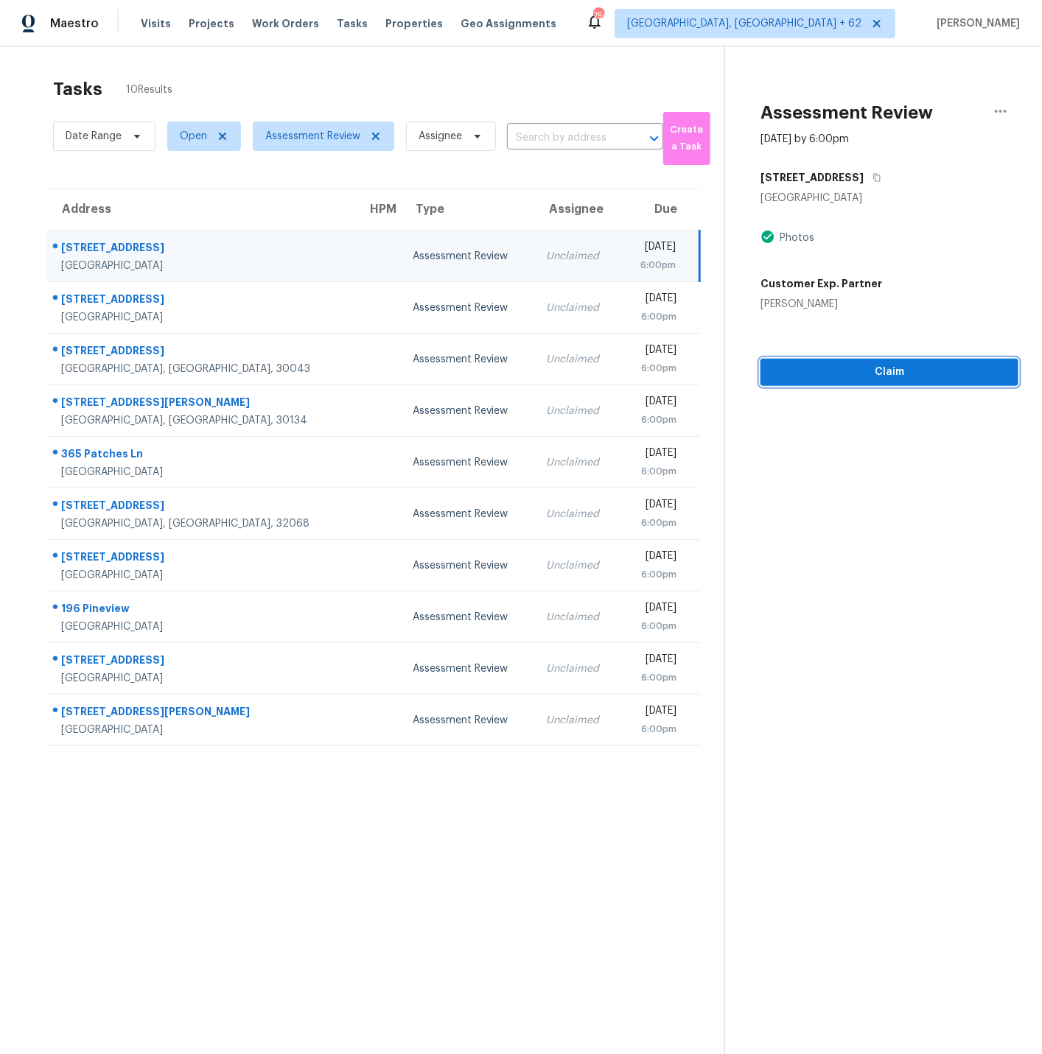
click at [898, 371] on span "Claim" at bounding box center [889, 372] width 234 height 18
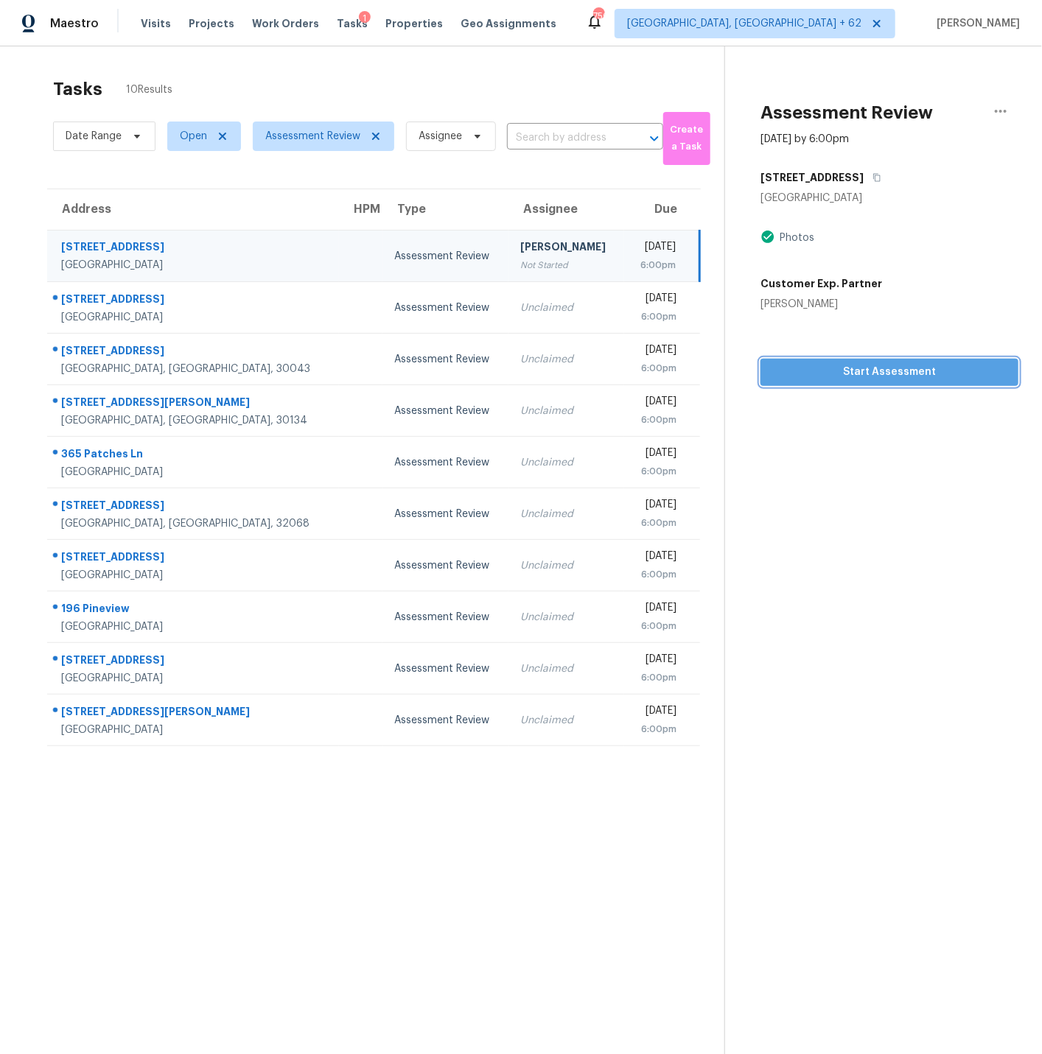
click at [898, 371] on span "Start Assessment" at bounding box center [889, 372] width 234 height 18
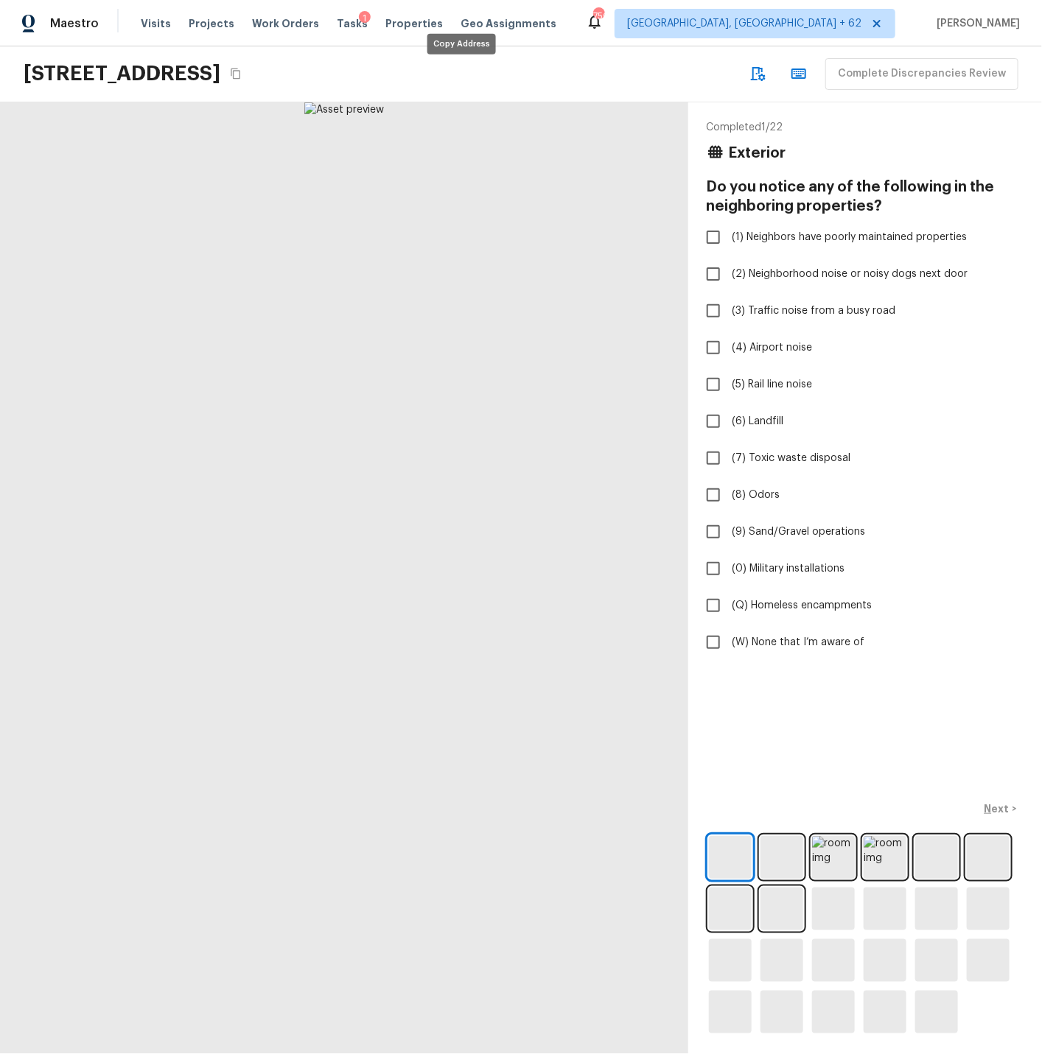
click at [240, 71] on icon "Copy Address" at bounding box center [236, 74] width 10 height 11
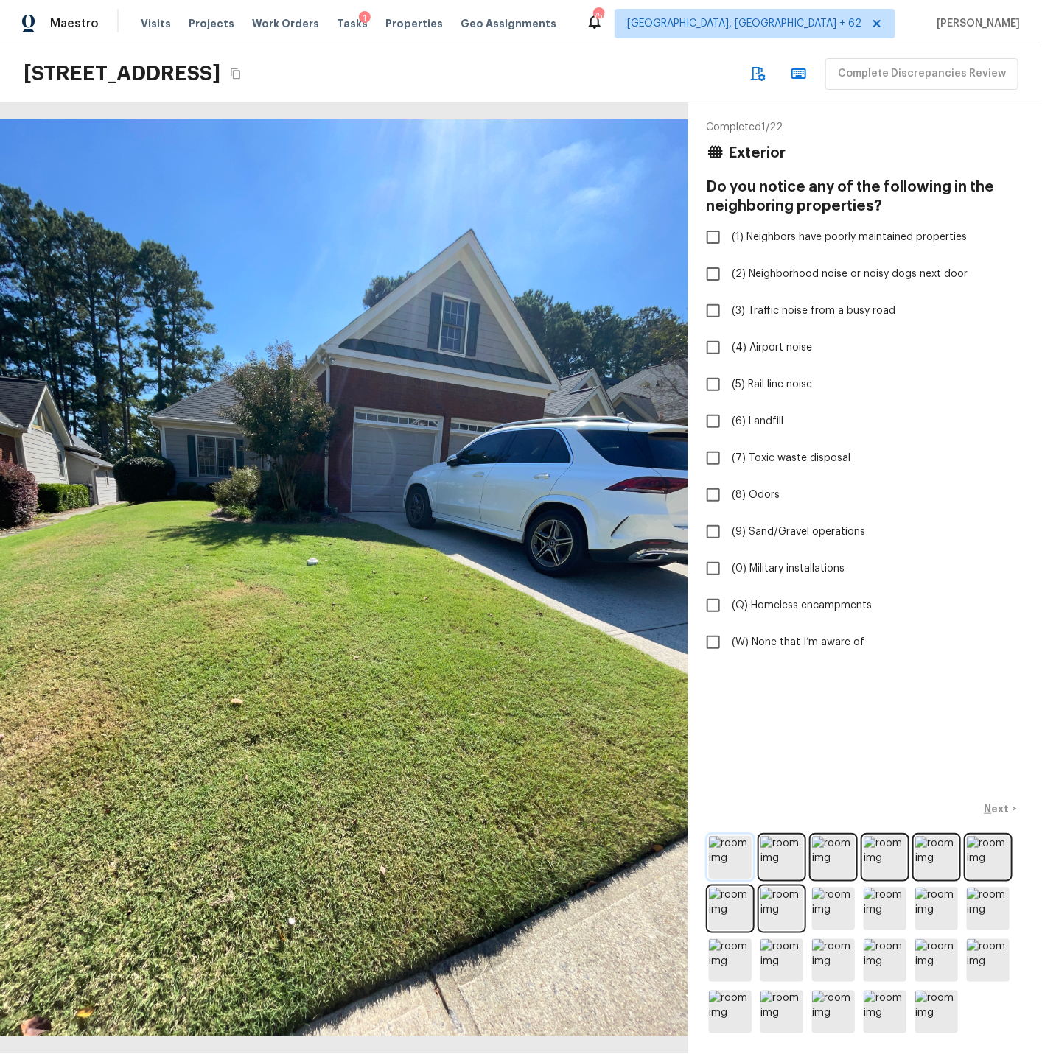
click at [717, 852] on img at bounding box center [730, 857] width 43 height 43
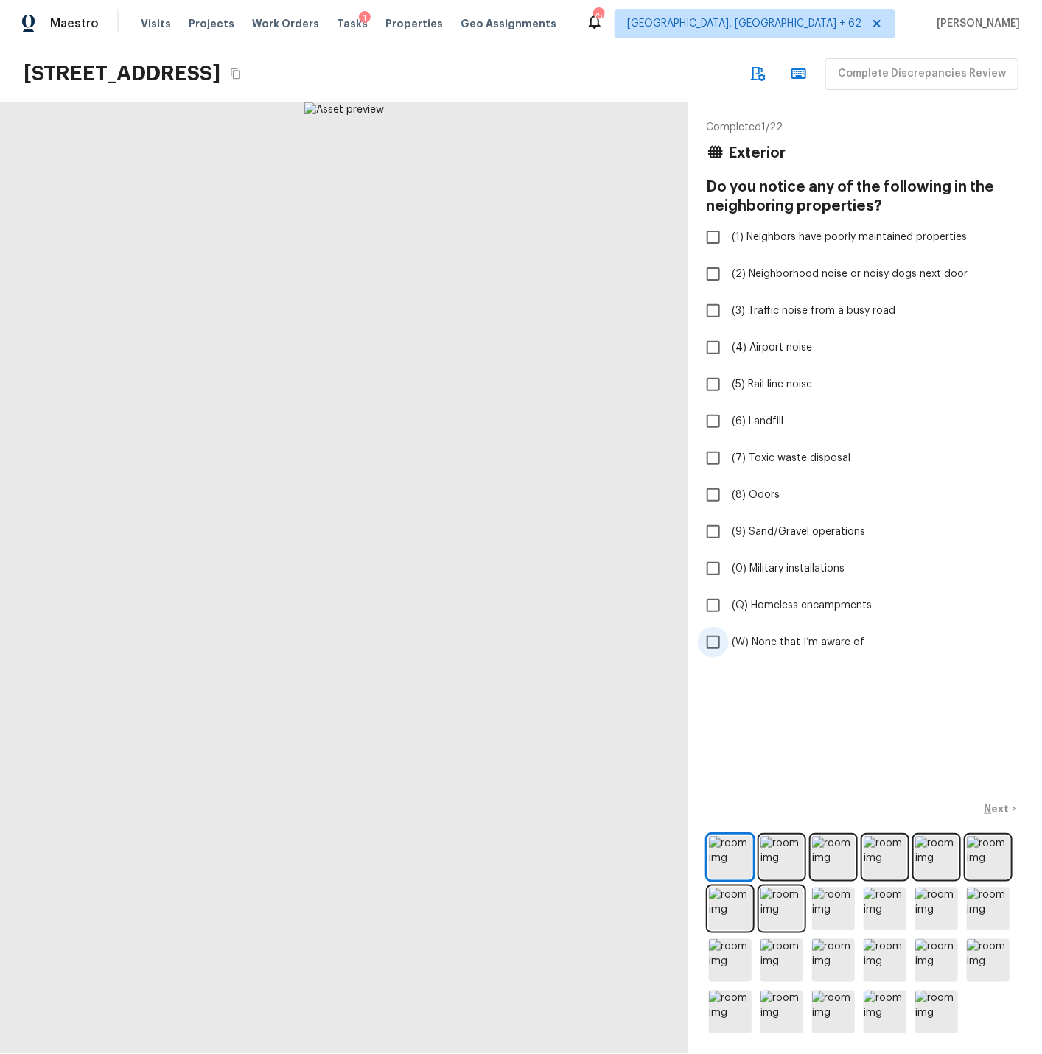
click at [787, 637] on span "(W) None that I’m aware of" at bounding box center [797, 642] width 133 height 15
click at [728, 637] on input "(W) None that I’m aware of" at bounding box center [713, 642] width 31 height 31
checkbox input "true"
click at [992, 806] on p "Next" at bounding box center [998, 808] width 28 height 15
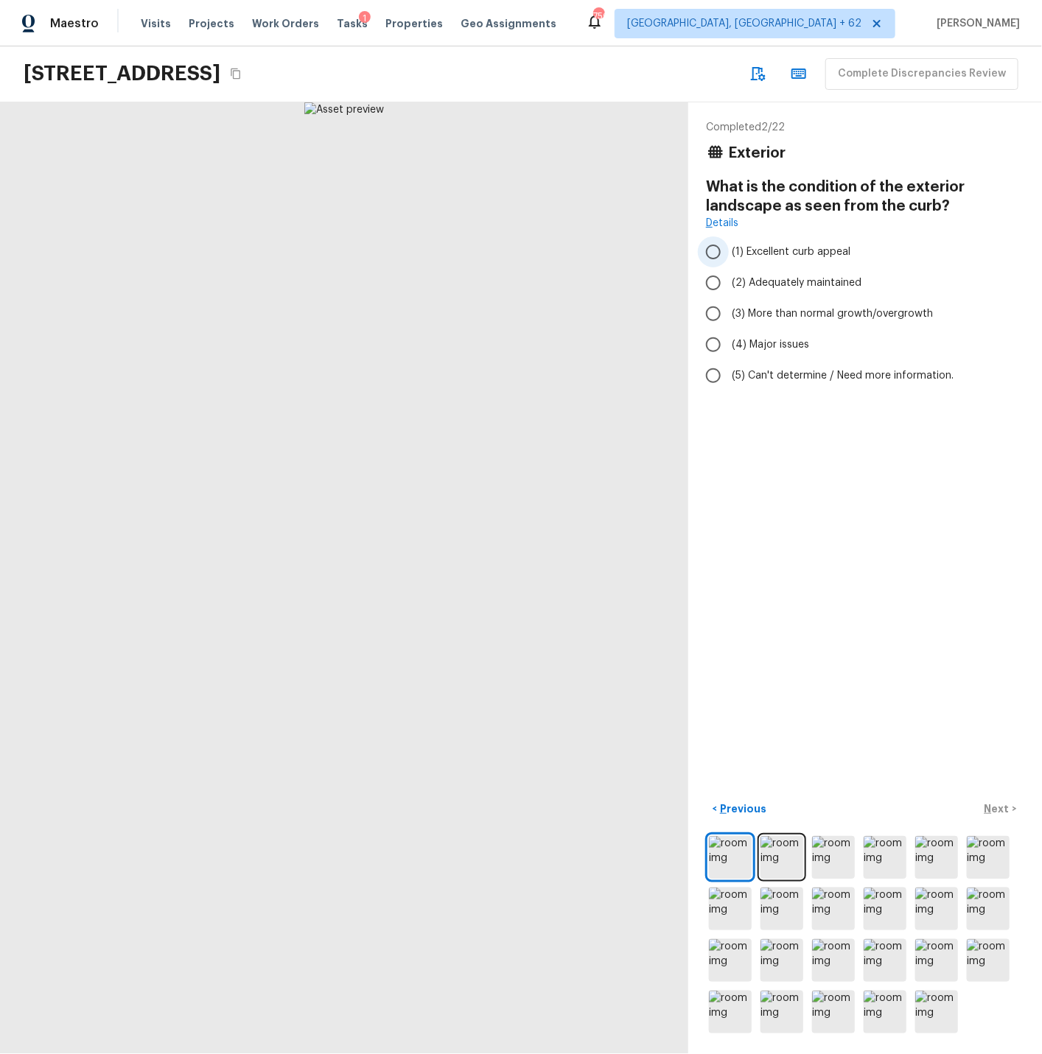
click at [764, 250] on span "(1) Excellent curb appeal" at bounding box center [790, 252] width 119 height 15
click at [728, 250] on input "(1) Excellent curb appeal" at bounding box center [713, 251] width 31 height 31
radio input "true"
click at [1002, 809] on p "Next" at bounding box center [998, 808] width 28 height 15
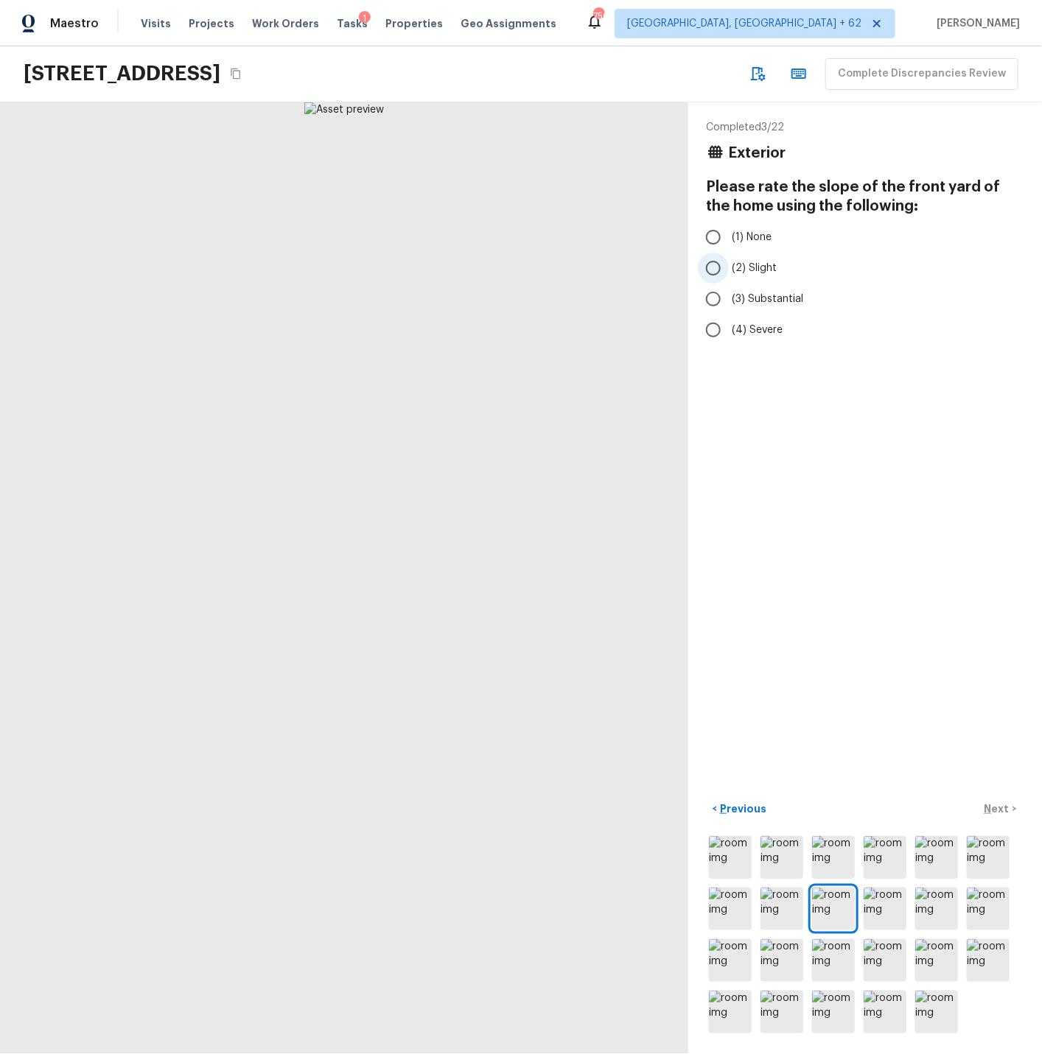
click at [715, 269] on input "(2) Slight" at bounding box center [713, 268] width 31 height 31
radio input "true"
click at [993, 809] on p "Next" at bounding box center [998, 808] width 28 height 15
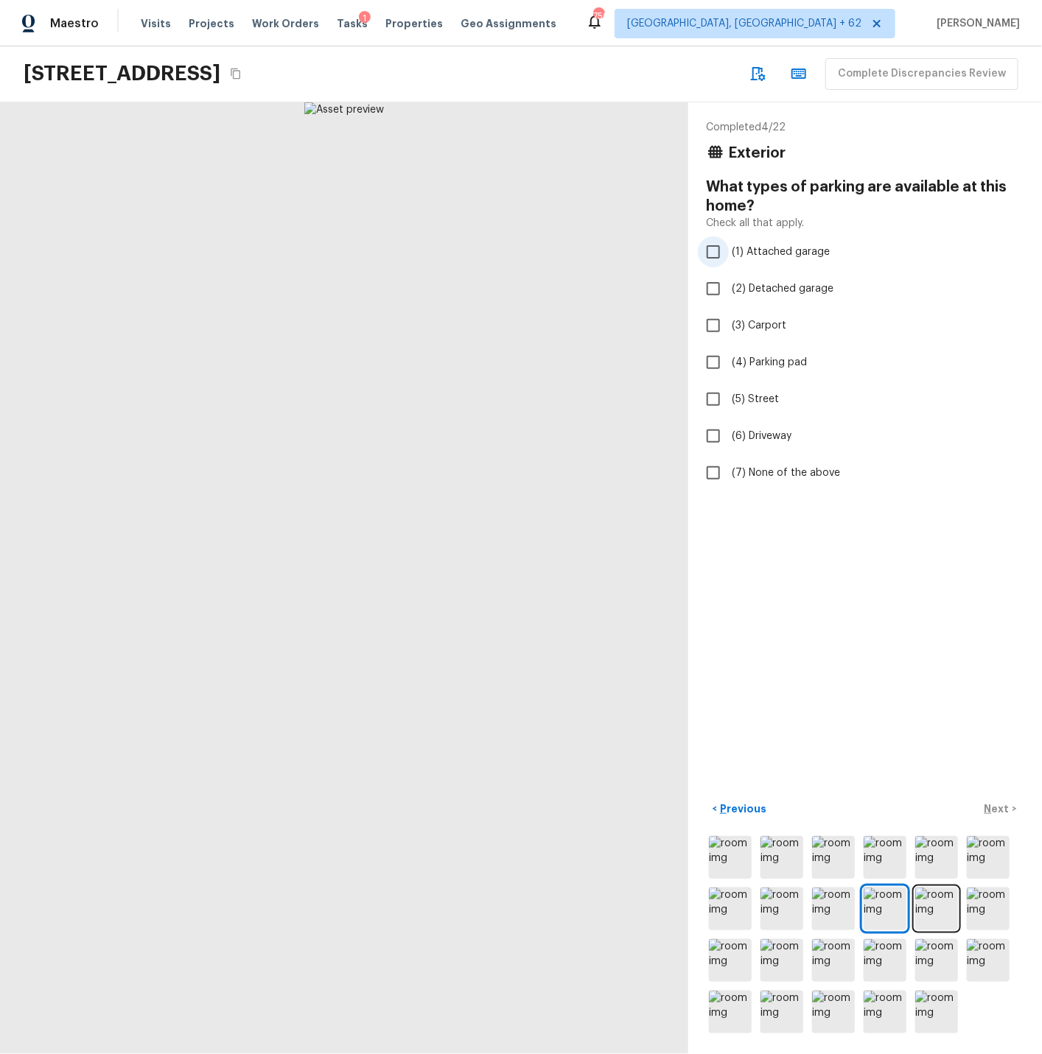
click at [749, 253] on span "(1) Attached garage" at bounding box center [780, 252] width 98 height 15
click at [728, 253] on input "(1) Attached garage" at bounding box center [713, 251] width 31 height 31
checkbox input "true"
click at [995, 809] on p "Next" at bounding box center [998, 808] width 28 height 15
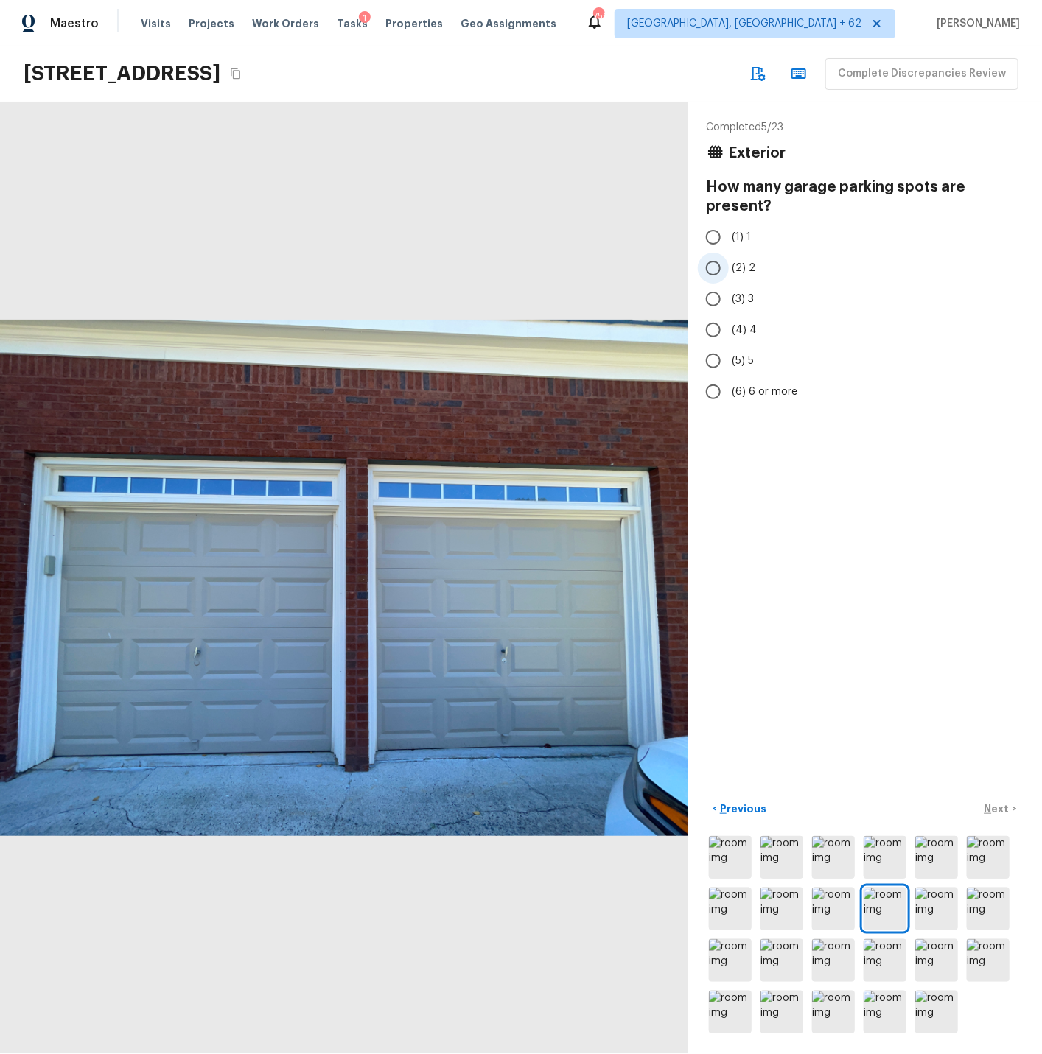
click at [714, 267] on input "(2) 2" at bounding box center [713, 268] width 31 height 31
radio input "true"
click at [991, 807] on p "Next" at bounding box center [998, 808] width 28 height 15
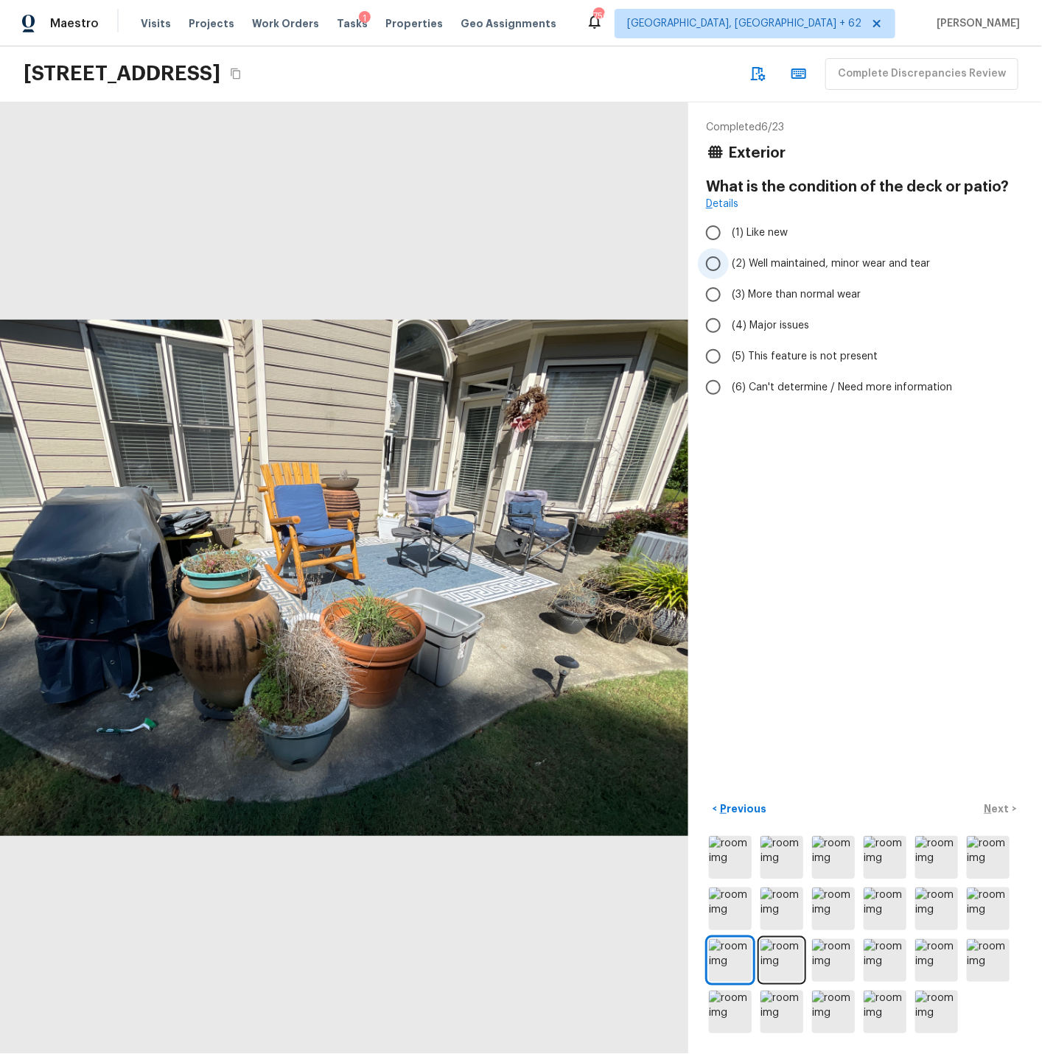
click at [712, 261] on input "(2) Well maintained, minor wear and tear" at bounding box center [713, 263] width 31 height 31
radio input "true"
click at [1002, 809] on p "Next" at bounding box center [998, 808] width 28 height 15
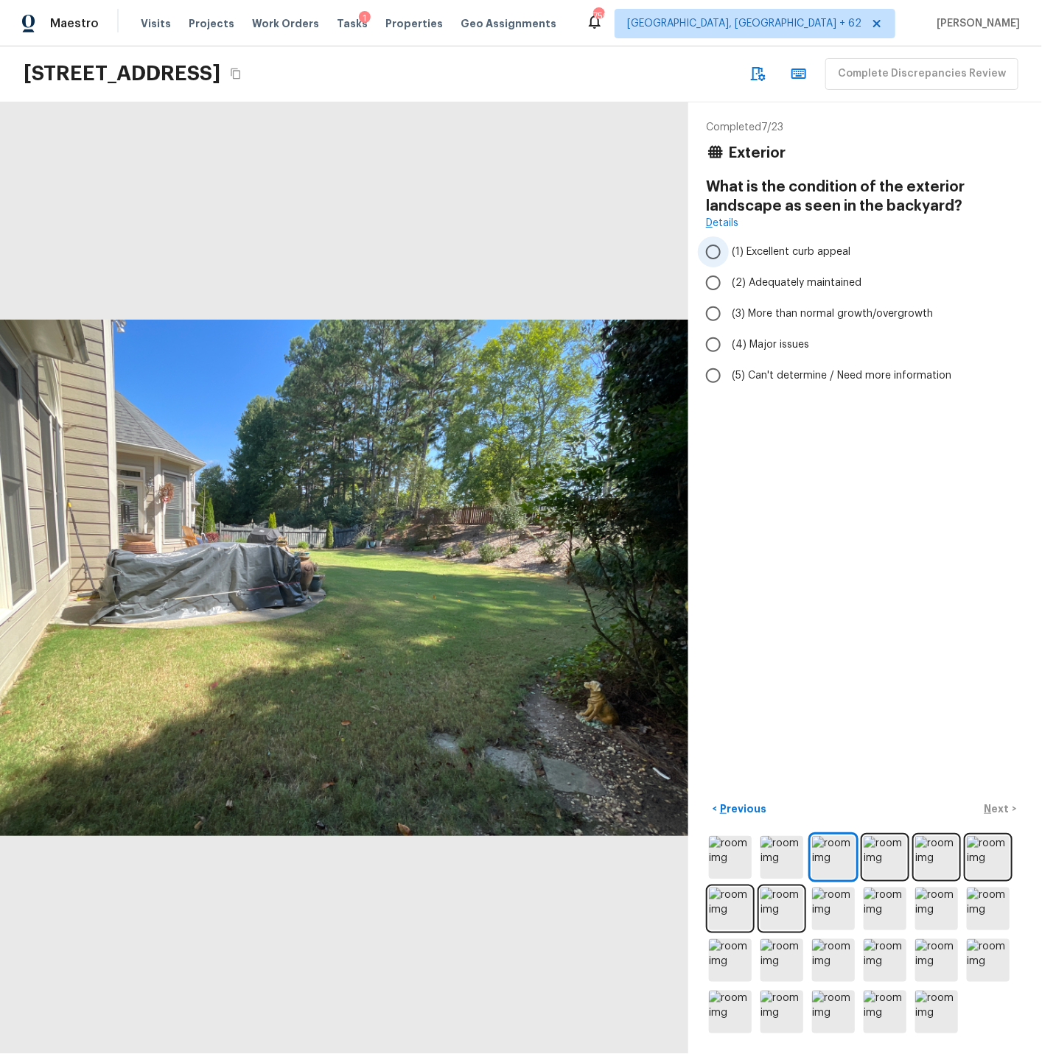
click at [754, 250] on span "(1) Excellent curb appeal" at bounding box center [790, 252] width 119 height 15
click at [728, 250] on input "(1) Excellent curb appeal" at bounding box center [713, 251] width 31 height 31
radio input "true"
click at [997, 807] on p "Next" at bounding box center [998, 808] width 28 height 15
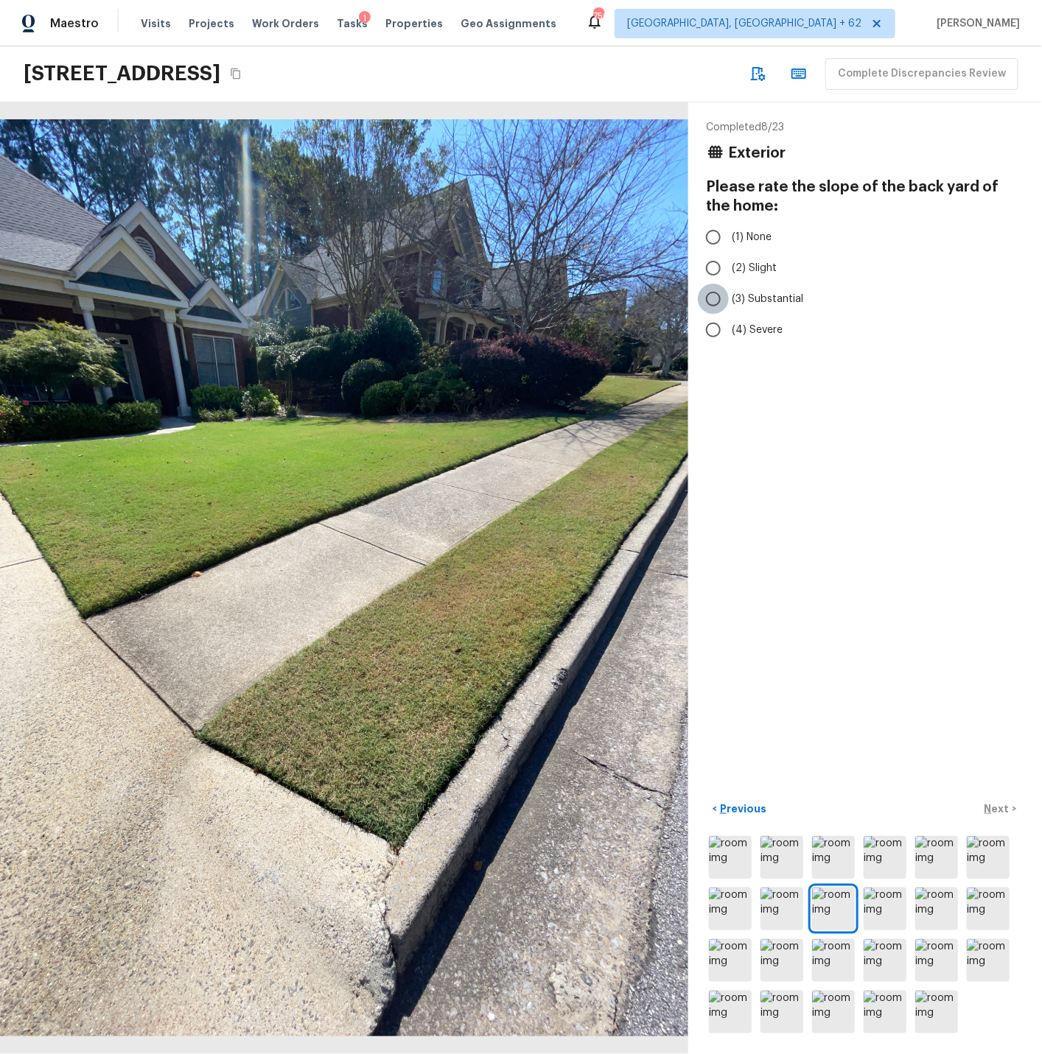
click at [715, 298] on input "(3) Substantial" at bounding box center [713, 299] width 31 height 31
radio input "true"
click at [998, 805] on p "Next" at bounding box center [998, 808] width 28 height 15
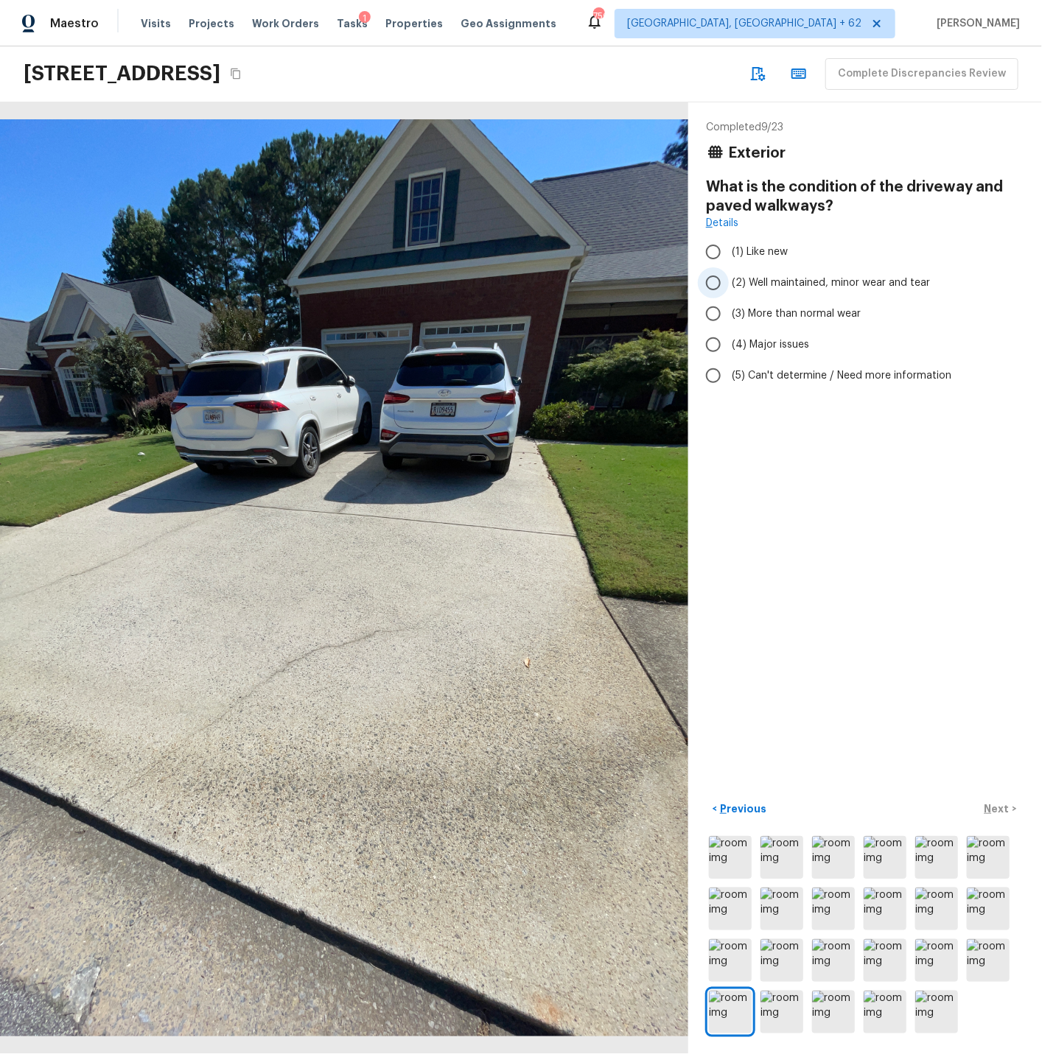
click at [715, 281] on input "(2) Well maintained, minor wear and tear" at bounding box center [713, 282] width 31 height 31
radio input "true"
click at [998, 806] on p "Next" at bounding box center [998, 808] width 28 height 15
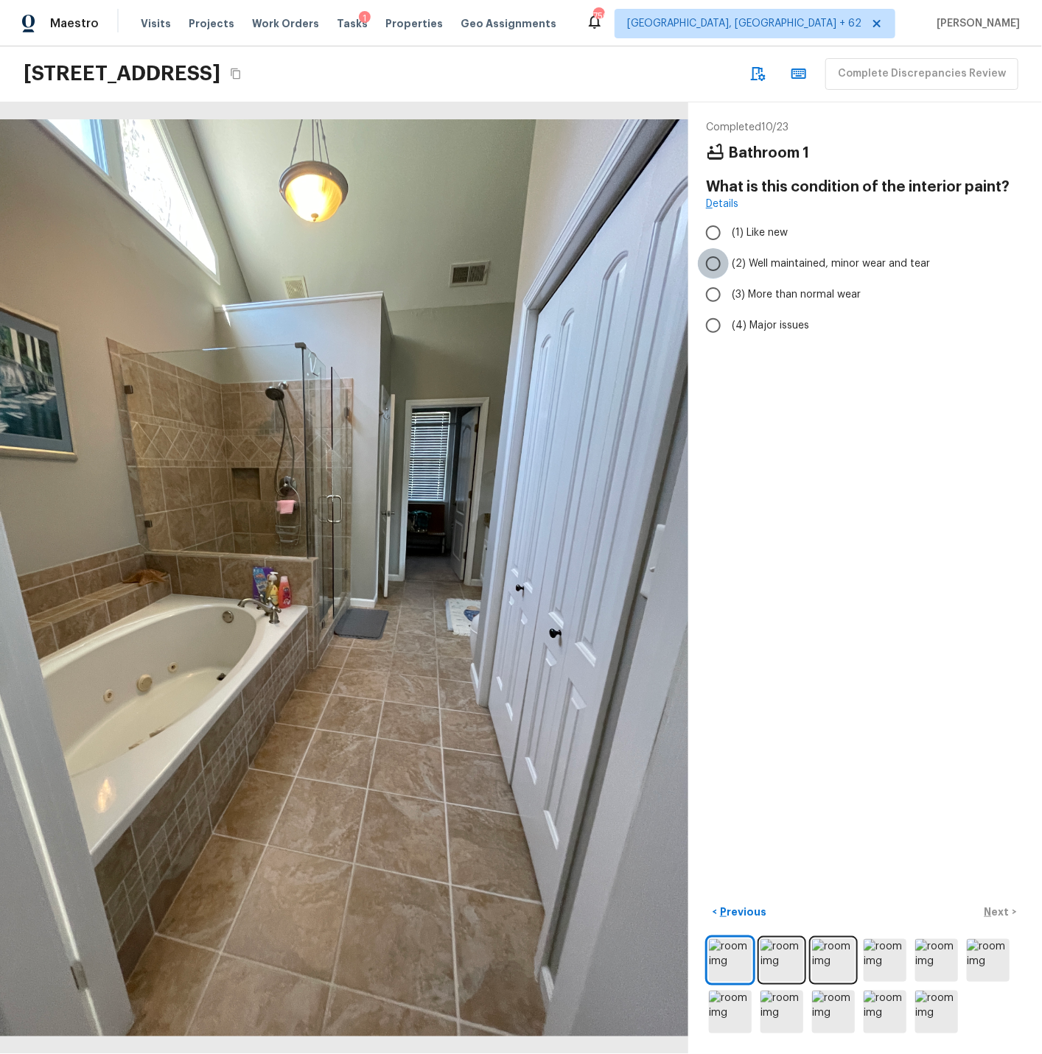
click at [712, 262] on input "(2) Well maintained, minor wear and tear" at bounding box center [713, 263] width 31 height 31
radio input "true"
click at [999, 908] on p "Next" at bounding box center [998, 911] width 28 height 15
drag, startPoint x: 714, startPoint y: 264, endPoint x: 740, endPoint y: 341, distance: 81.8
click at [714, 264] on input "(2) Well maintained, minor wear and tear" at bounding box center [713, 263] width 31 height 31
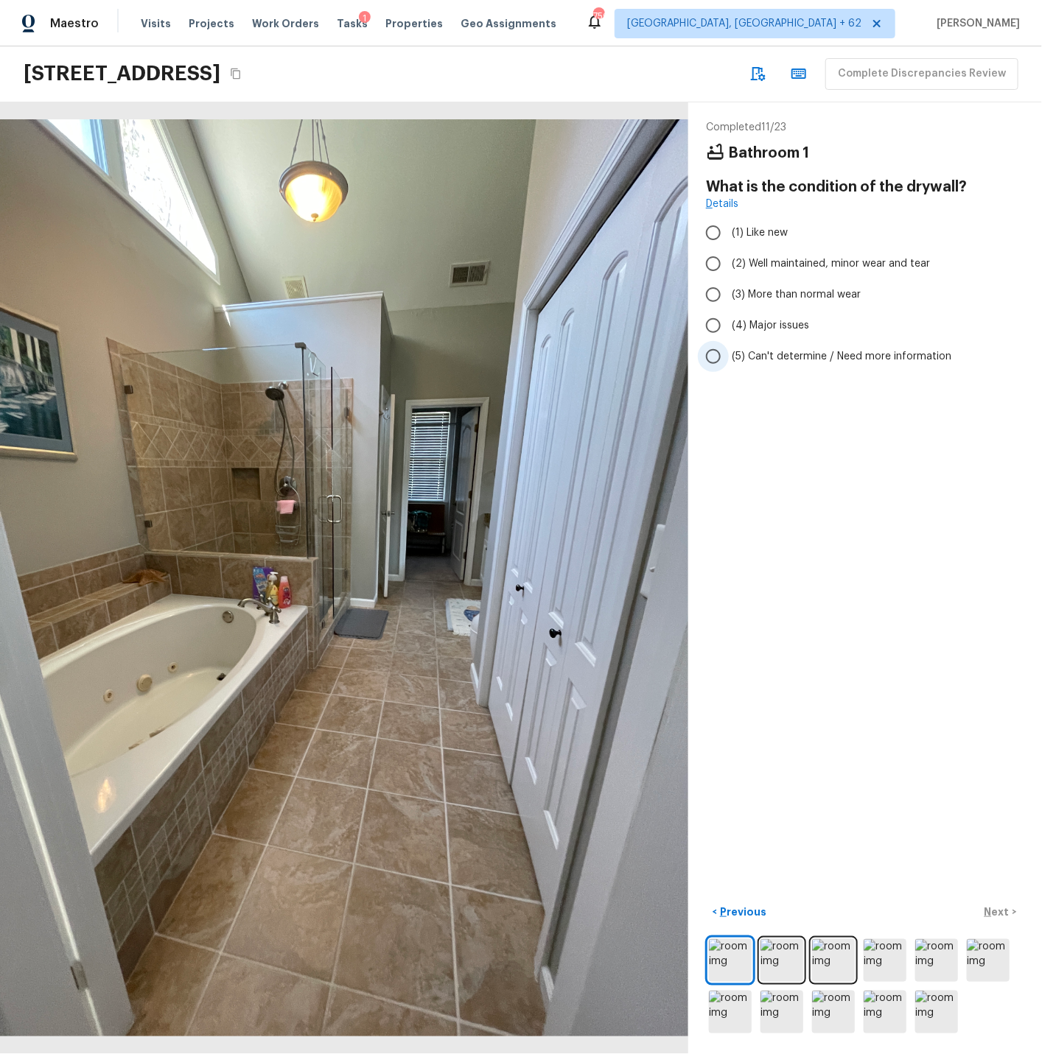
radio input "true"
click at [997, 909] on p "Next" at bounding box center [998, 911] width 28 height 15
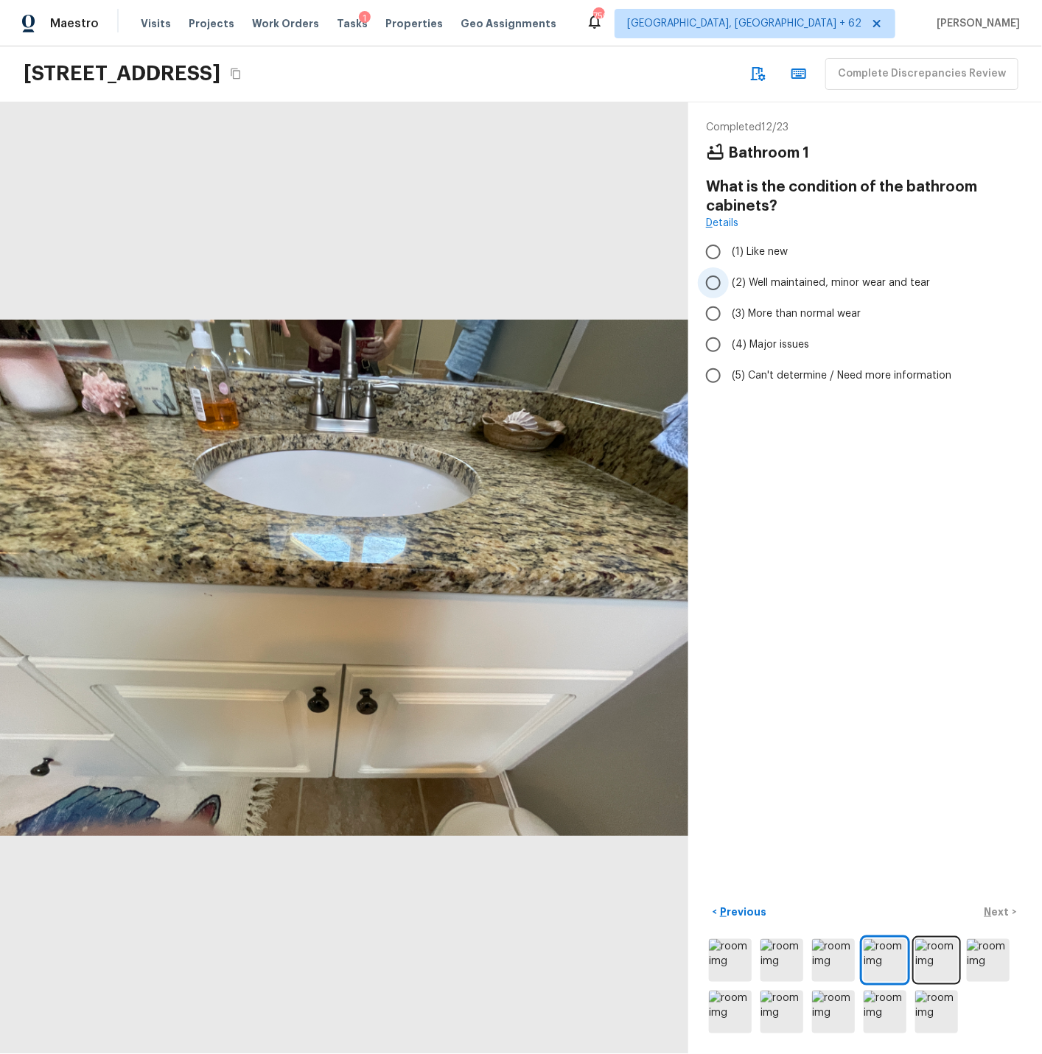
click at [716, 283] on input "(2) Well maintained, minor wear and tear" at bounding box center [713, 282] width 31 height 31
radio input "true"
click at [1002, 909] on p "Next" at bounding box center [998, 911] width 28 height 15
click at [717, 284] on input "(2) Well maintained, minor wear and tear" at bounding box center [713, 282] width 31 height 31
radio input "true"
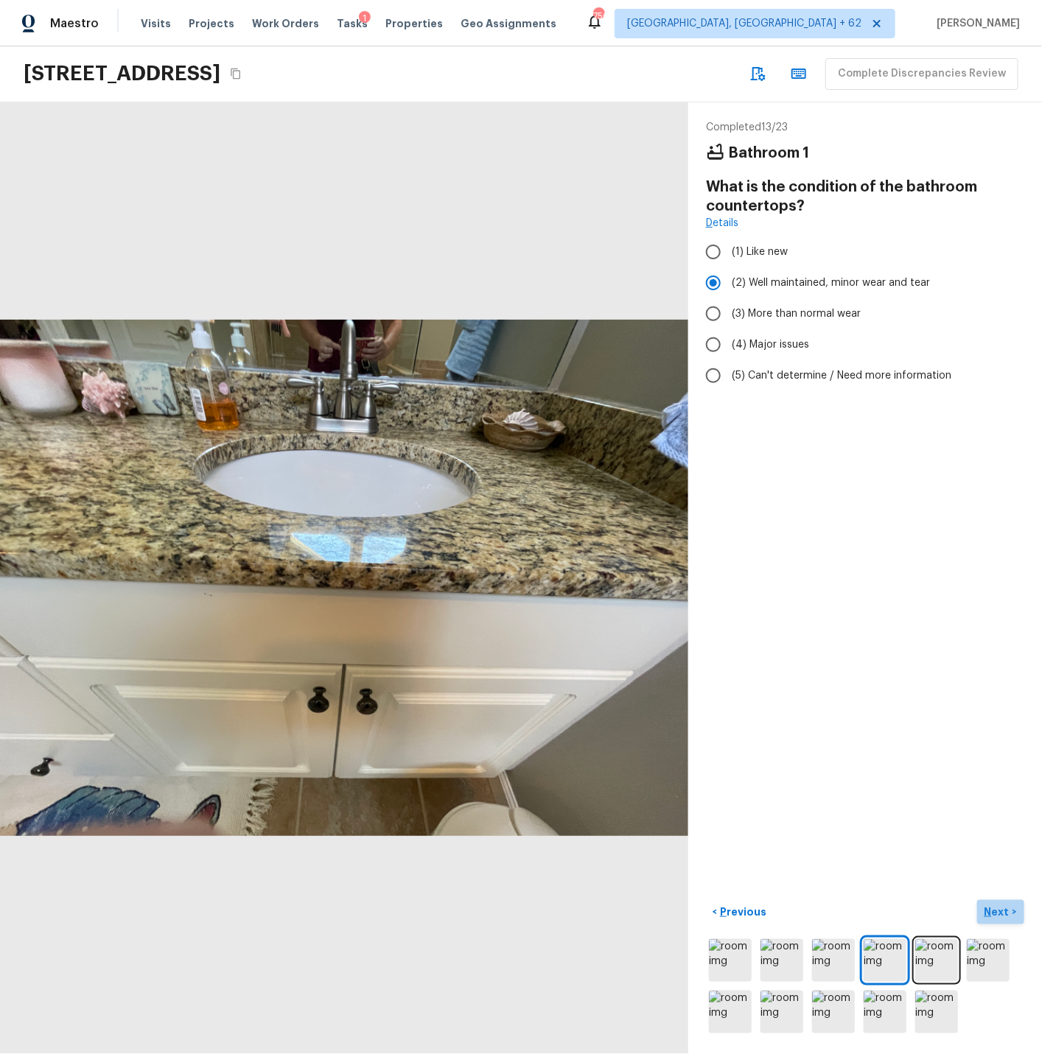
click at [999, 910] on p "Next" at bounding box center [998, 911] width 28 height 15
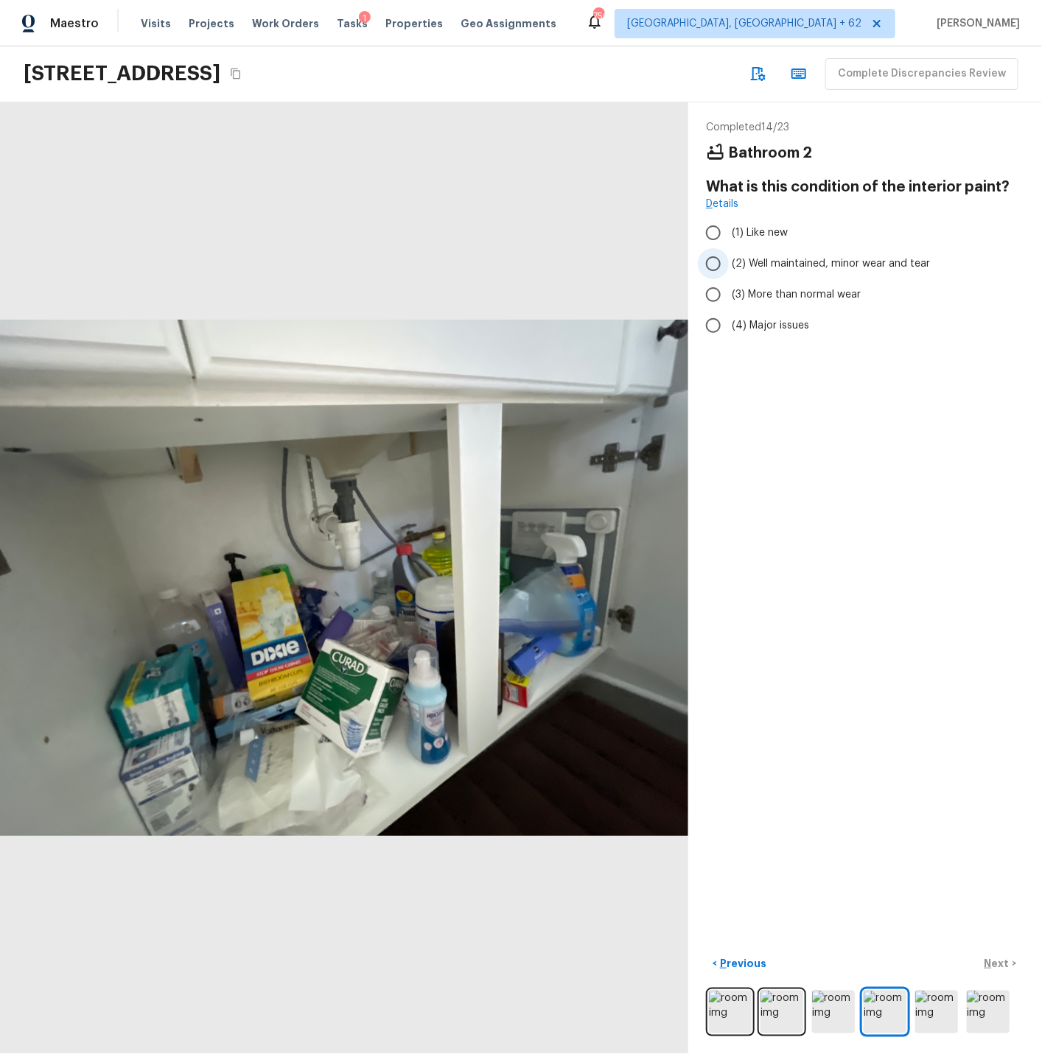
drag, startPoint x: 714, startPoint y: 265, endPoint x: 744, endPoint y: 275, distance: 31.7
click at [714, 265] on input "(2) Well maintained, minor wear and tear" at bounding box center [713, 263] width 31 height 31
radio input "true"
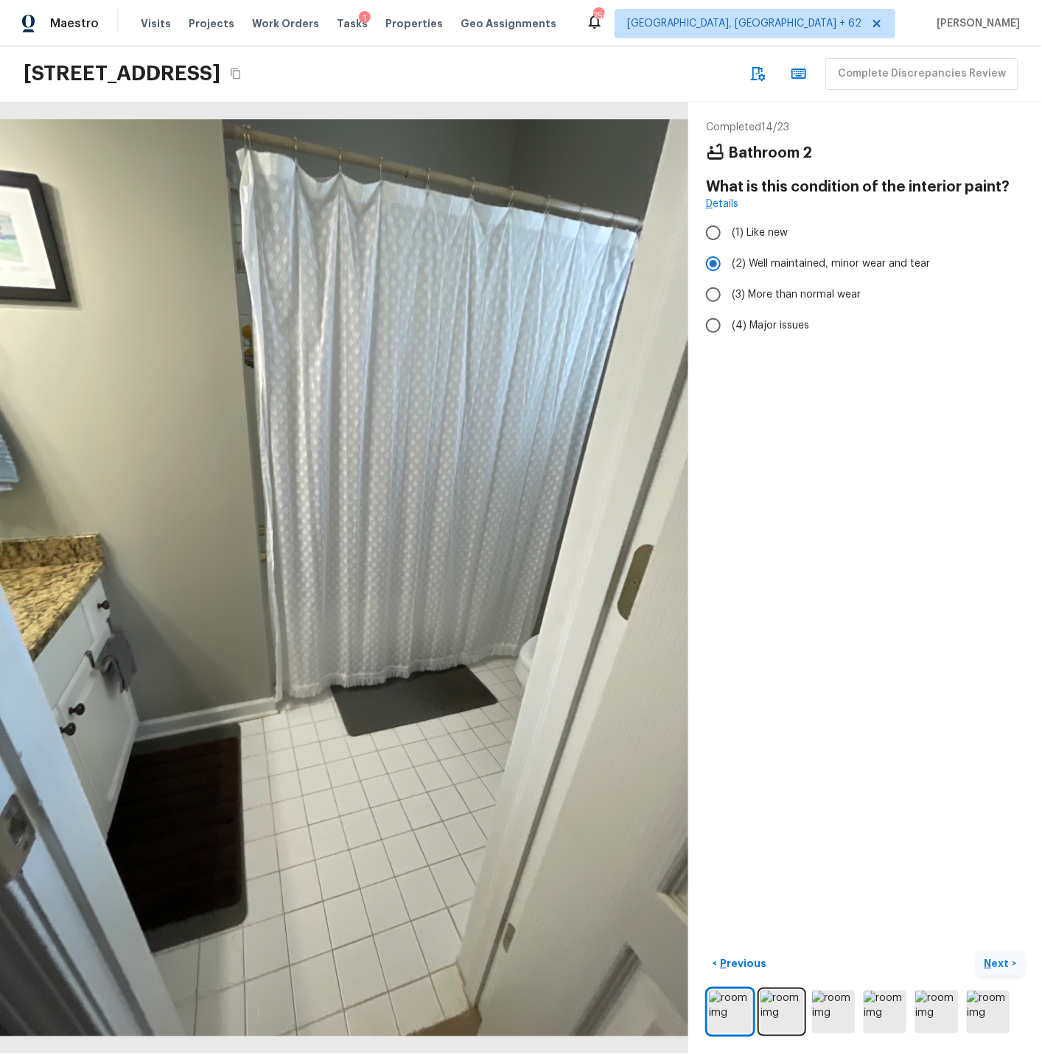
click at [1000, 960] on p "Next" at bounding box center [998, 963] width 28 height 15
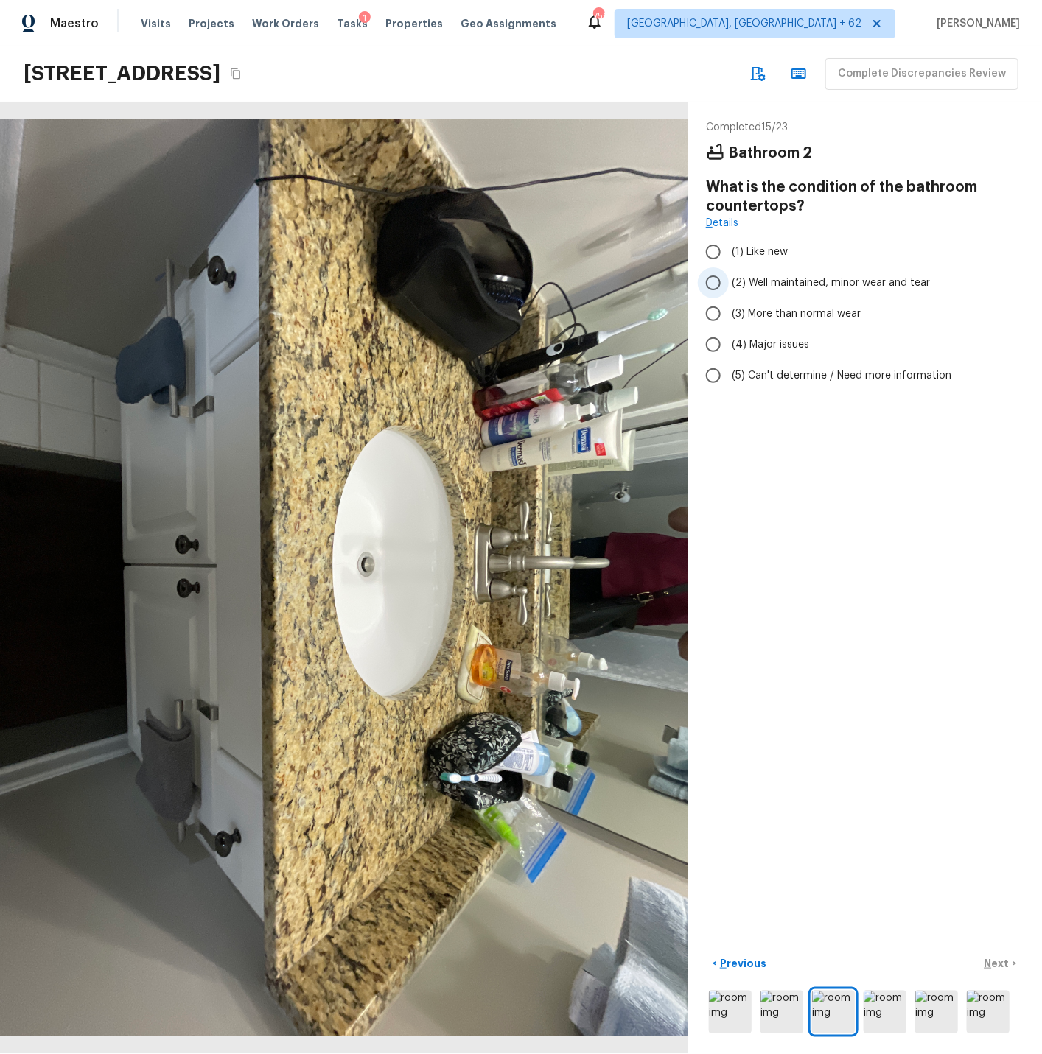
click at [715, 283] on input "(2) Well maintained, minor wear and tear" at bounding box center [713, 282] width 31 height 31
radio input "true"
click at [1002, 962] on p "Next" at bounding box center [998, 963] width 28 height 15
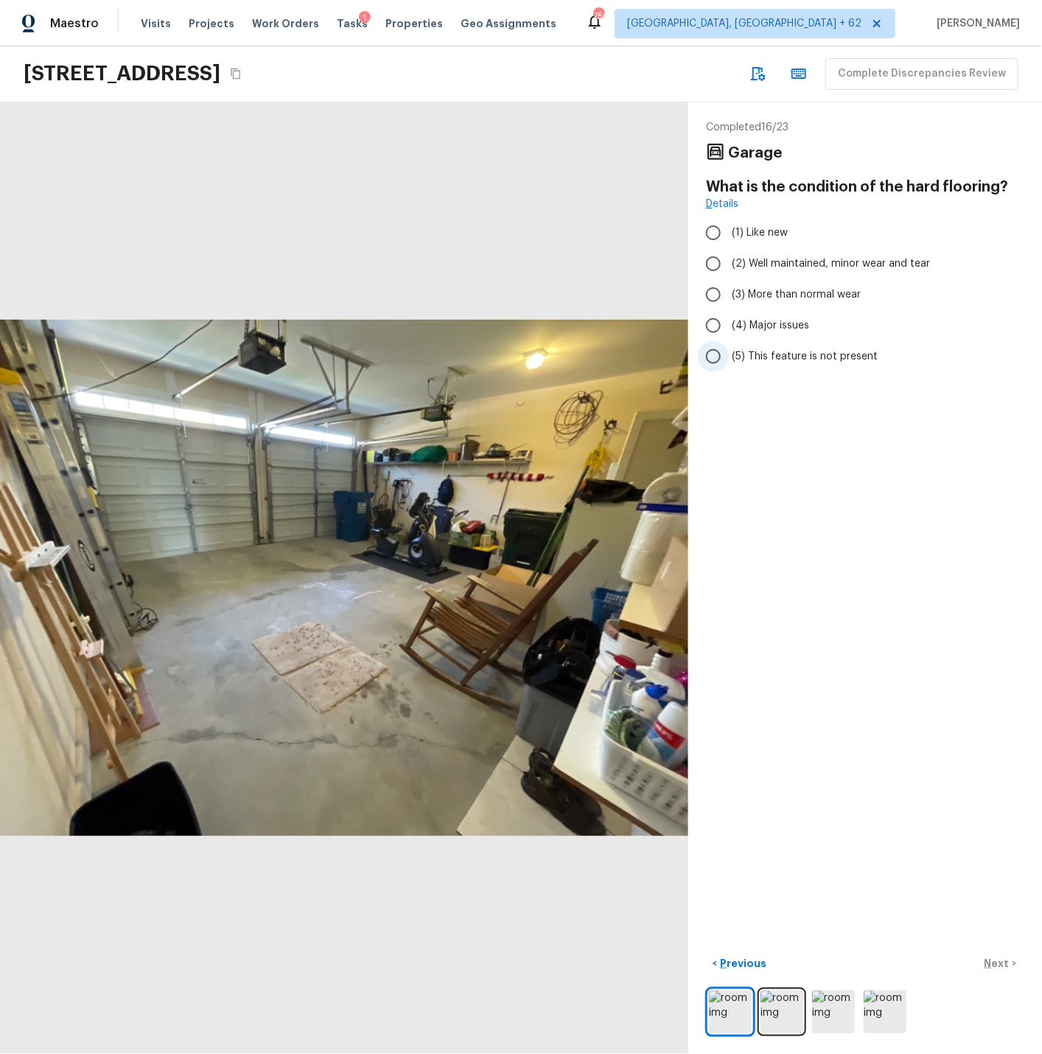
click at [778, 353] on span "(5) This feature is not present" at bounding box center [804, 356] width 146 height 15
click at [728, 353] on input "(5) This feature is not present" at bounding box center [713, 356] width 31 height 31
radio input "true"
click at [1000, 964] on p "Next" at bounding box center [998, 963] width 28 height 15
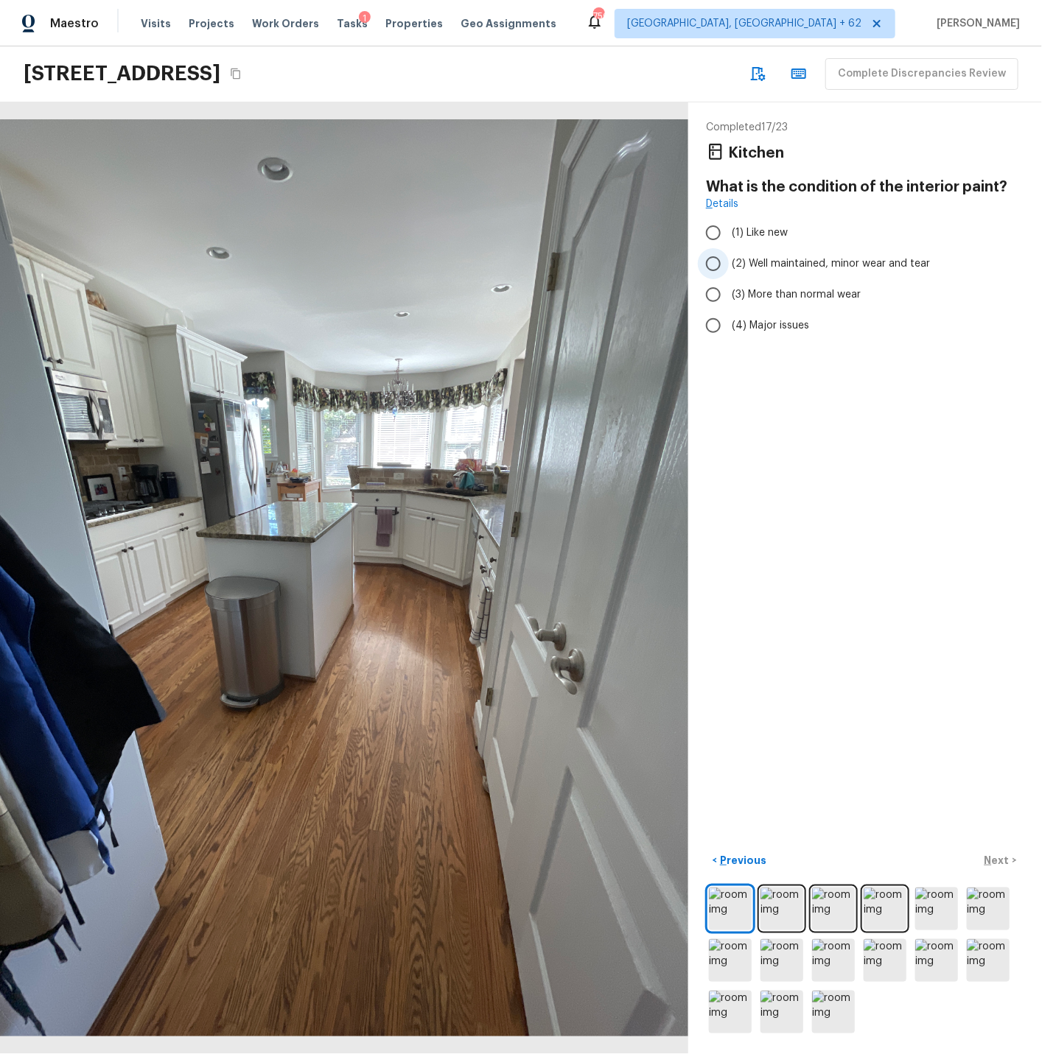
click at [716, 260] on input "(2) Well maintained, minor wear and tear" at bounding box center [713, 263] width 31 height 31
radio input "true"
click at [997, 857] on p "Next" at bounding box center [998, 860] width 28 height 15
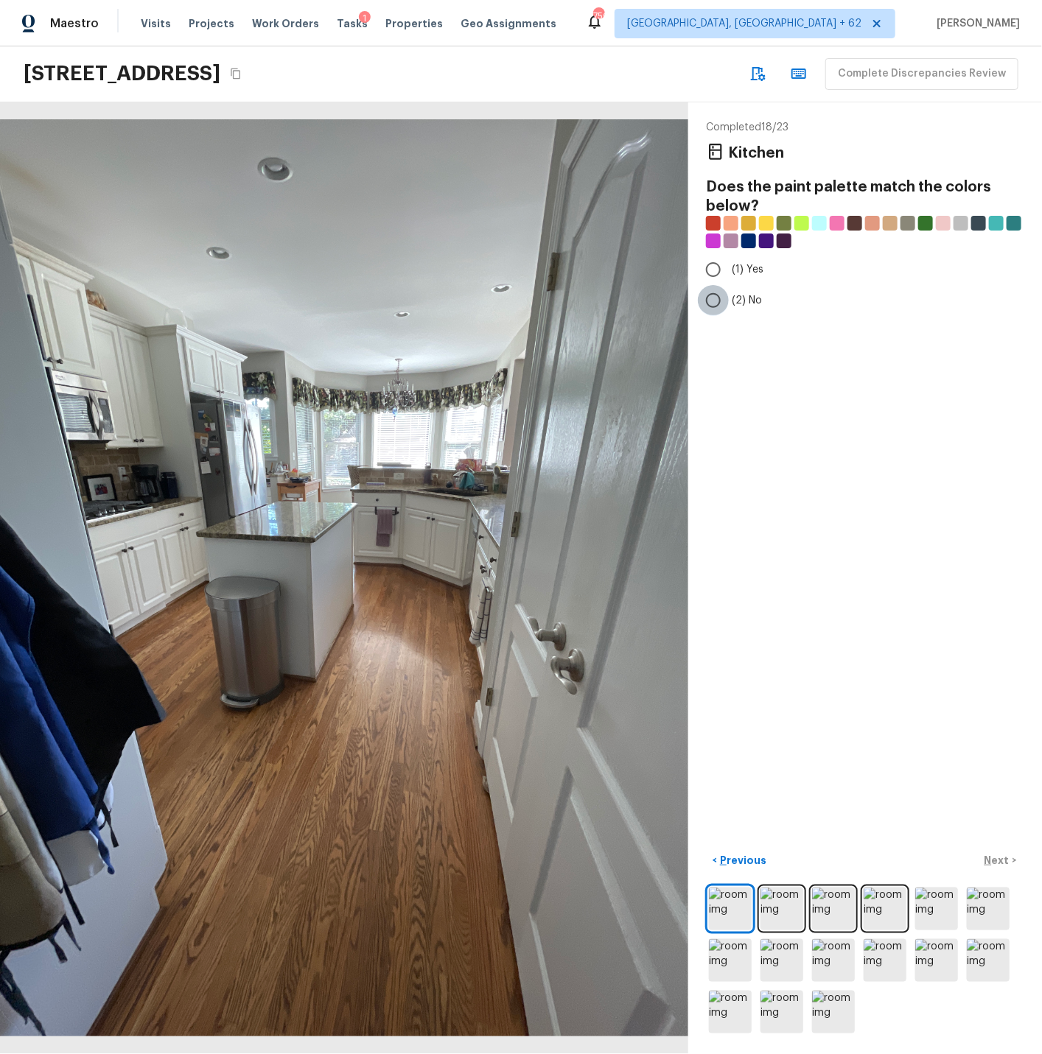
click at [713, 299] on input "(2) No" at bounding box center [713, 300] width 31 height 31
radio input "true"
click at [1001, 857] on p "Next" at bounding box center [998, 860] width 28 height 15
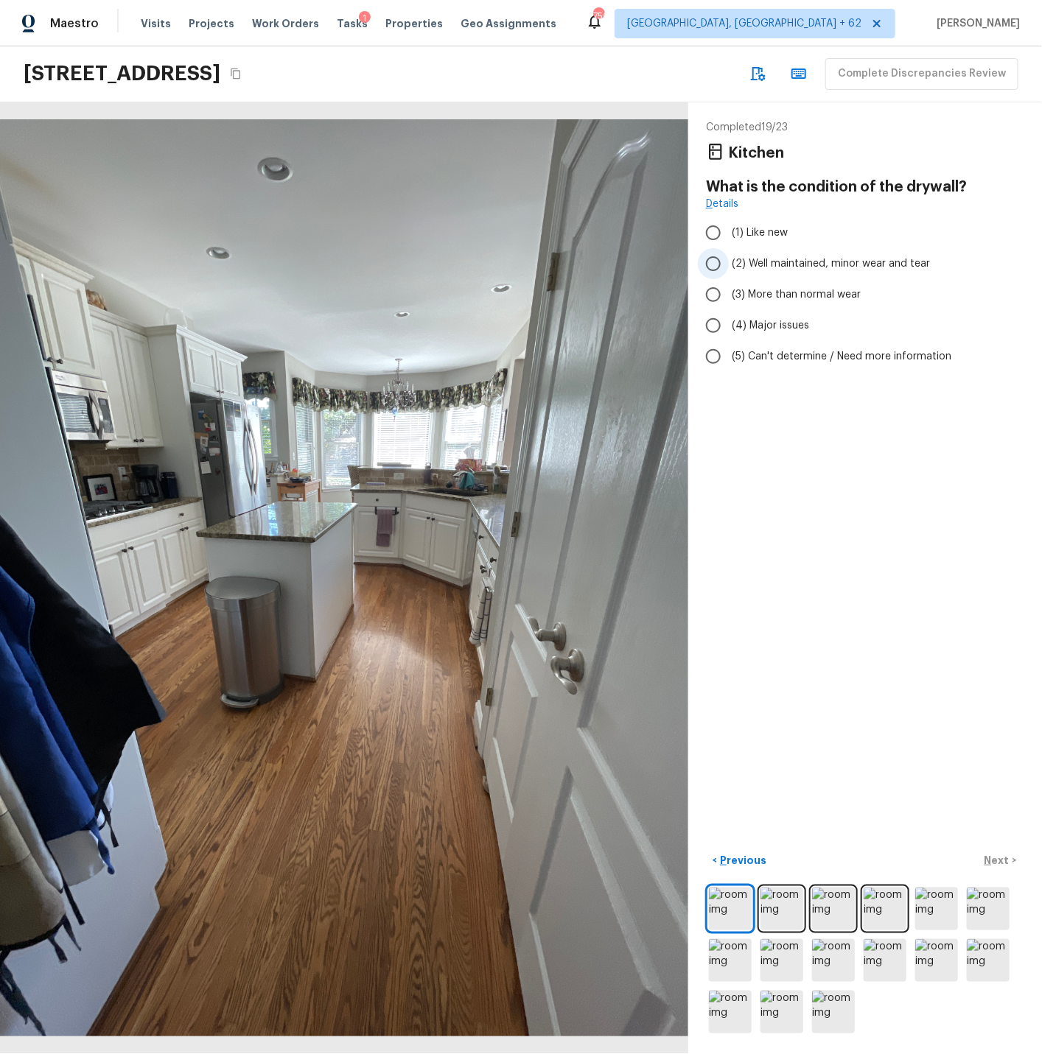
click at [715, 264] on input "(2) Well maintained, minor wear and tear" at bounding box center [713, 263] width 31 height 31
radio input "true"
click at [1003, 860] on p "Next" at bounding box center [998, 860] width 28 height 15
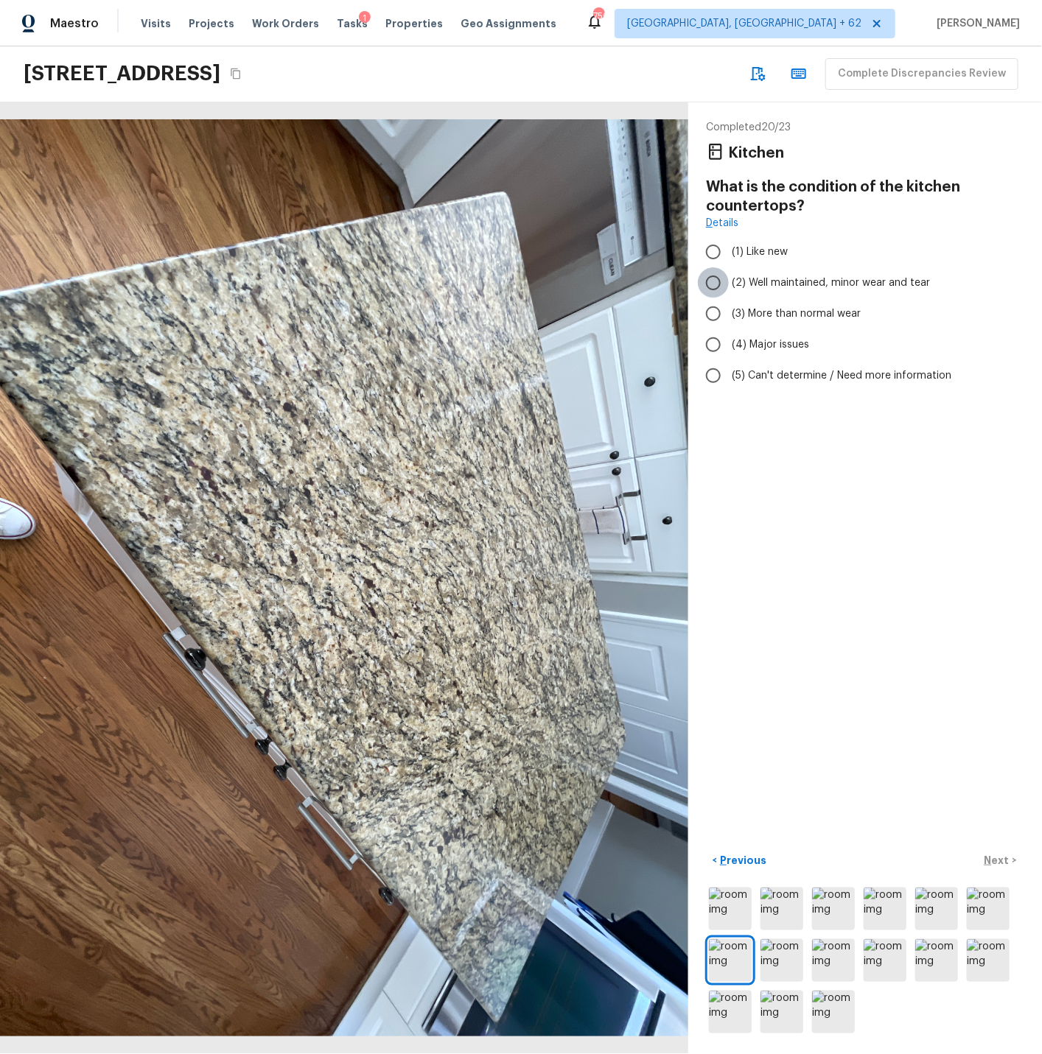
click at [713, 281] on input "(2) Well maintained, minor wear and tear" at bounding box center [713, 282] width 31 height 31
radio input "true"
click at [998, 860] on p "Next" at bounding box center [998, 860] width 28 height 15
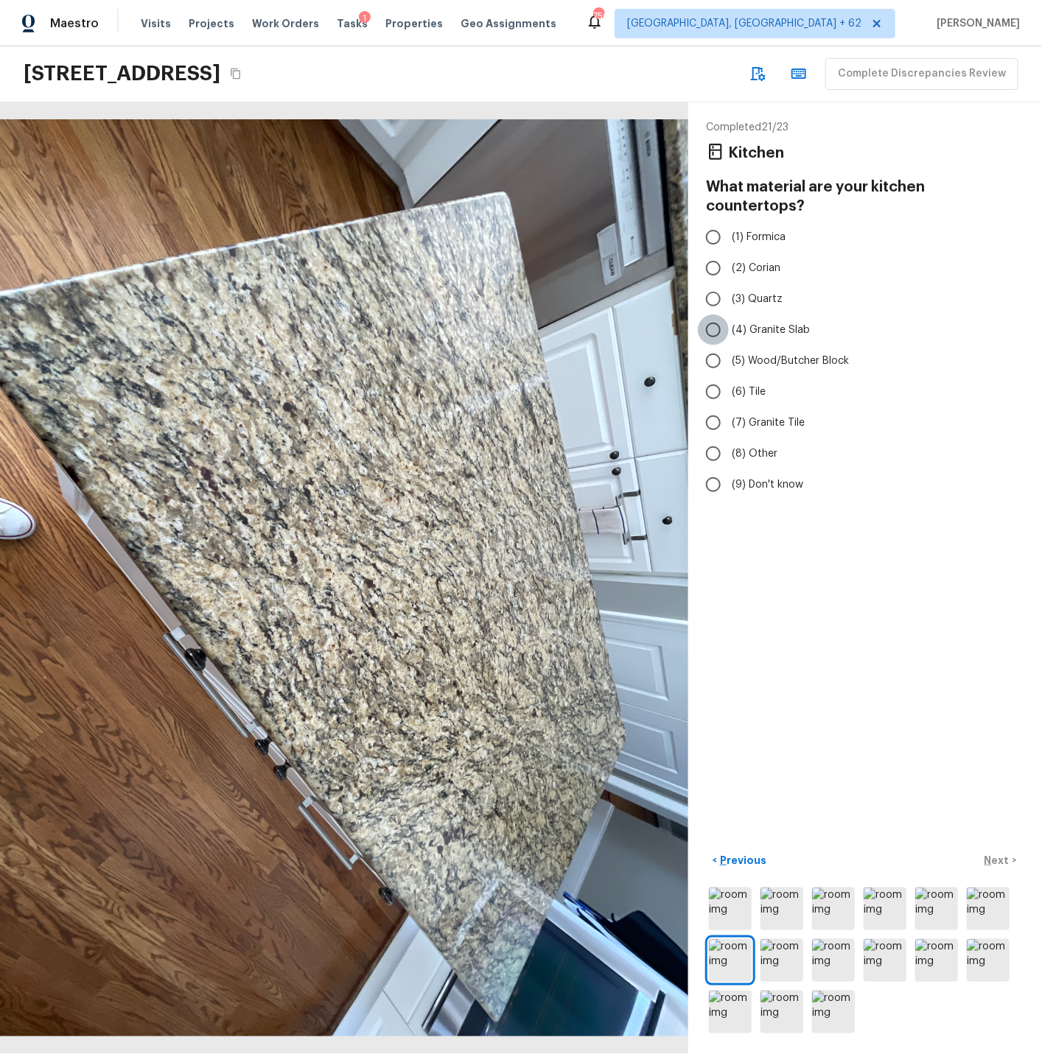
click at [713, 315] on input "(4) Granite Slab" at bounding box center [713, 330] width 31 height 31
radio input "true"
click at [999, 860] on p "Next" at bounding box center [998, 860] width 28 height 15
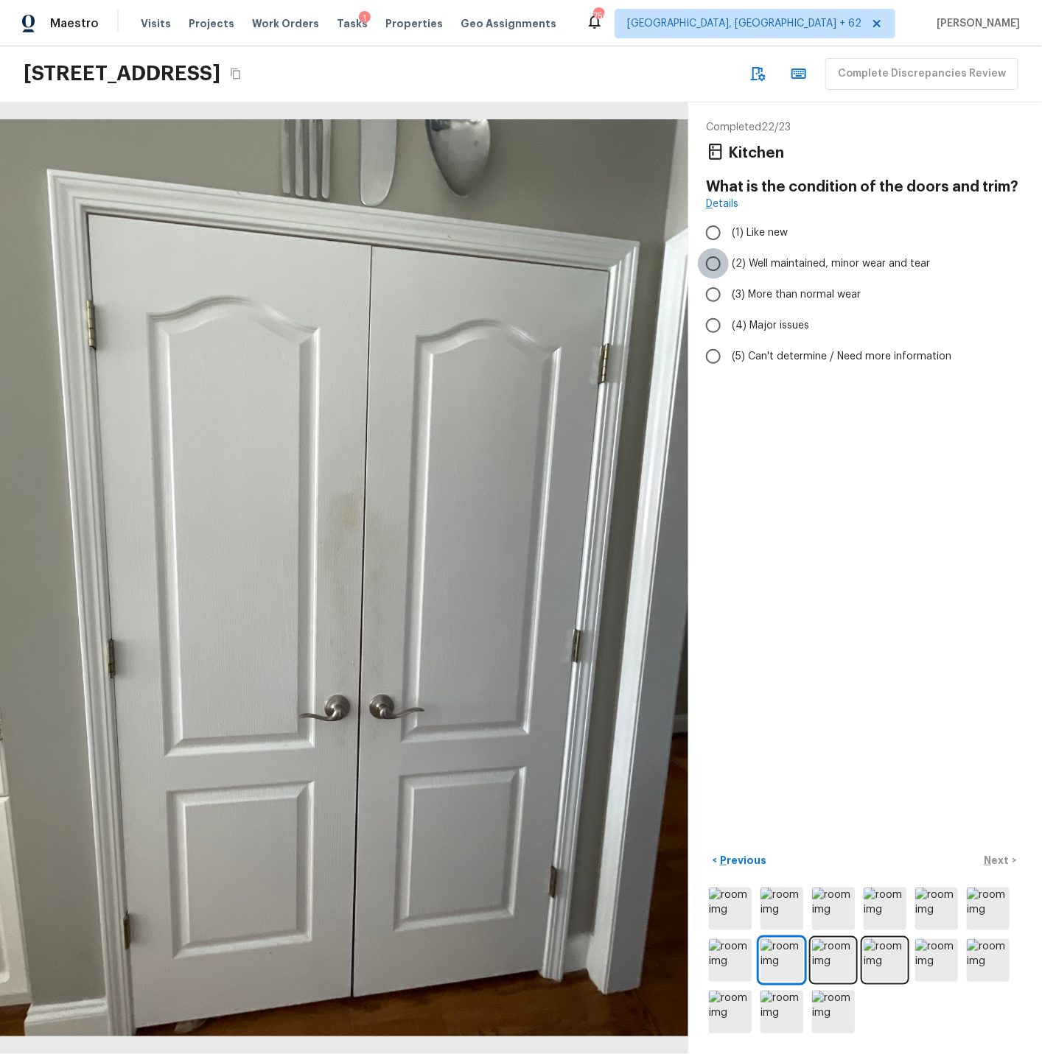
click at [717, 264] on input "(2) Well maintained, minor wear and tear" at bounding box center [713, 263] width 31 height 31
radio input "true"
click at [996, 860] on p "Next" at bounding box center [998, 860] width 28 height 15
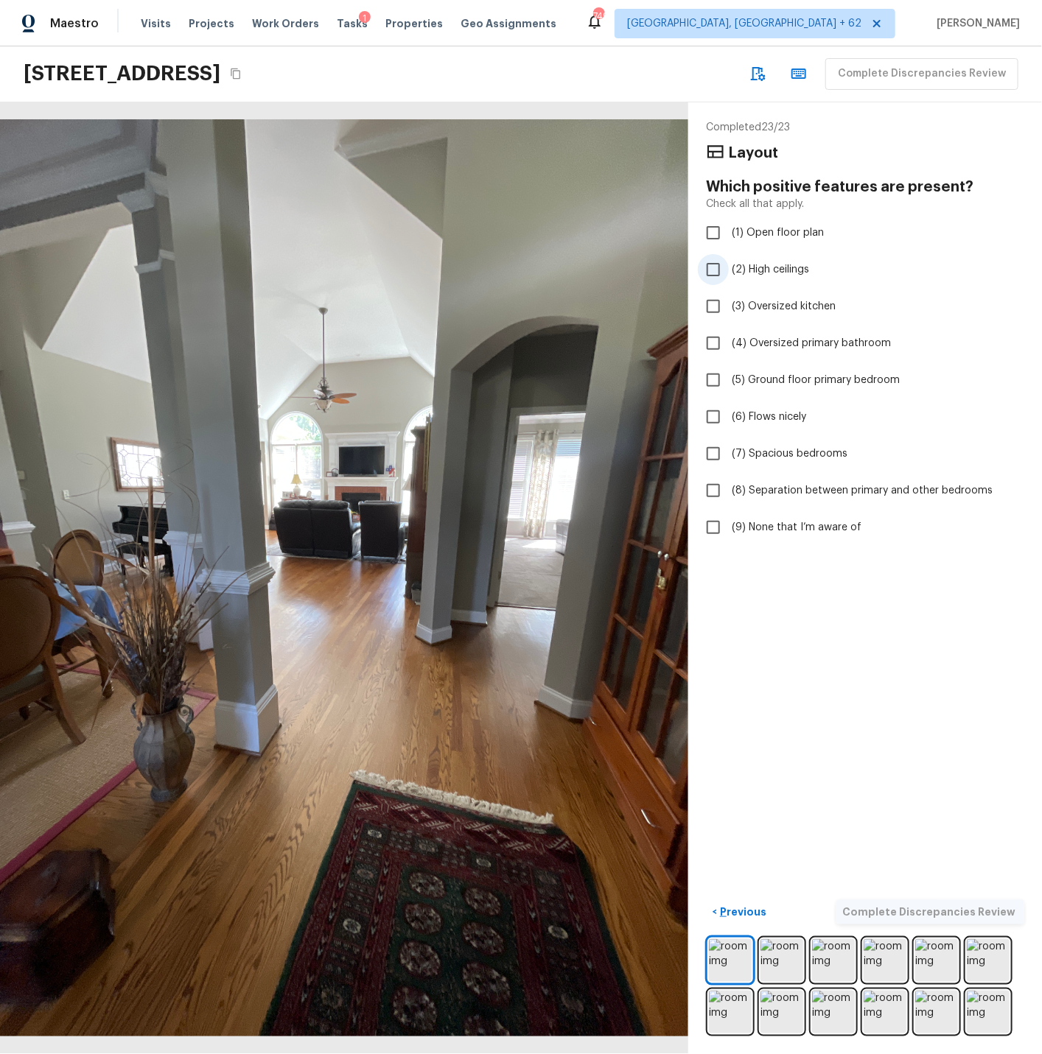
click at [760, 264] on span "(2) High ceilings" at bounding box center [769, 269] width 77 height 15
click at [728, 264] on input "(2) High ceilings" at bounding box center [713, 269] width 31 height 31
checkbox input "true"
click at [760, 233] on span "(1) Open floor plan" at bounding box center [777, 232] width 92 height 15
click at [728, 233] on input "(1) Open floor plan" at bounding box center [713, 232] width 31 height 31
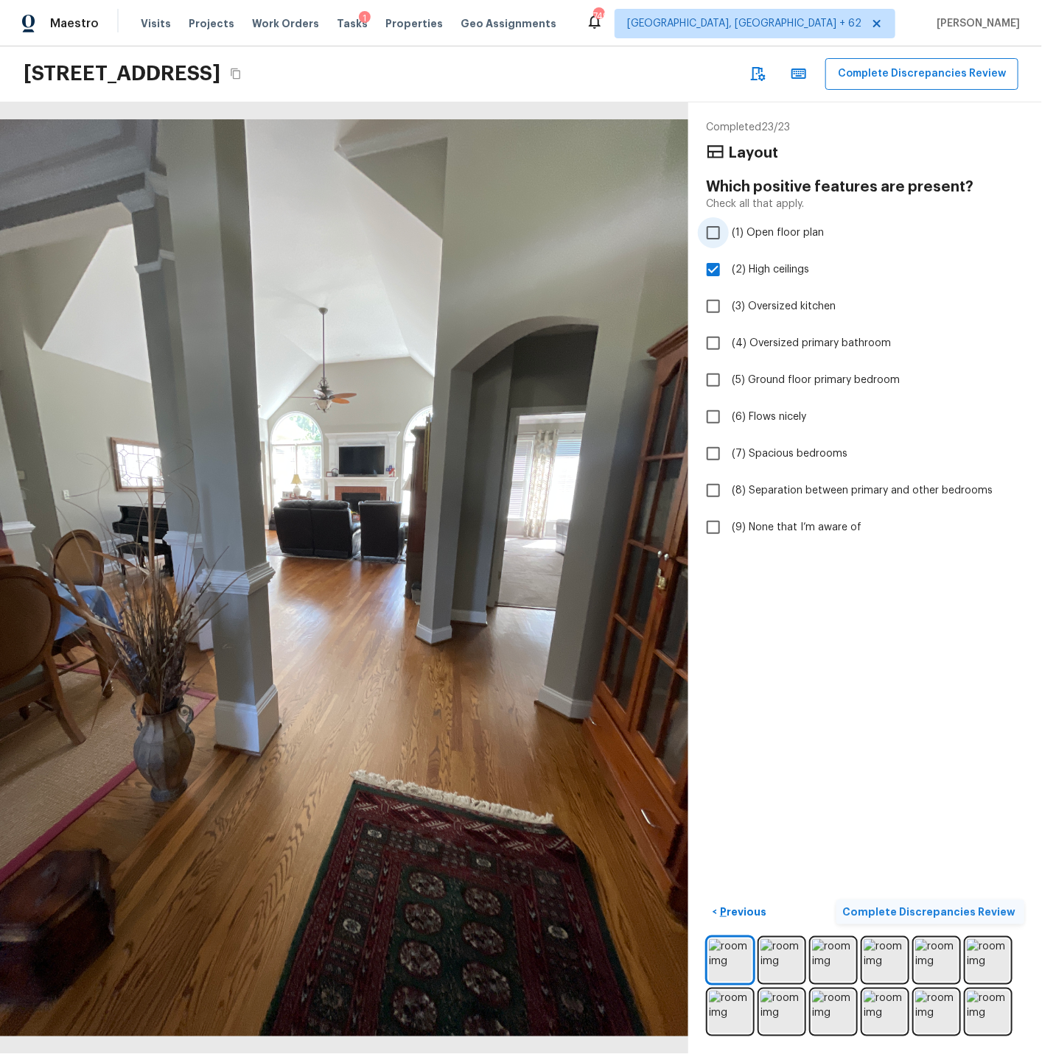
checkbox input "true"
click at [891, 910] on p "Complete Discrepancies Review" at bounding box center [930, 911] width 176 height 15
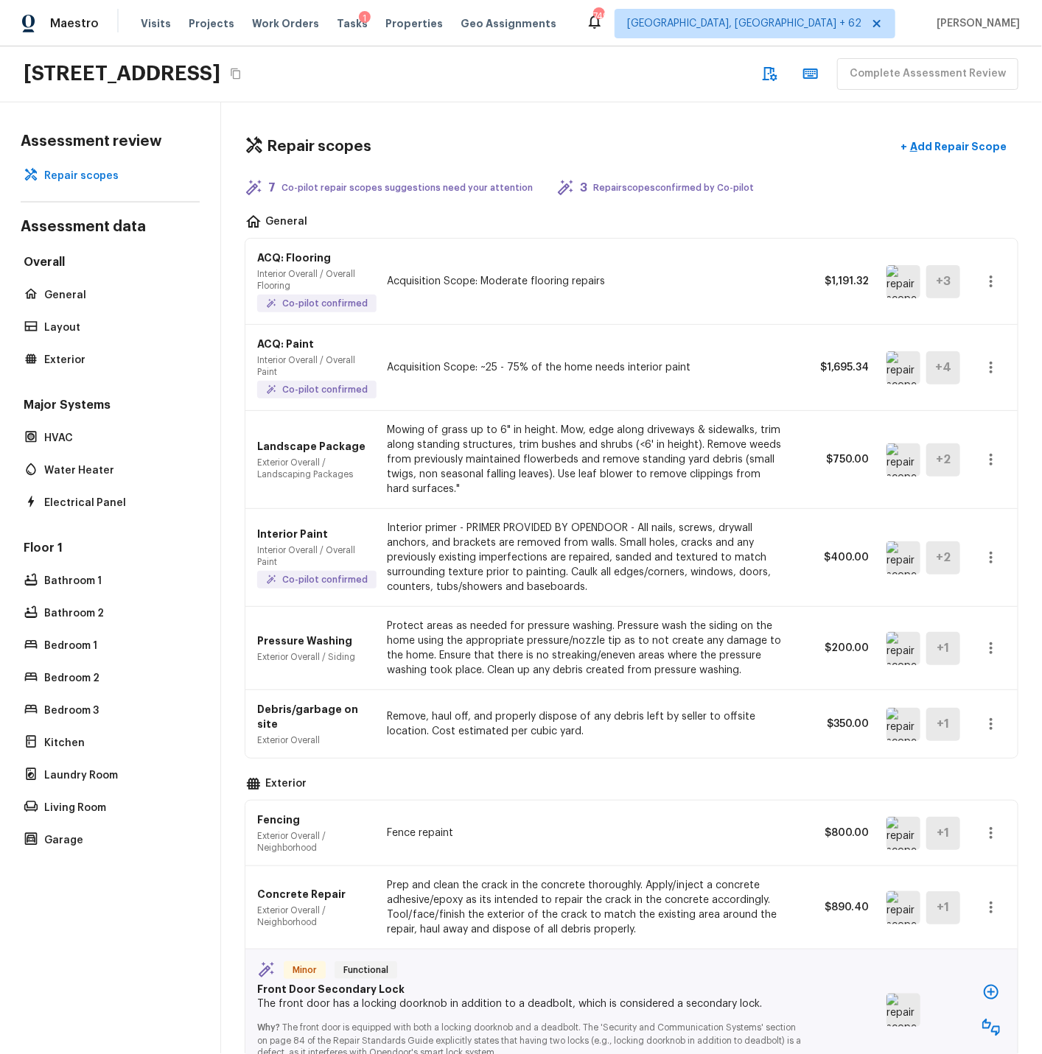
click at [907, 284] on img at bounding box center [903, 281] width 34 height 33
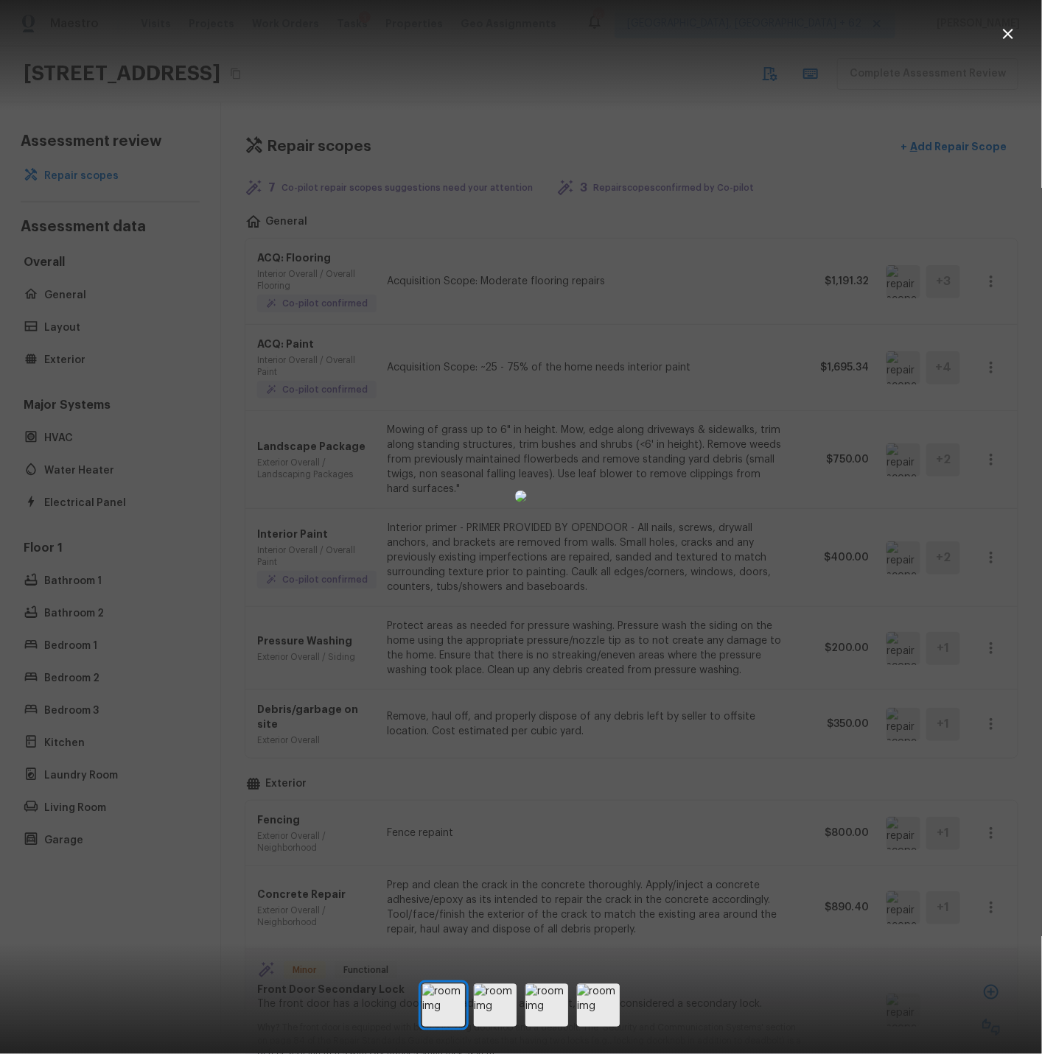
click at [1009, 36] on icon "button" at bounding box center [1007, 34] width 10 height 10
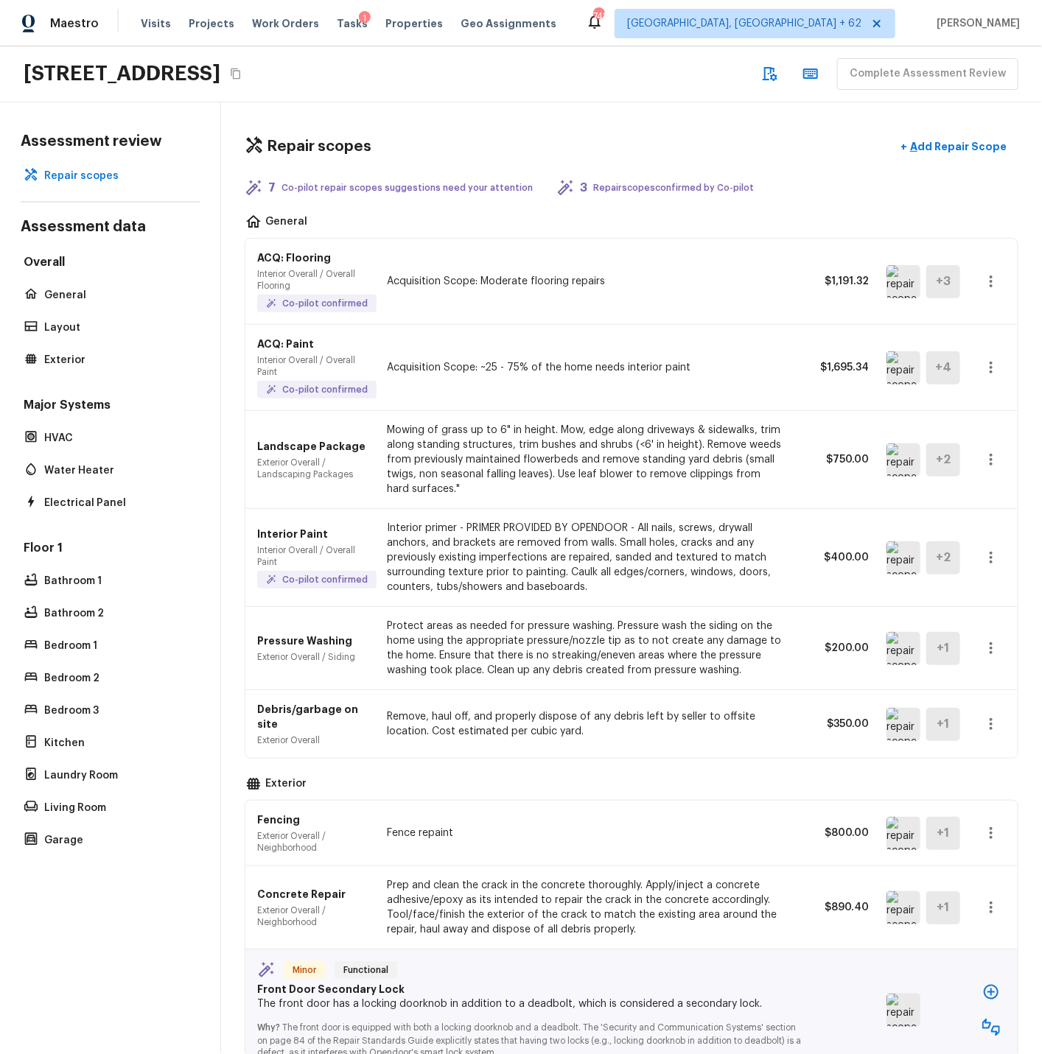
click at [994, 462] on icon "button" at bounding box center [991, 460] width 18 height 18
click at [985, 499] on li "Edit" at bounding box center [995, 503] width 69 height 44
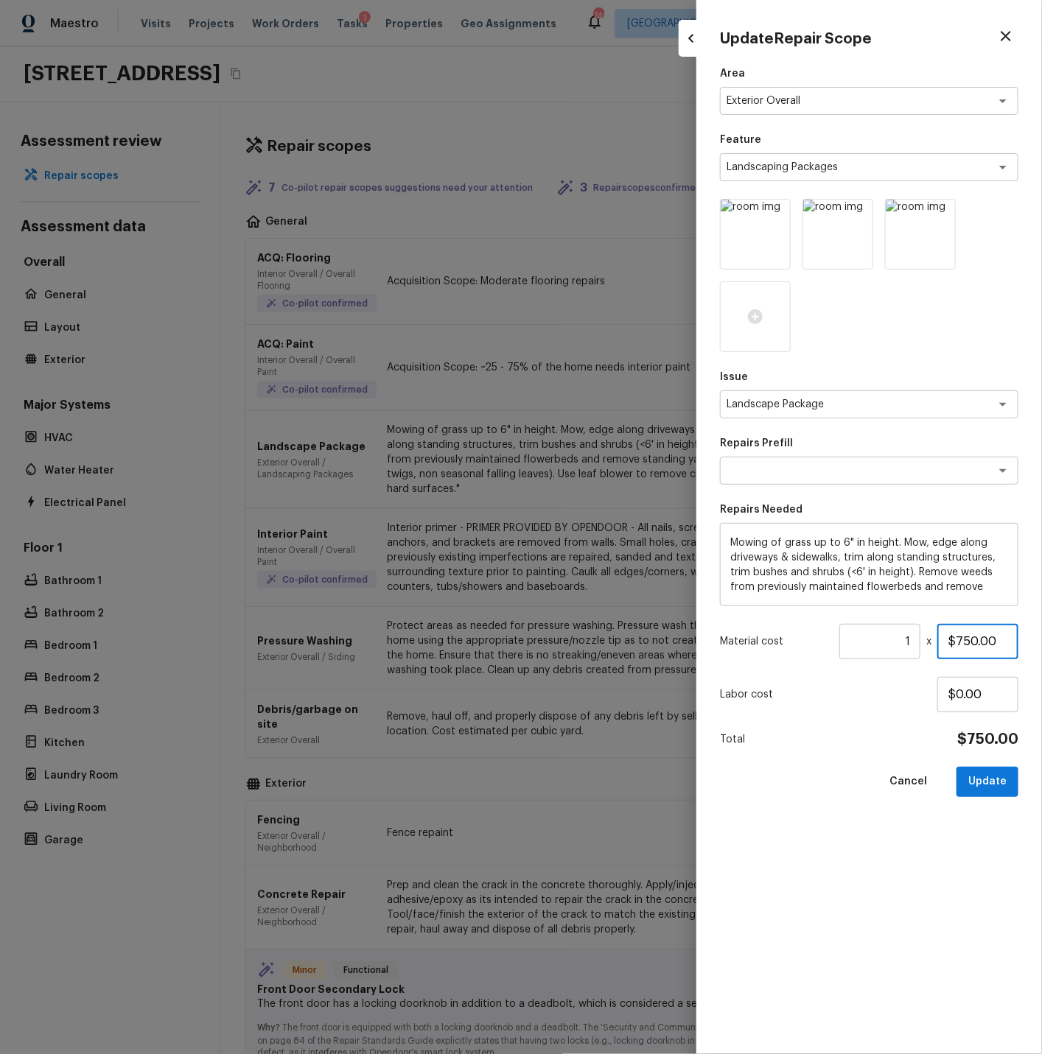
click at [960, 639] on input "$750.00" at bounding box center [977, 641] width 81 height 35
click at [988, 778] on button "Update" at bounding box center [987, 782] width 62 height 30
type input "$750.00"
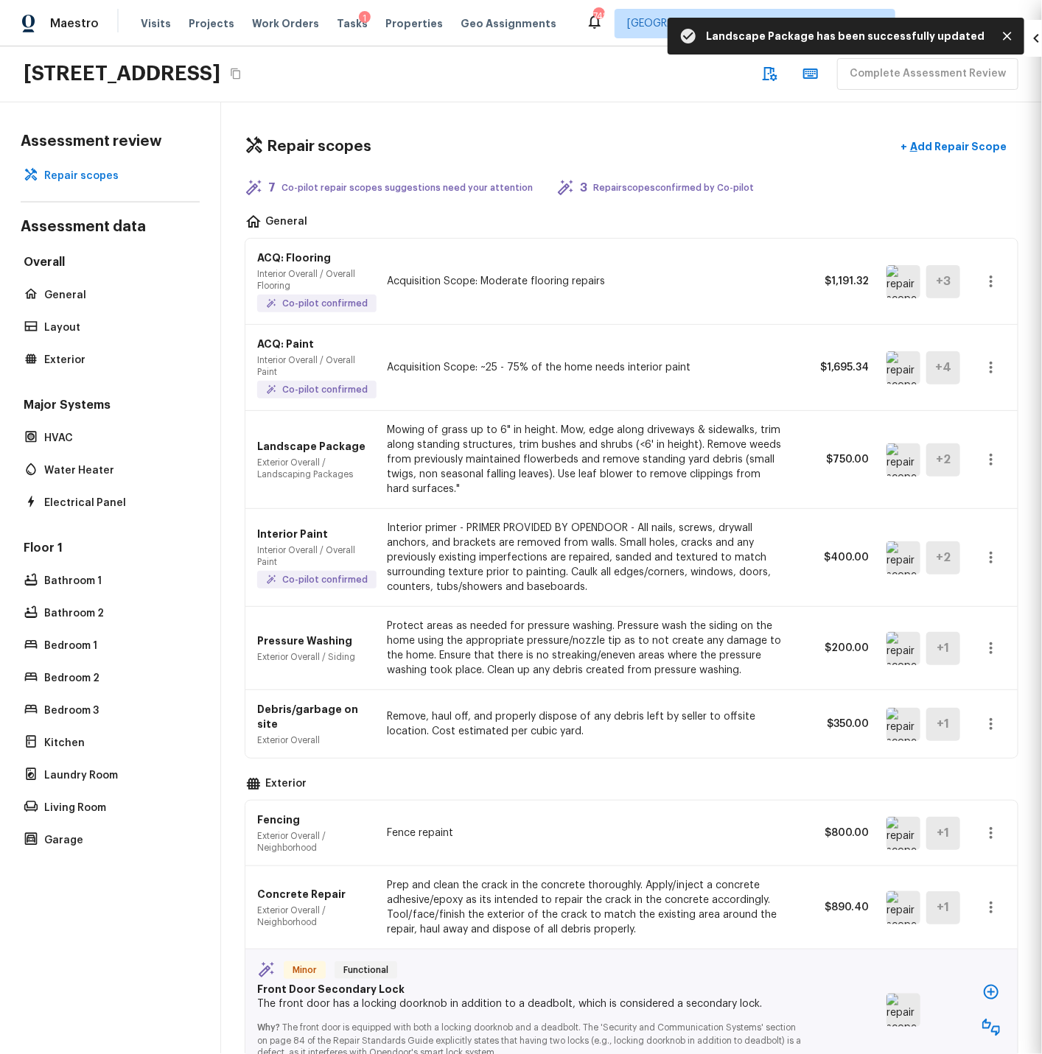
type input "$0.00"
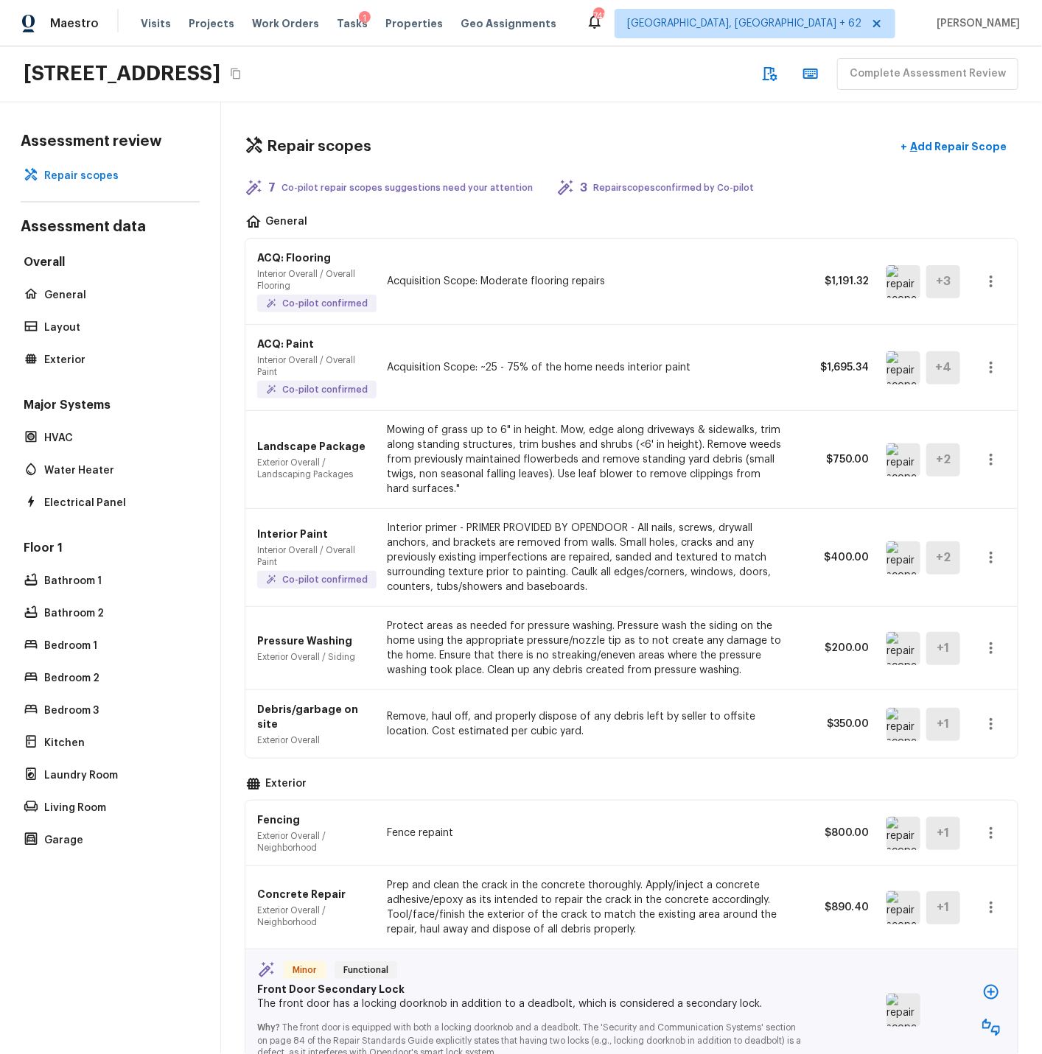
click at [898, 724] on img at bounding box center [903, 724] width 34 height 33
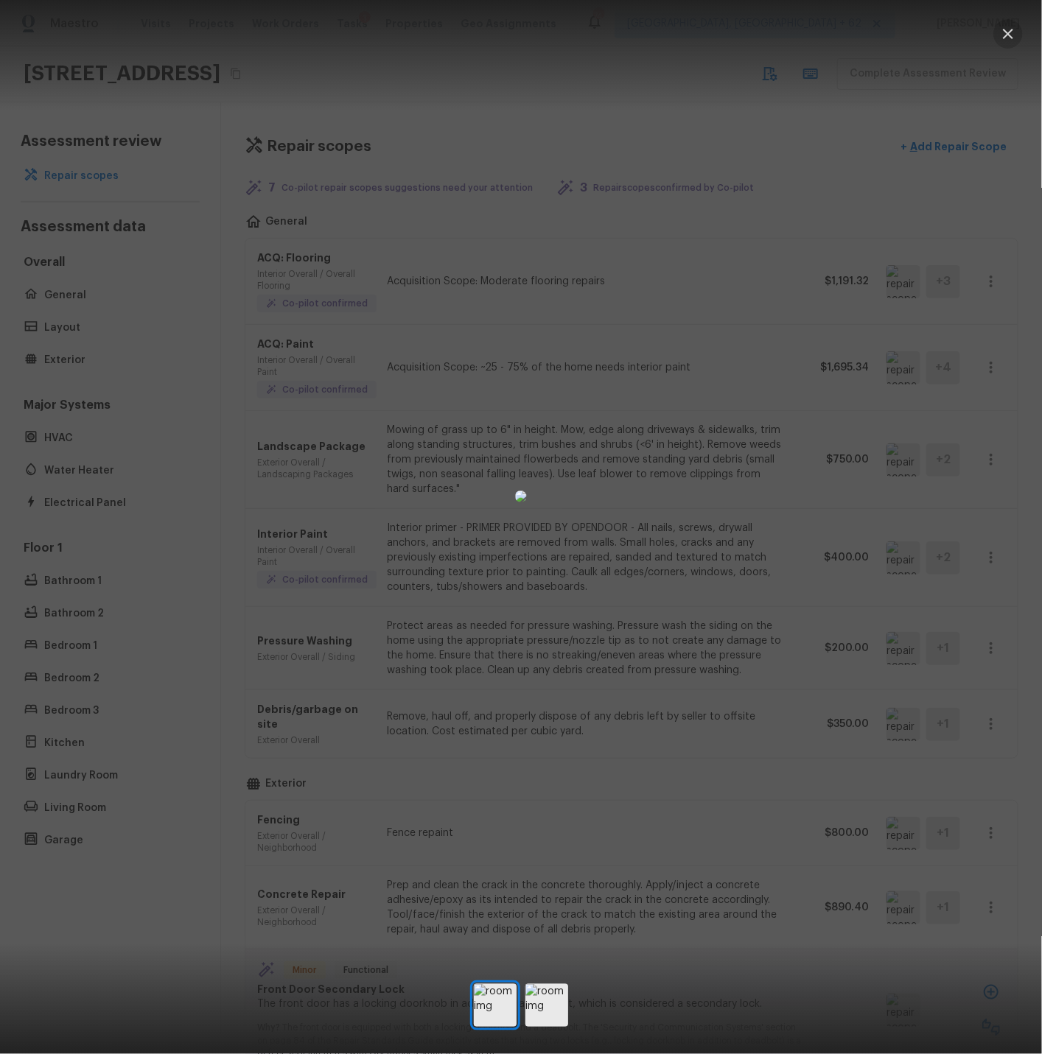
click at [1006, 33] on icon "button" at bounding box center [1007, 34] width 10 height 10
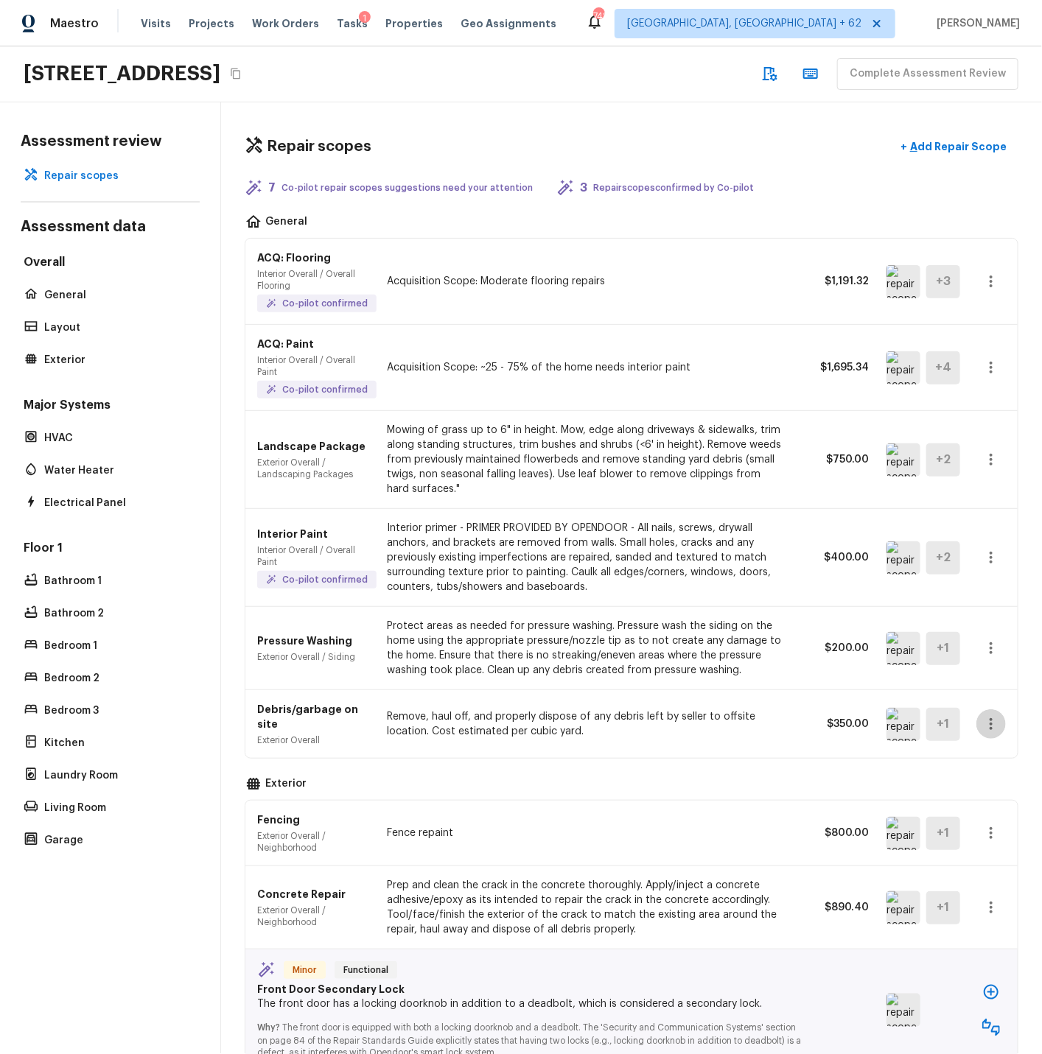
click at [988, 723] on icon "button" at bounding box center [991, 724] width 18 height 18
click at [983, 805] on li "Remove" at bounding box center [995, 812] width 69 height 44
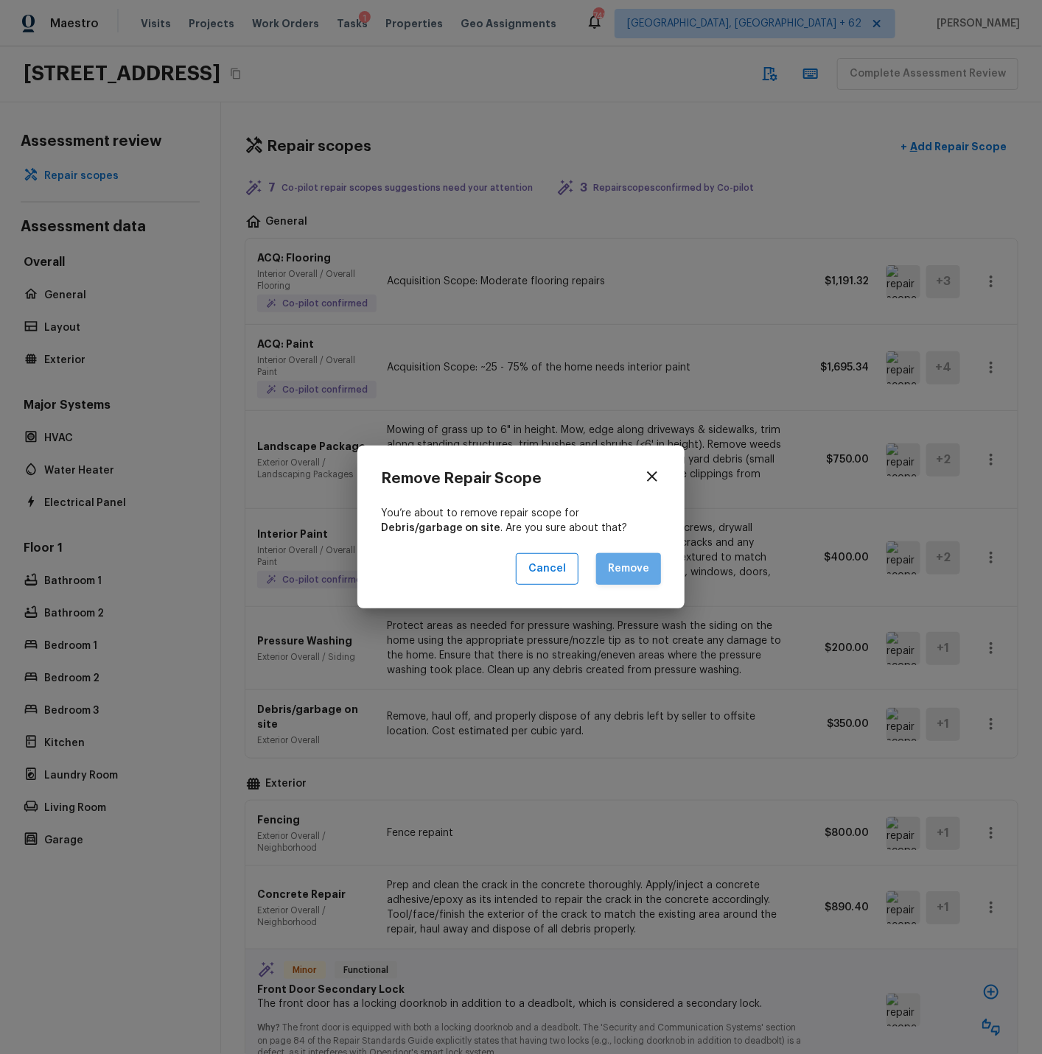
click at [635, 572] on button "Remove" at bounding box center [628, 569] width 65 height 32
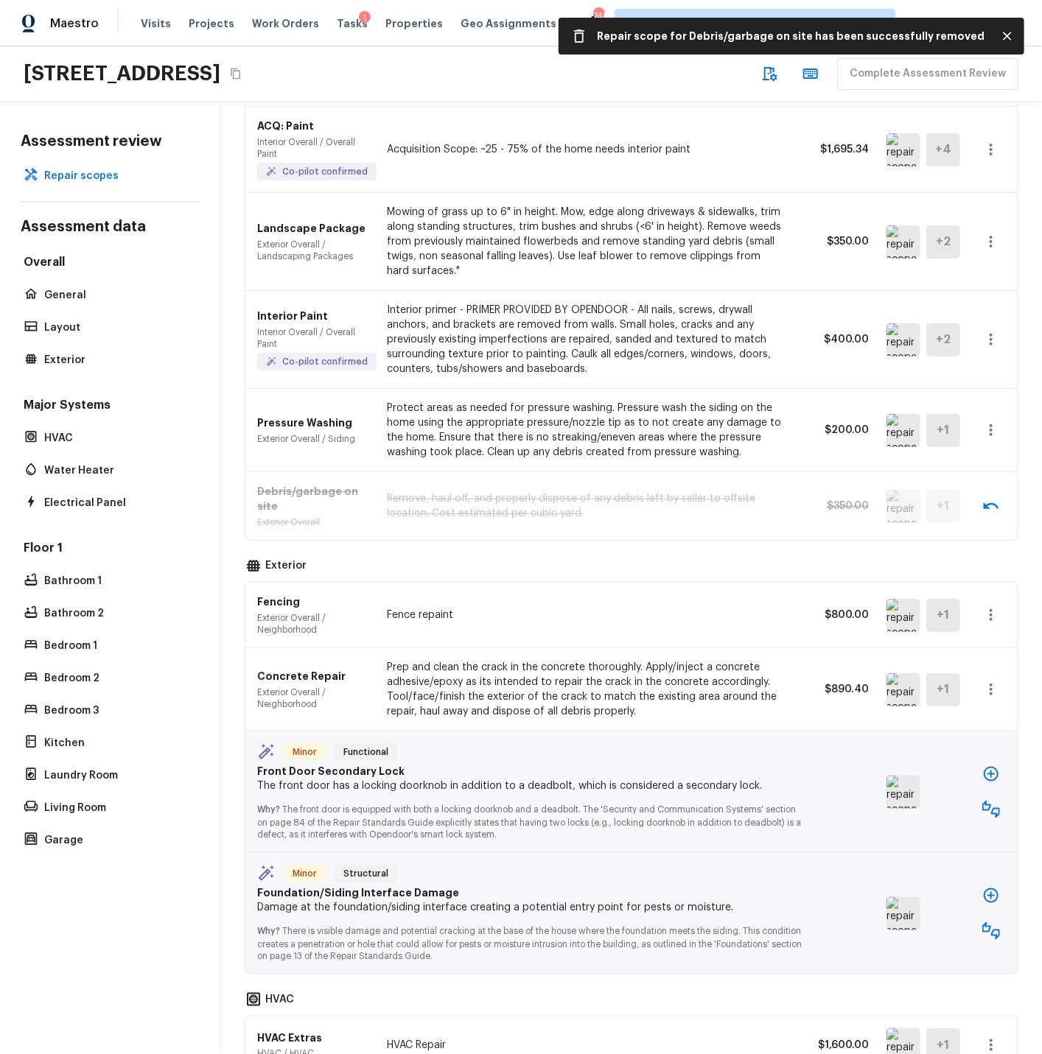
scroll to position [225, 0]
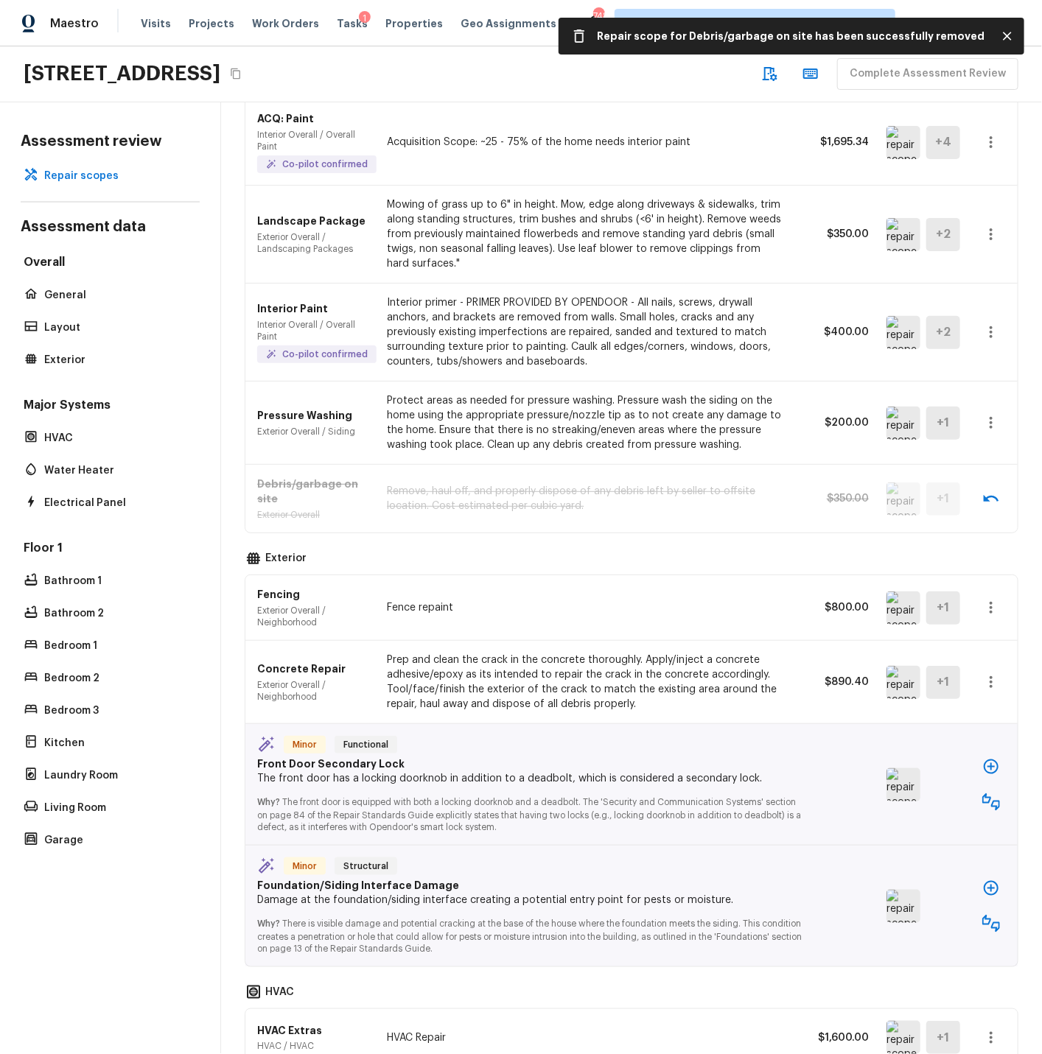
click at [991, 604] on icon "button" at bounding box center [990, 608] width 3 height 12
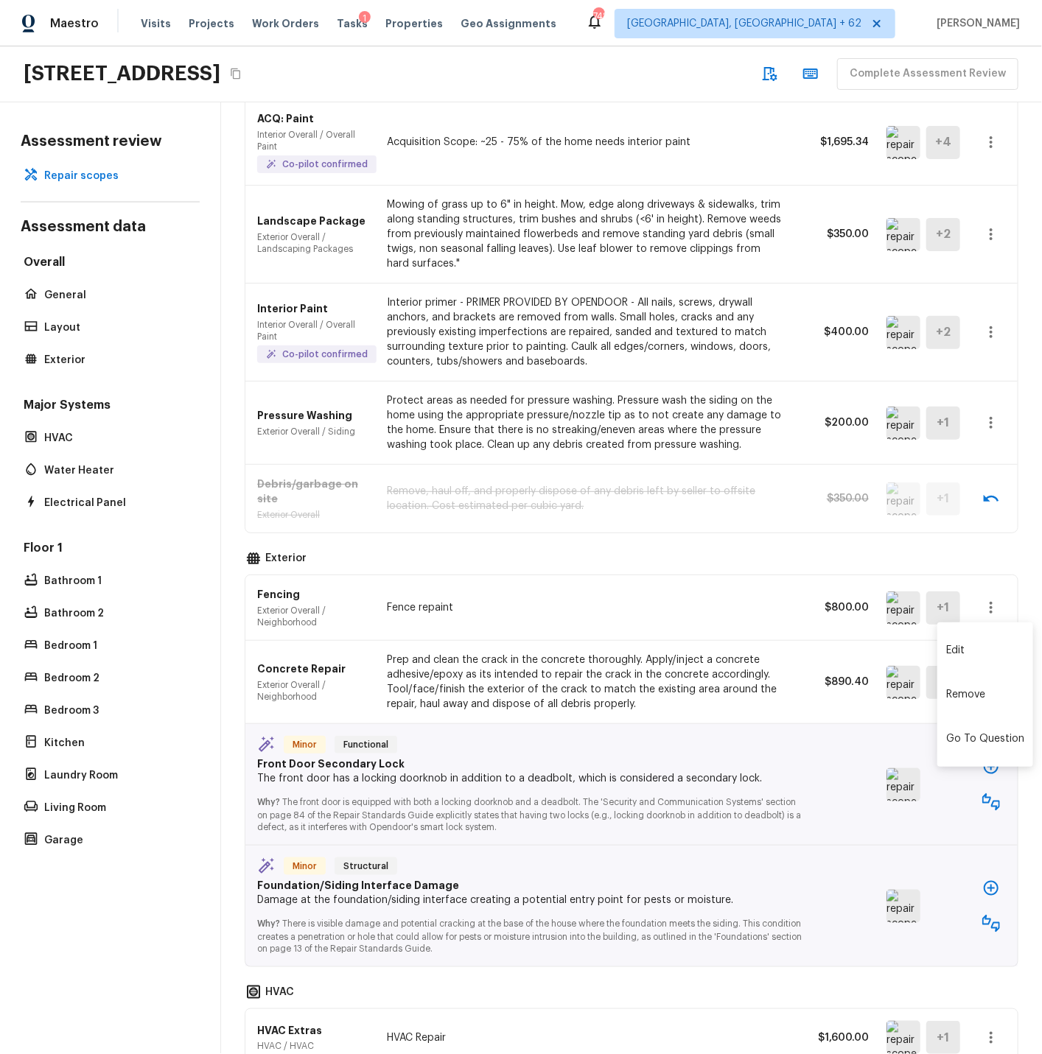
click at [731, 592] on div at bounding box center [521, 527] width 1042 height 1054
click at [988, 605] on icon "button" at bounding box center [991, 608] width 18 height 18
click at [963, 647] on li "Edit" at bounding box center [985, 650] width 96 height 44
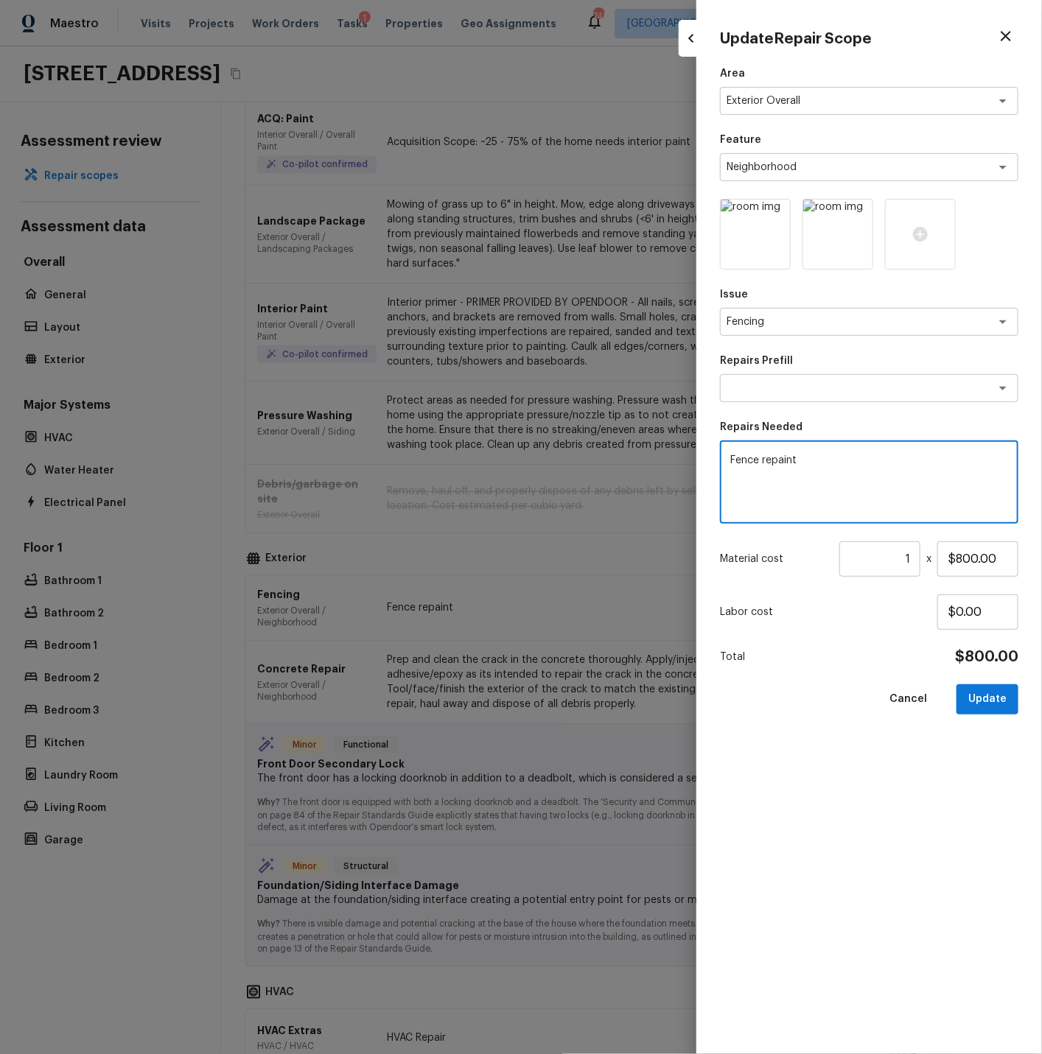
drag, startPoint x: 796, startPoint y: 457, endPoint x: 846, endPoint y: 461, distance: 50.2
click at [796, 457] on textarea "Fence repaint" at bounding box center [869, 482] width 278 height 59
type textarea "Fence repairs"
click at [961, 557] on input "$800.00" at bounding box center [977, 558] width 81 height 35
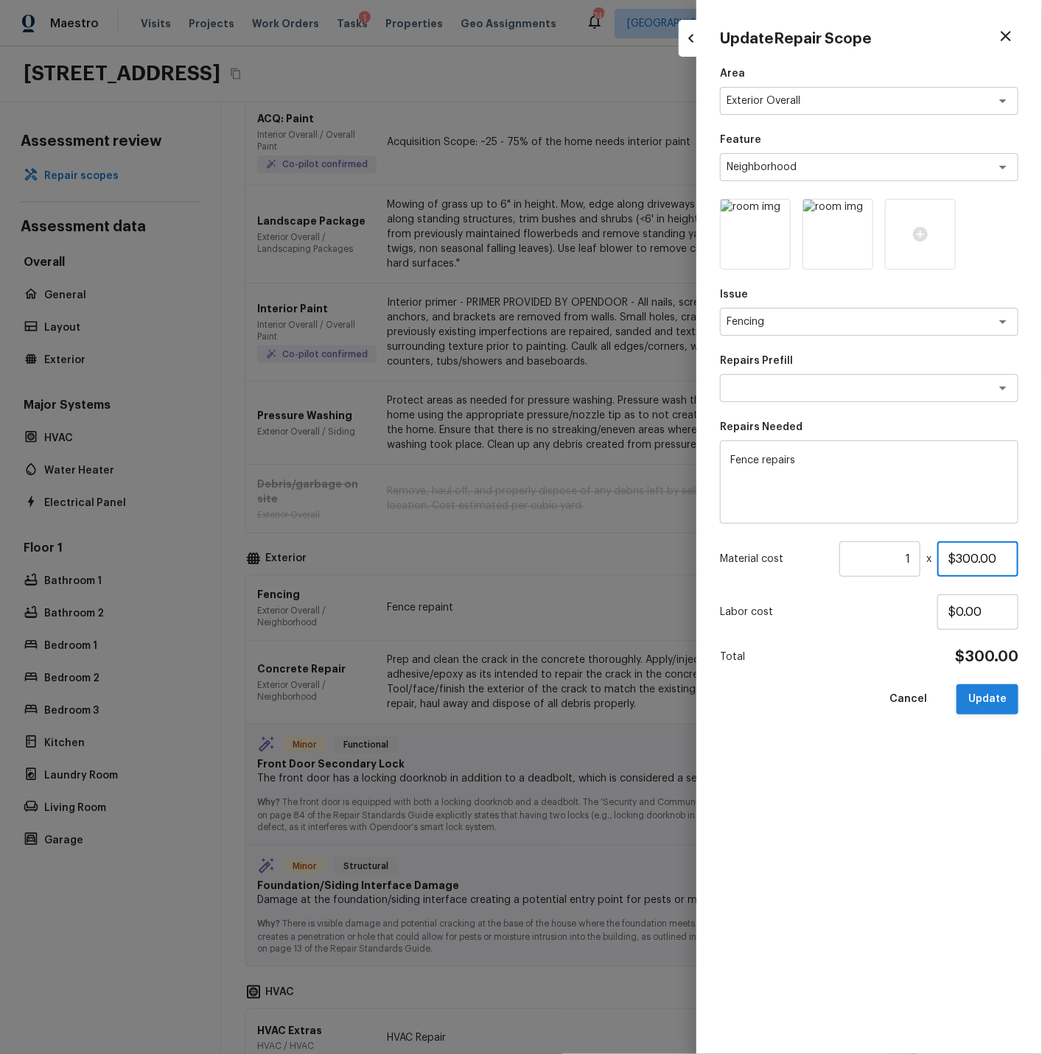
type input "$300.00"
click at [978, 694] on button "Update" at bounding box center [987, 699] width 62 height 30
type textarea "Fence repaint"
type input "$800.00"
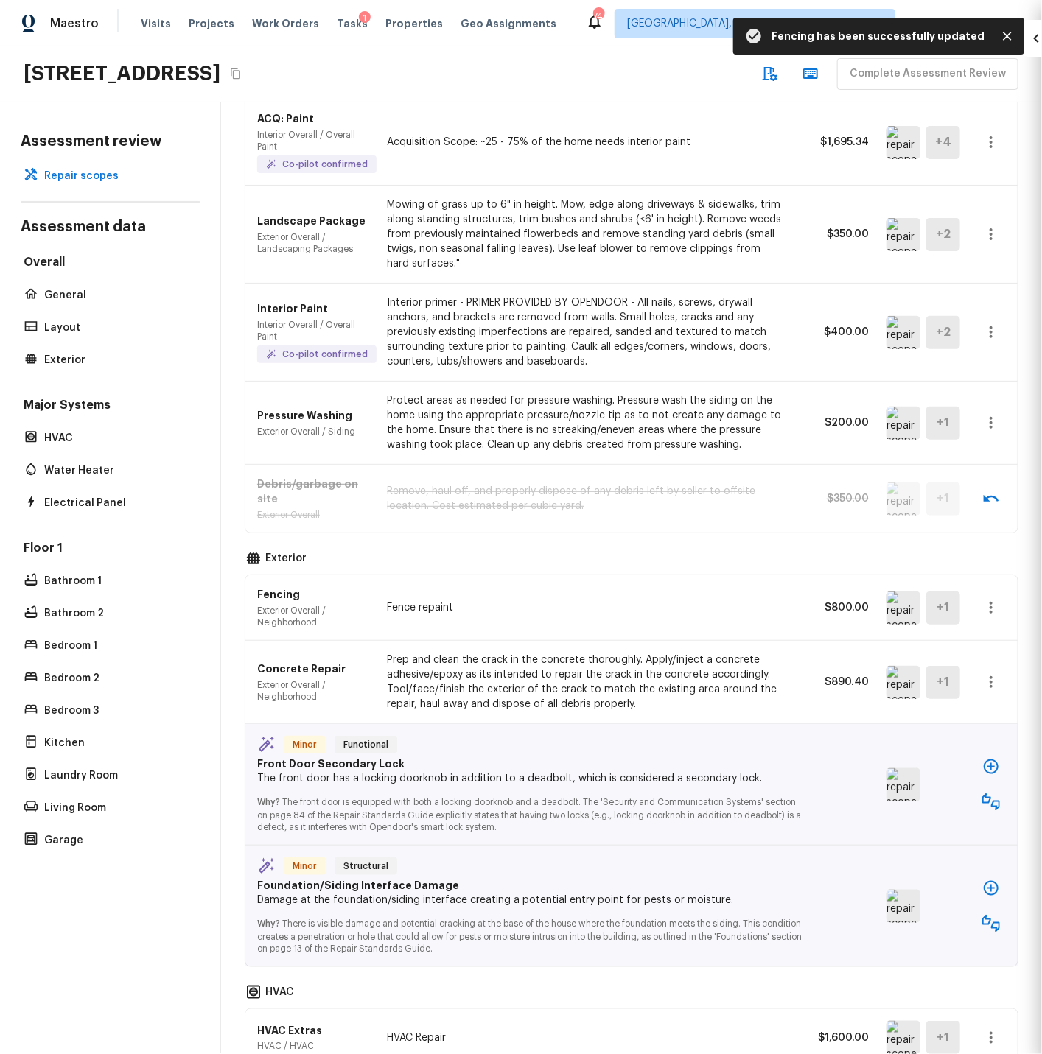
type input "$0.00"
click at [901, 681] on img at bounding box center [903, 682] width 34 height 33
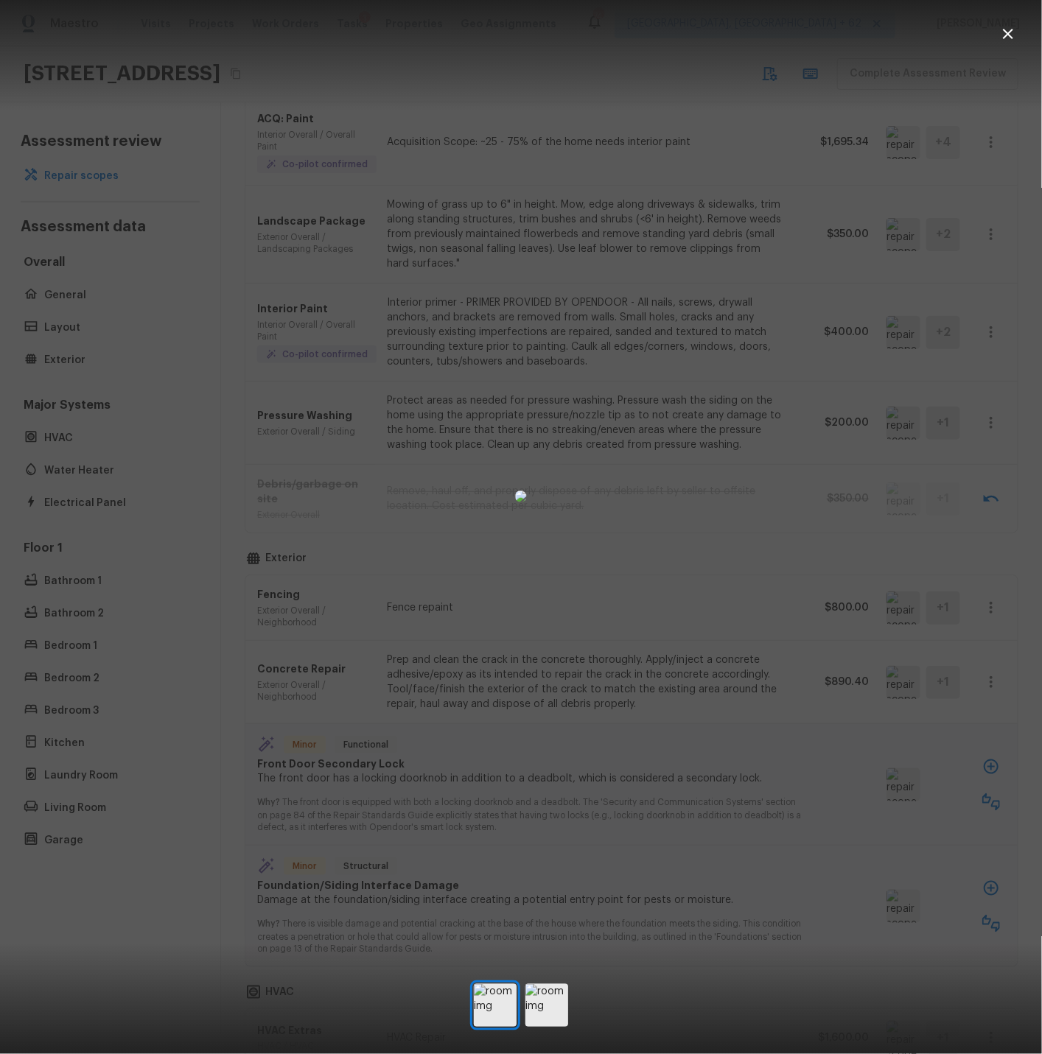
click at [1005, 36] on icon "button" at bounding box center [1007, 34] width 10 height 10
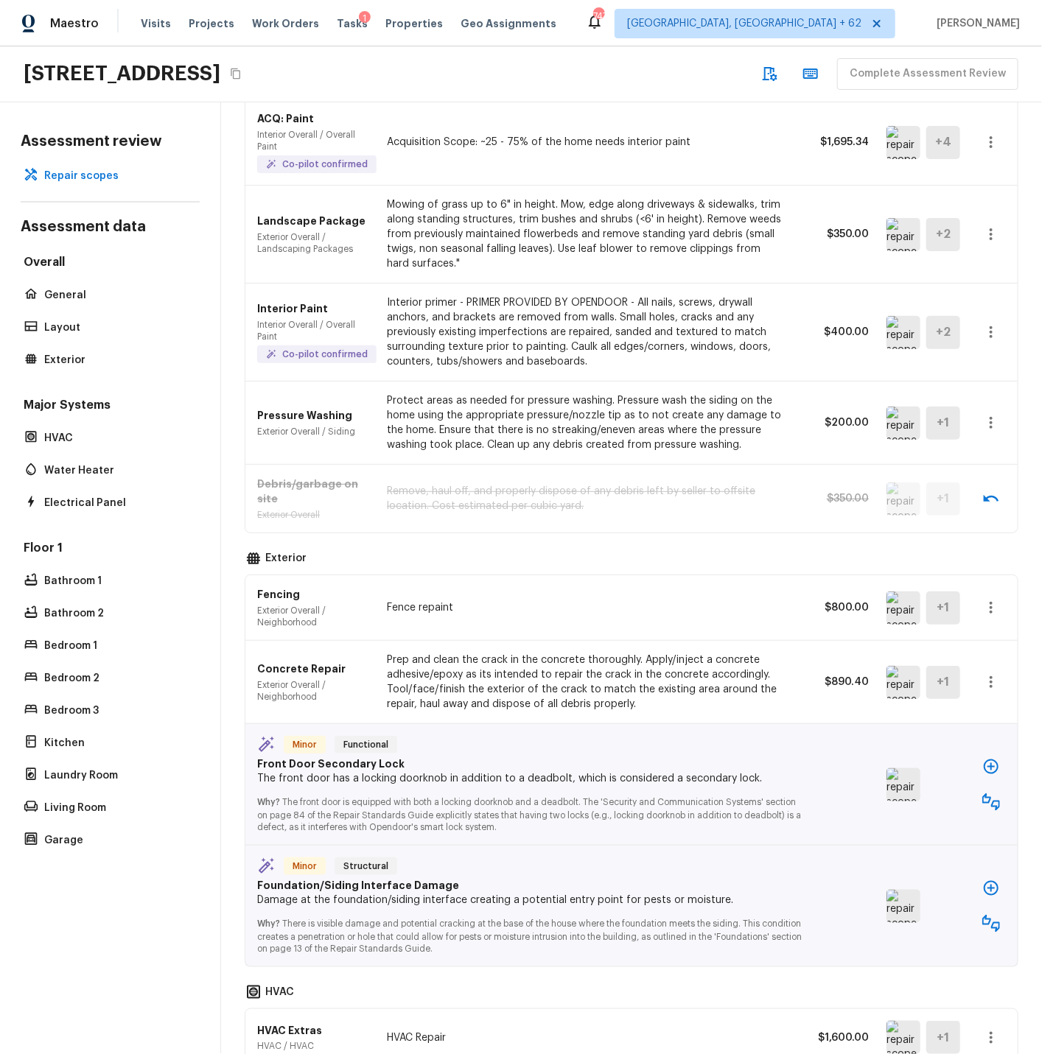
click at [993, 682] on icon "button" at bounding box center [991, 682] width 18 height 18
click at [960, 725] on li "Edit" at bounding box center [985, 725] width 96 height 44
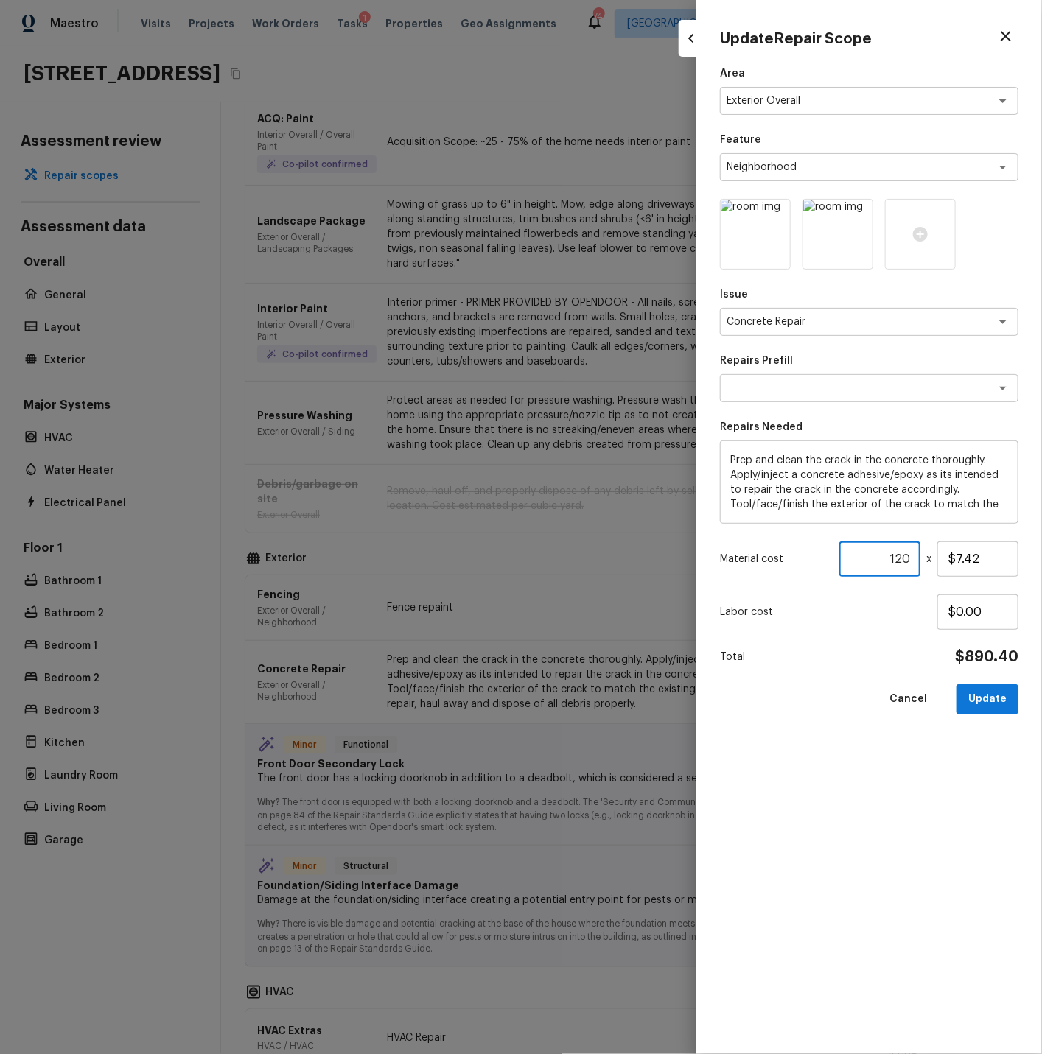
drag, startPoint x: 890, startPoint y: 557, endPoint x: 908, endPoint y: 557, distance: 18.4
click at [908, 557] on input "120" at bounding box center [879, 558] width 81 height 35
click at [979, 697] on button "Update" at bounding box center [987, 699] width 62 height 30
type input "120"
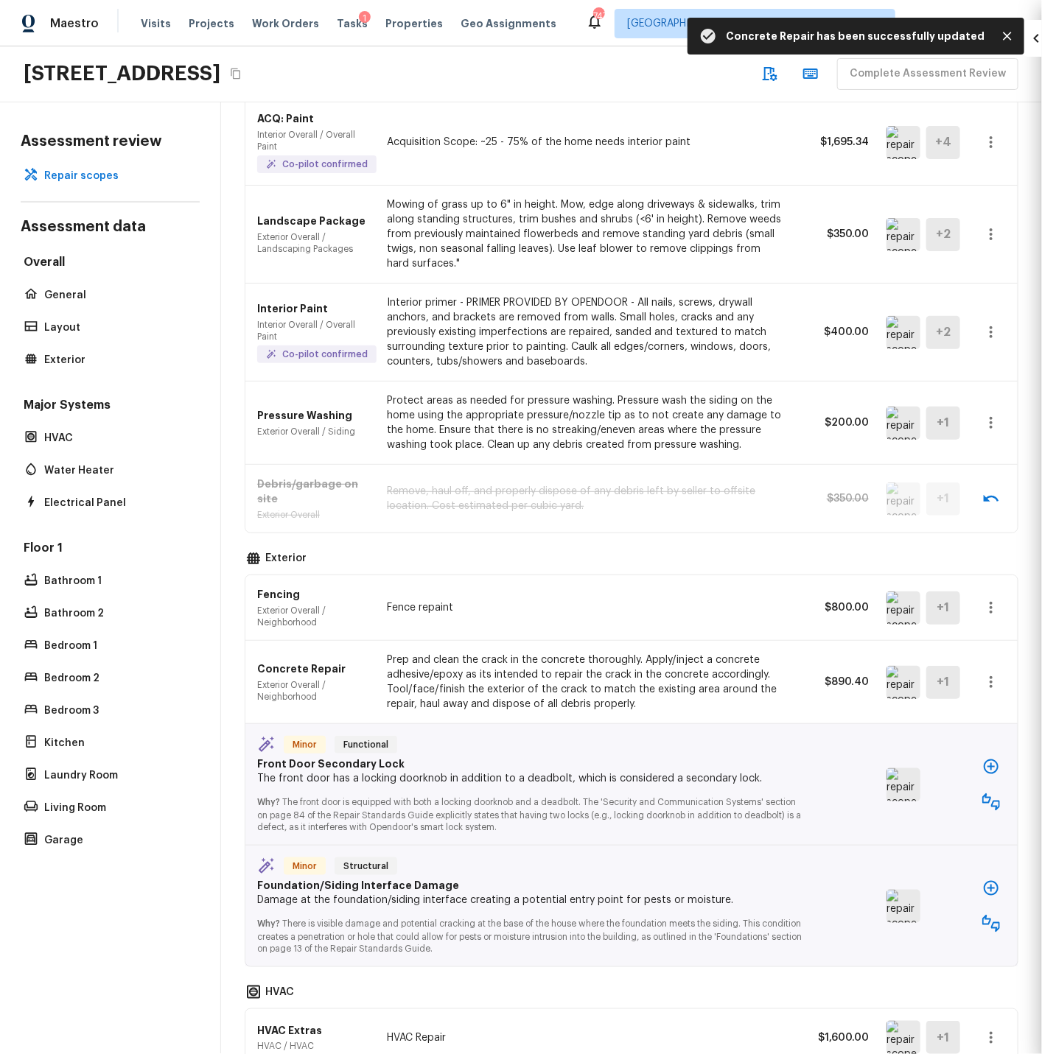
type input "1"
type input "$0.00"
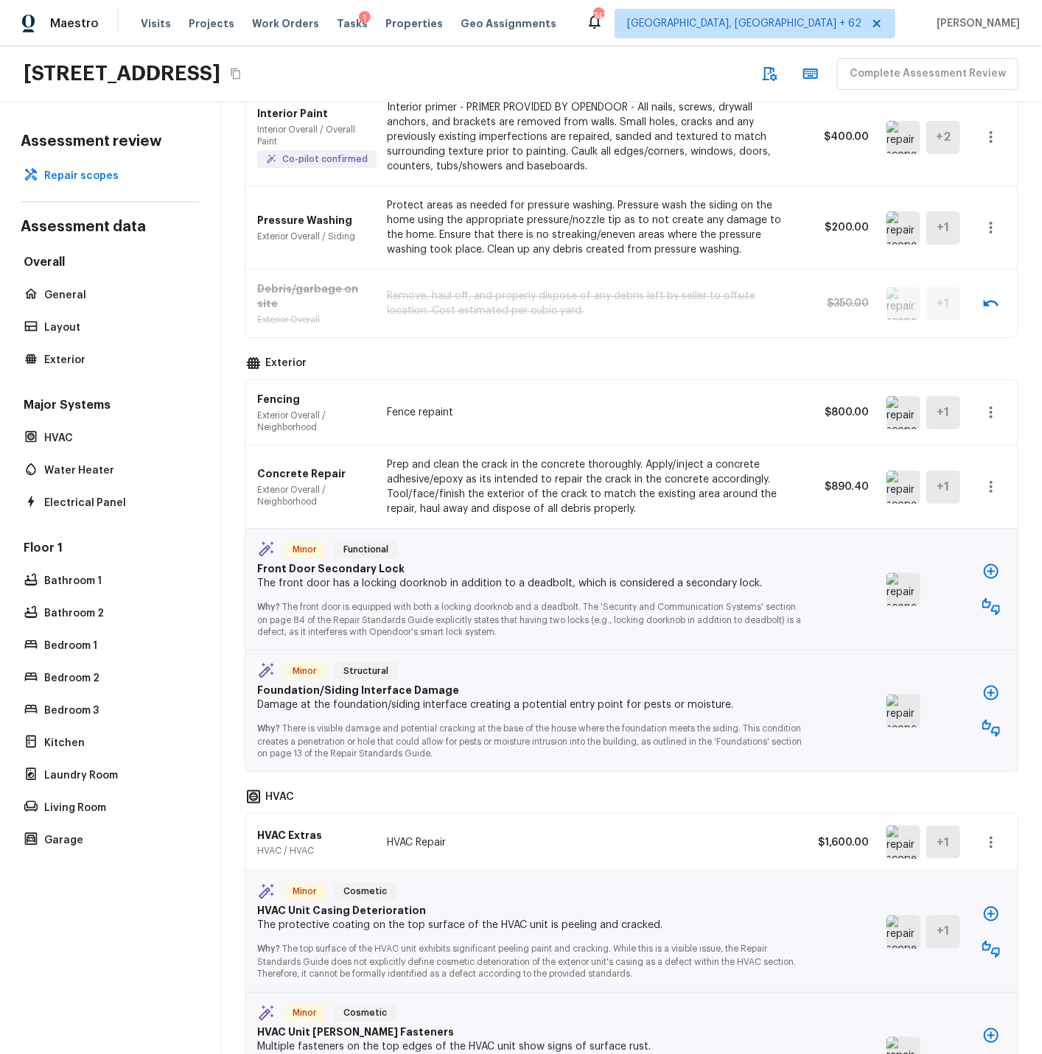
scroll to position [444, 0]
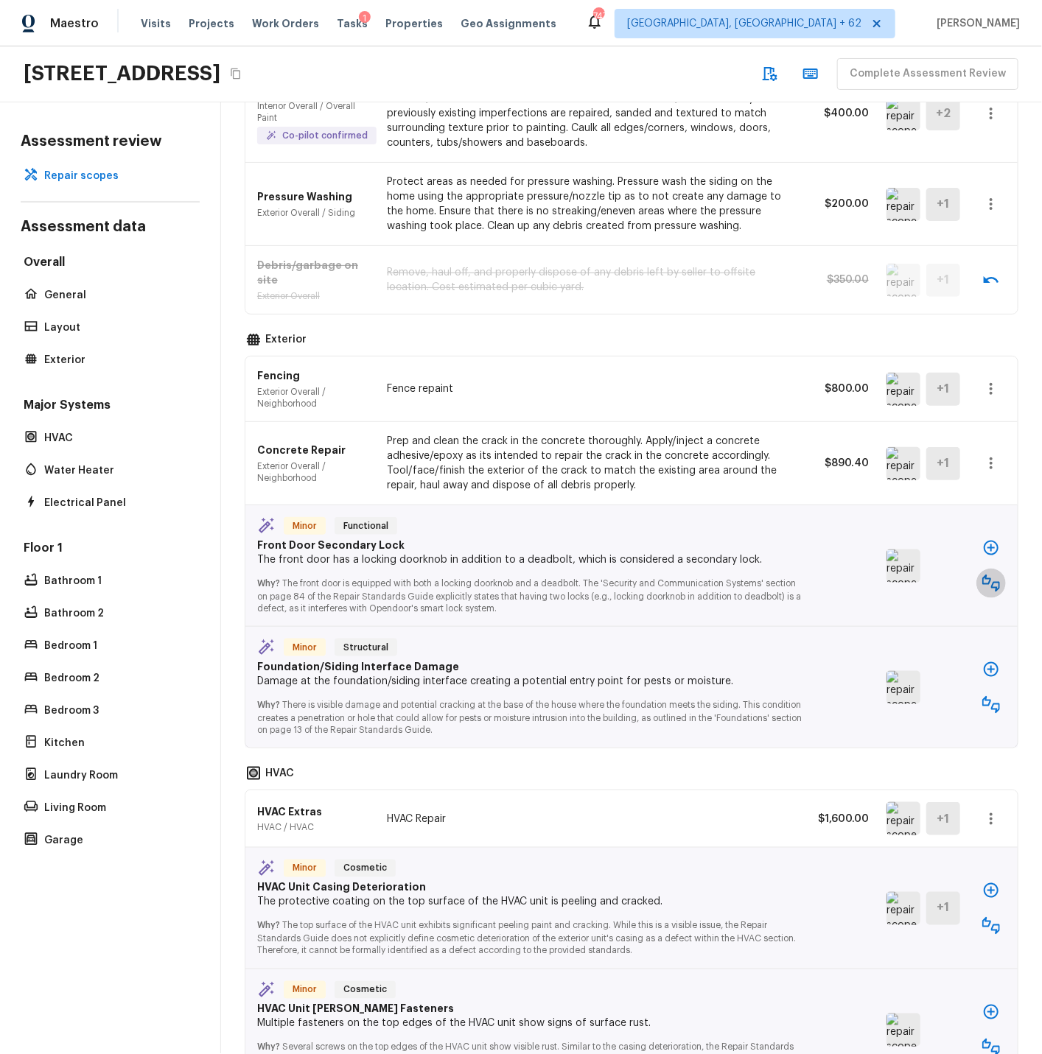
click at [991, 580] on icon "button" at bounding box center [991, 584] width 18 height 18
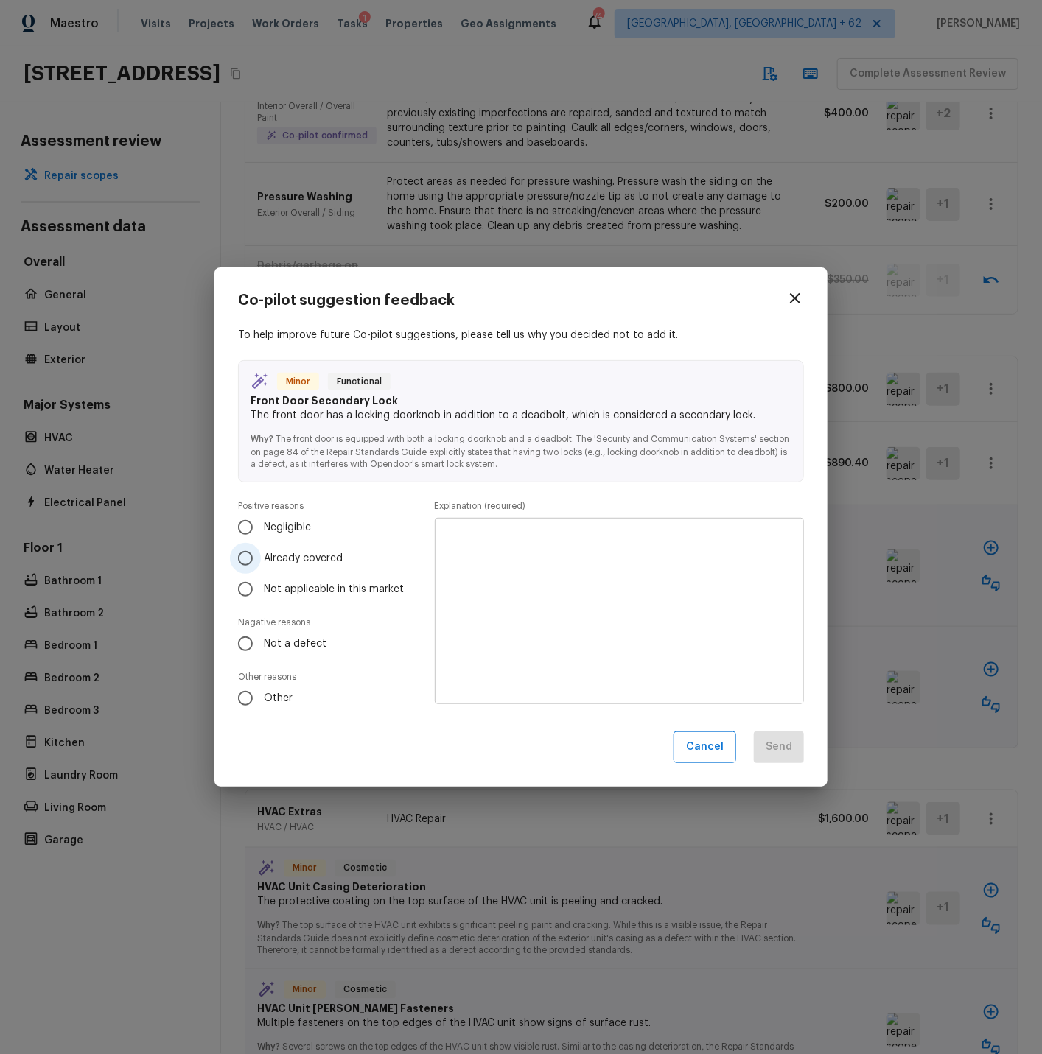
click at [248, 558] on input "Already covered" at bounding box center [245, 558] width 31 height 31
radio input "true"
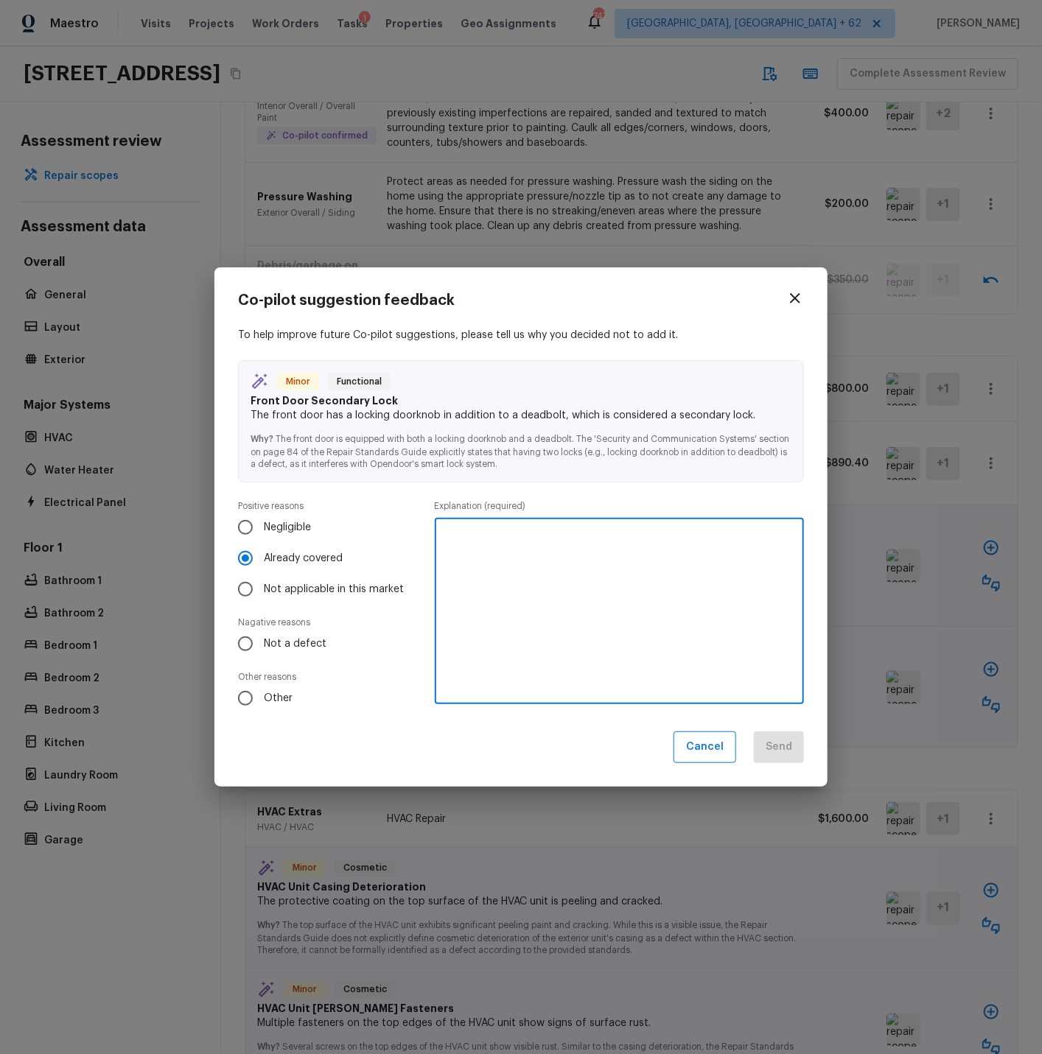
click at [464, 542] on textarea at bounding box center [619, 611] width 348 height 162
type textarea "Smartrent install will remove the lockable knob."
click at [787, 750] on button "Send" at bounding box center [779, 747] width 50 height 32
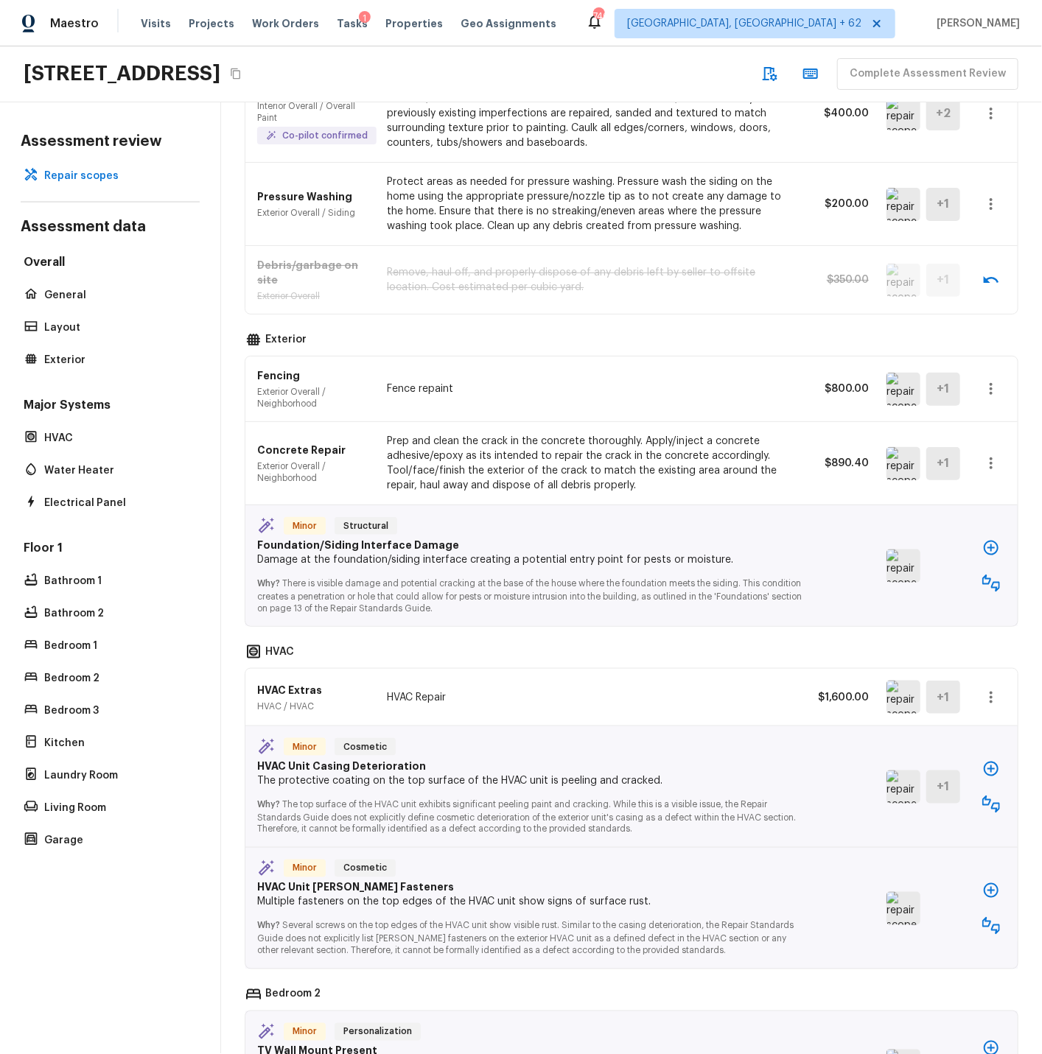
click at [896, 562] on img at bounding box center [903, 565] width 34 height 33
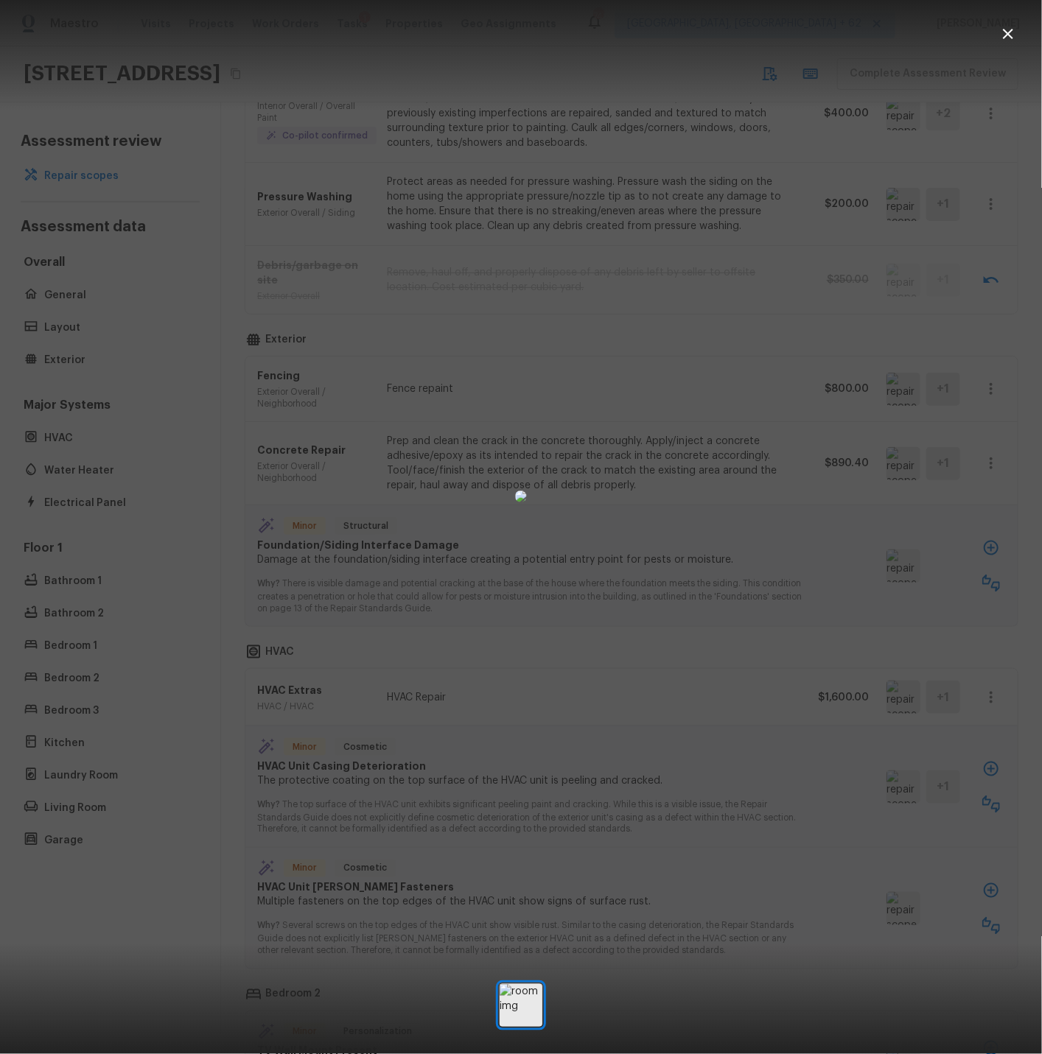
click at [1006, 34] on icon "button" at bounding box center [1008, 34] width 18 height 18
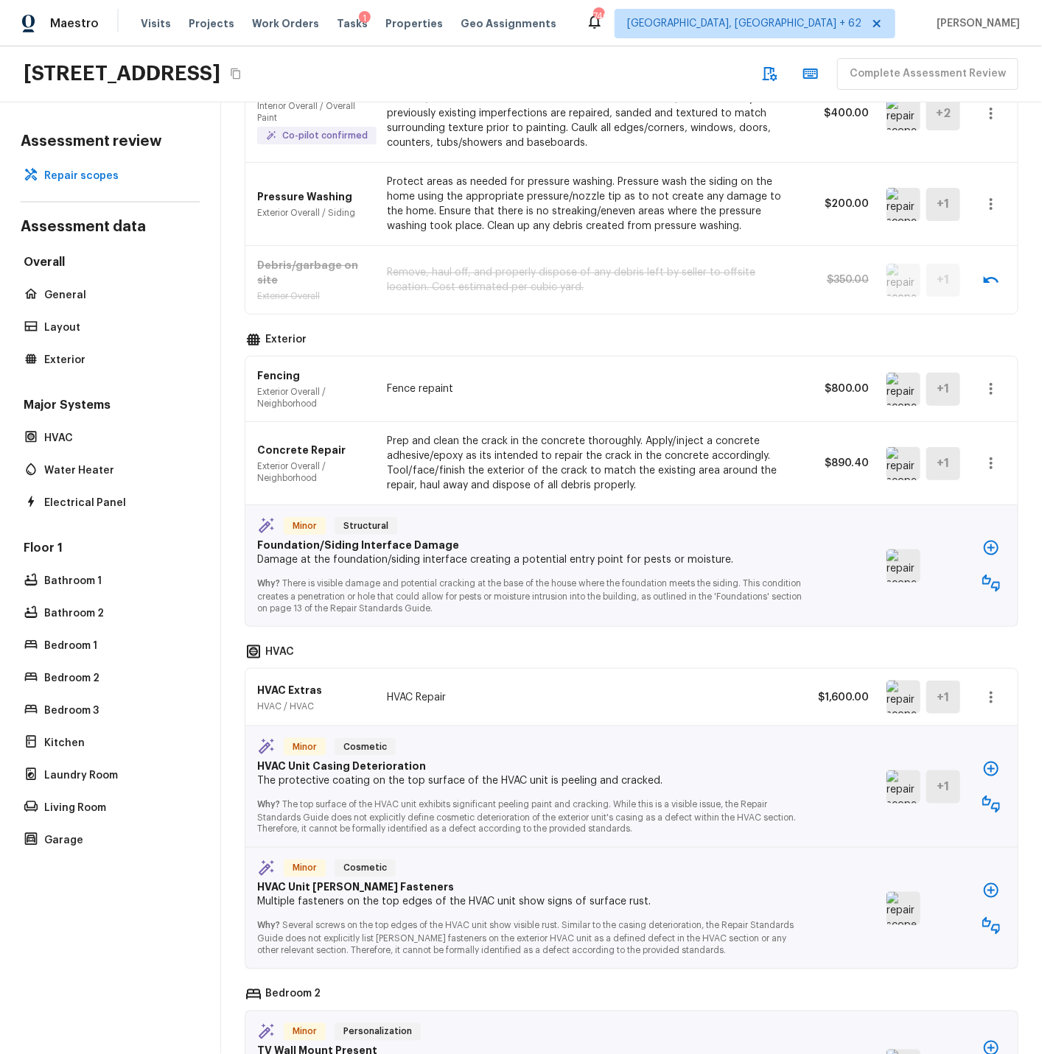
click at [992, 581] on icon "button" at bounding box center [991, 584] width 18 height 18
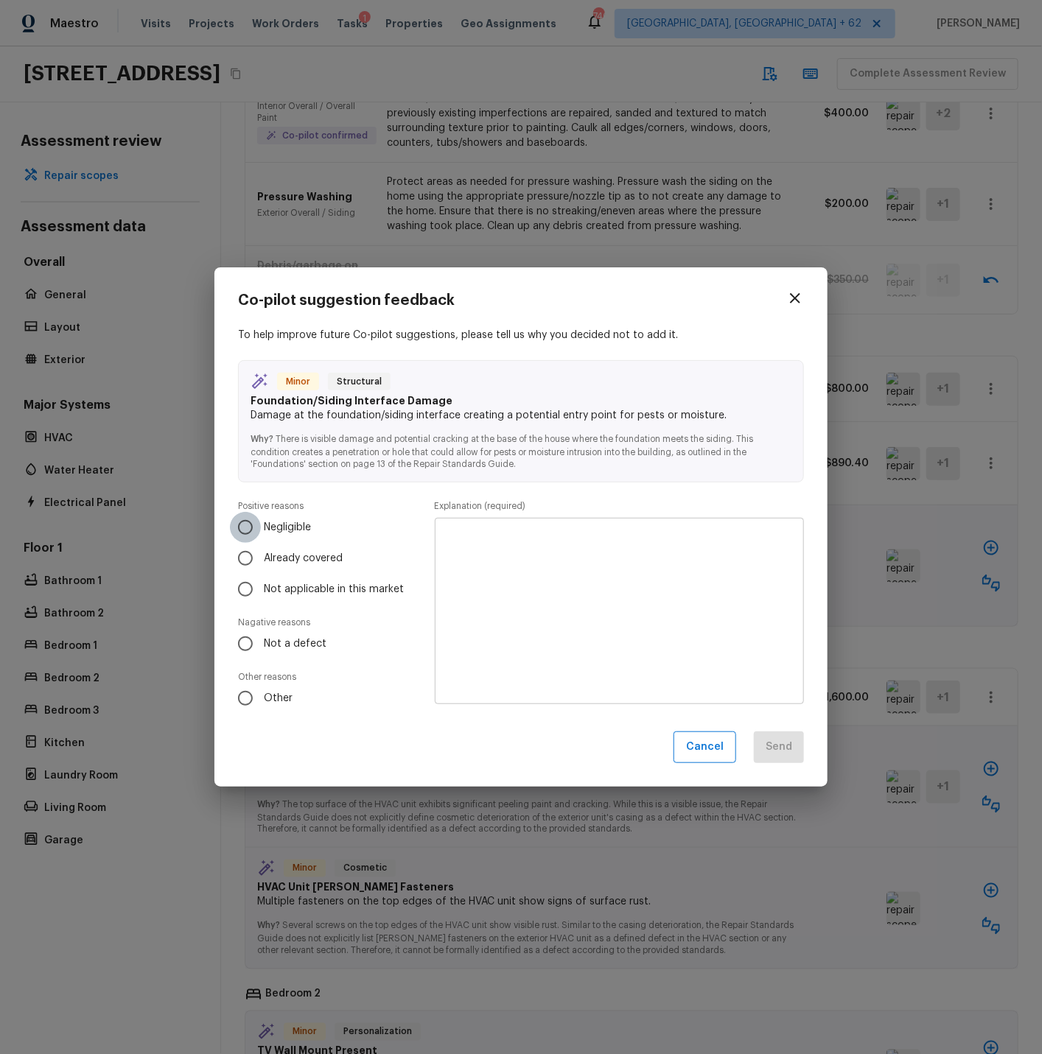
drag, startPoint x: 247, startPoint y: 525, endPoint x: 353, endPoint y: 538, distance: 106.2
click at [248, 525] on input "Negligible" at bounding box center [245, 527] width 31 height 31
radio input "true"
click at [500, 538] on textarea at bounding box center [619, 611] width 348 height 162
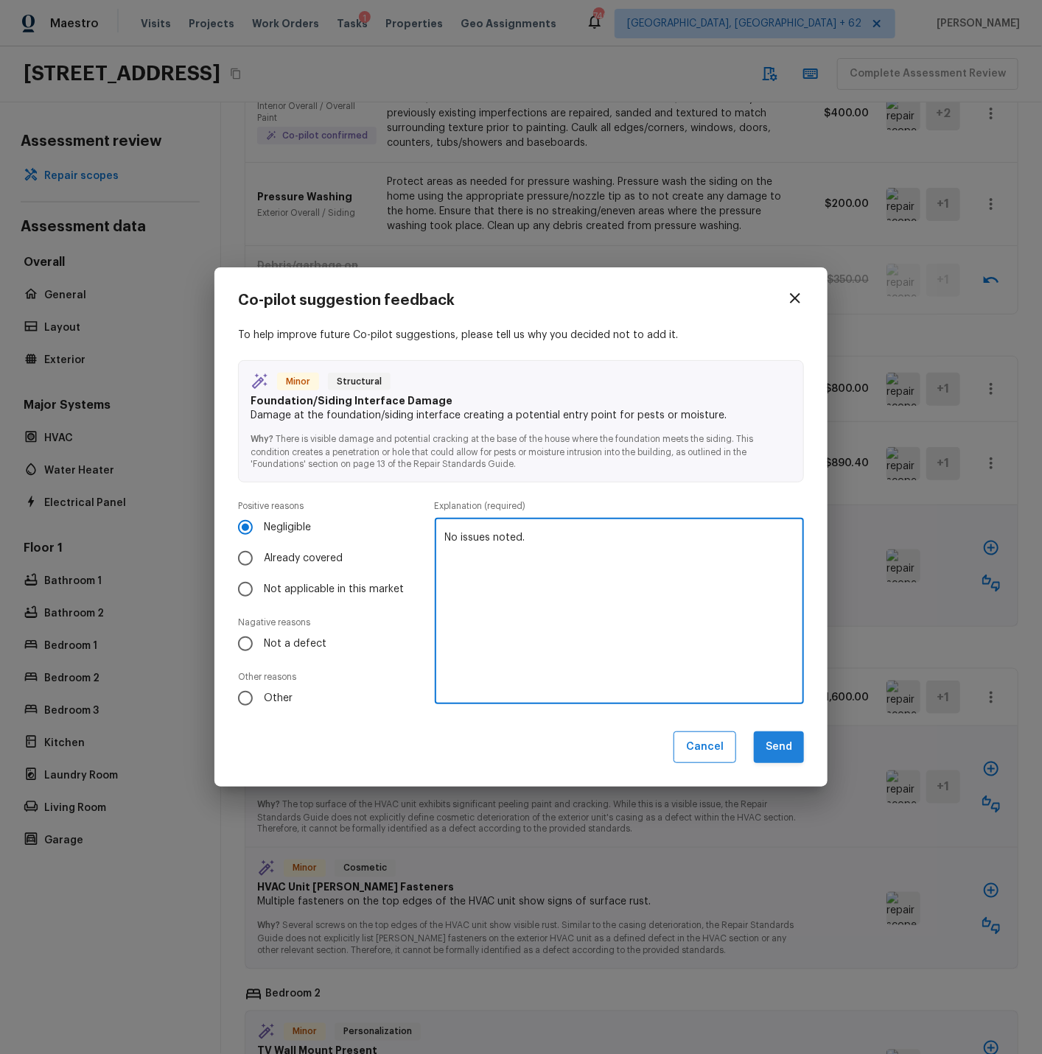
type textarea "No issues noted."
click at [779, 746] on button "Send" at bounding box center [779, 747] width 50 height 32
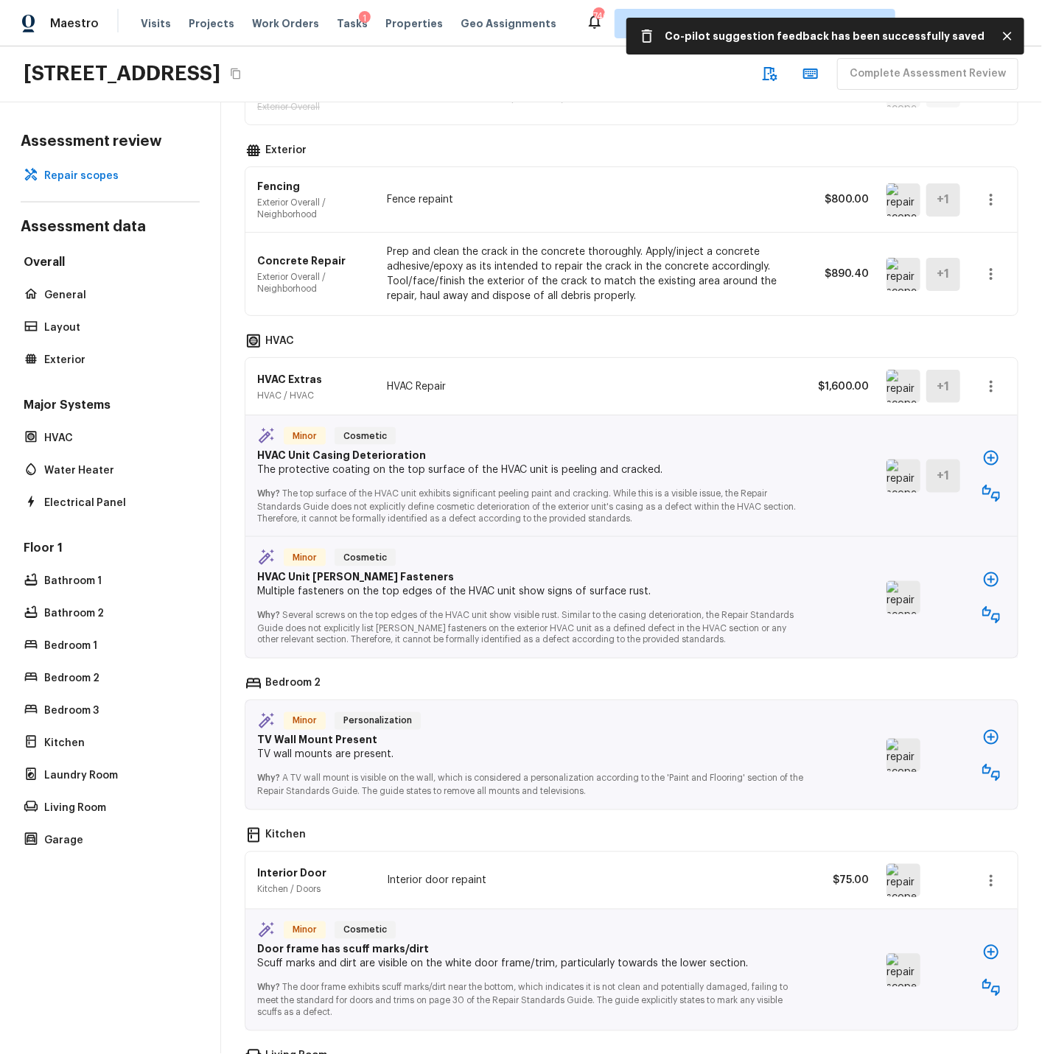
scroll to position [636, 0]
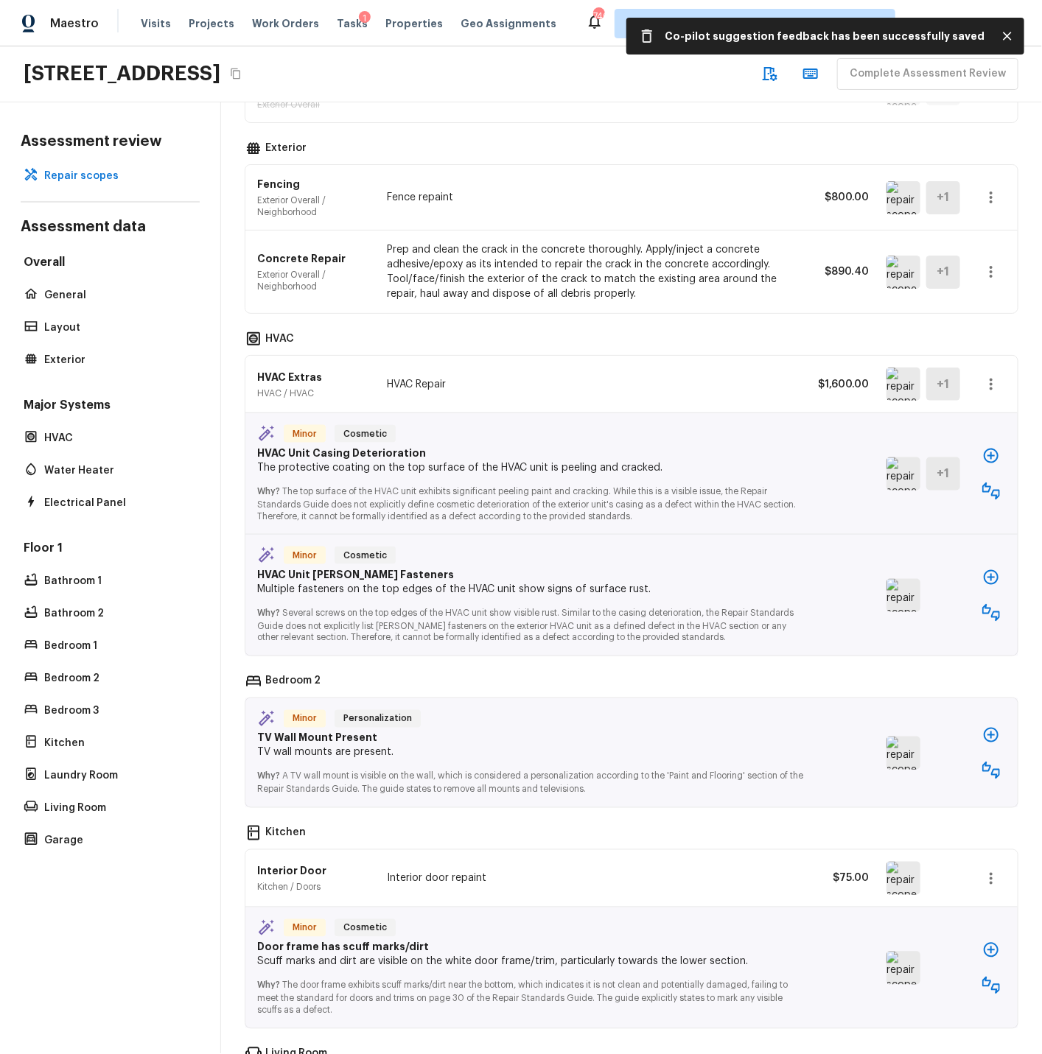
click at [907, 382] on img at bounding box center [903, 384] width 34 height 33
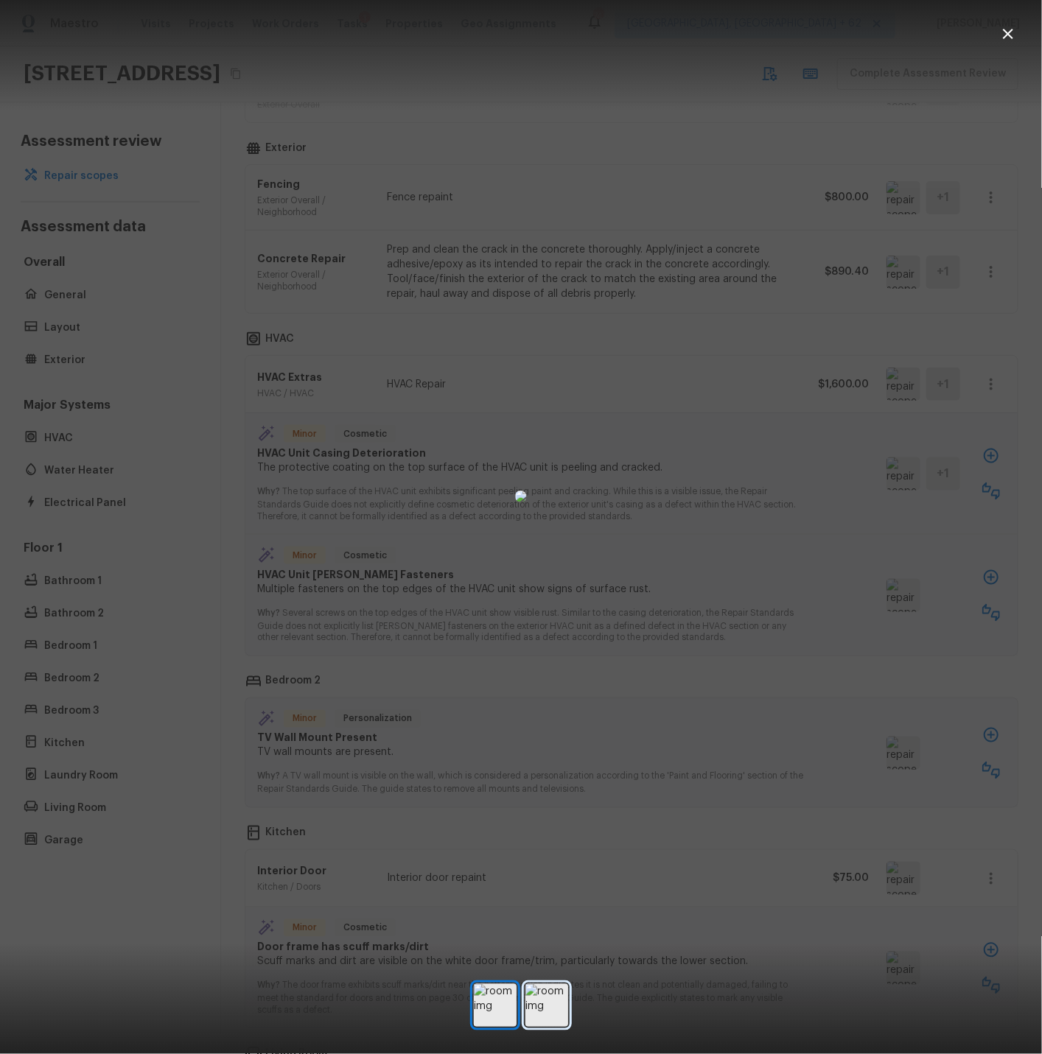
click at [547, 1008] on img at bounding box center [546, 1005] width 43 height 43
click at [1013, 30] on icon "button" at bounding box center [1008, 34] width 18 height 18
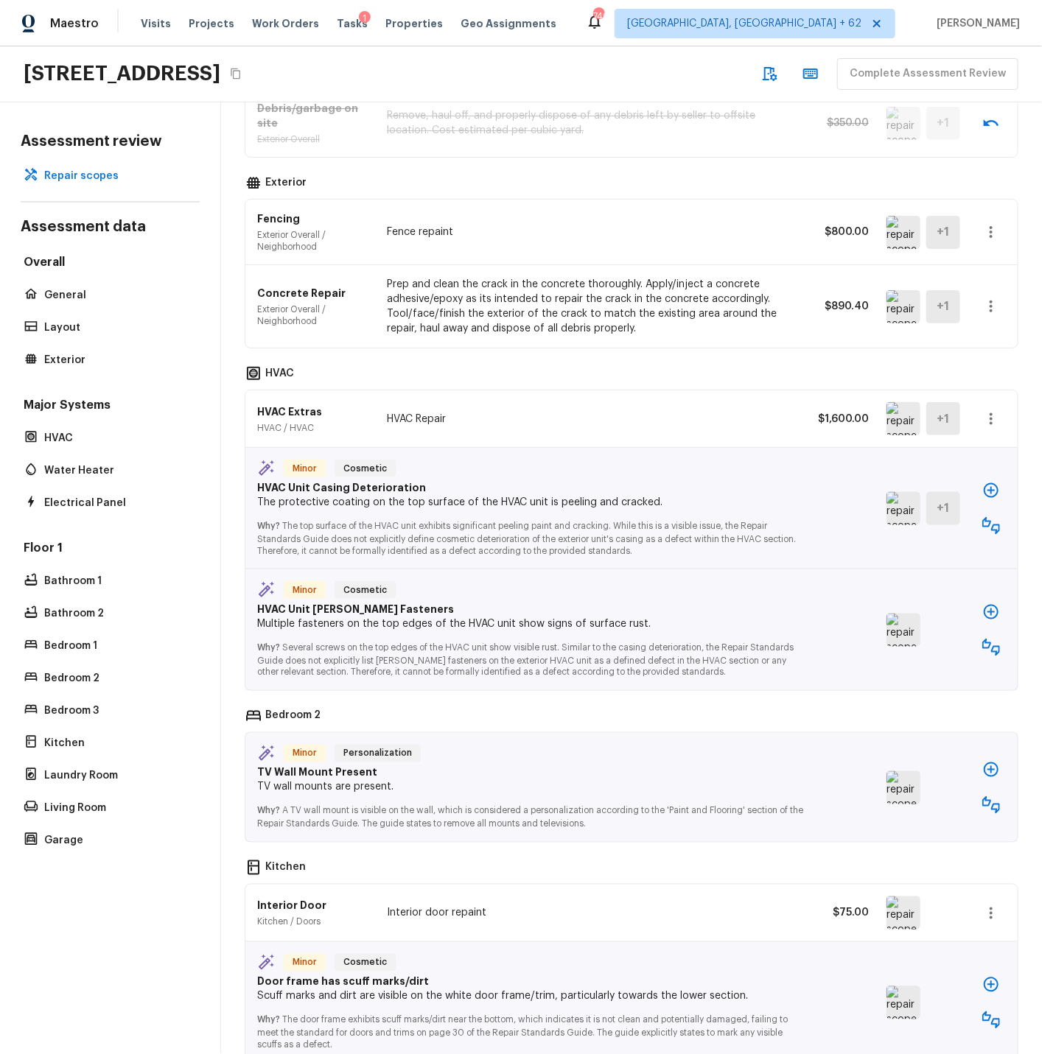
scroll to position [599, 0]
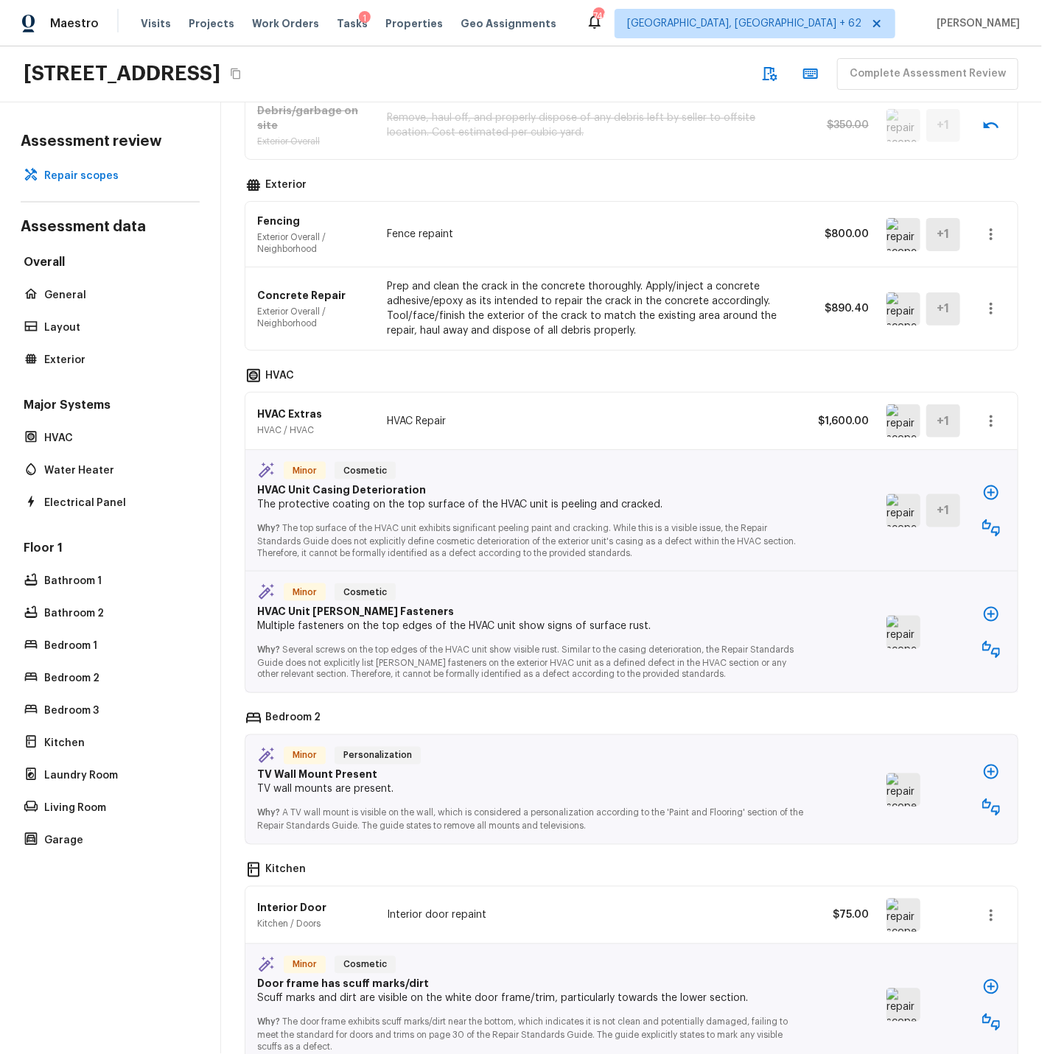
click at [991, 526] on icon "button" at bounding box center [991, 528] width 18 height 18
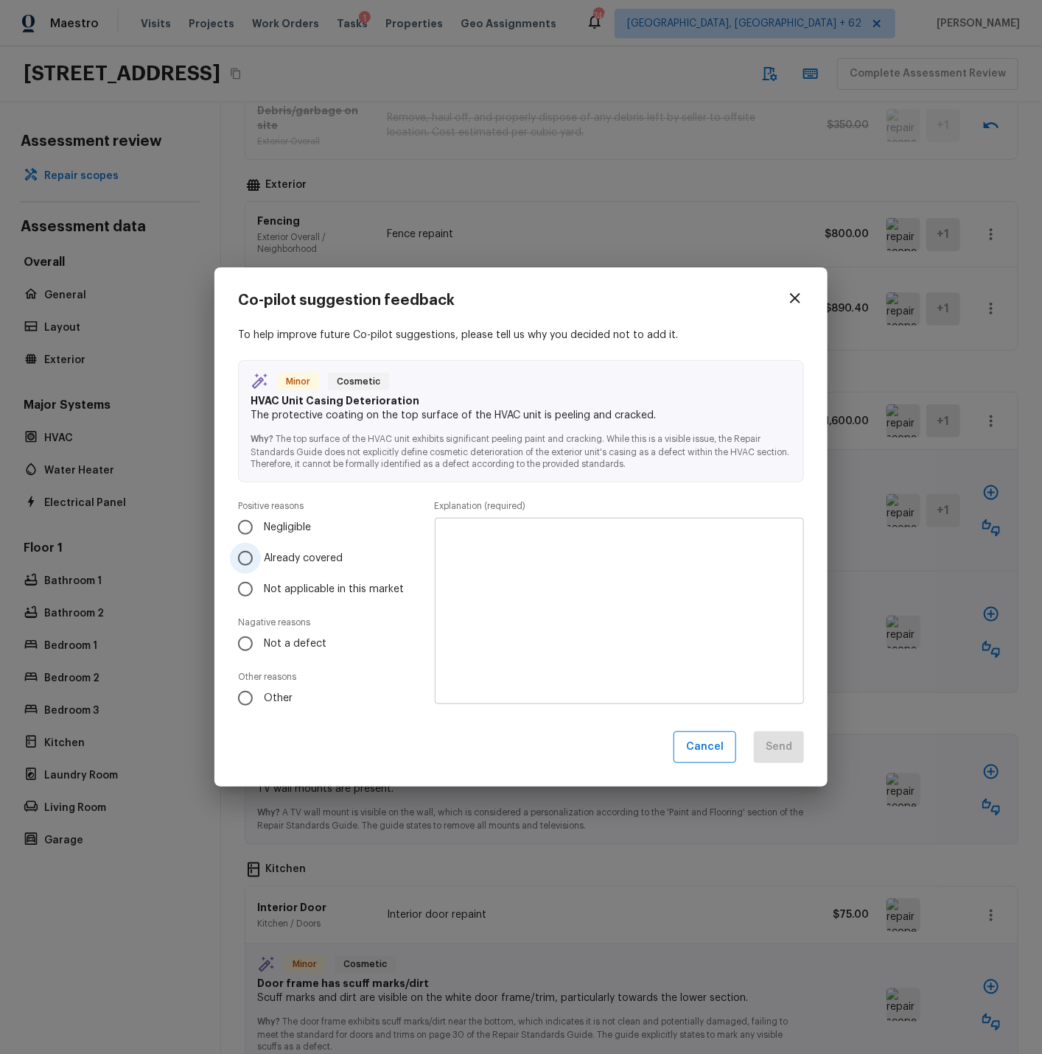
click at [247, 557] on input "Already covered" at bounding box center [245, 558] width 31 height 31
radio input "true"
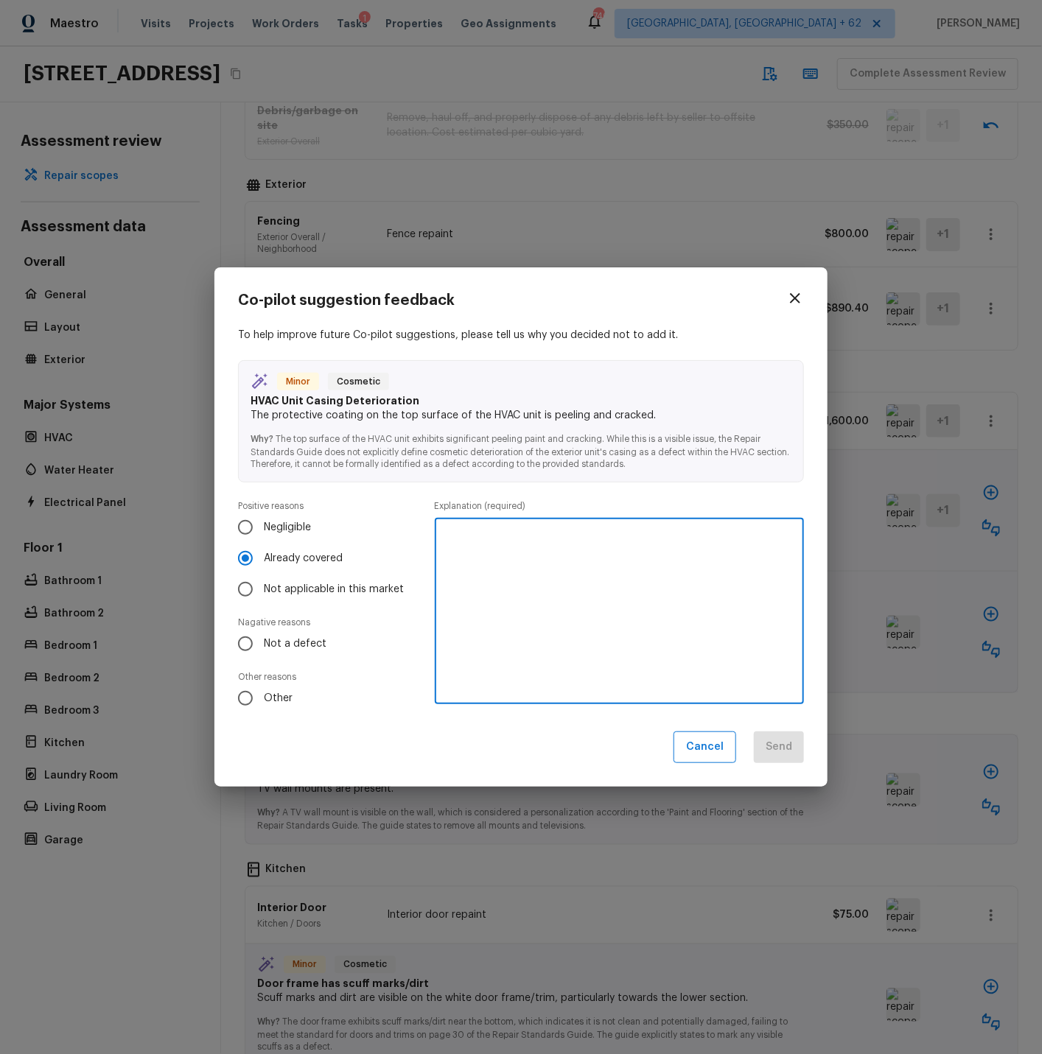
click at [475, 540] on textarea at bounding box center [619, 611] width 348 height 162
drag, startPoint x: 619, startPoint y: 532, endPoint x: 438, endPoint y: 533, distance: 181.2
click at [438, 533] on div "HVAC service line already created. x ​" at bounding box center [619, 611] width 369 height 186
type textarea "HVAC service line already created."
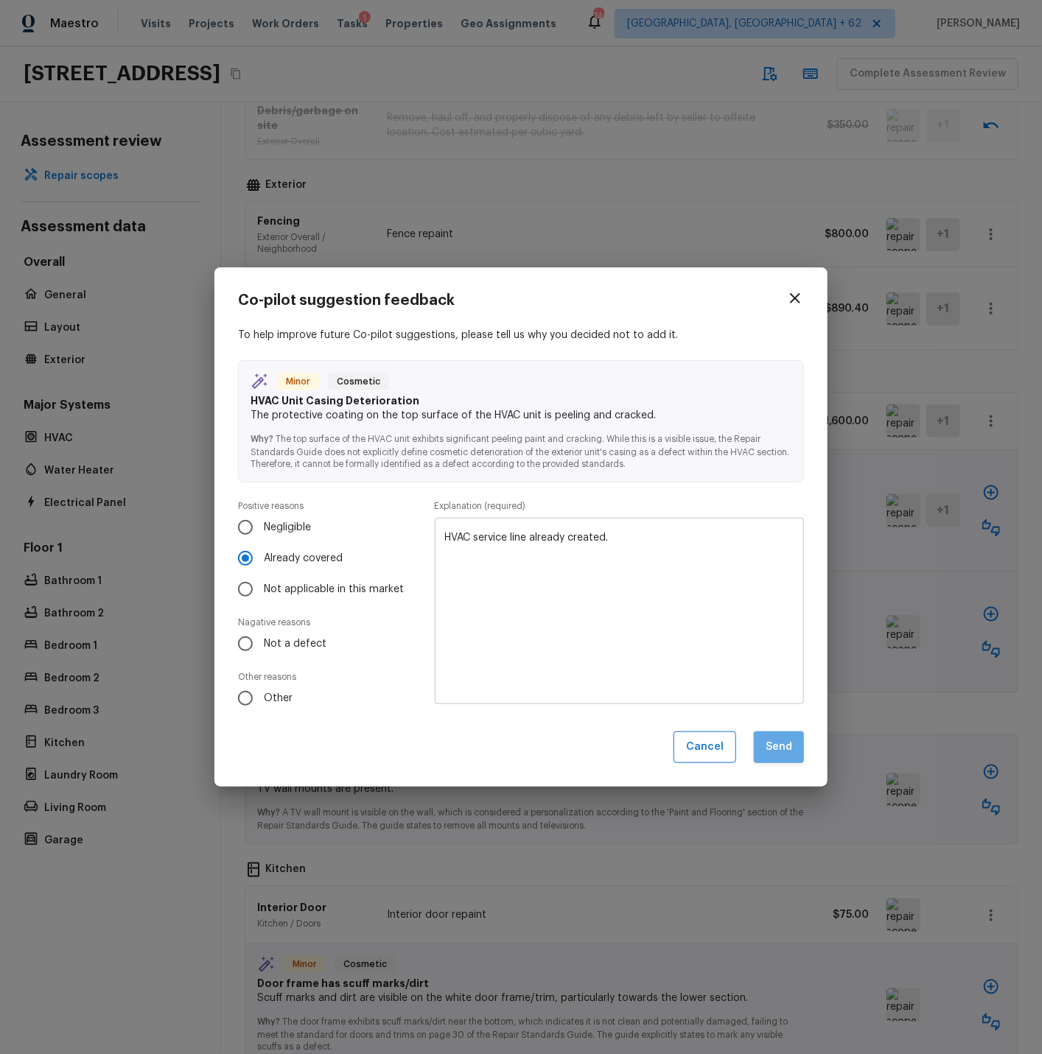
click at [777, 745] on button "Send" at bounding box center [779, 747] width 50 height 32
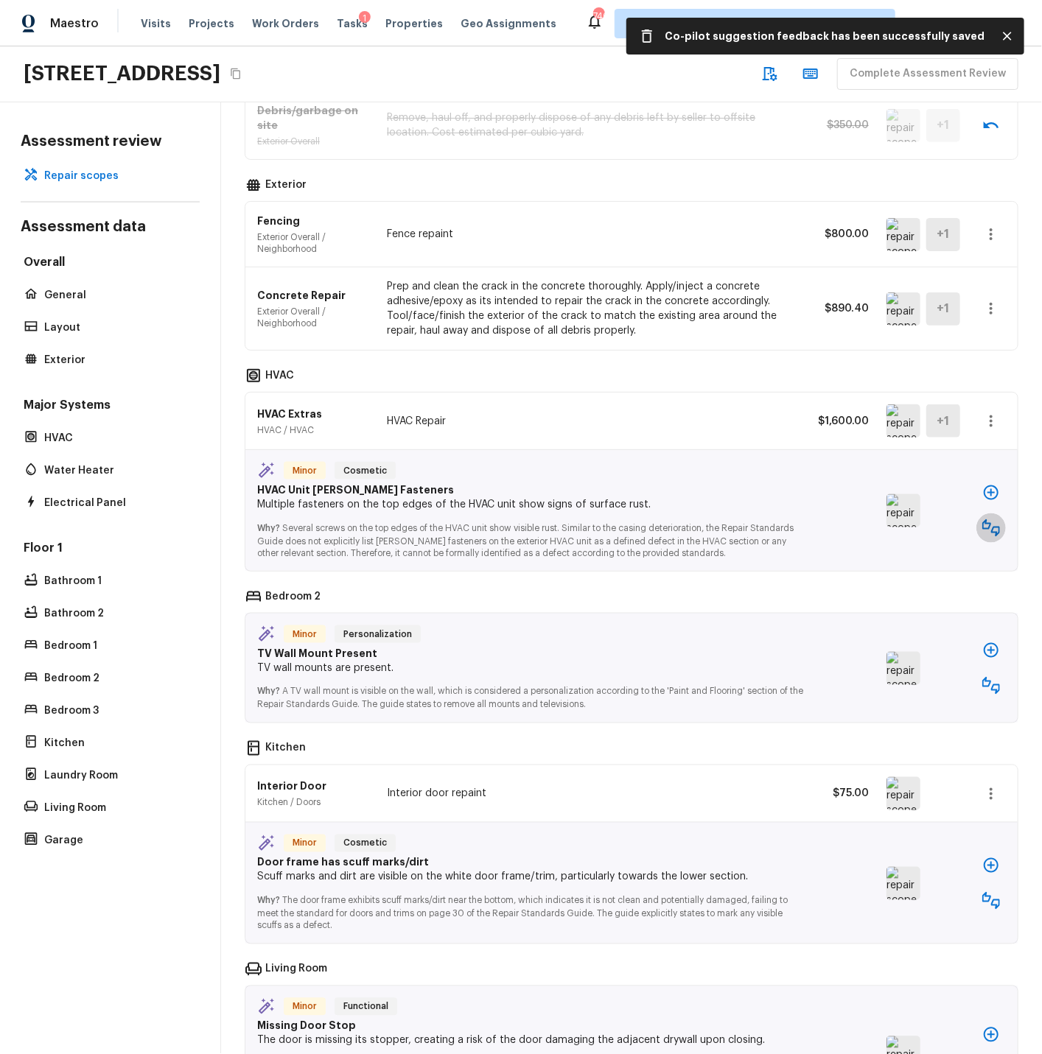
click at [988, 526] on icon "button" at bounding box center [991, 528] width 18 height 18
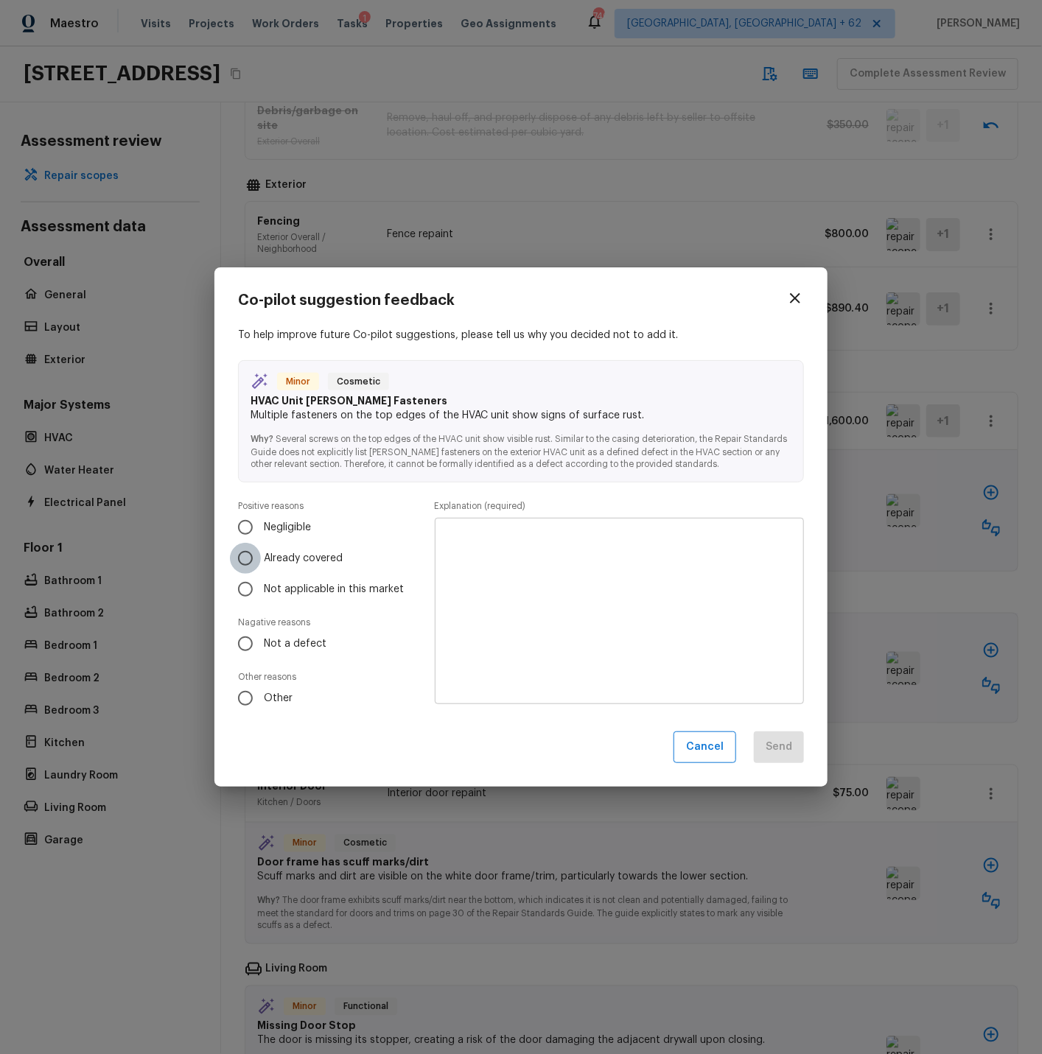
drag, startPoint x: 247, startPoint y: 561, endPoint x: 384, endPoint y: 568, distance: 137.2
click at [247, 561] on input "Already covered" at bounding box center [245, 558] width 31 height 31
radio input "true"
click at [468, 552] on textarea at bounding box center [619, 611] width 348 height 162
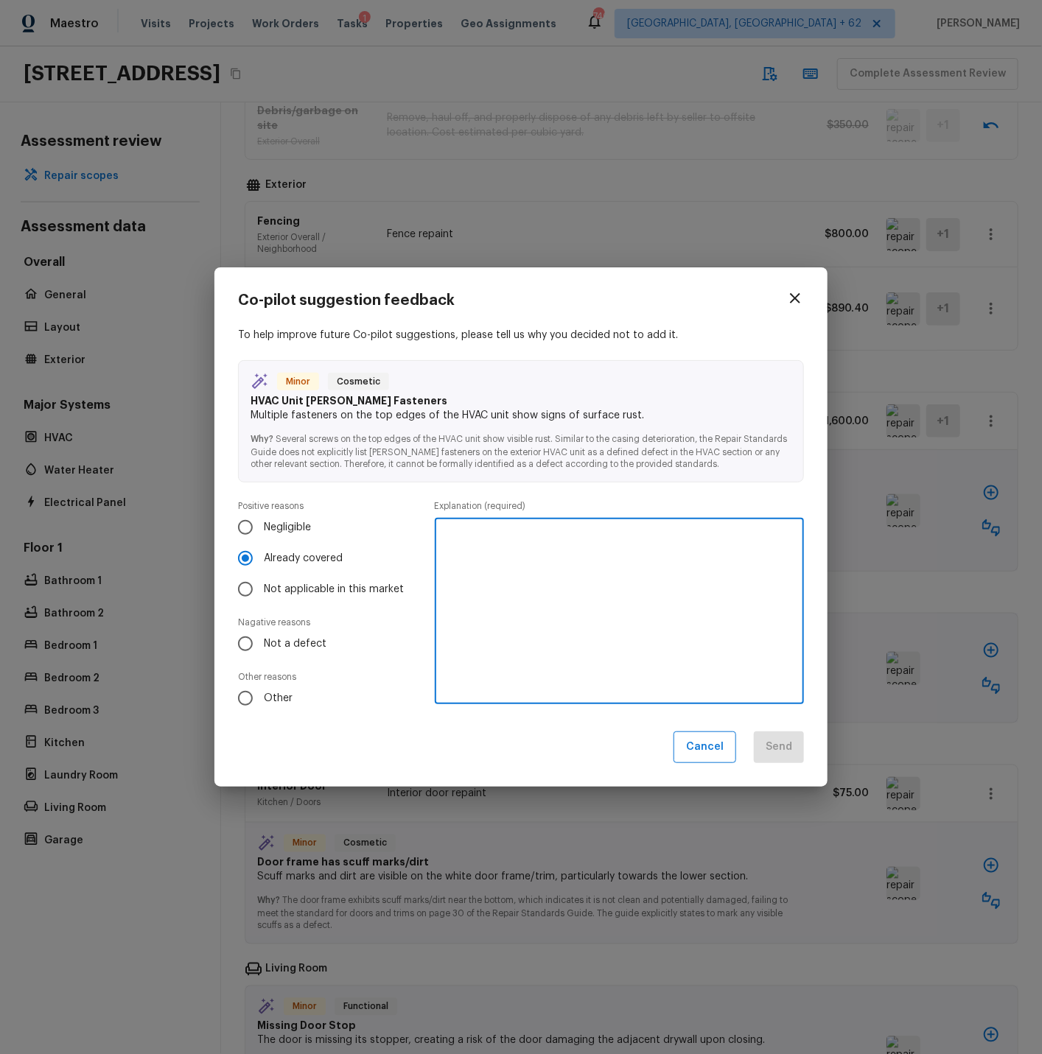
paste textarea "HVAC service line already created."
type textarea "HVAC service line already created."
click at [770, 745] on button "Send" at bounding box center [779, 747] width 50 height 32
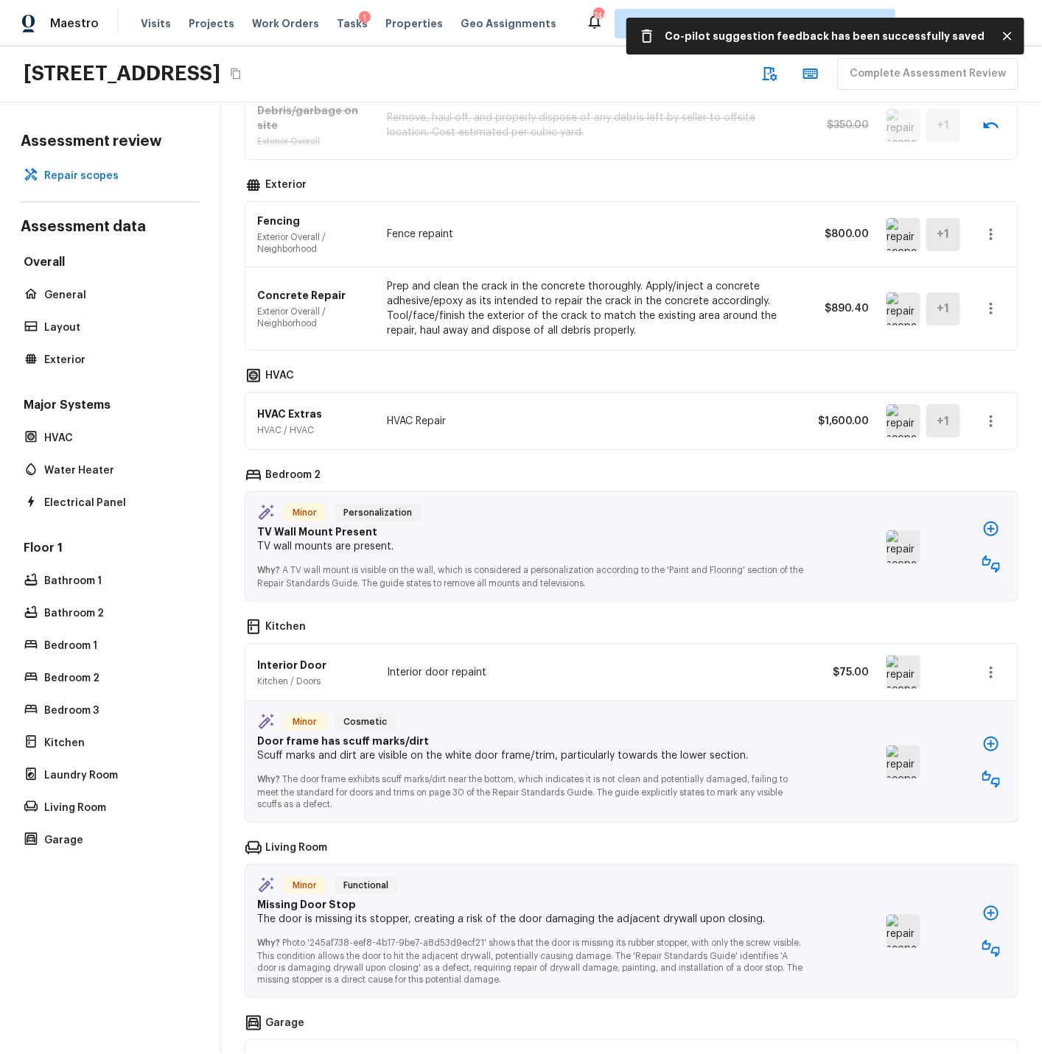
click at [906, 549] on img at bounding box center [903, 546] width 34 height 33
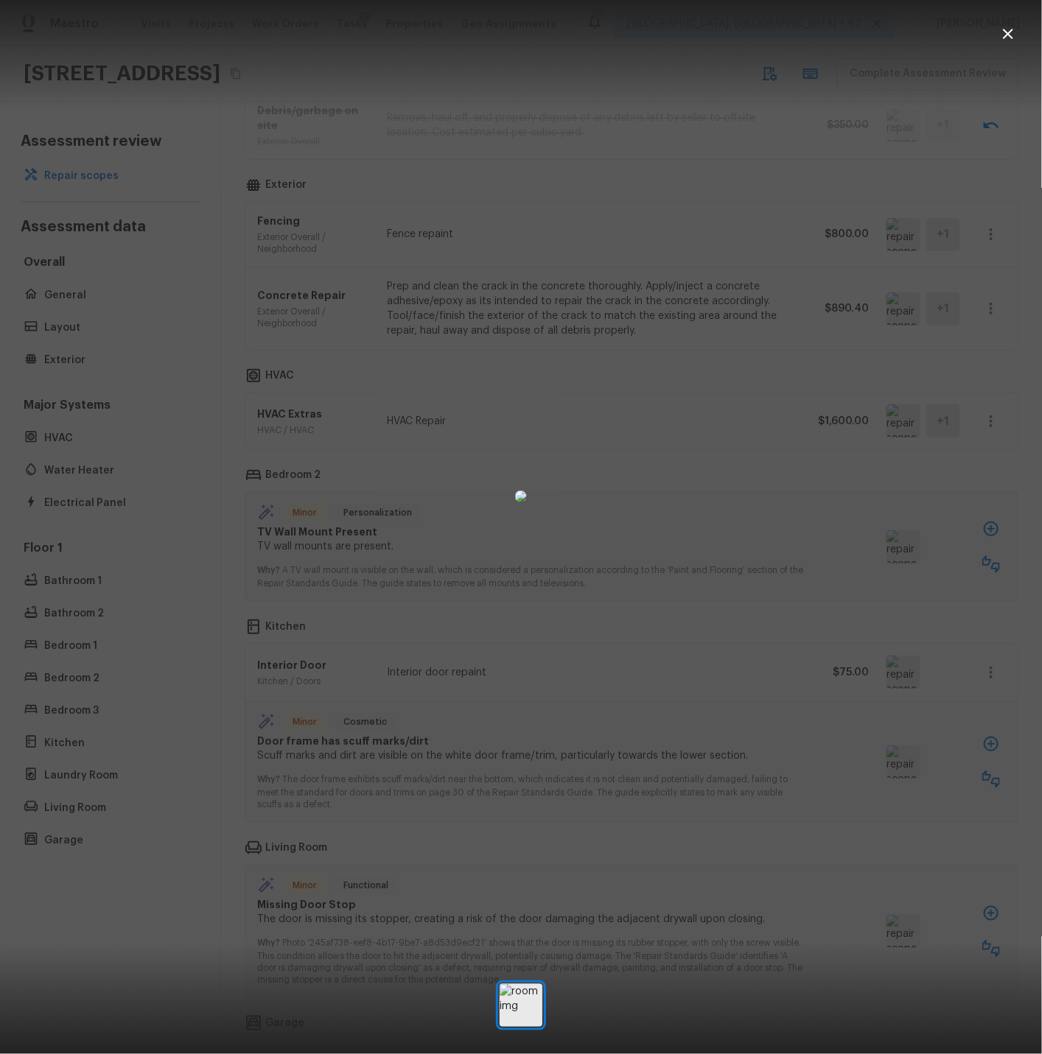
click at [1014, 33] on icon "button" at bounding box center [1008, 34] width 18 height 18
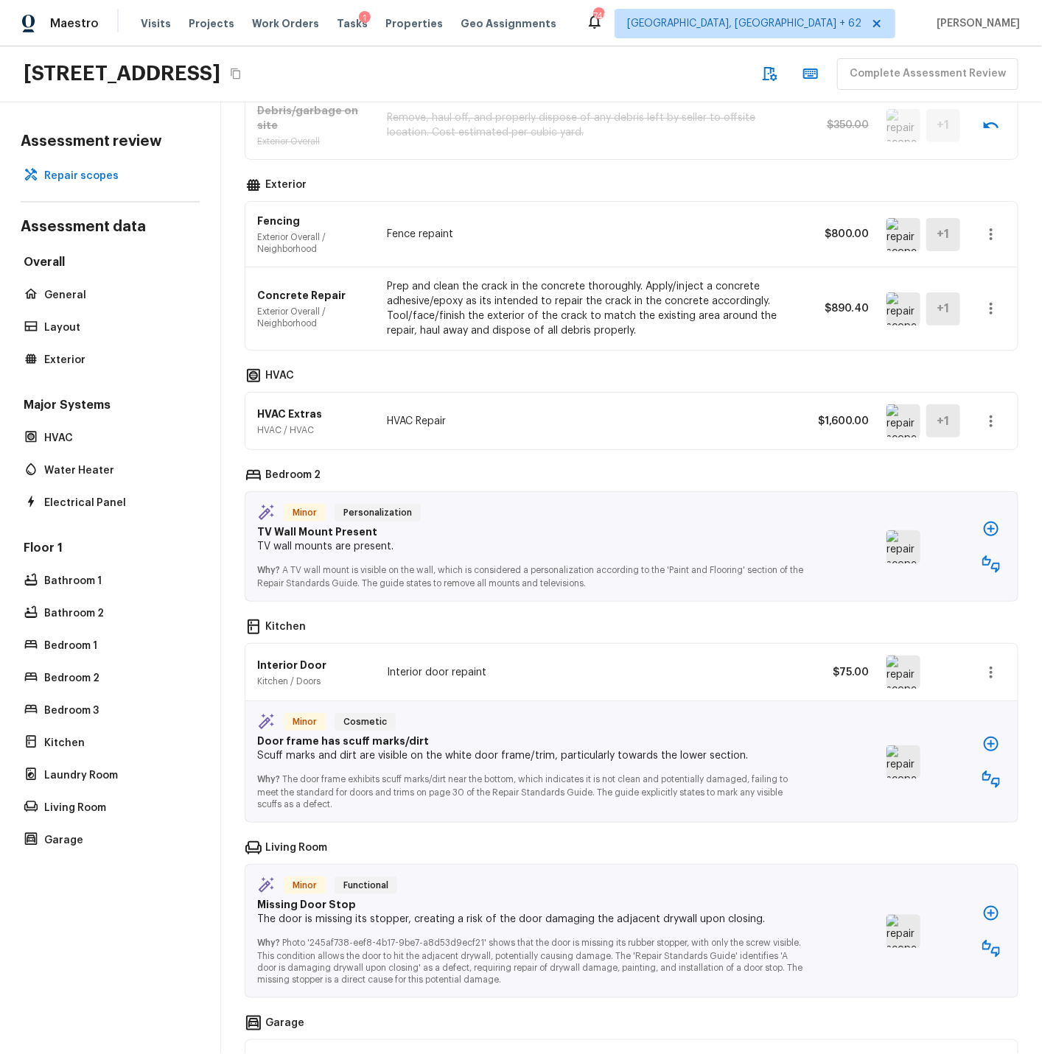
click at [990, 564] on icon "button" at bounding box center [991, 564] width 18 height 18
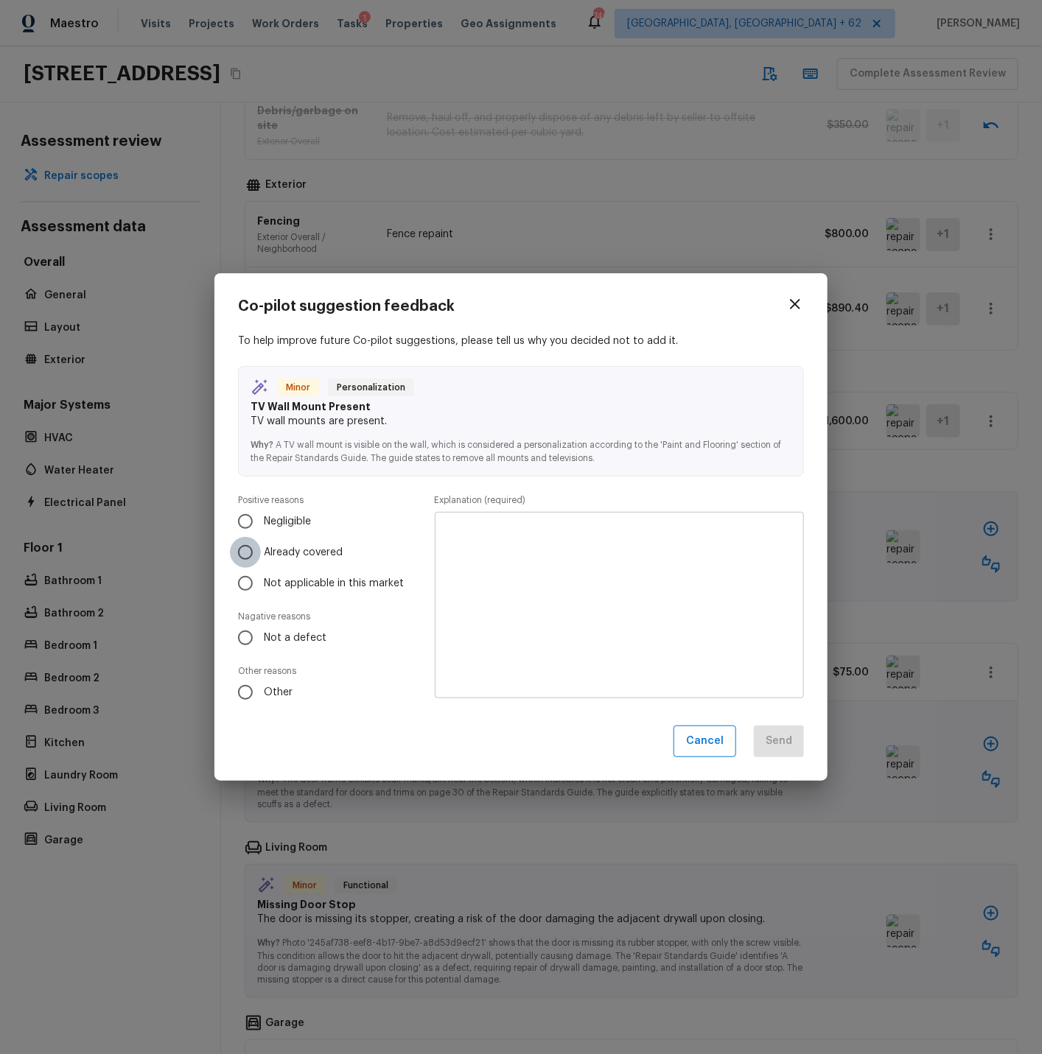
click at [245, 549] on input "Already covered" at bounding box center [245, 552] width 31 height 31
radio input "true"
click at [527, 555] on textarea at bounding box center [619, 605] width 348 height 162
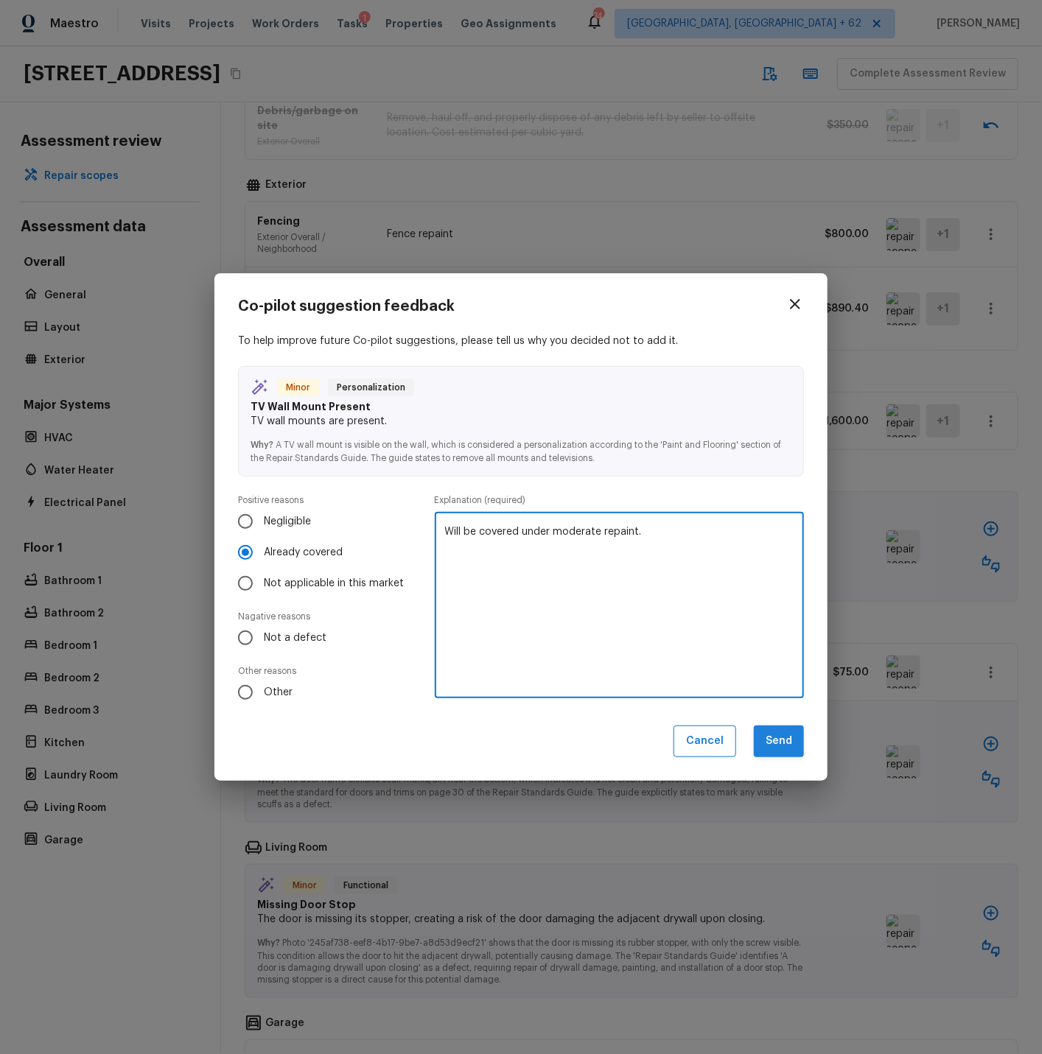
type textarea "Will be covered under moderate repaint."
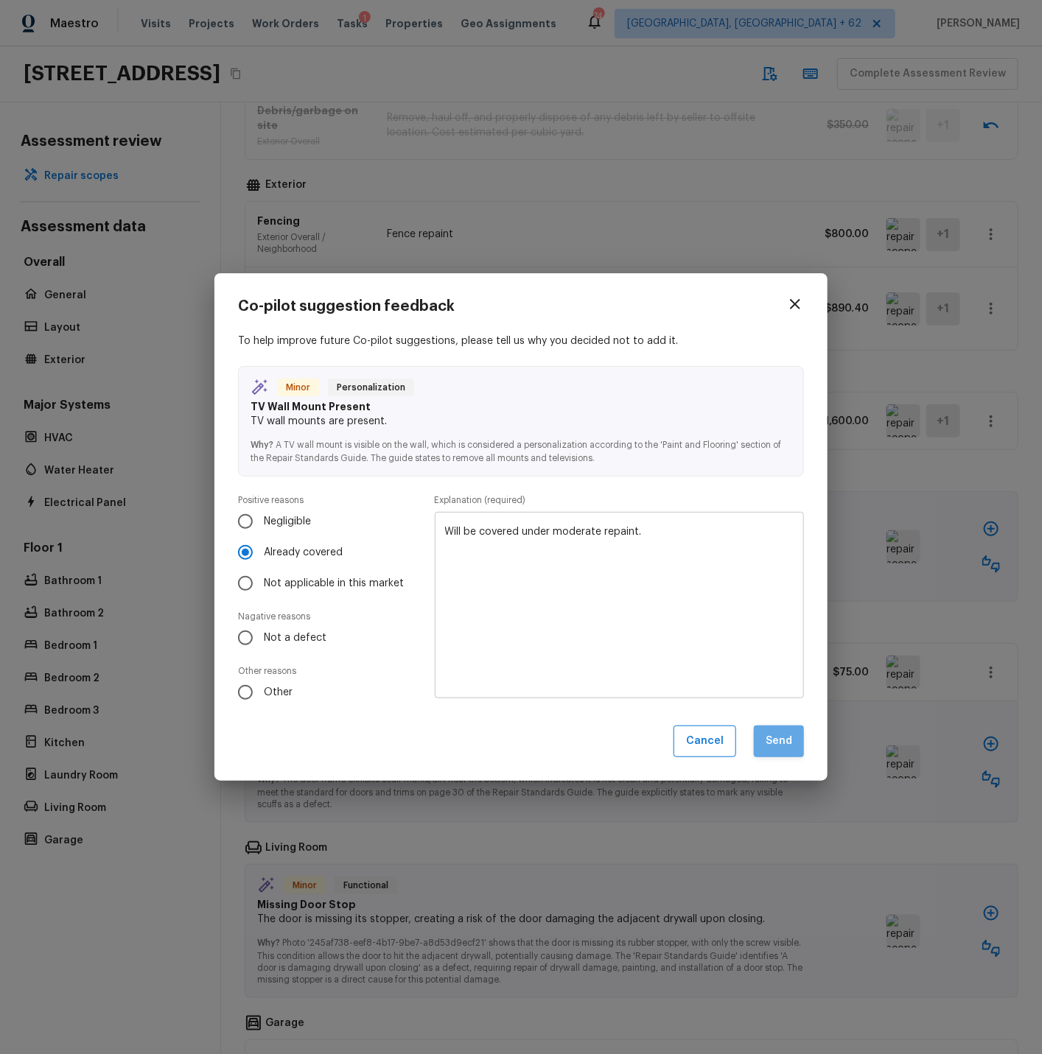
click at [784, 742] on button "Send" at bounding box center [779, 742] width 50 height 32
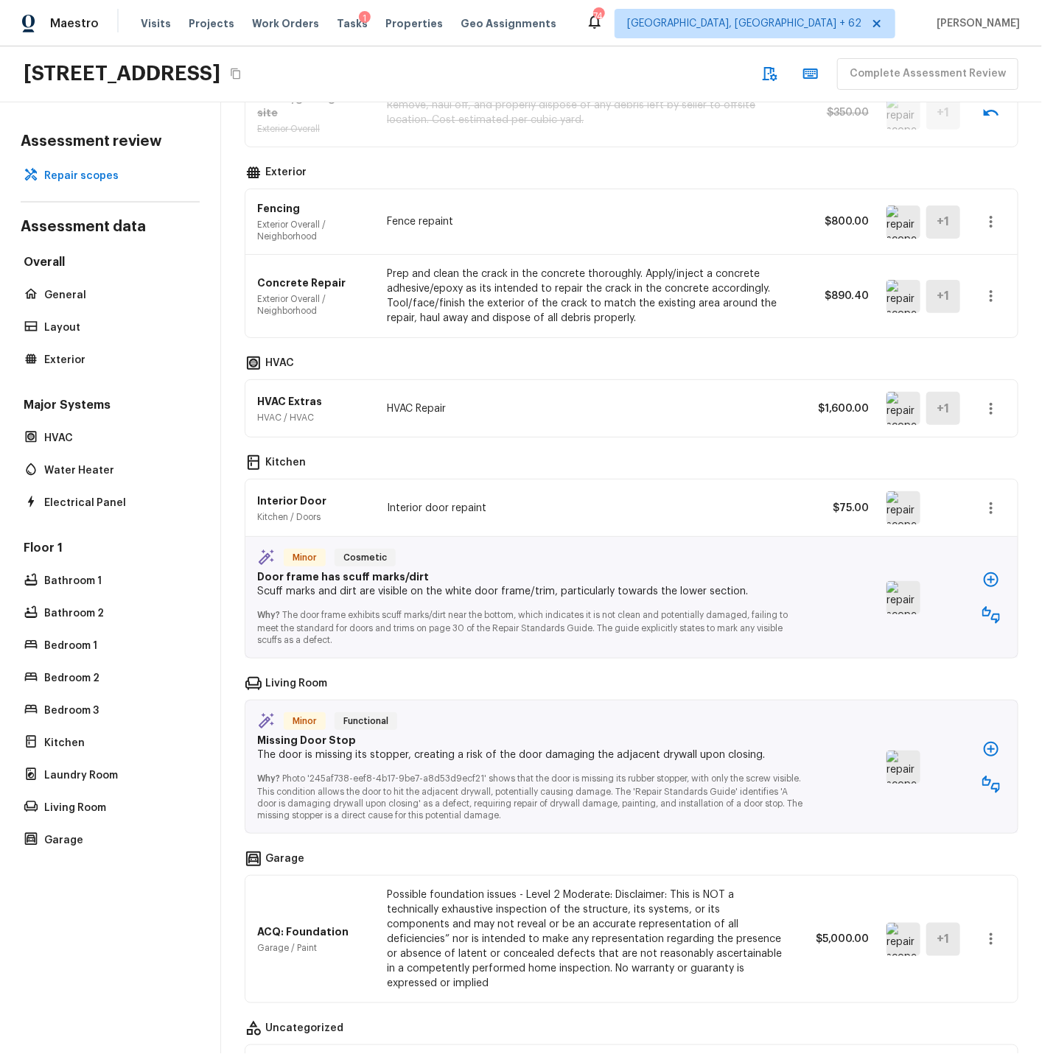
scroll to position [608, 0]
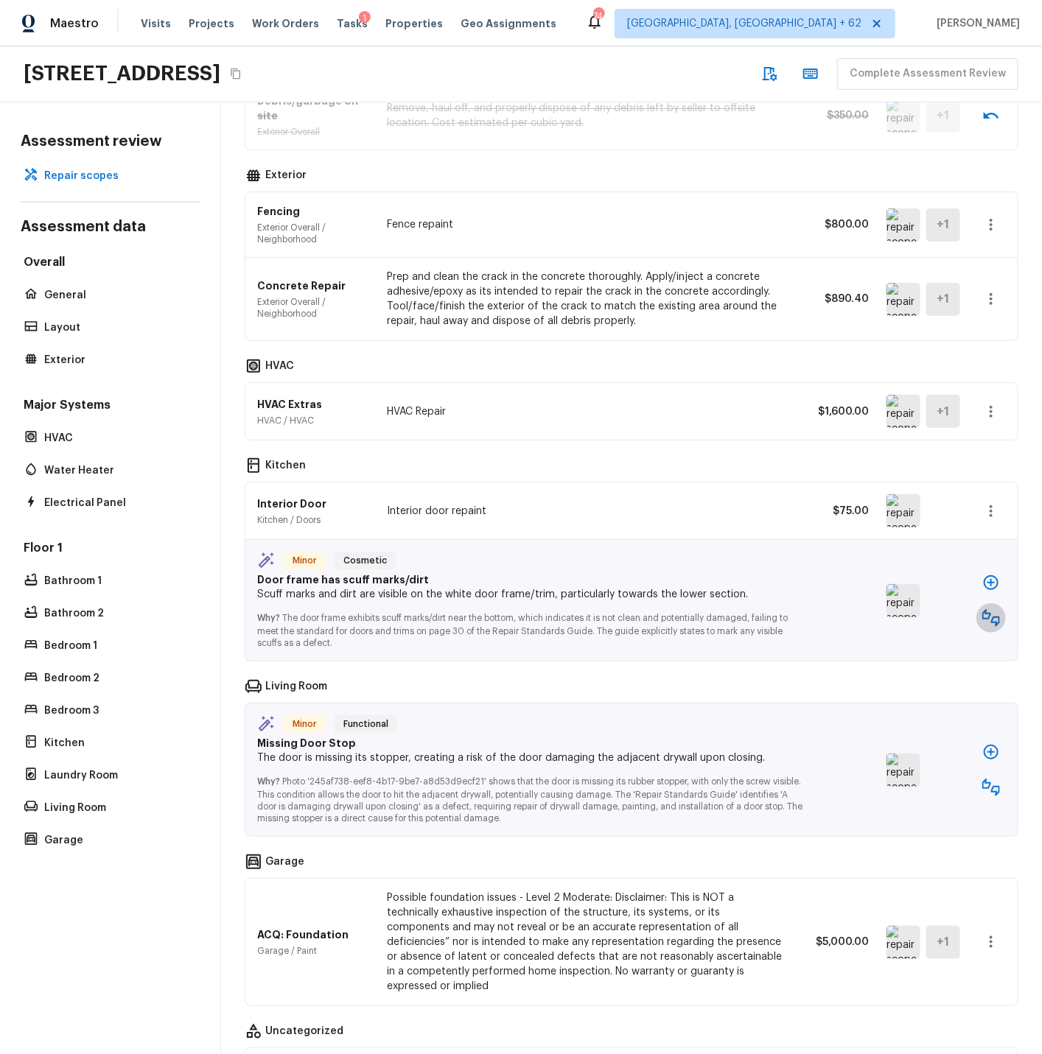
click at [991, 615] on icon "button" at bounding box center [991, 618] width 18 height 18
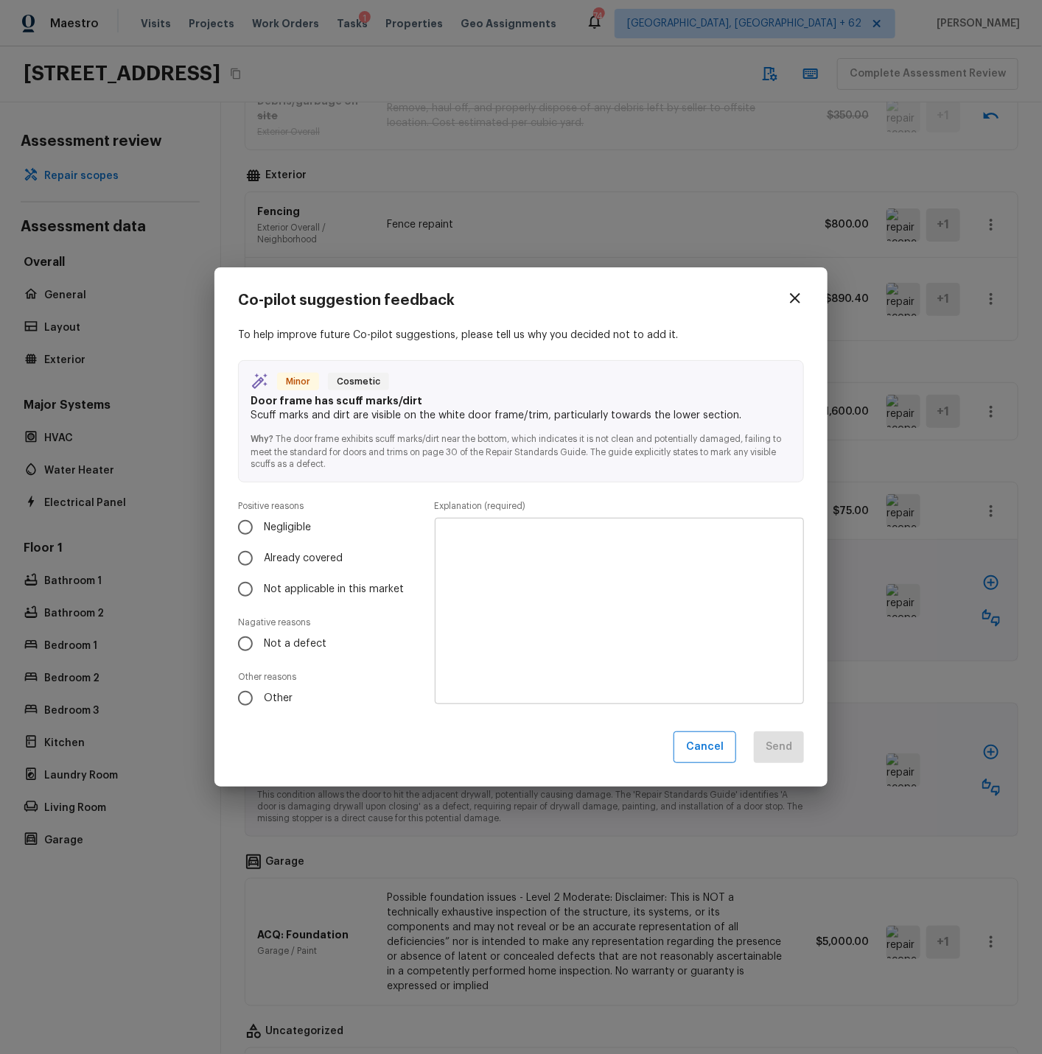
scroll to position [610, 0]
click at [247, 556] on input "Already covered" at bounding box center [245, 558] width 31 height 31
radio input "true"
click at [452, 549] on textarea at bounding box center [619, 611] width 348 height 162
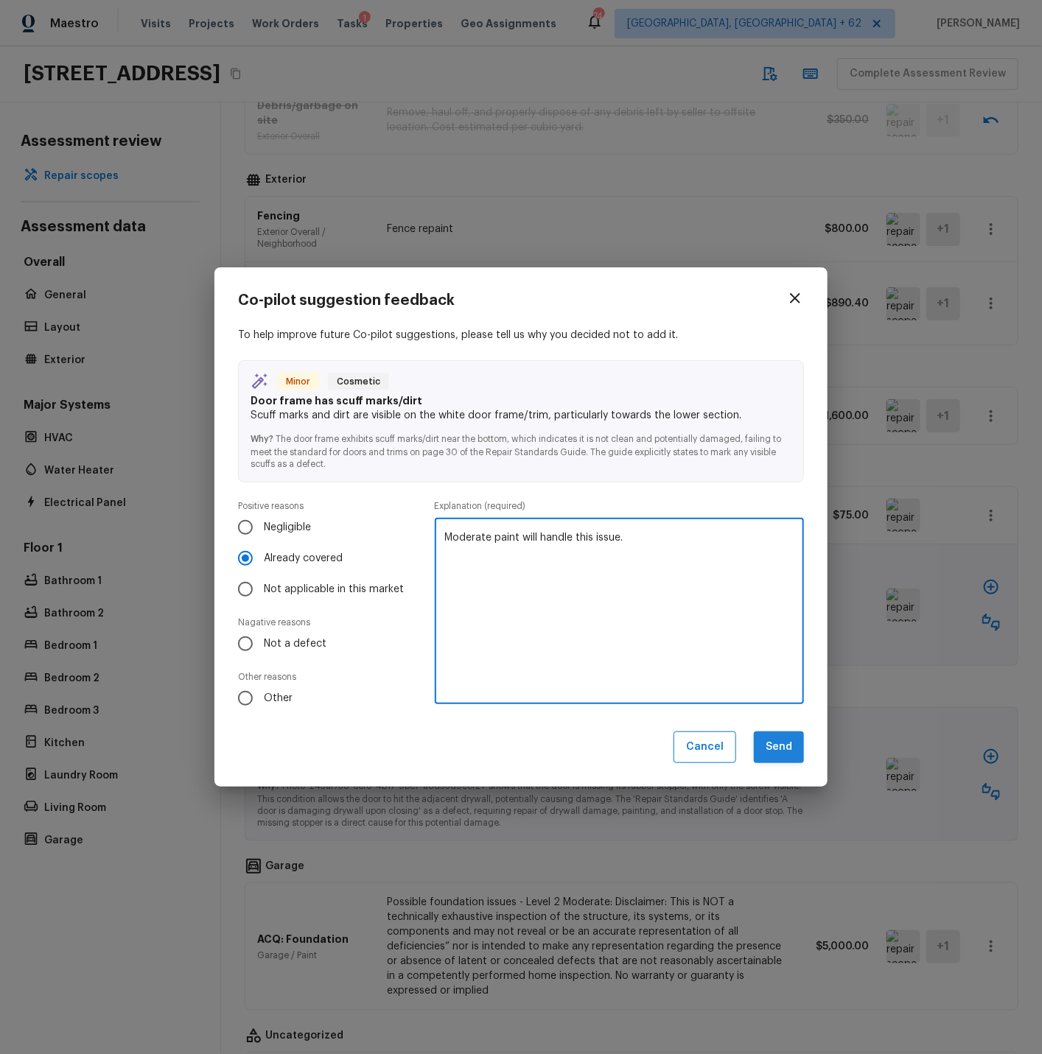
type textarea "Moderate paint will handle this issue."
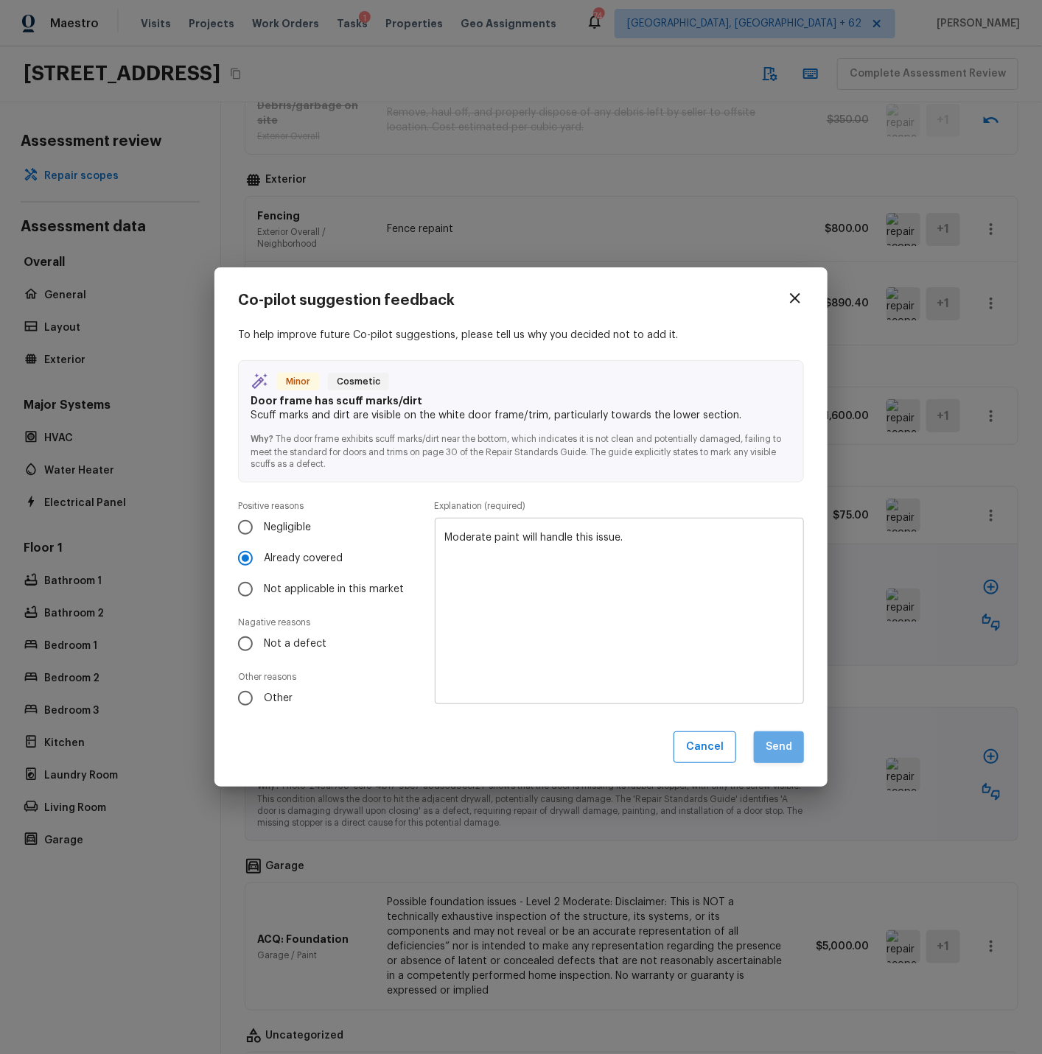
click at [787, 742] on button "Send" at bounding box center [779, 747] width 50 height 32
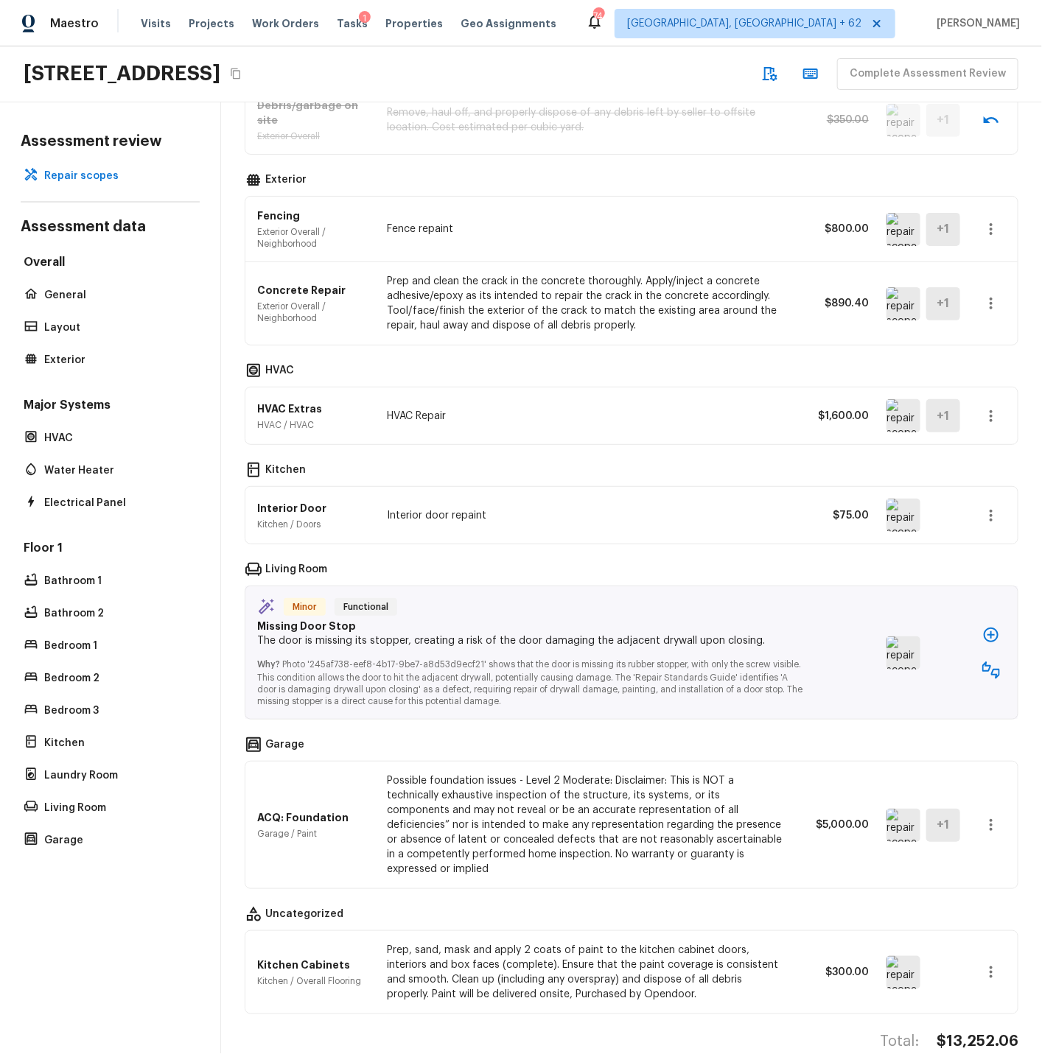
click at [905, 656] on img at bounding box center [903, 652] width 34 height 33
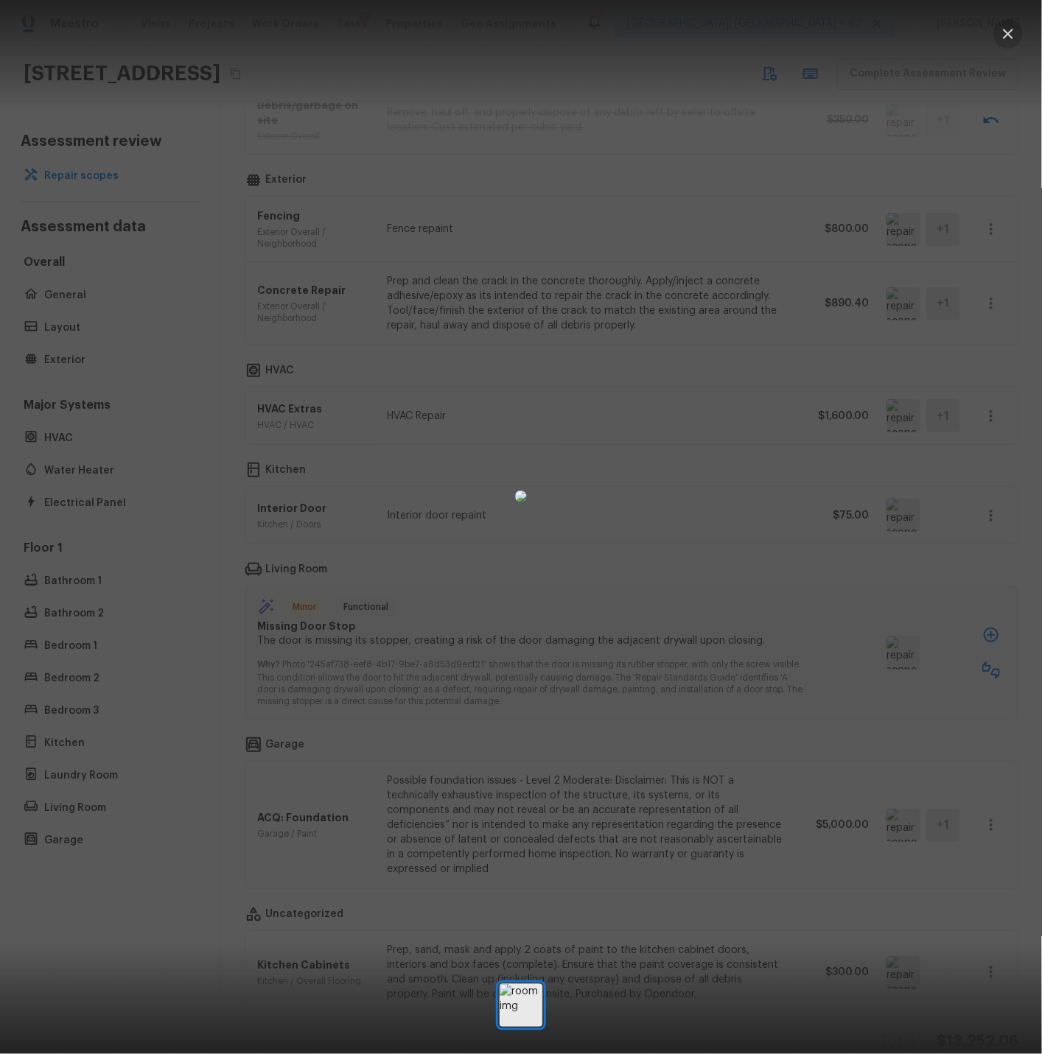
click at [1009, 35] on icon "button" at bounding box center [1007, 34] width 10 height 10
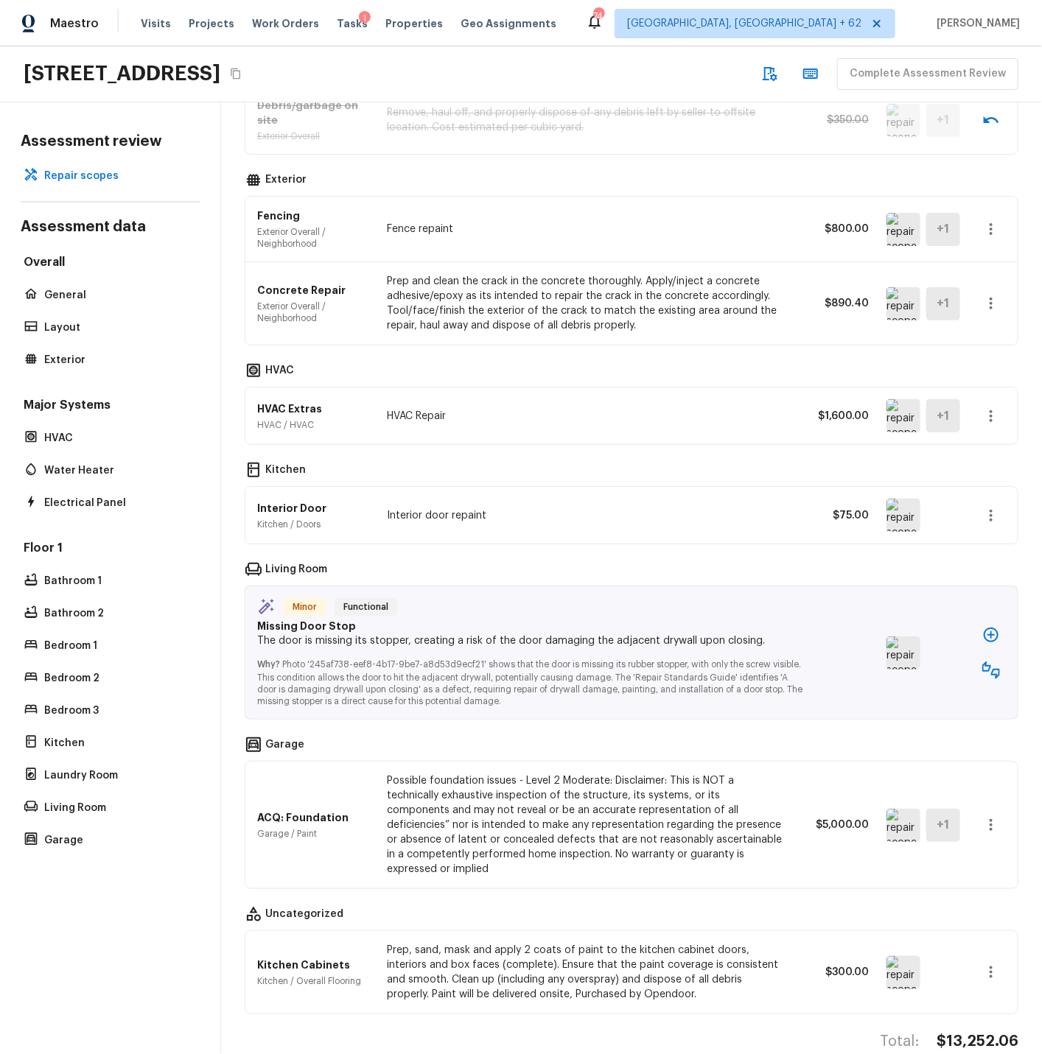
click at [906, 653] on img at bounding box center [903, 652] width 34 height 33
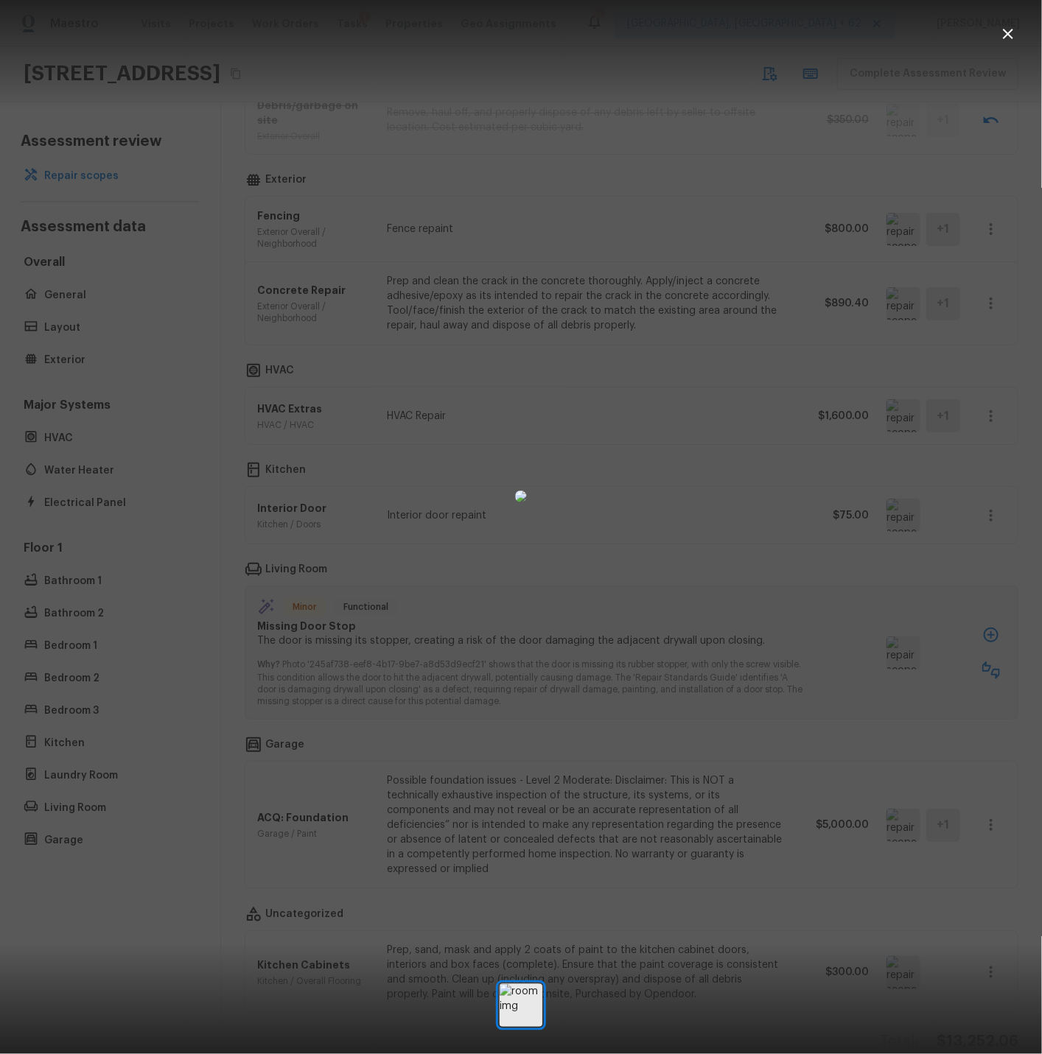
click at [1011, 32] on icon "button" at bounding box center [1008, 34] width 18 height 18
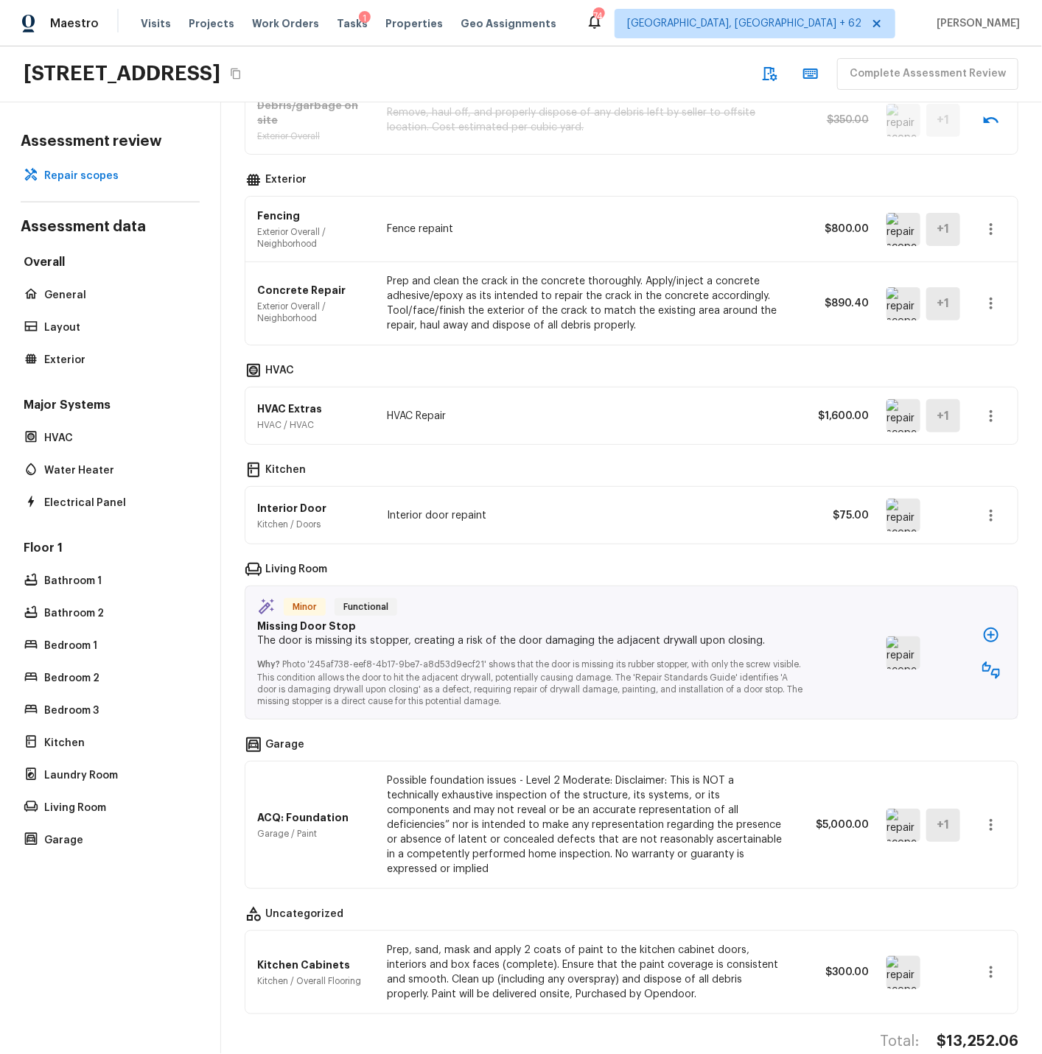
click at [988, 669] on icon "button" at bounding box center [991, 670] width 18 height 18
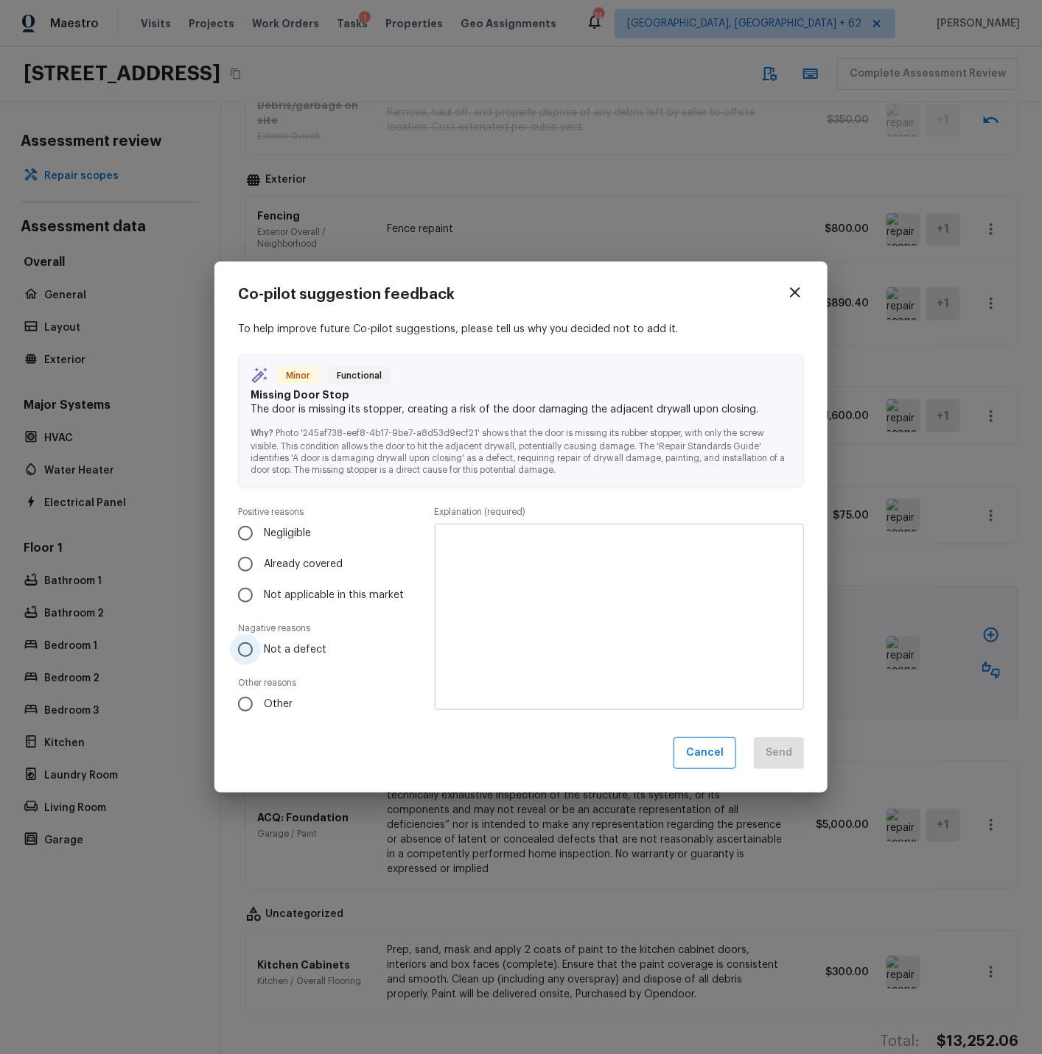
click at [247, 647] on input "Not a defect" at bounding box center [245, 649] width 31 height 31
radio input "true"
click at [535, 559] on textarea at bounding box center [619, 617] width 348 height 162
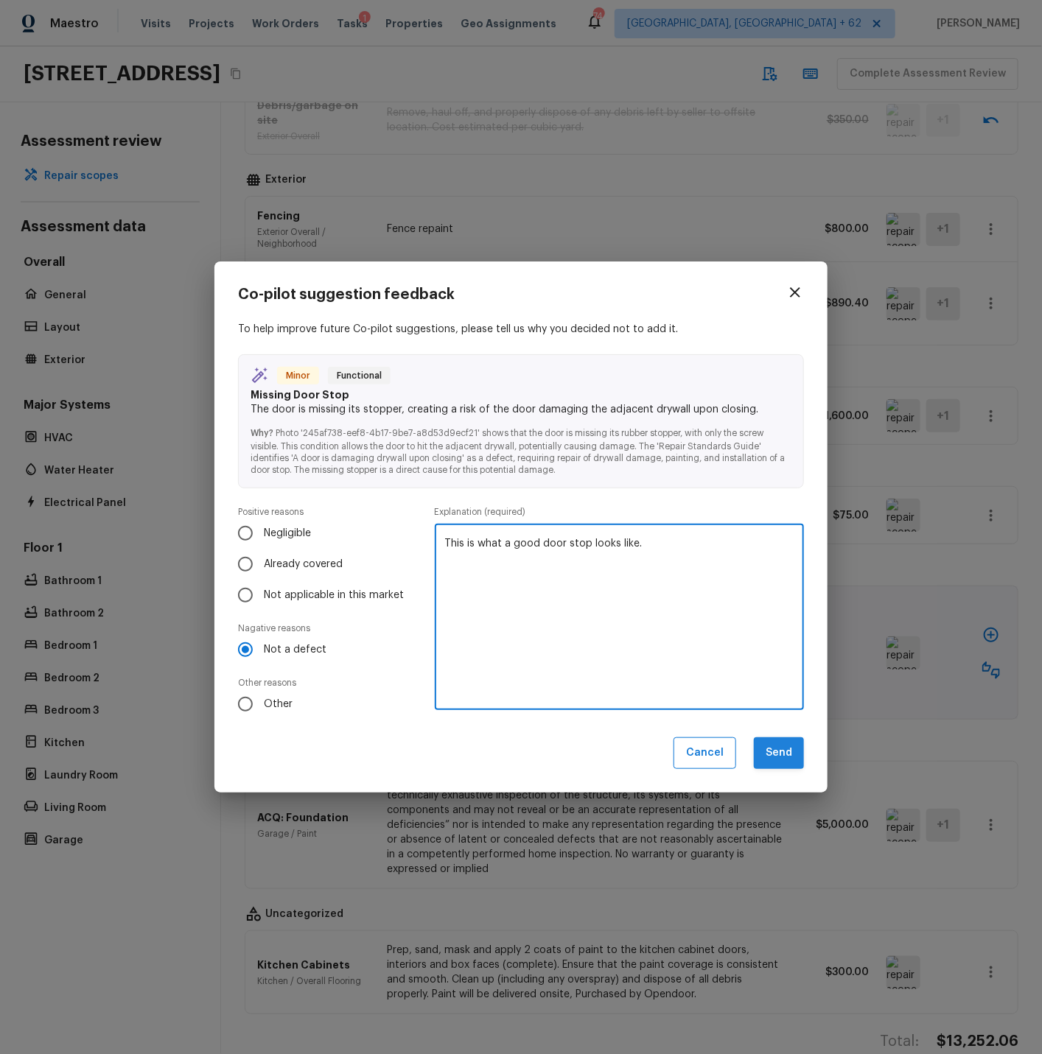
type textarea "This is what a good door stop looks like."
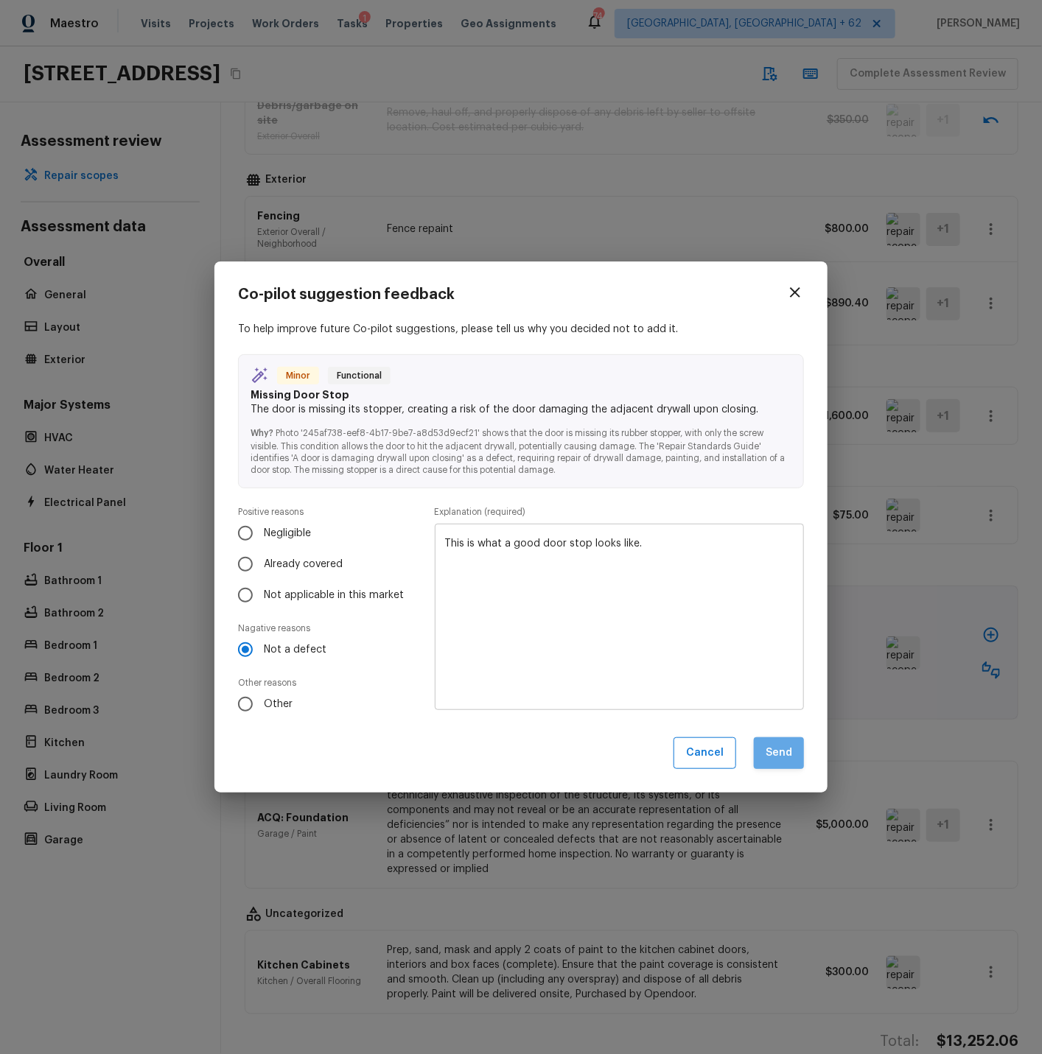
click at [780, 756] on button "Send" at bounding box center [779, 753] width 50 height 32
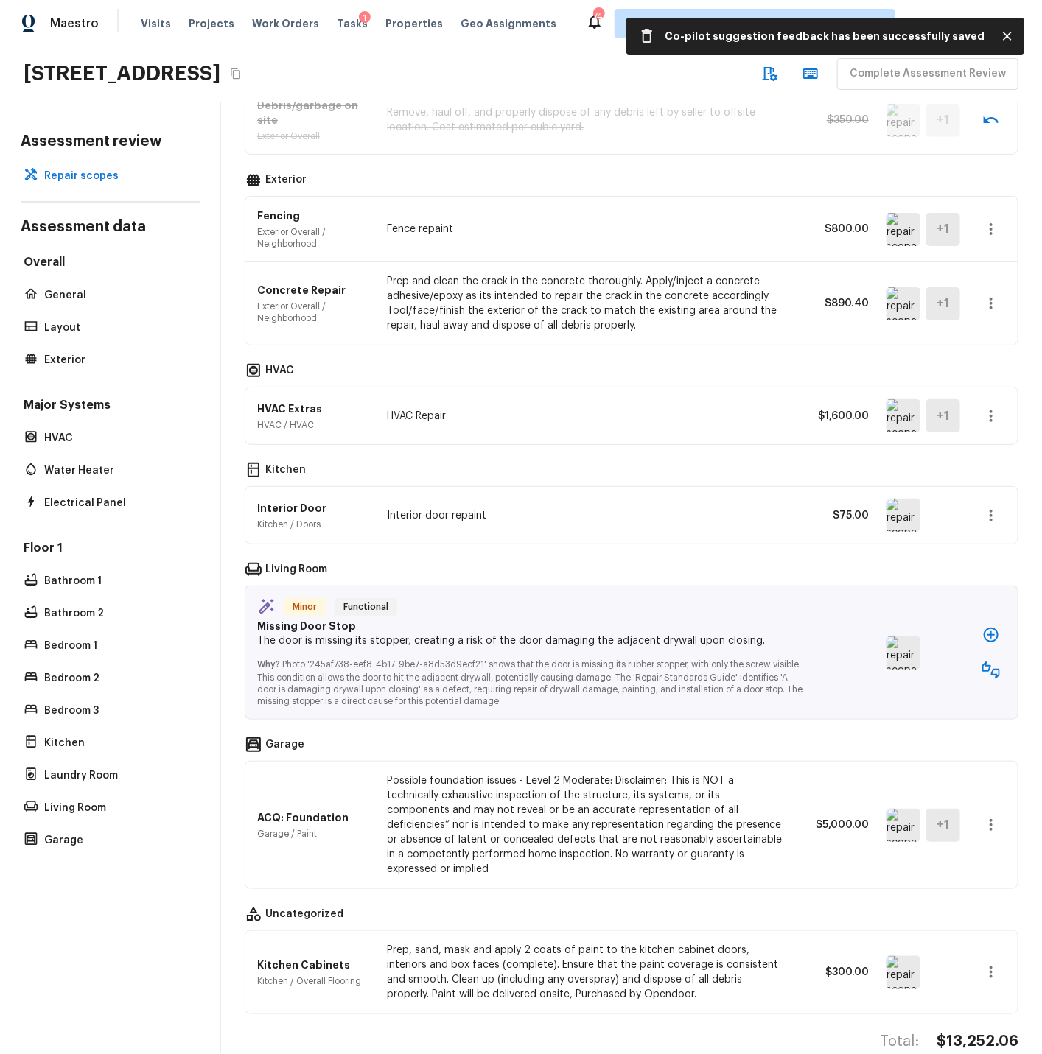
scroll to position [466, 0]
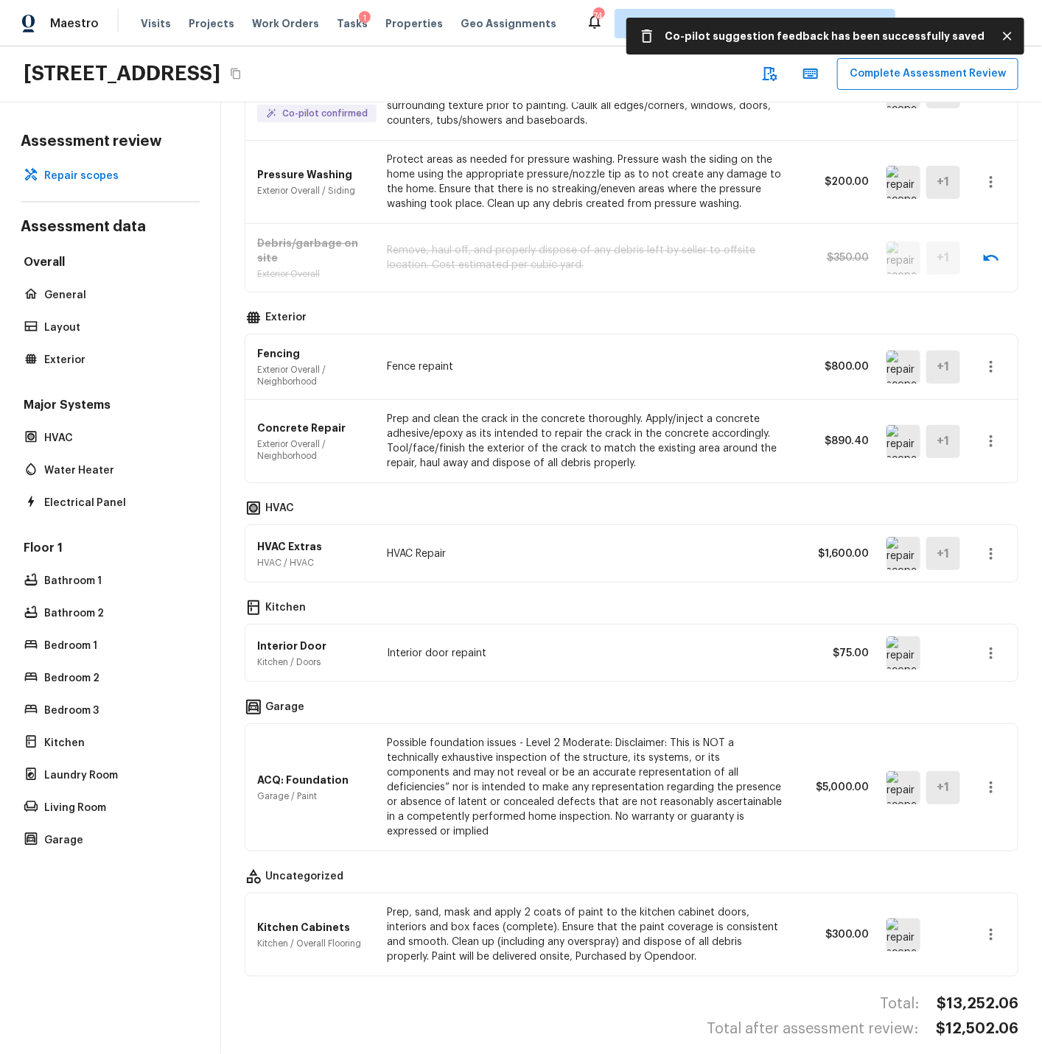
click at [907, 781] on img at bounding box center [903, 787] width 34 height 33
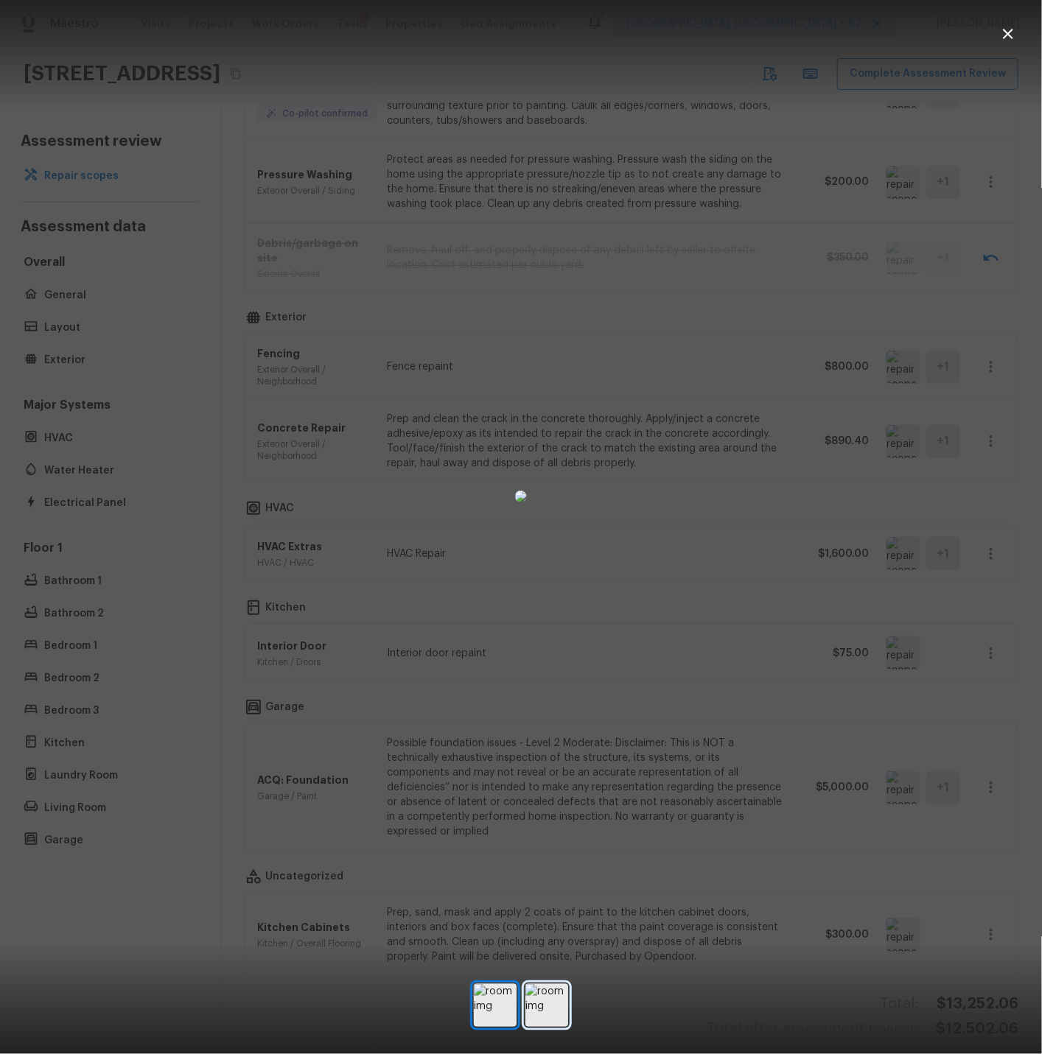
click at [543, 1014] on img at bounding box center [546, 1005] width 43 height 43
click at [1011, 31] on icon "button" at bounding box center [1007, 34] width 10 height 10
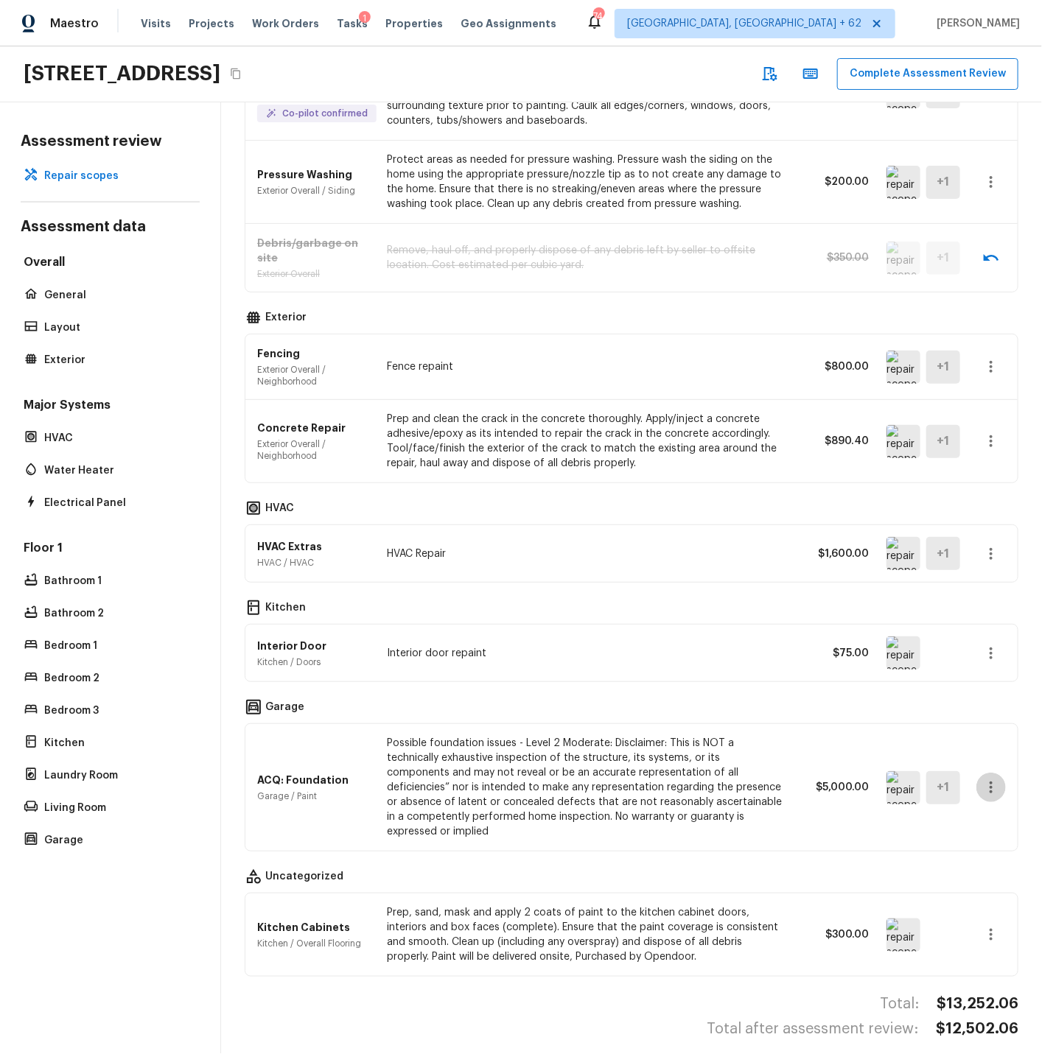
click at [989, 779] on icon "button" at bounding box center [991, 788] width 18 height 18
click at [952, 820] on li "Edit" at bounding box center [985, 823] width 96 height 44
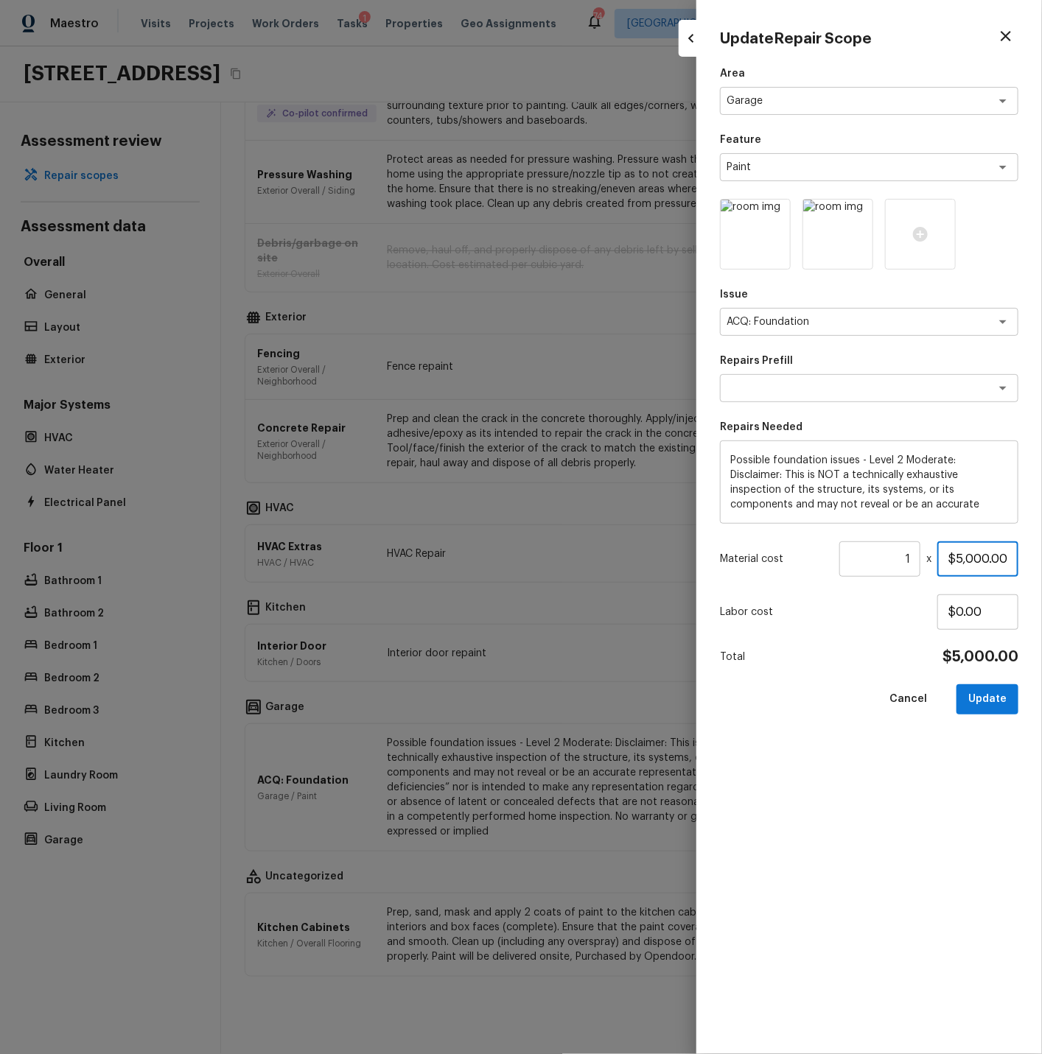
click at [960, 560] on input "$5,000.00" at bounding box center [977, 558] width 81 height 35
type input "$1,000.00"
click at [896, 458] on textarea "Possible foundation issues - Level 2 Moderate: Disclaimer: This is NOT a techni…" at bounding box center [869, 482] width 278 height 59
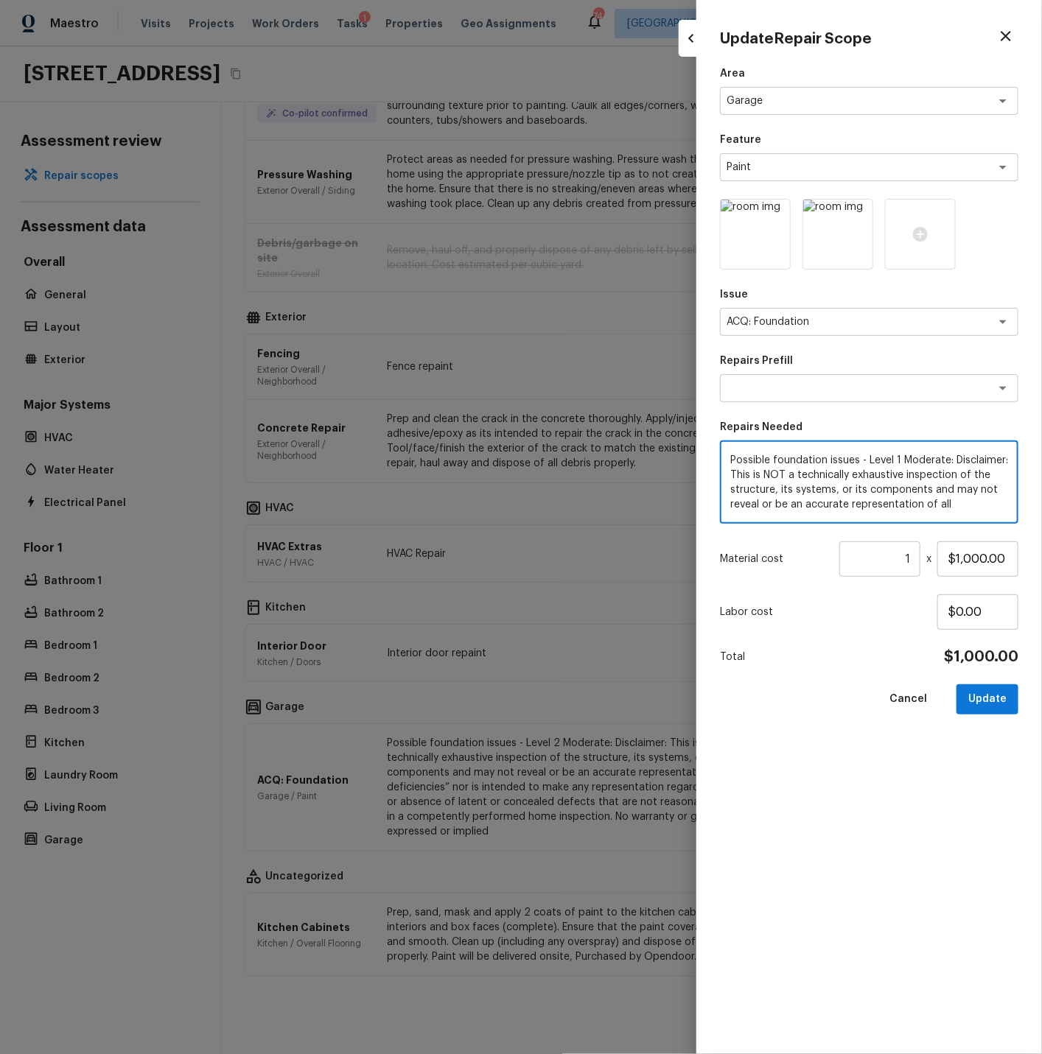
drag, startPoint x: 912, startPoint y: 459, endPoint x: 945, endPoint y: 460, distance: 33.2
click at [945, 460] on textarea "Possible foundation issues - Level 1 Moderate: Disclaimer: This is NOT a techni…" at bounding box center [869, 482] width 278 height 59
click at [986, 692] on button "Update" at bounding box center [987, 699] width 62 height 30
type textarea "Possible foundation issues - Level 2 Moderate: Disclaimer: This is NOT a techni…"
type input "$5,000.00"
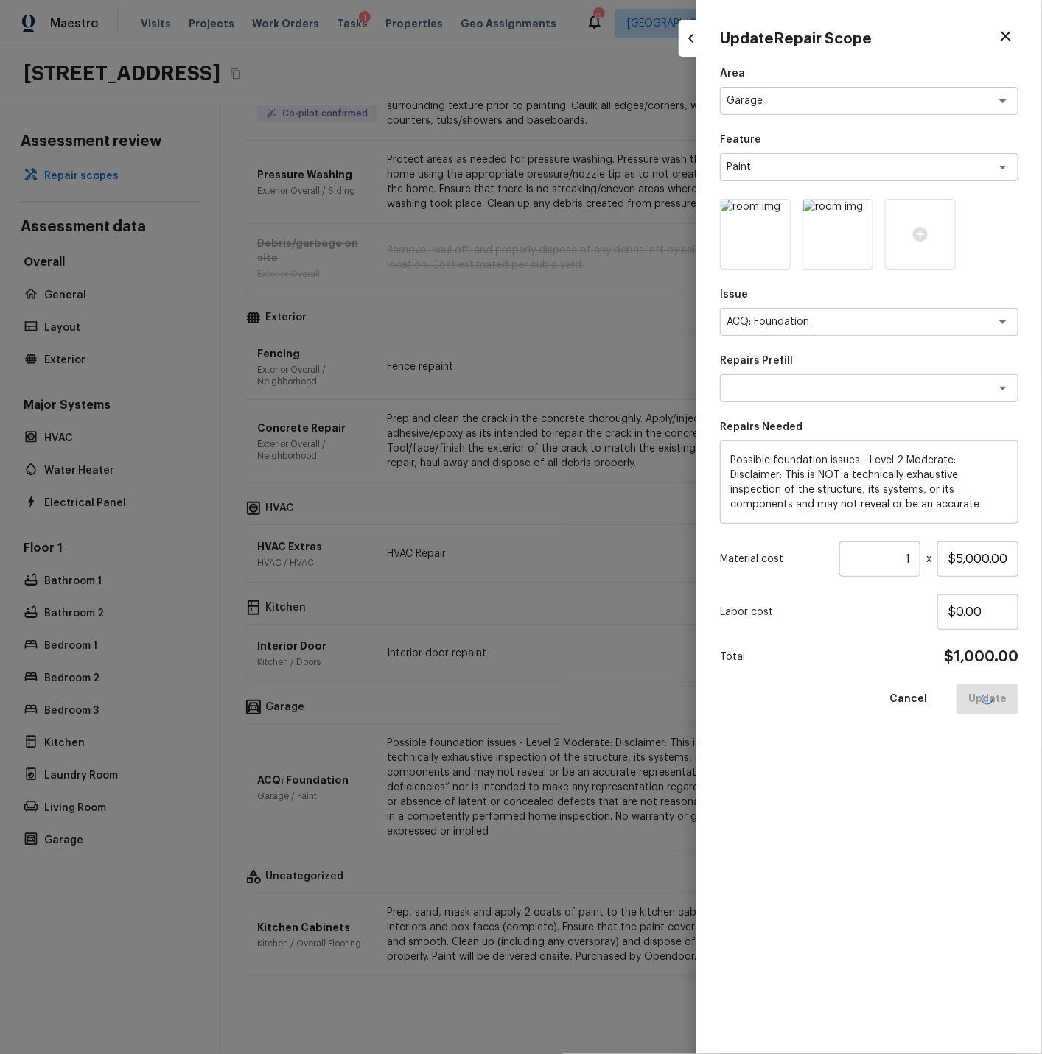
type input "$0.00"
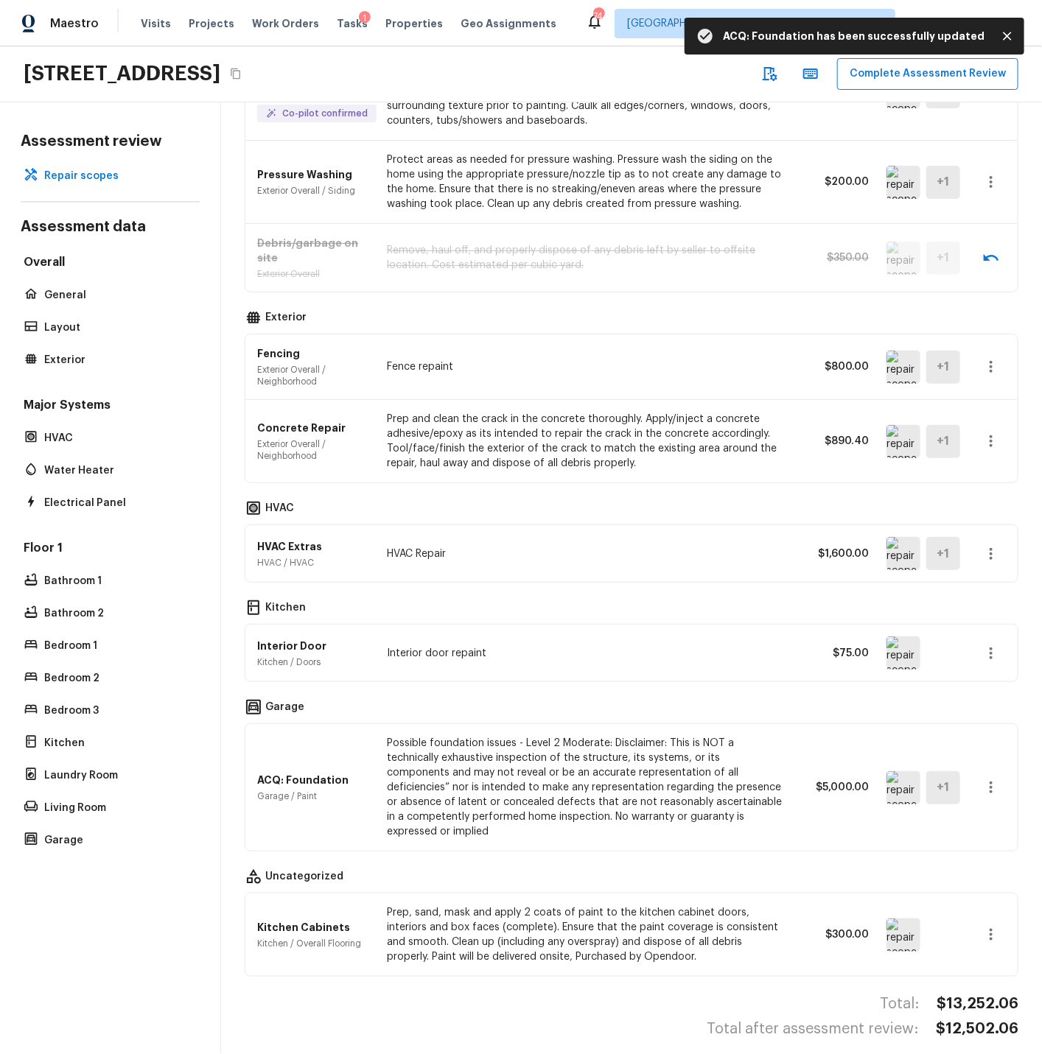
click at [907, 924] on img at bounding box center [903, 934] width 34 height 33
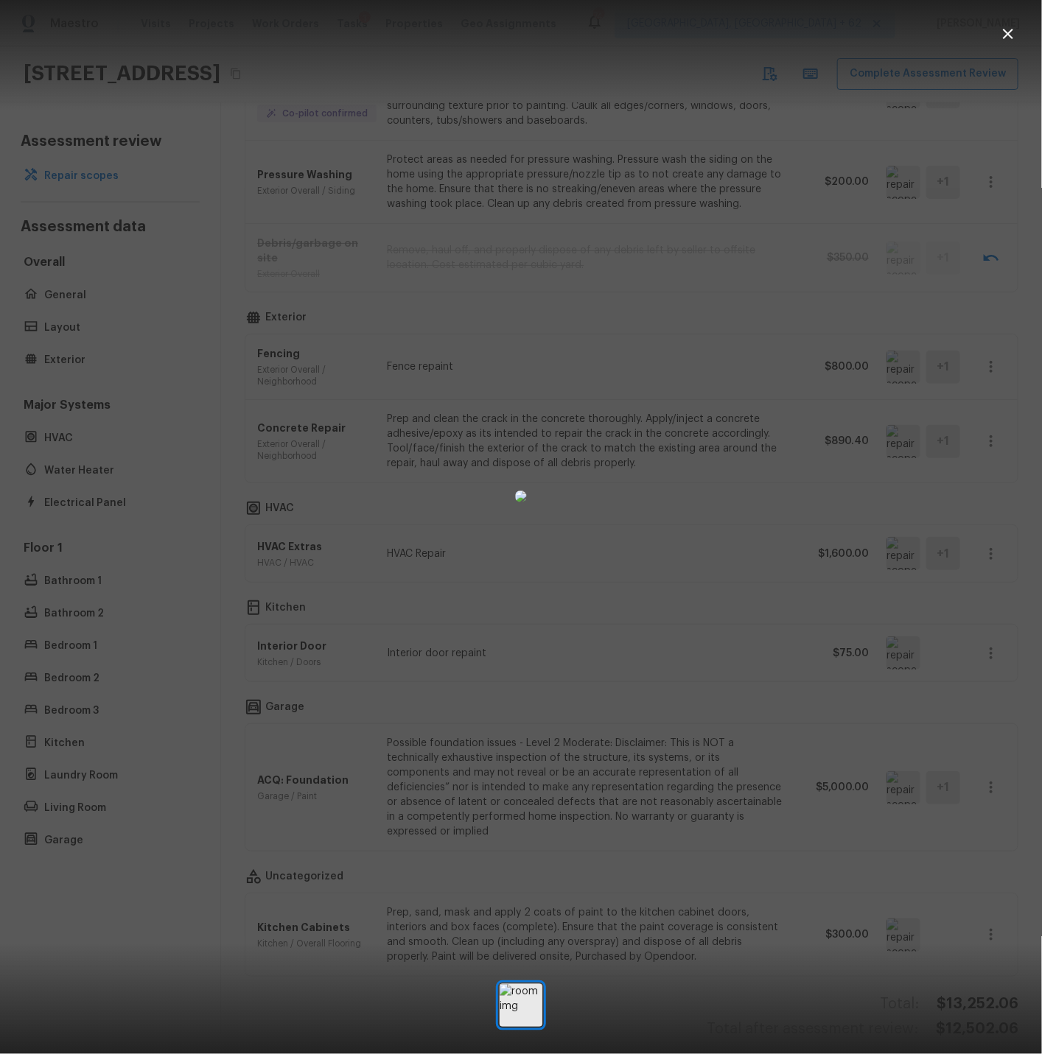
click at [1008, 35] on icon "button" at bounding box center [1007, 34] width 10 height 10
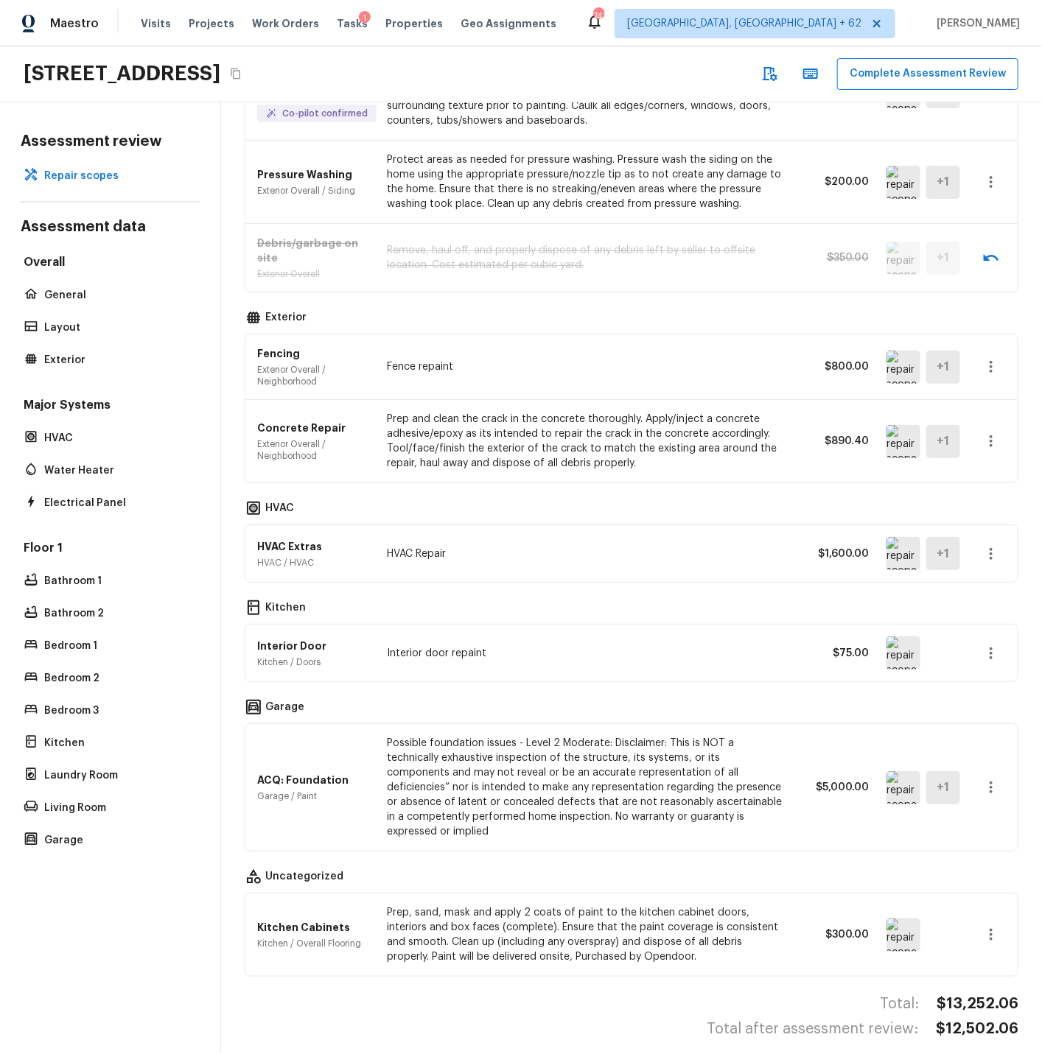
click at [904, 923] on img at bounding box center [903, 934] width 34 height 33
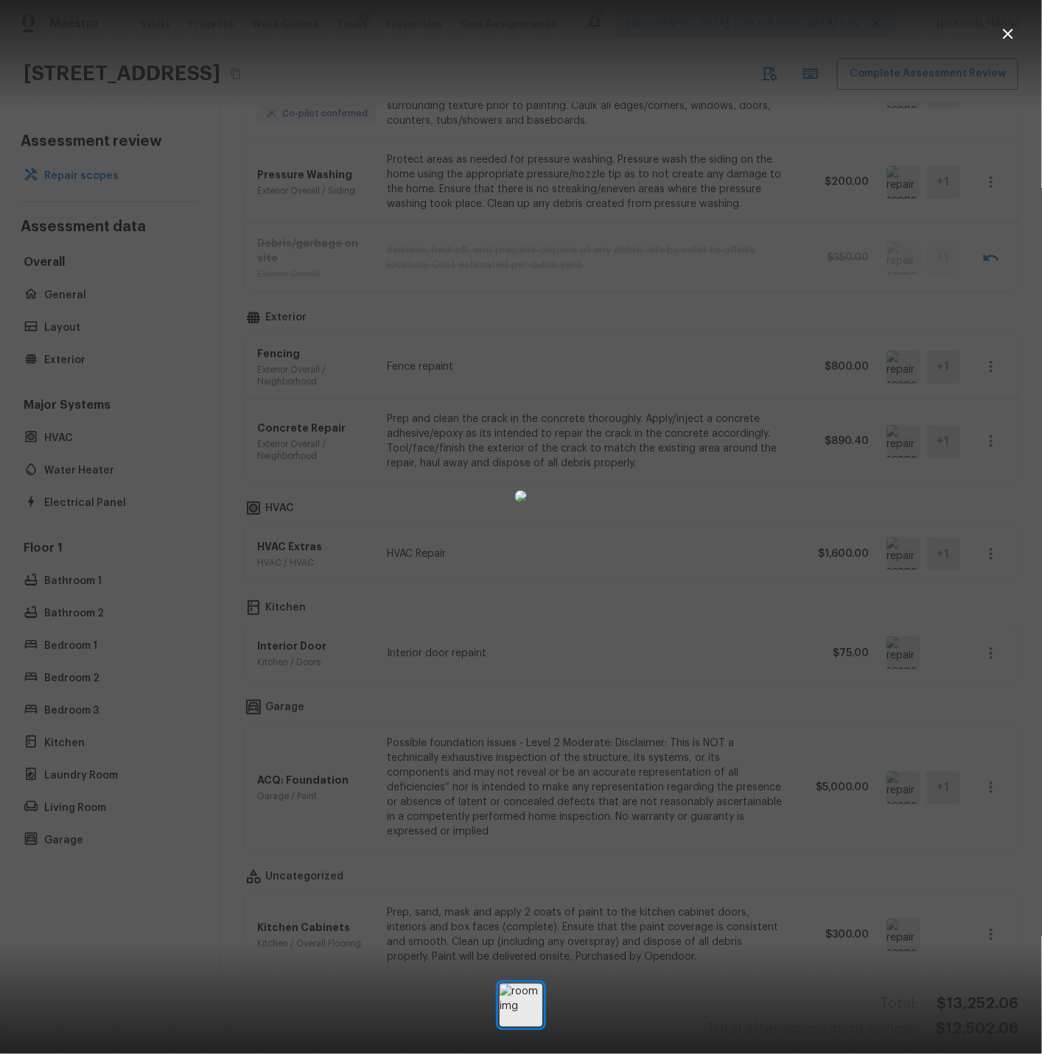
click at [1008, 34] on icon "button" at bounding box center [1007, 34] width 10 height 10
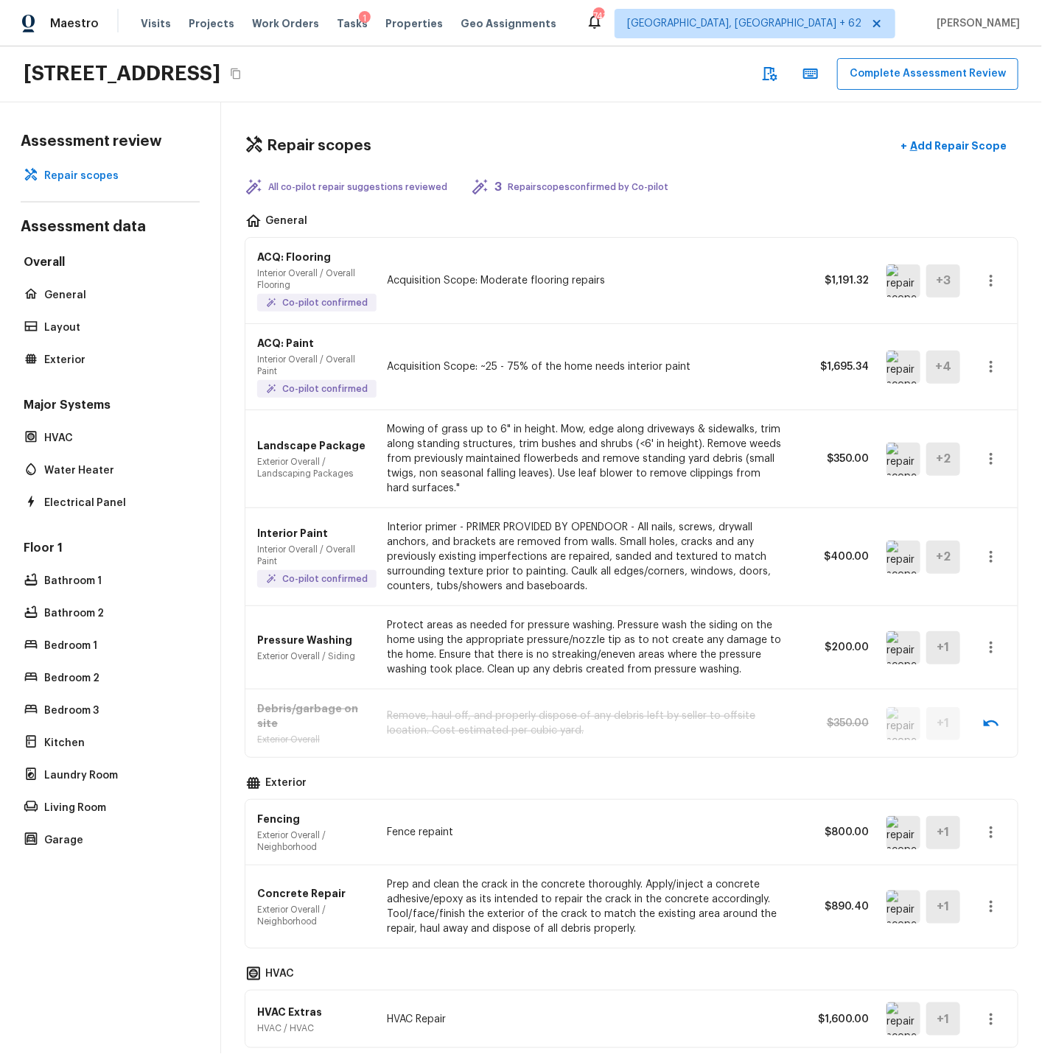
scroll to position [0, 0]
click at [932, 67] on button "Complete Assessment Review" at bounding box center [927, 74] width 181 height 32
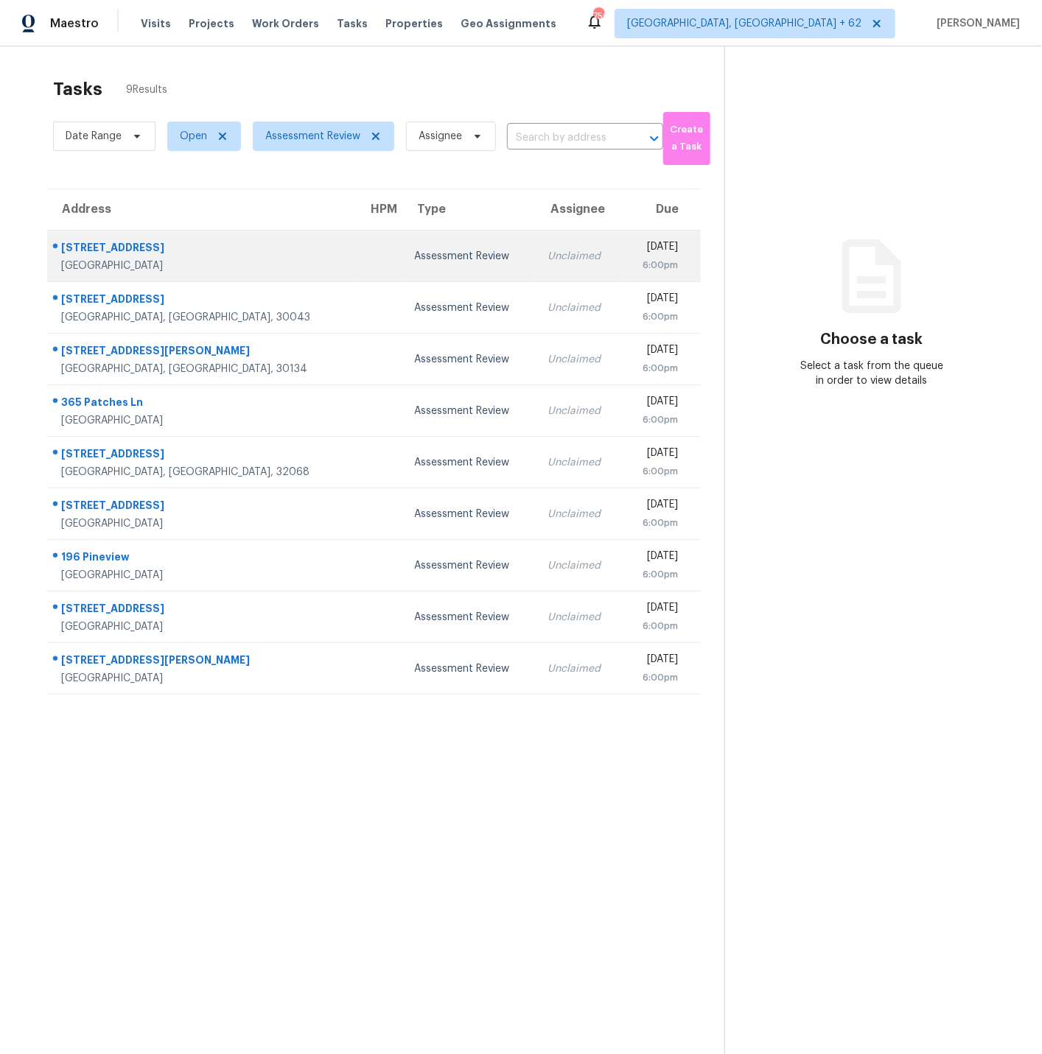
click at [356, 252] on td at bounding box center [379, 257] width 46 height 52
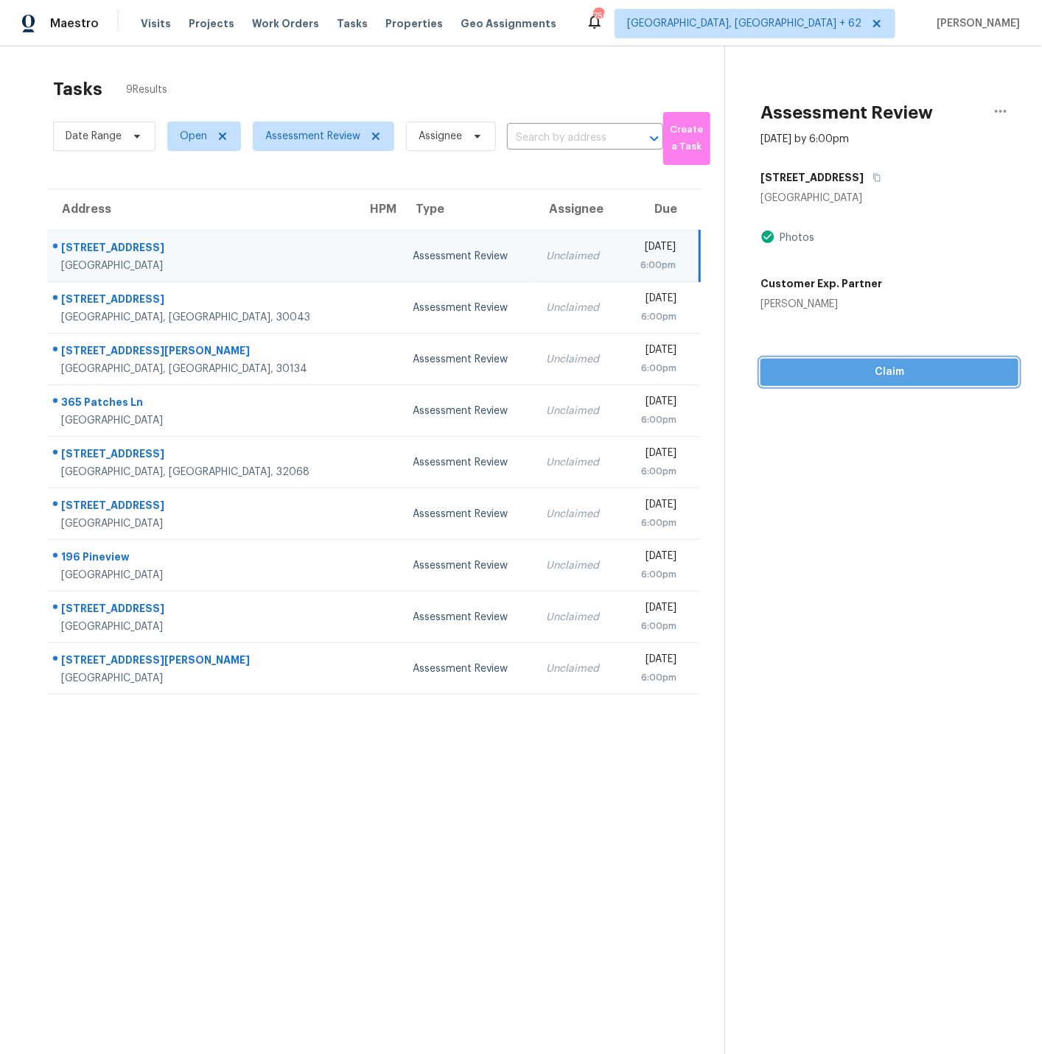
click at [883, 367] on span "Claim" at bounding box center [889, 372] width 234 height 18
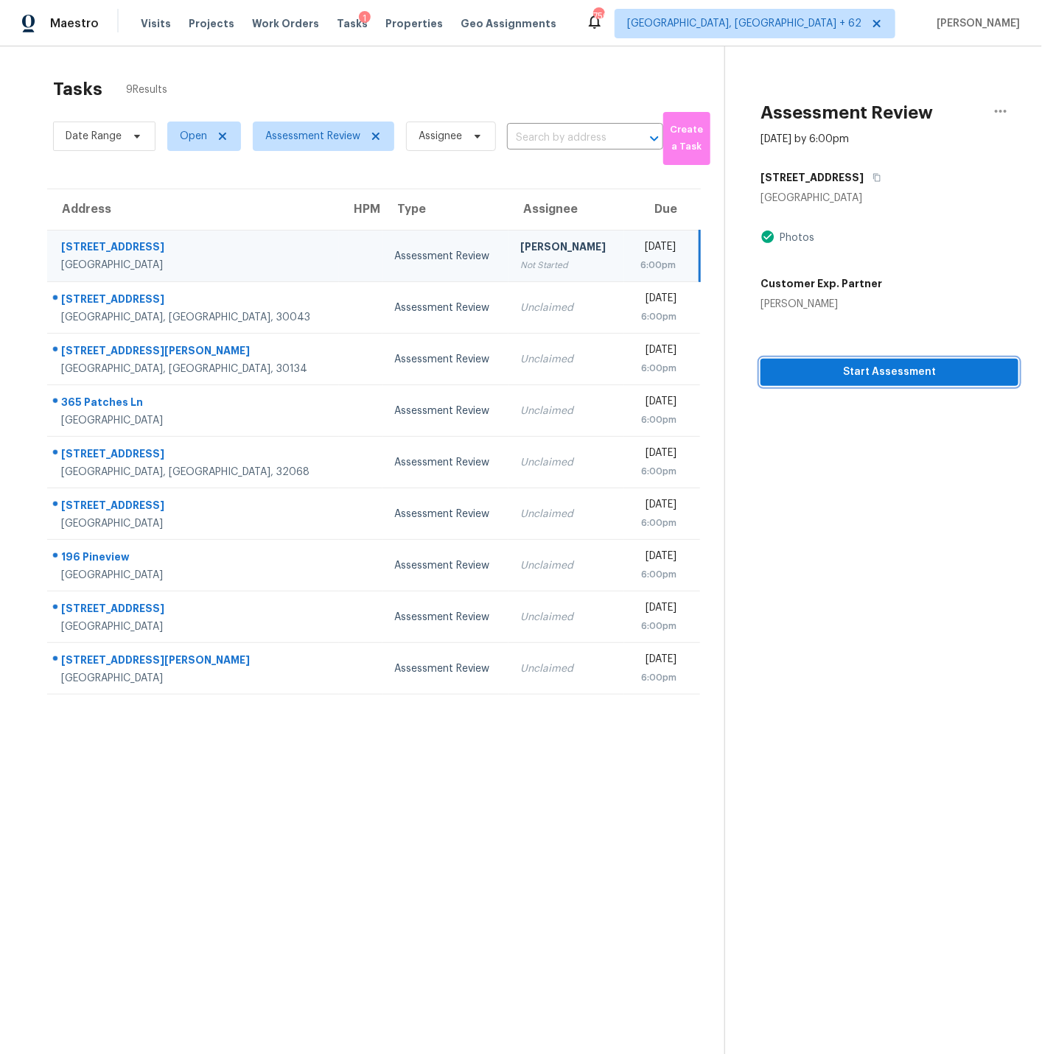
click at [883, 367] on span "Start Assessment" at bounding box center [889, 372] width 234 height 18
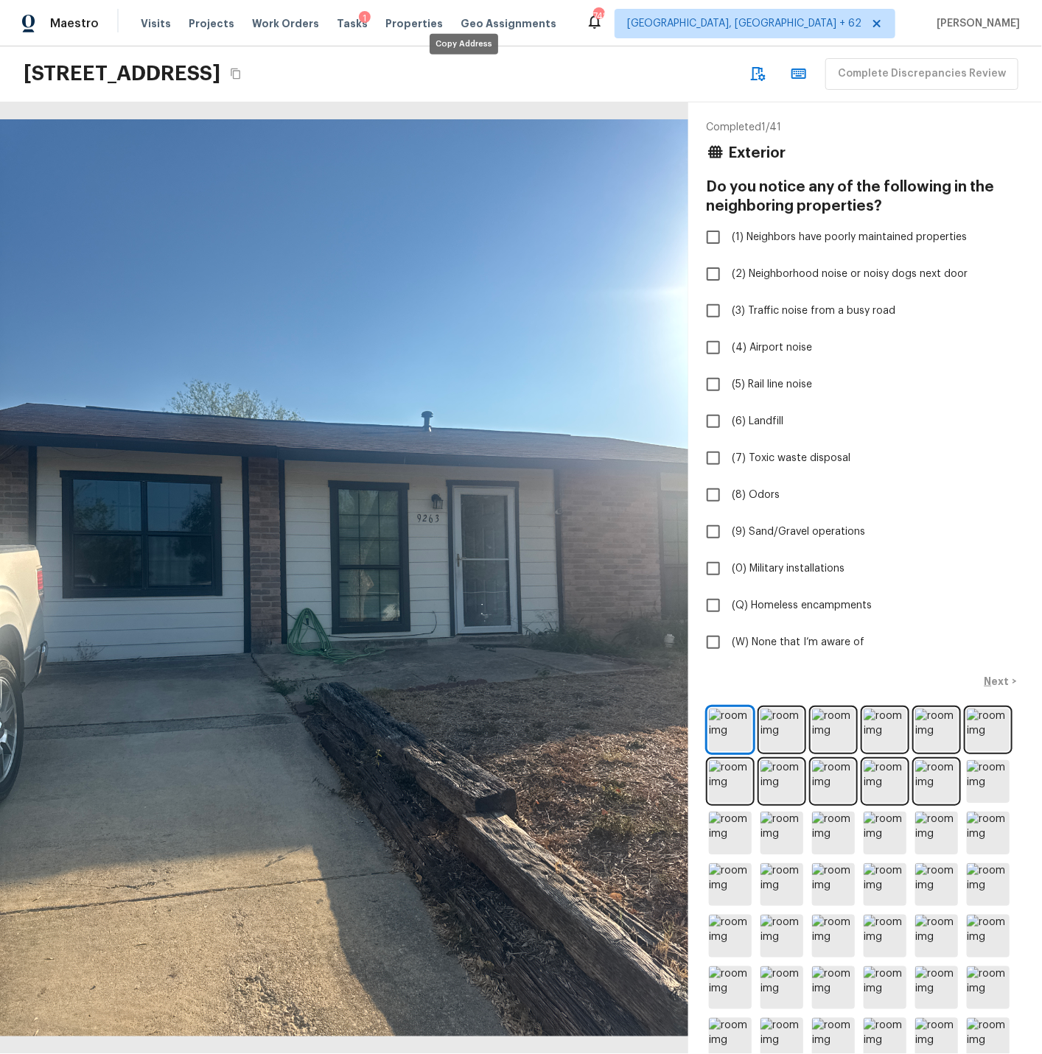
click at [242, 72] on icon "Copy Address" at bounding box center [236, 74] width 12 height 12
click at [647, 63] on div "9263 Five Palms Dr, San Antonio, TX 78242 Complete Discrepancies Review" at bounding box center [521, 74] width 1042 height 56
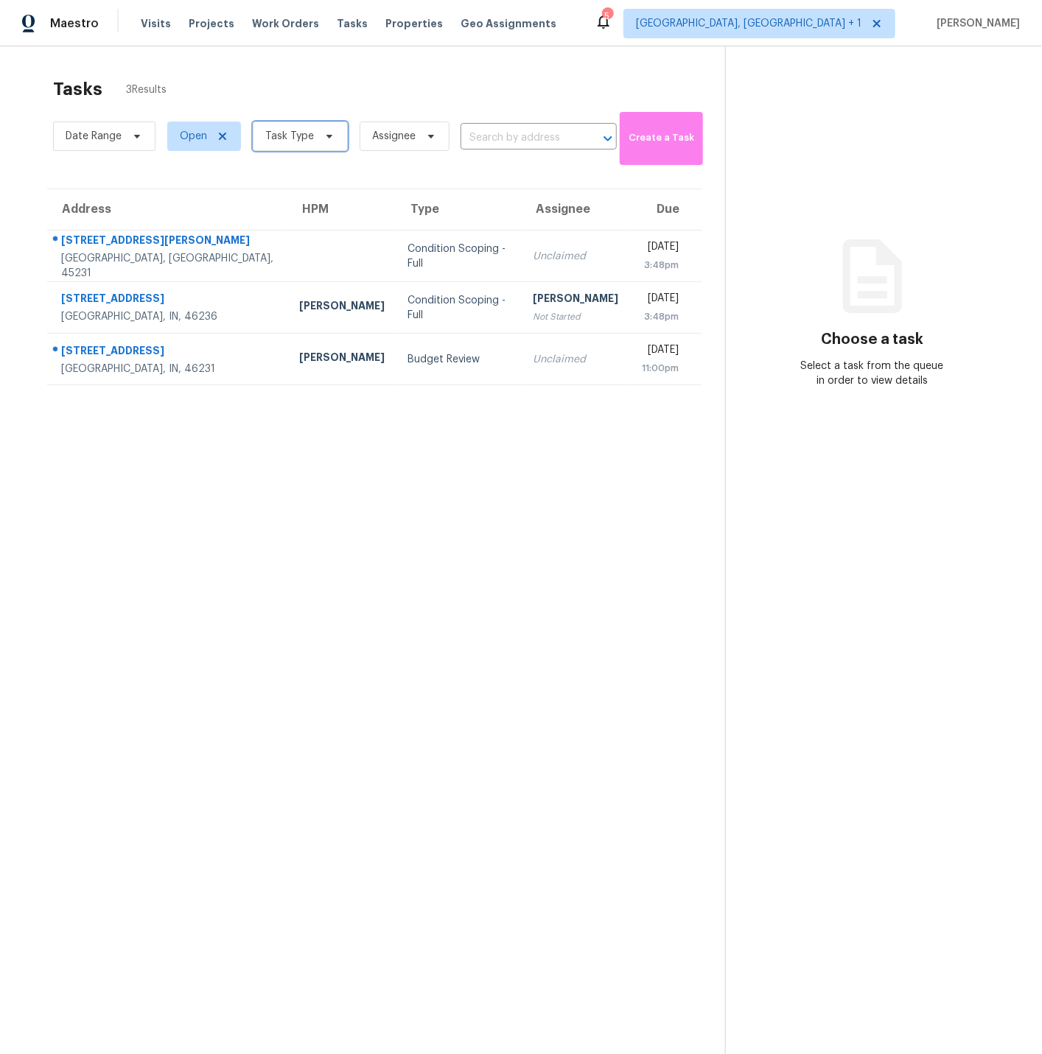
click at [292, 138] on span "Task Type" at bounding box center [289, 136] width 49 height 15
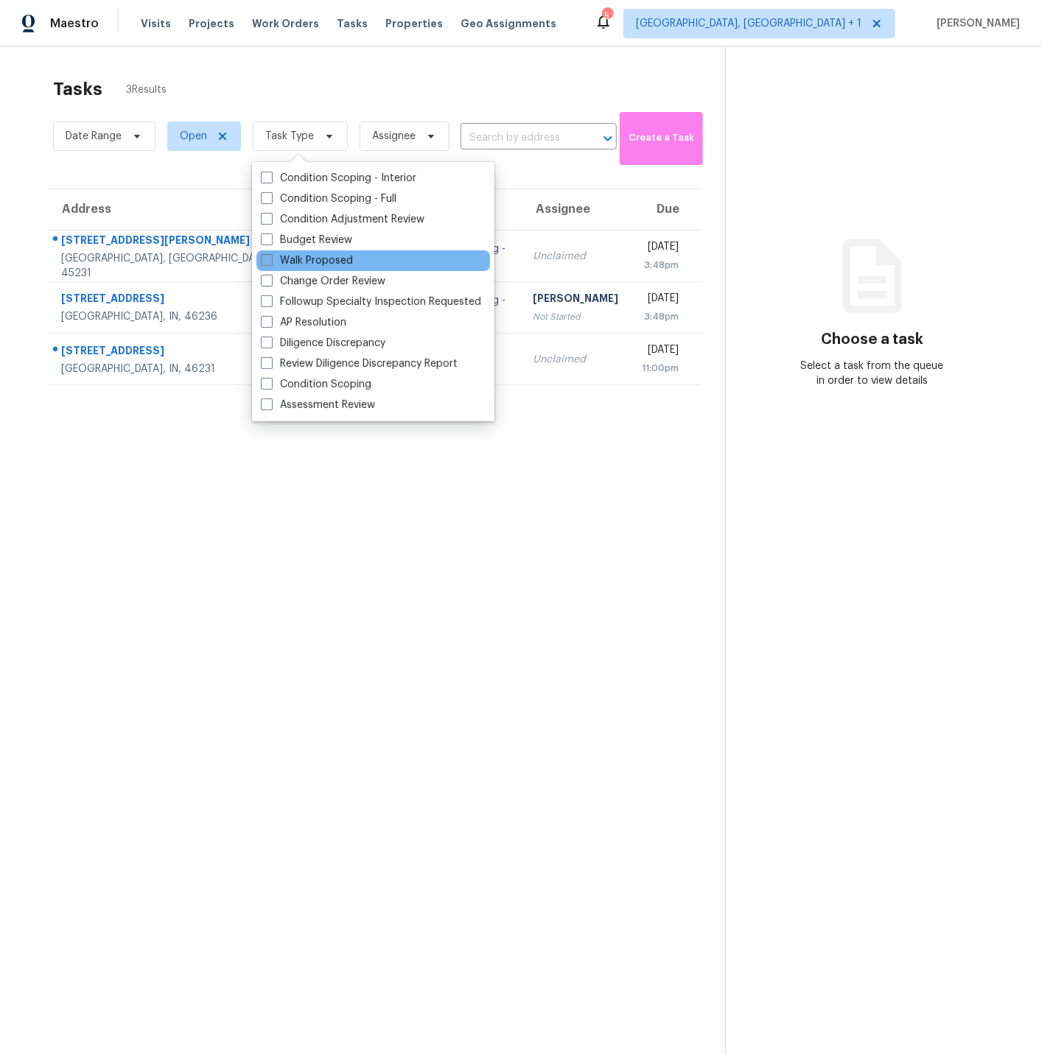
click at [265, 263] on span at bounding box center [267, 260] width 12 height 12
click at [265, 263] on input "Walk Proposed" at bounding box center [266, 258] width 10 height 10
checkbox input "true"
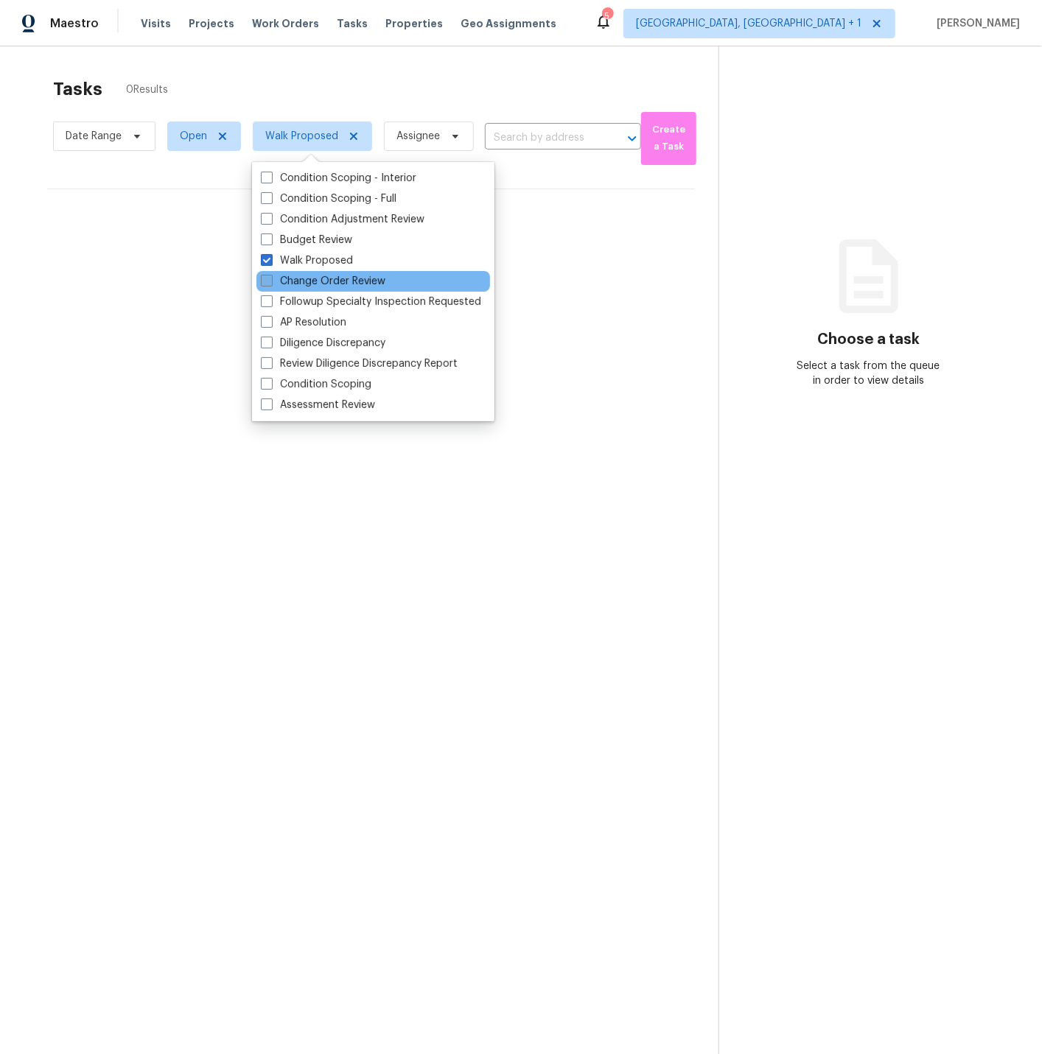
click at [265, 278] on span at bounding box center [267, 281] width 12 height 12
click at [265, 278] on input "Change Order Review" at bounding box center [266, 279] width 10 height 10
checkbox input "true"
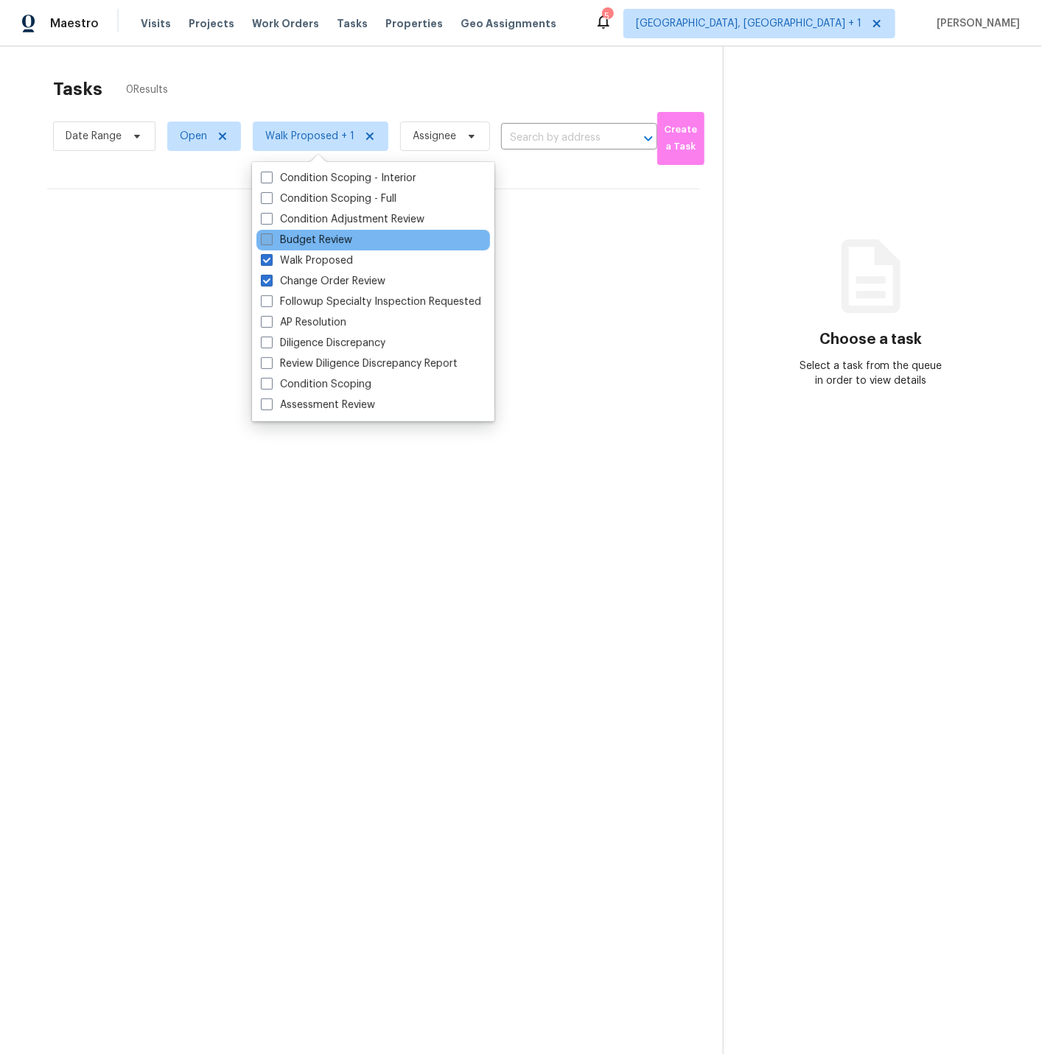
click at [270, 239] on span at bounding box center [267, 239] width 12 height 12
click at [270, 239] on input "Budget Review" at bounding box center [266, 238] width 10 height 10
checkbox input "true"
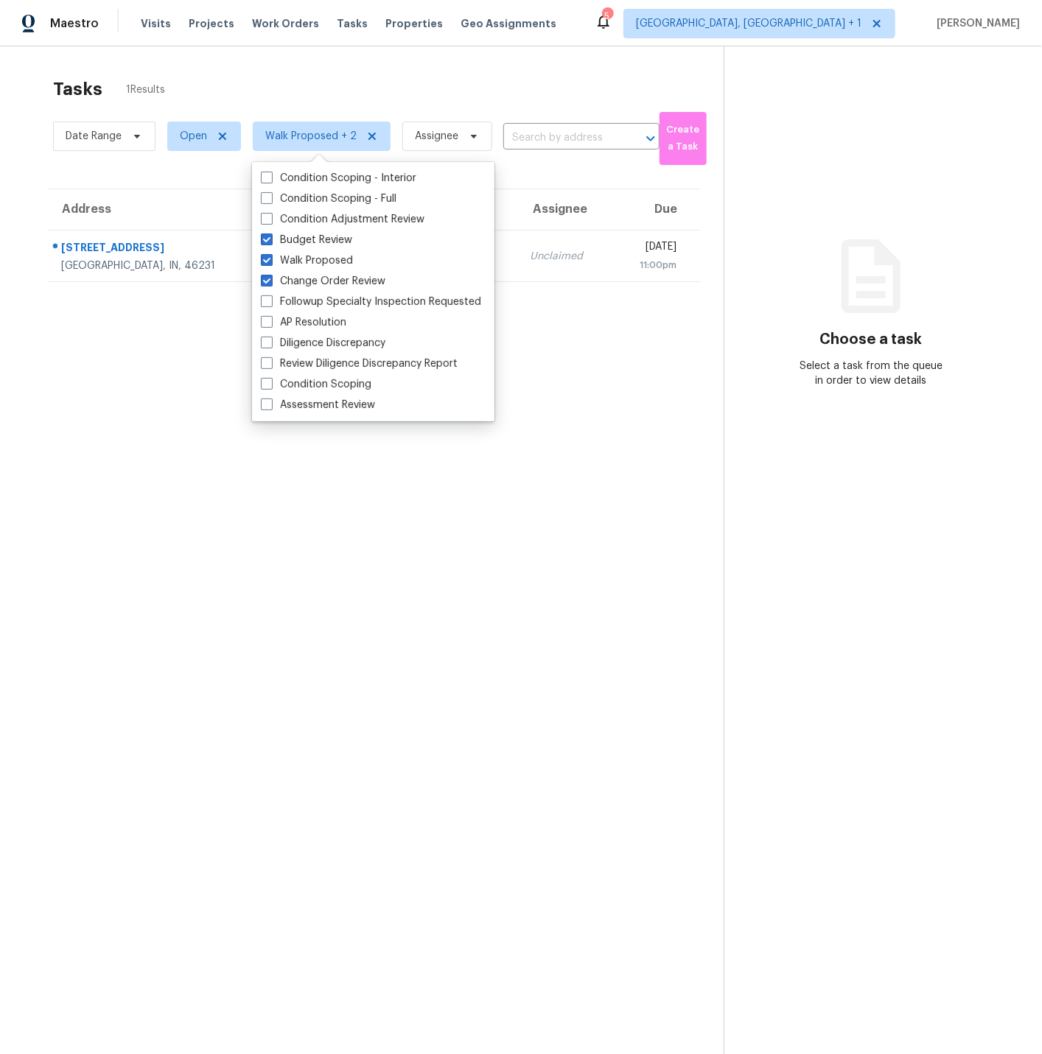
click at [195, 541] on section "Tasks 1 Results Date Range Open Walk Proposed + 2 Assignee ​ Create a Task Addr…" at bounding box center [374, 585] width 700 height 1030
